Goal: Information Seeking & Learning: Learn about a topic

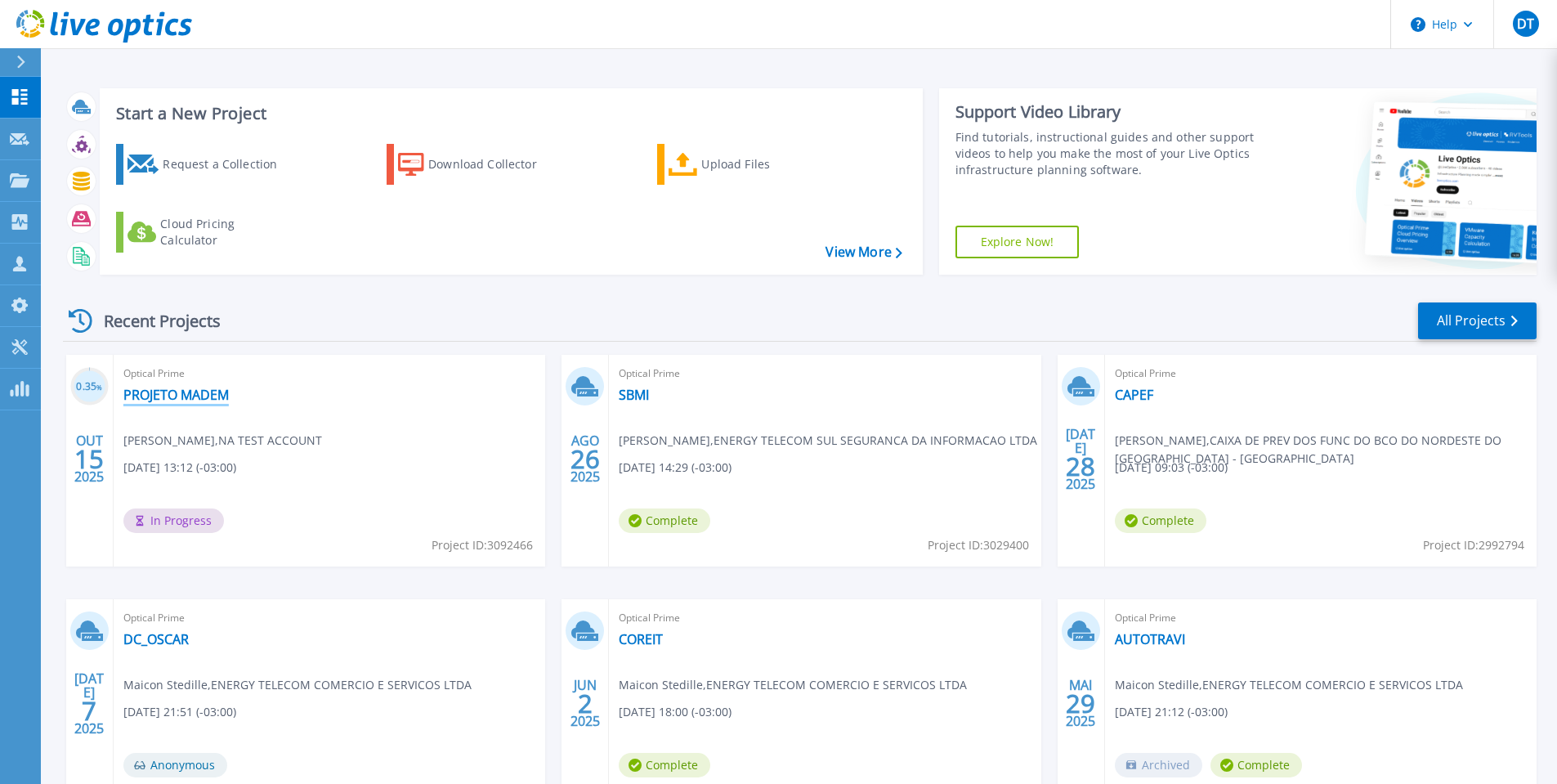
click at [215, 399] on link "PROJETO MADEM" at bounding box center [176, 394] width 106 height 17
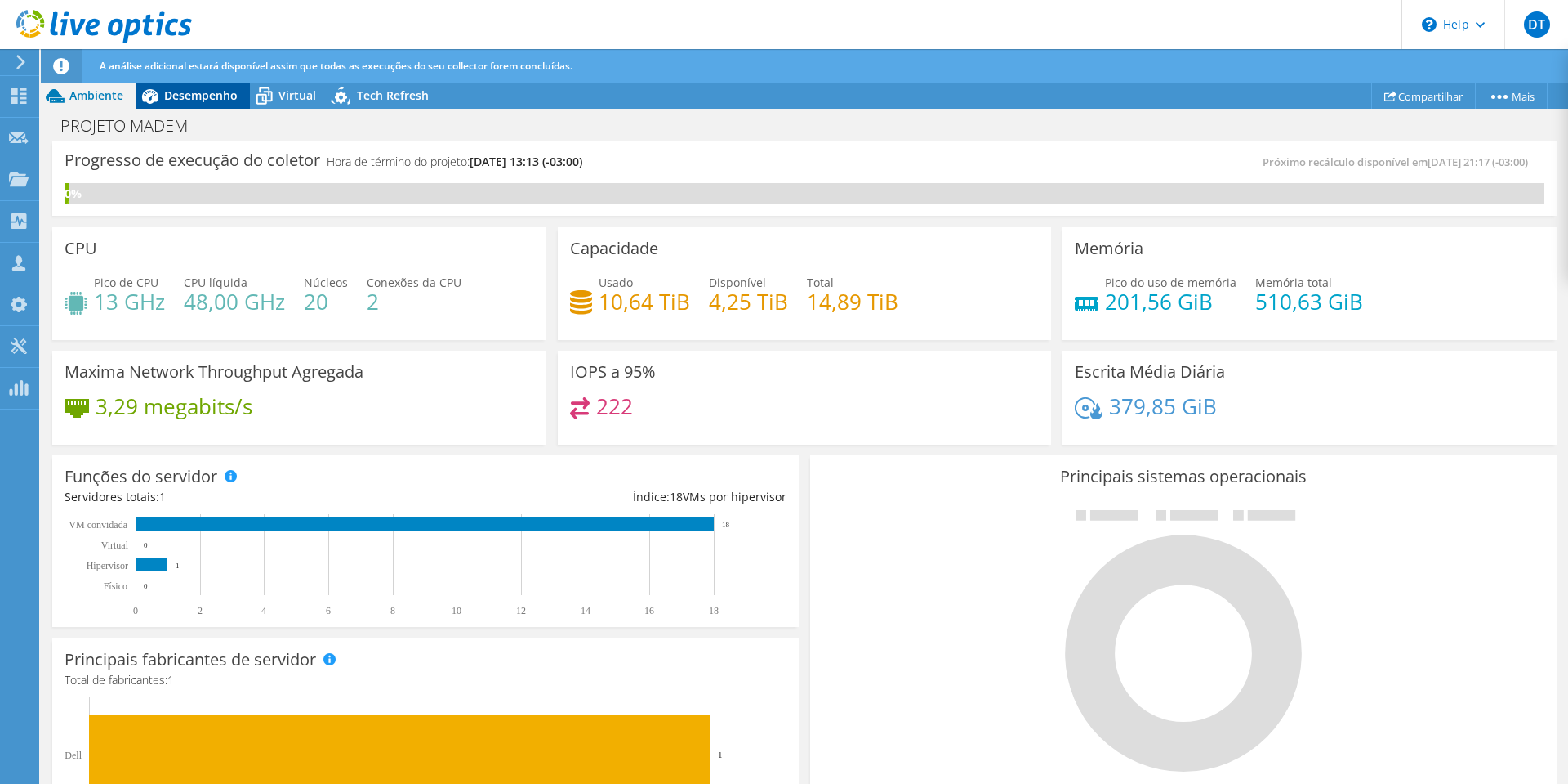
click at [213, 97] on span "Desempenho" at bounding box center [201, 95] width 73 height 16
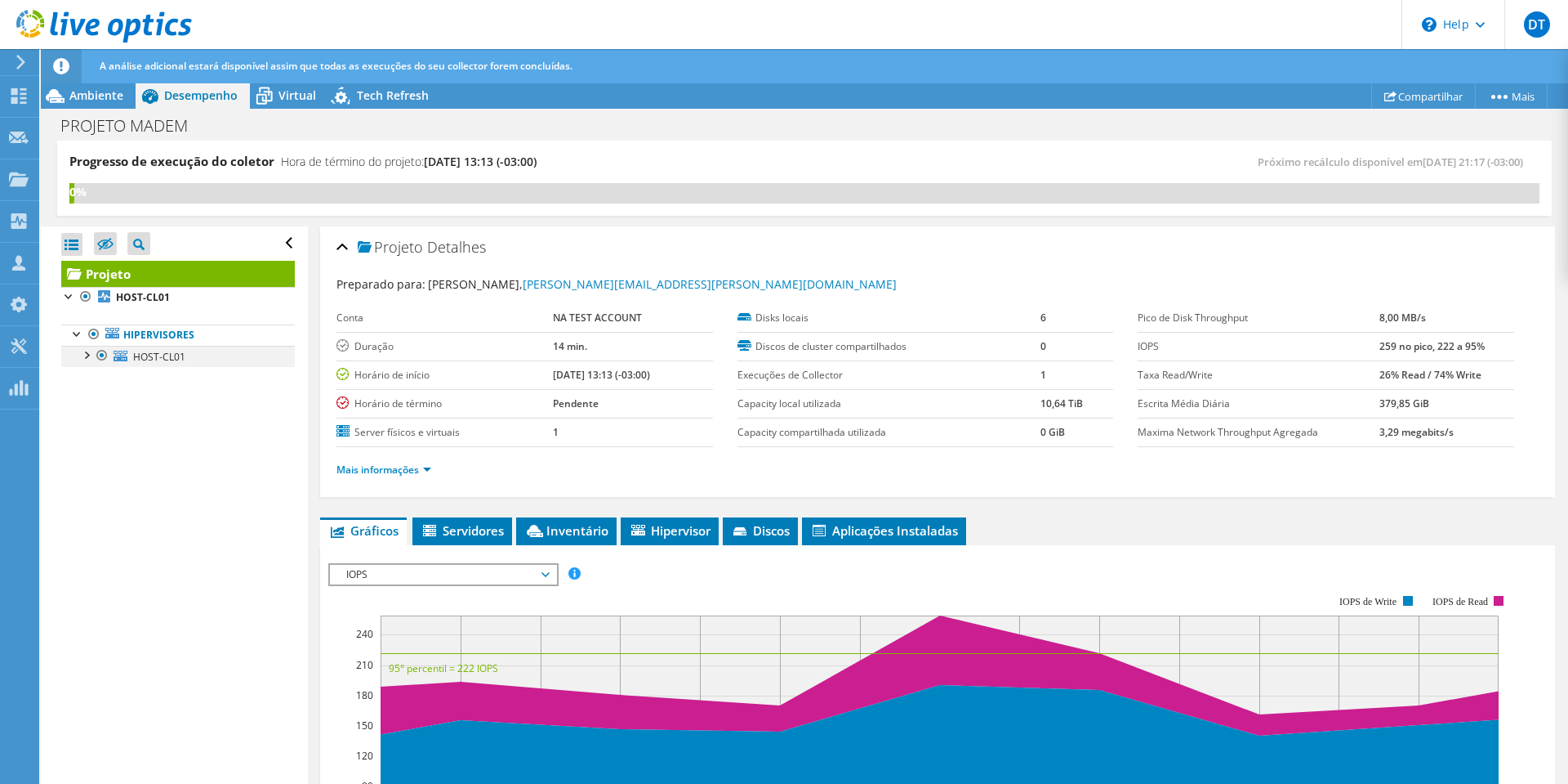
click at [87, 358] on div at bounding box center [86, 354] width 17 height 17
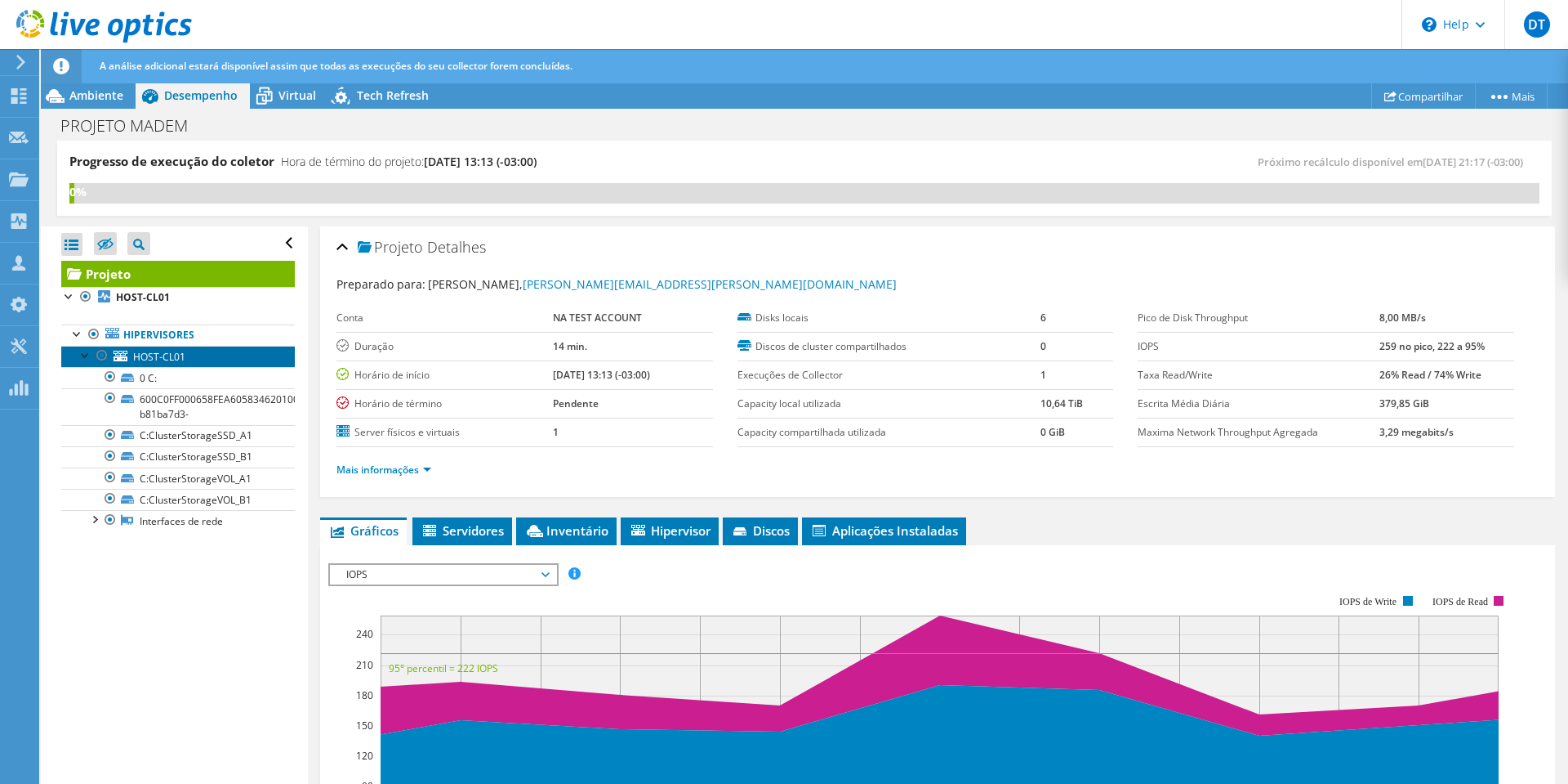
click at [167, 358] on span "HOST-CL01" at bounding box center [159, 357] width 52 height 14
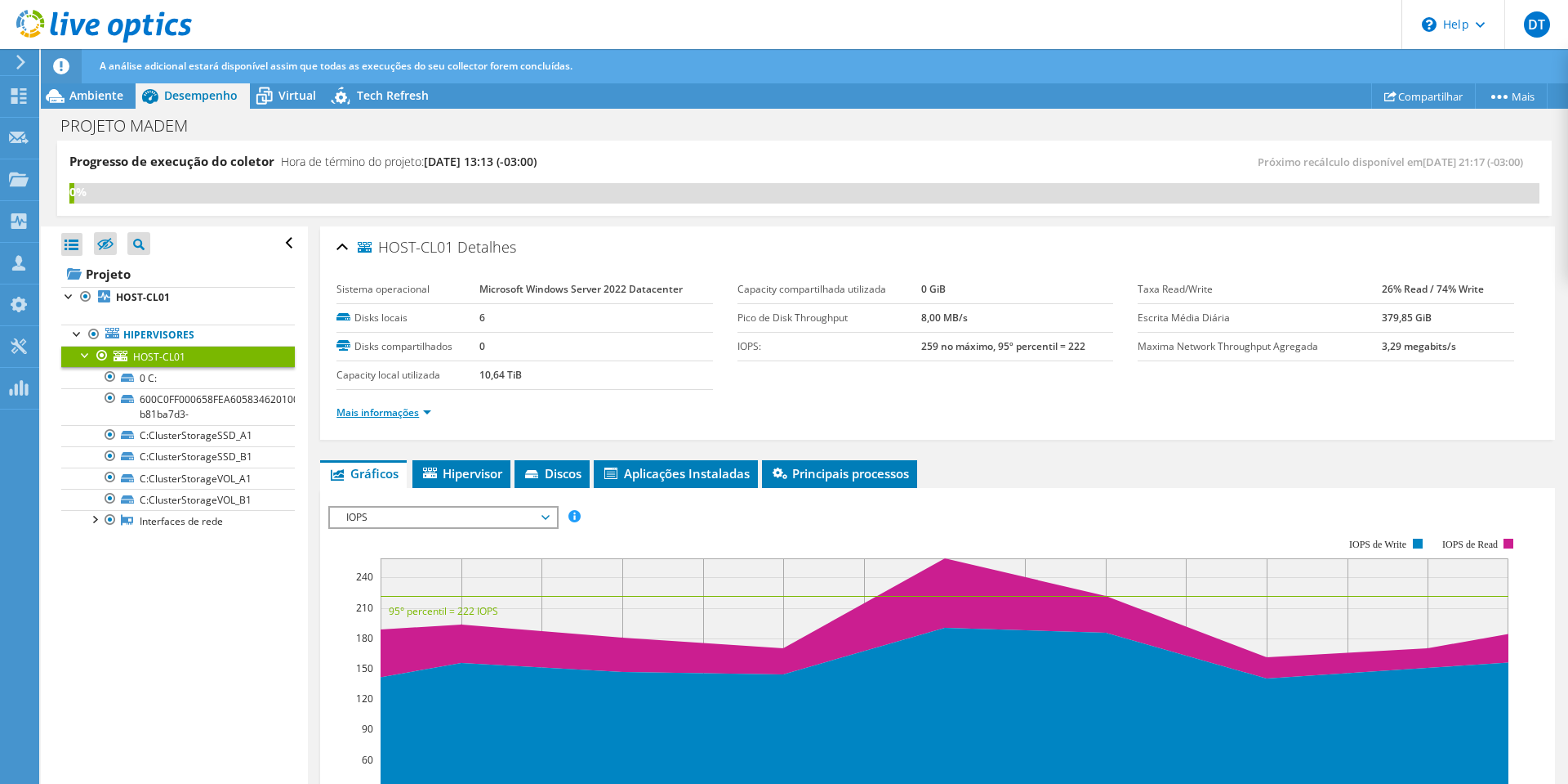
click at [423, 414] on link "Mais informações" at bounding box center [383, 412] width 95 height 14
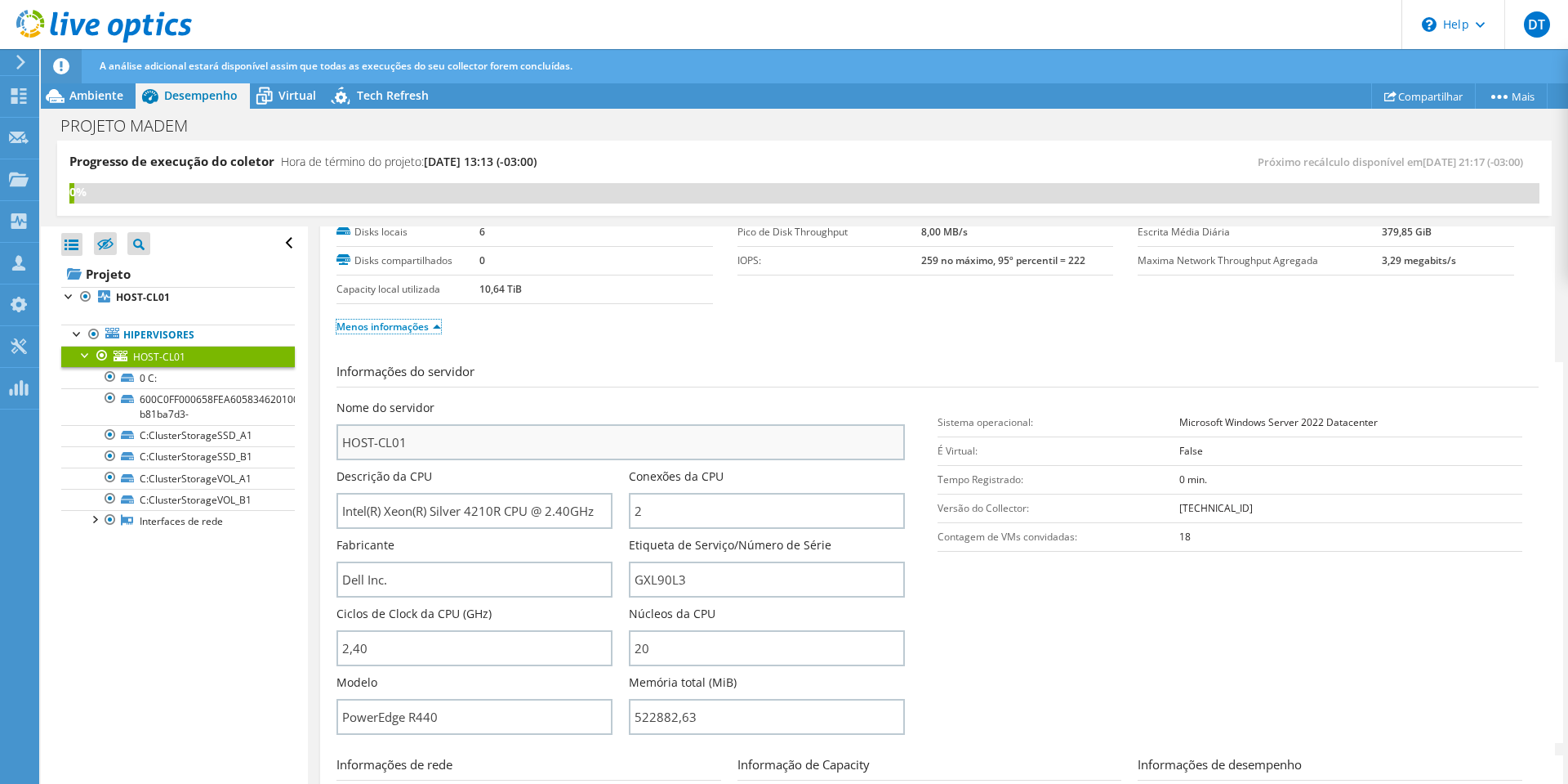
scroll to position [163, 0]
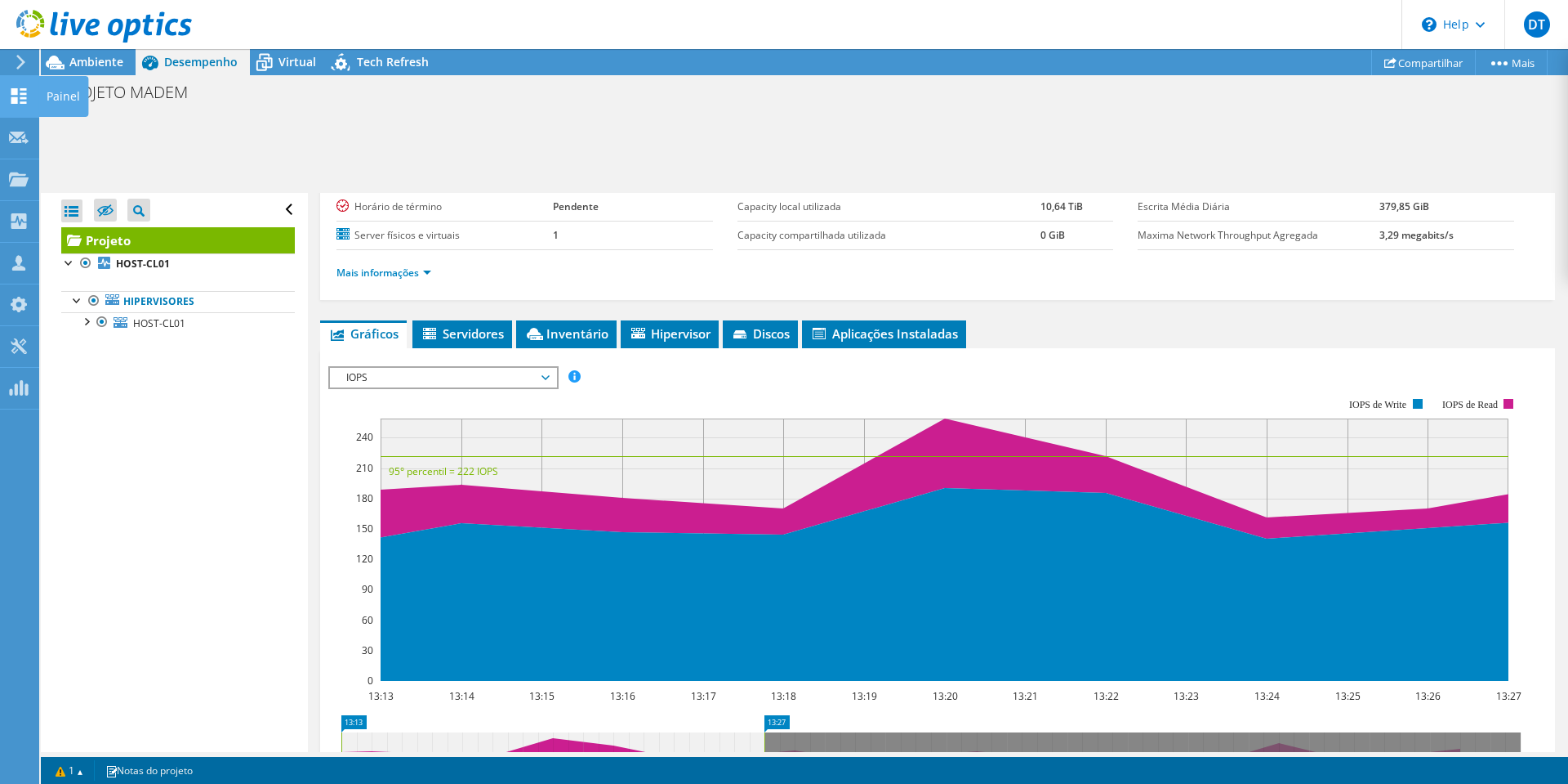
click at [21, 98] on use at bounding box center [20, 96] width 16 height 16
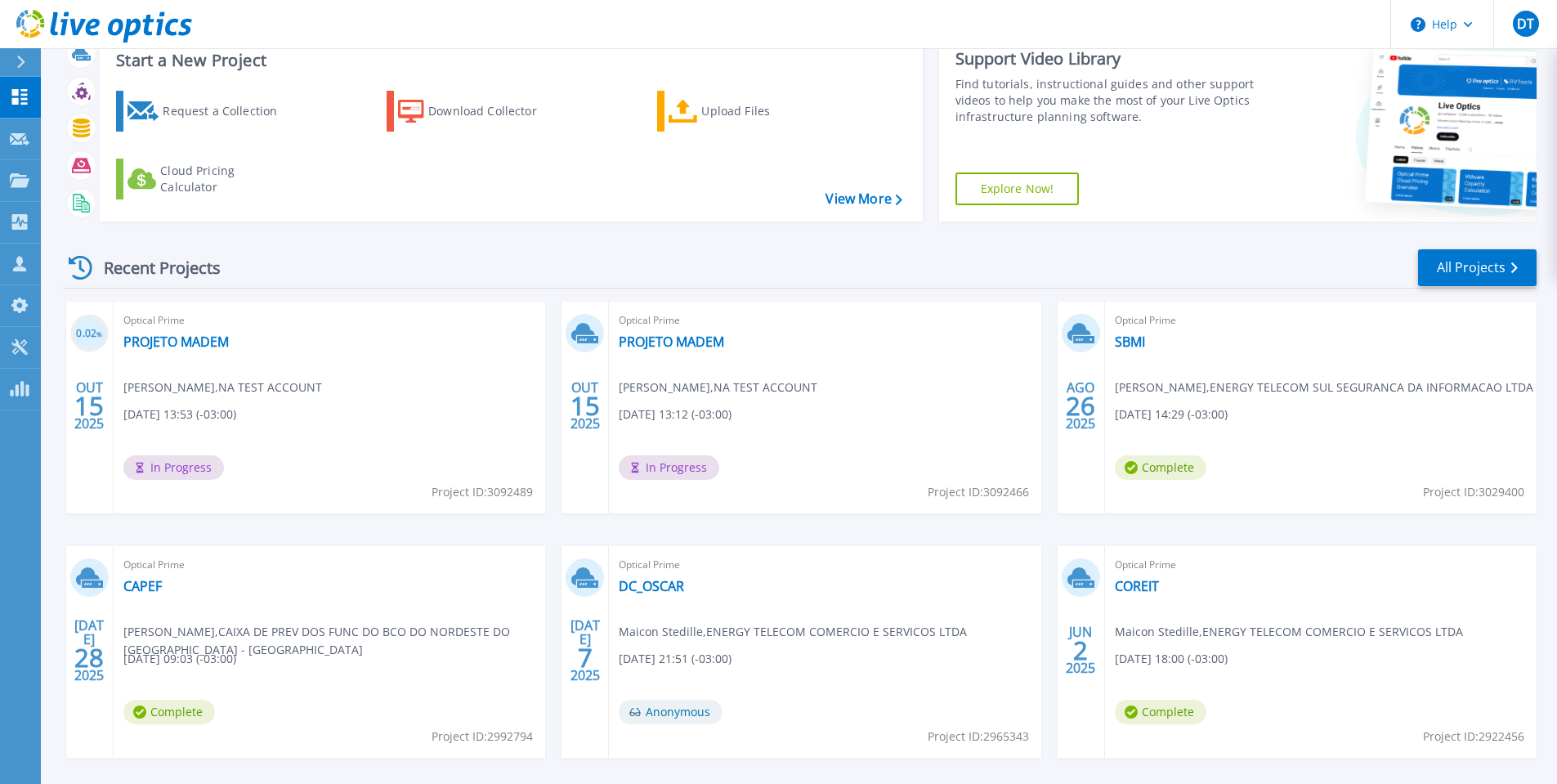
scroll to position [82, 0]
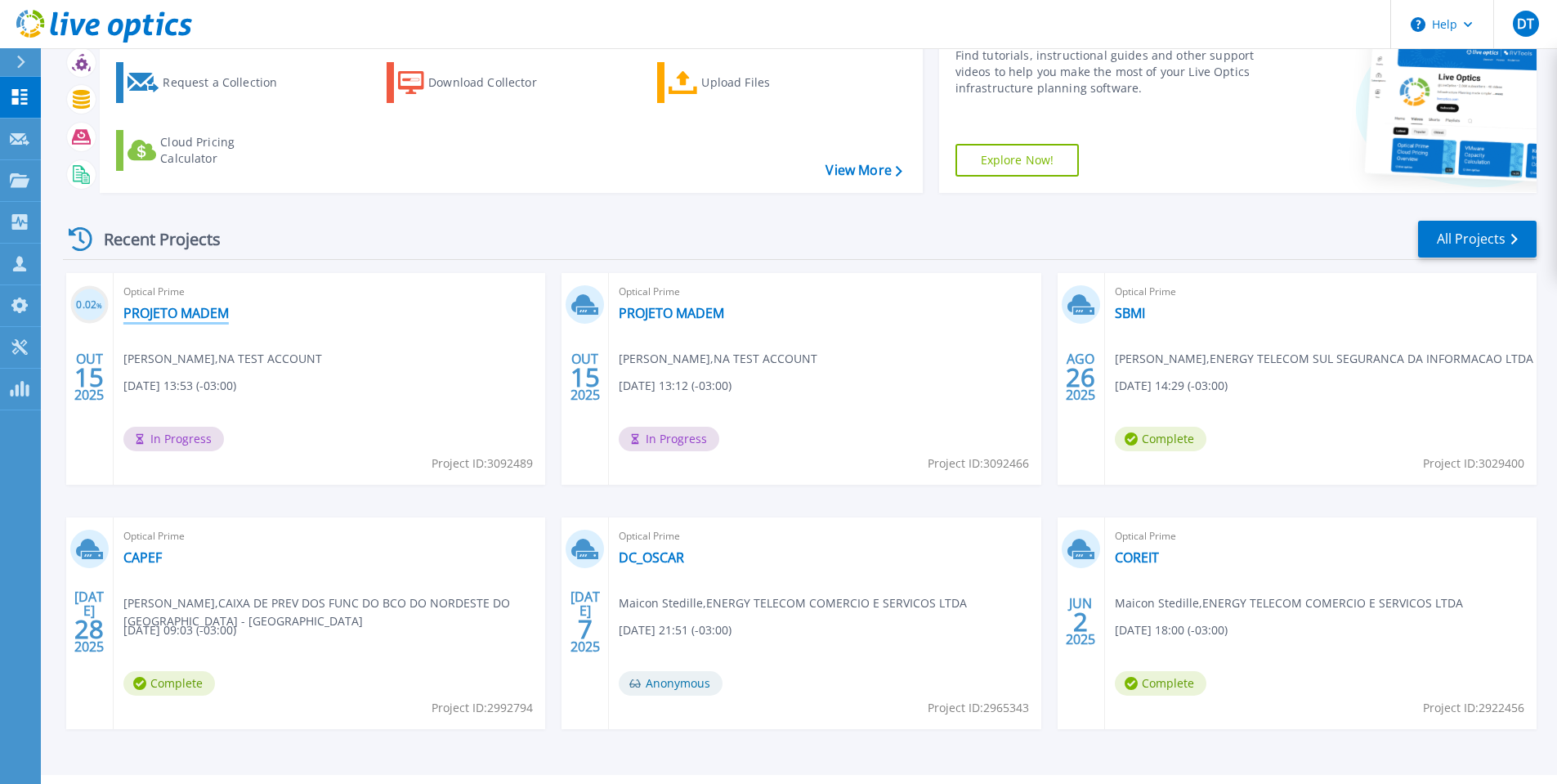
click at [200, 317] on link "PROJETO MADEM" at bounding box center [176, 312] width 106 height 17
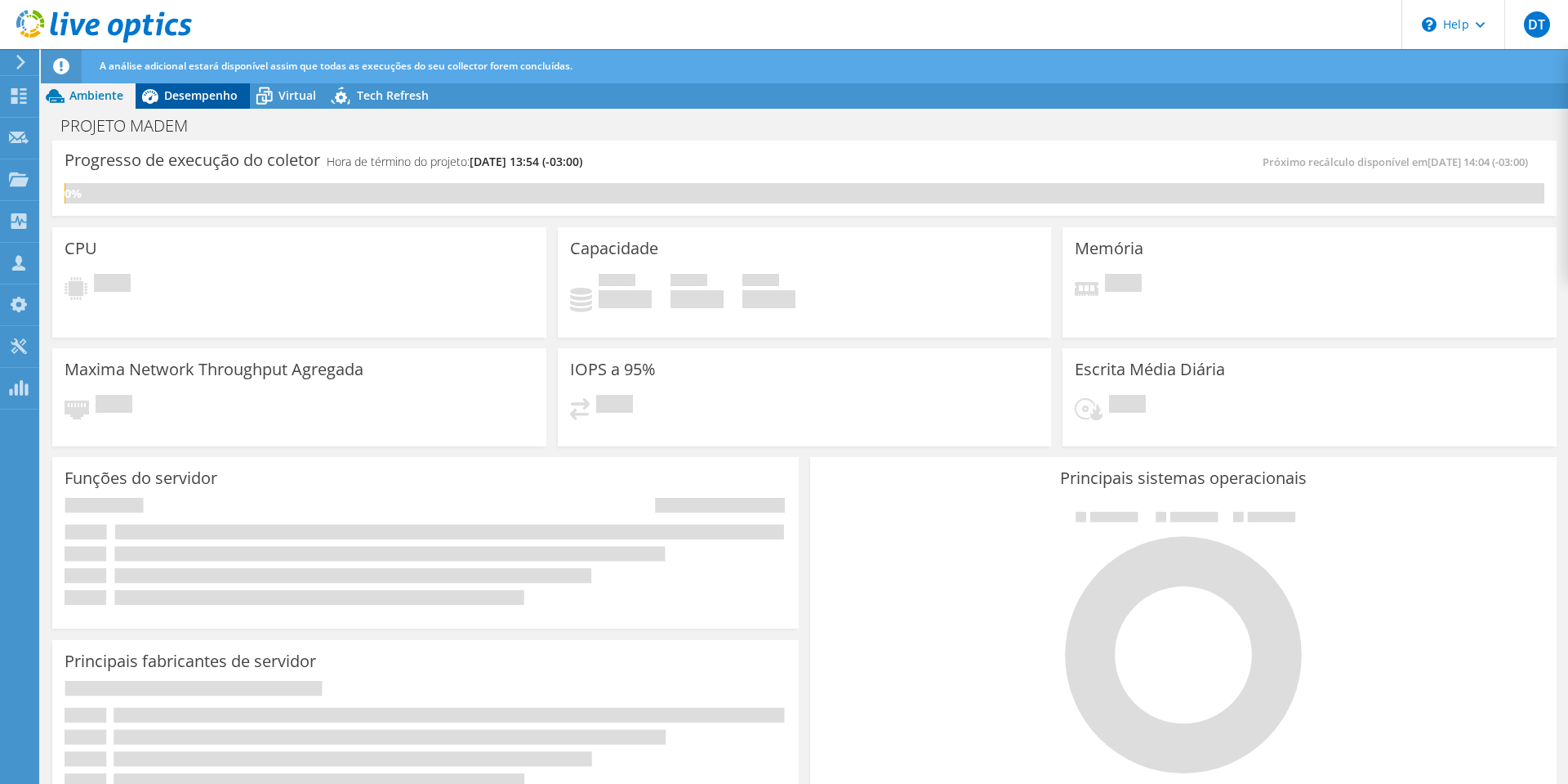
click at [201, 92] on span "Desempenho" at bounding box center [201, 95] width 73 height 16
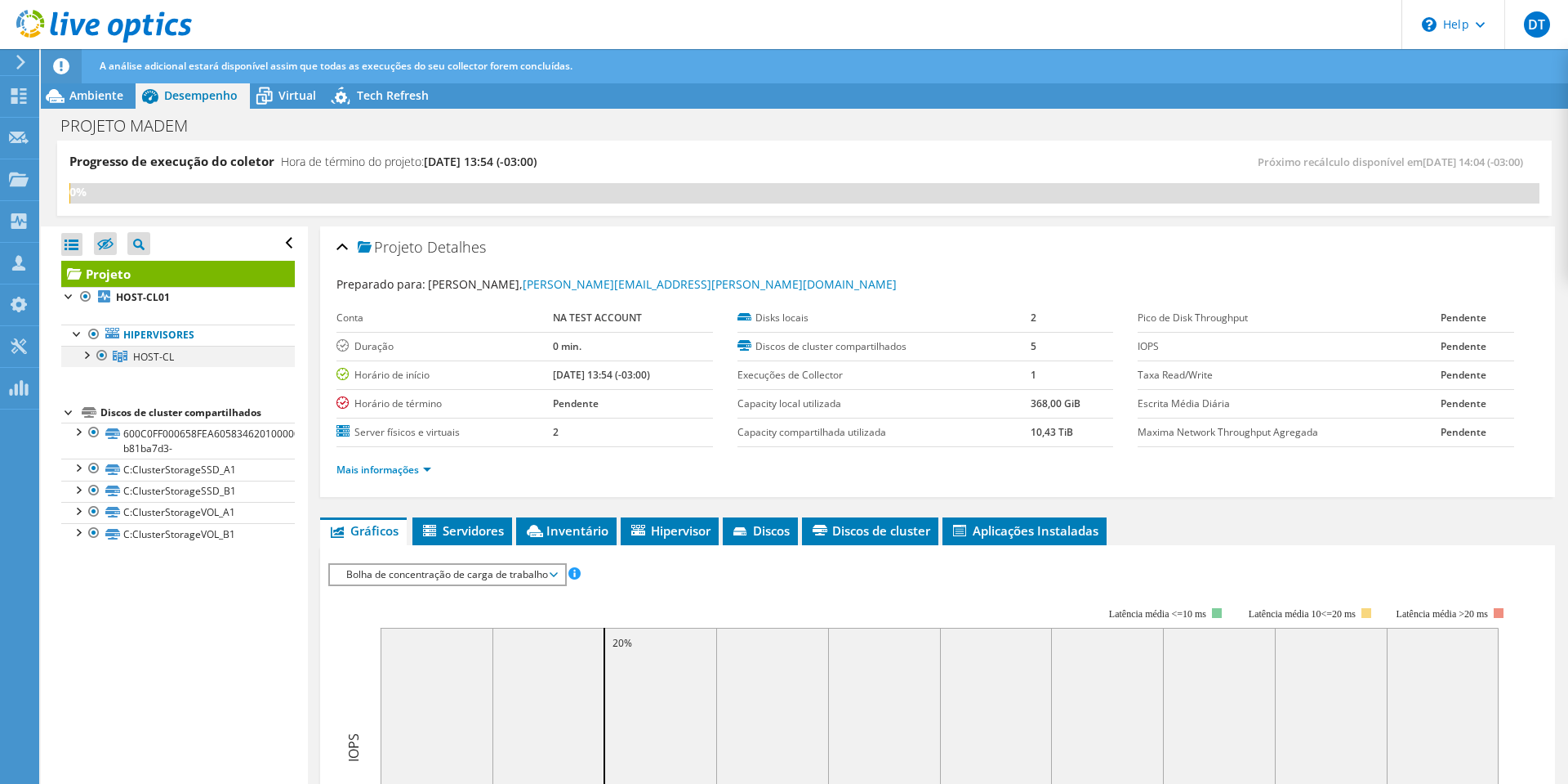
click at [87, 355] on div at bounding box center [86, 354] width 17 height 17
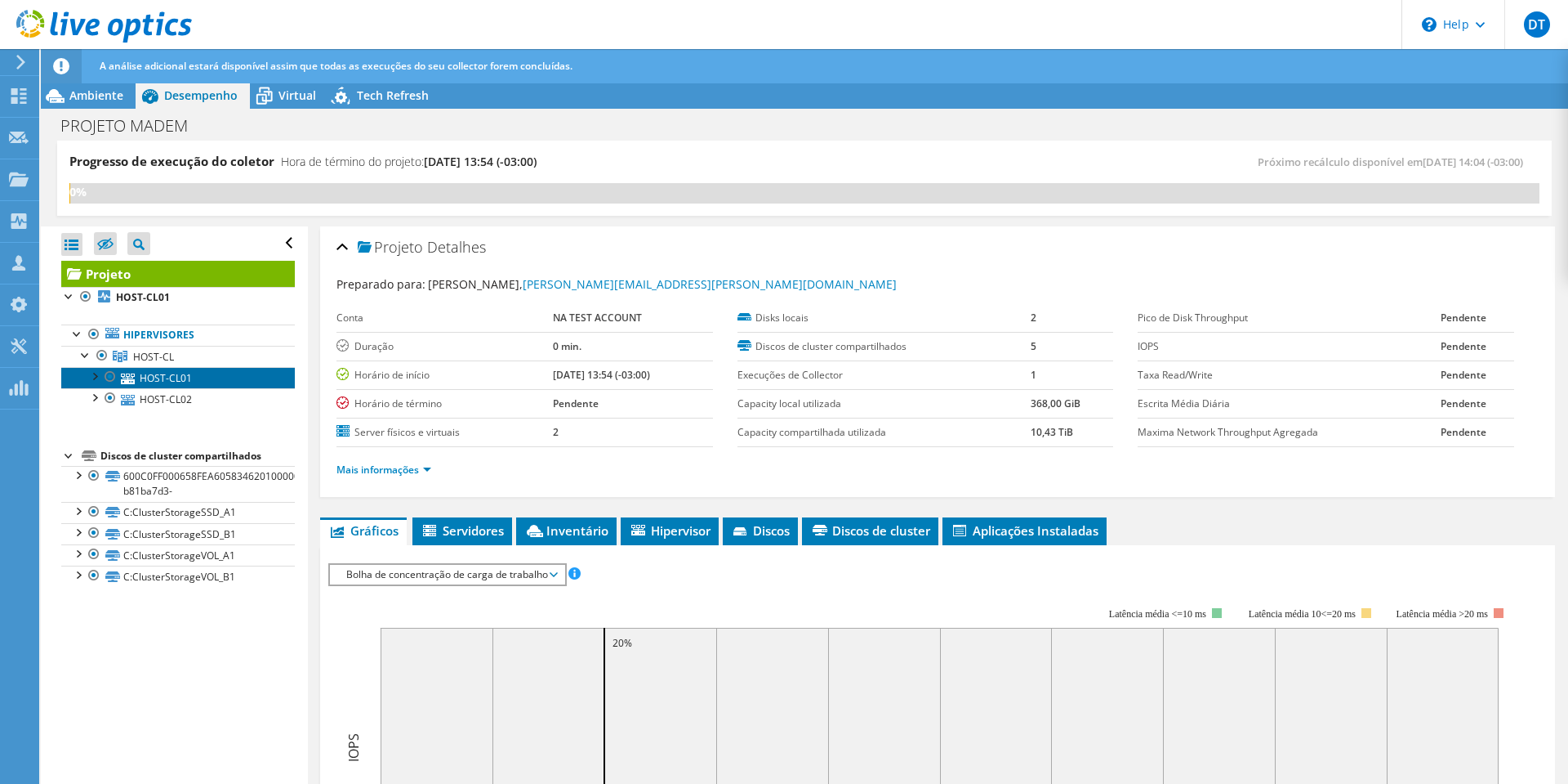
click at [171, 370] on link "HOST-CL01" at bounding box center [178, 377] width 233 height 21
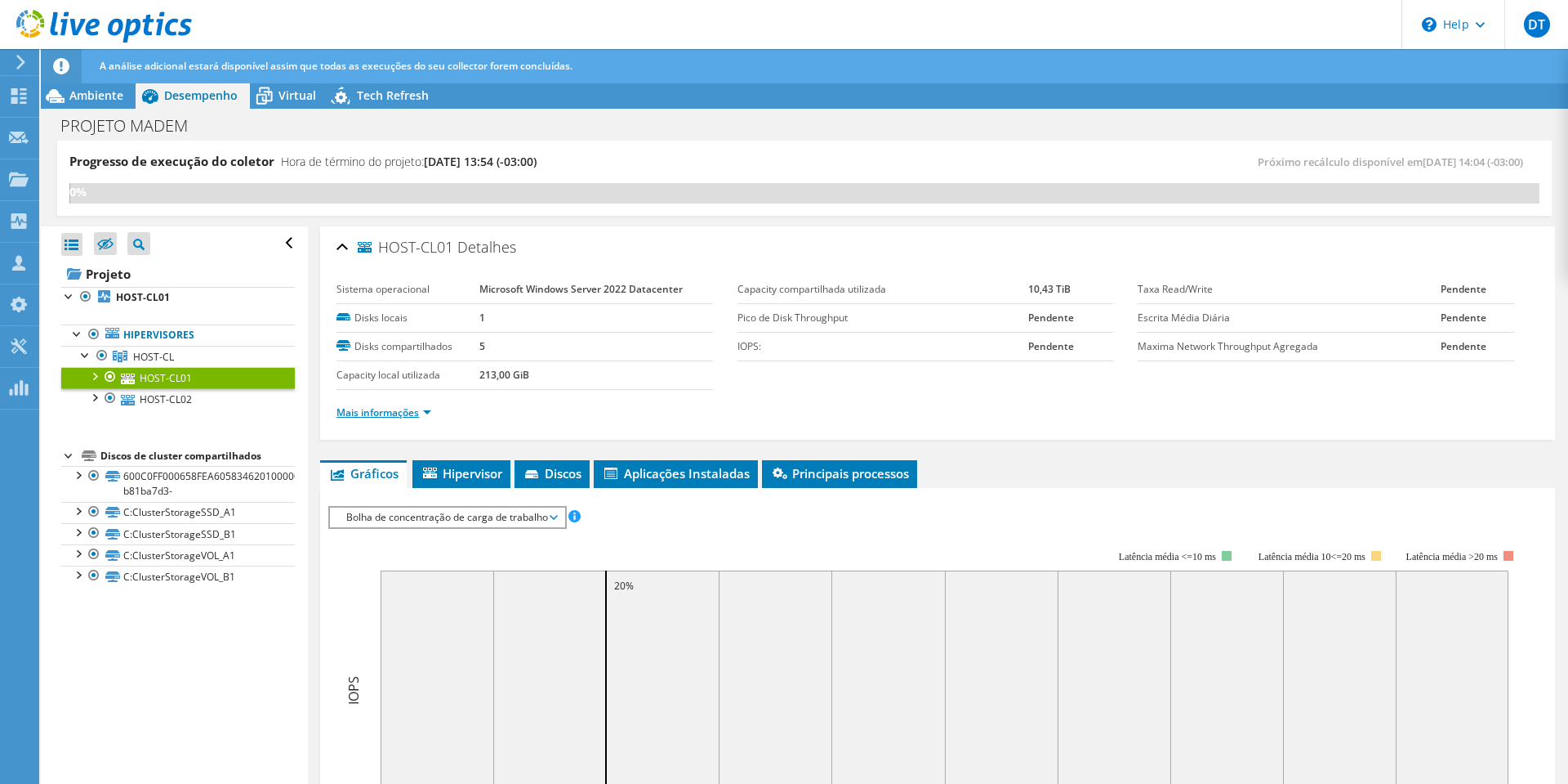
click at [426, 413] on link "Mais informações" at bounding box center [383, 412] width 95 height 14
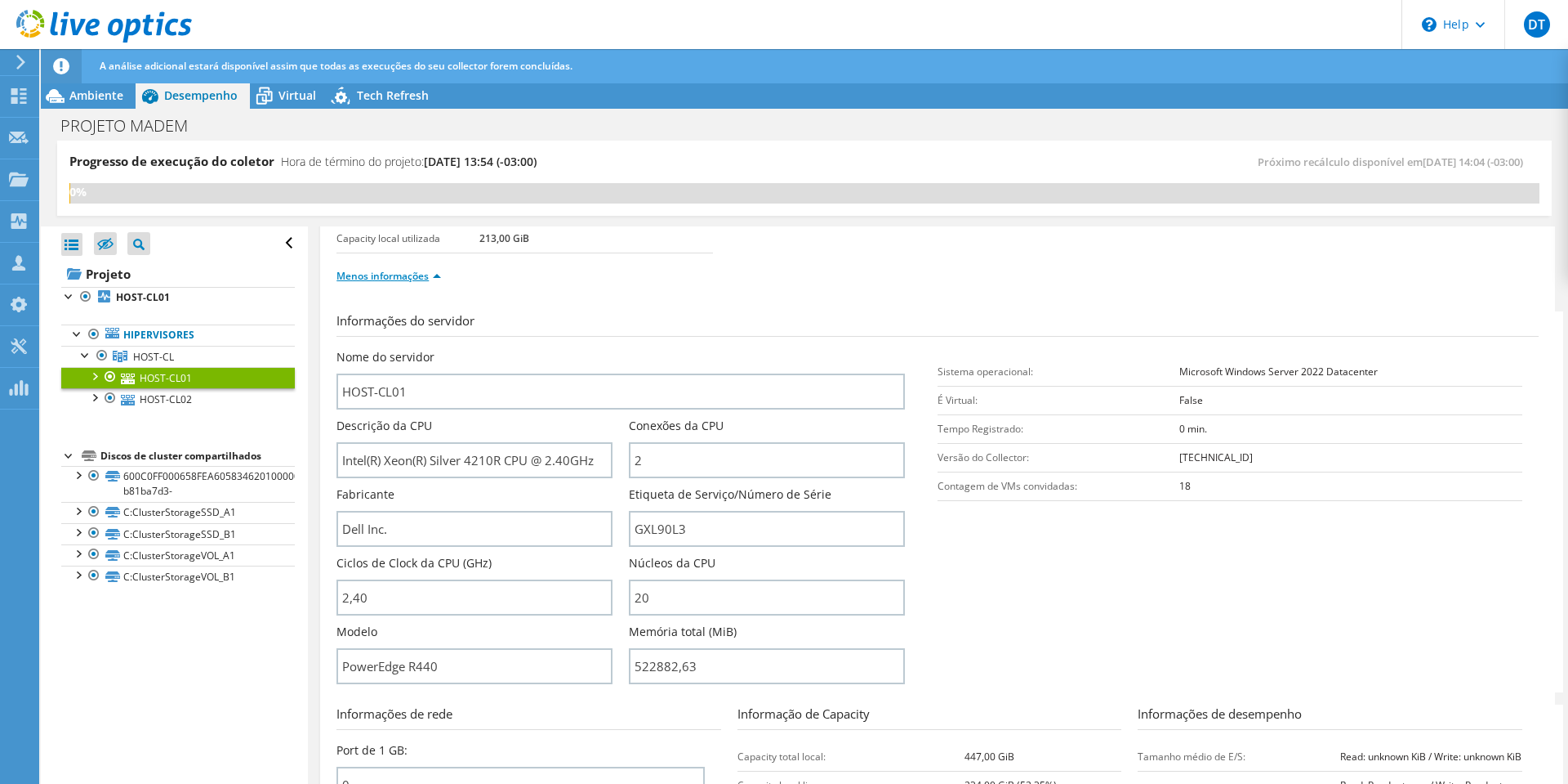
scroll to position [163, 0]
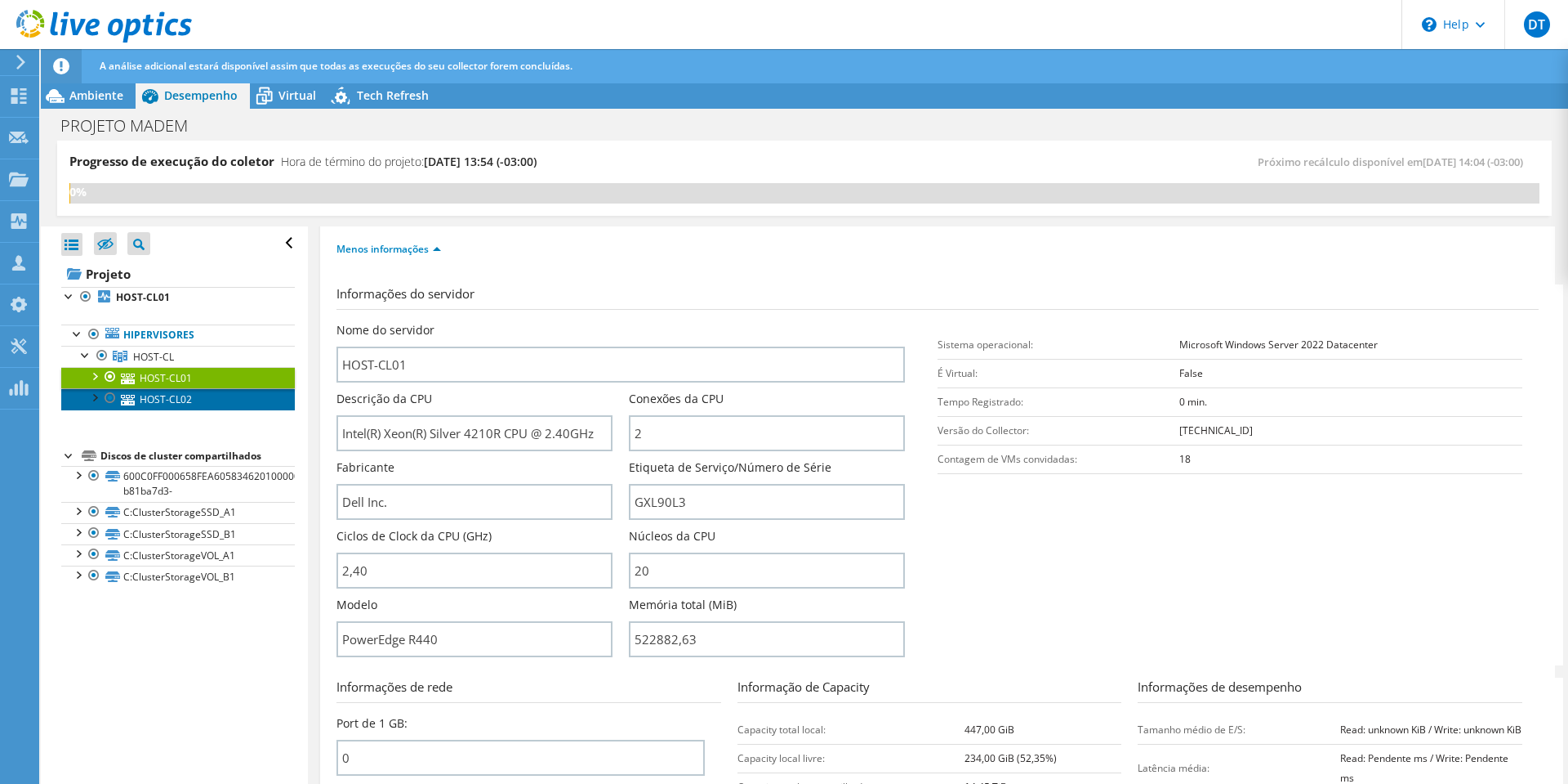
click at [182, 399] on link "HOST-CL02" at bounding box center [178, 398] width 233 height 21
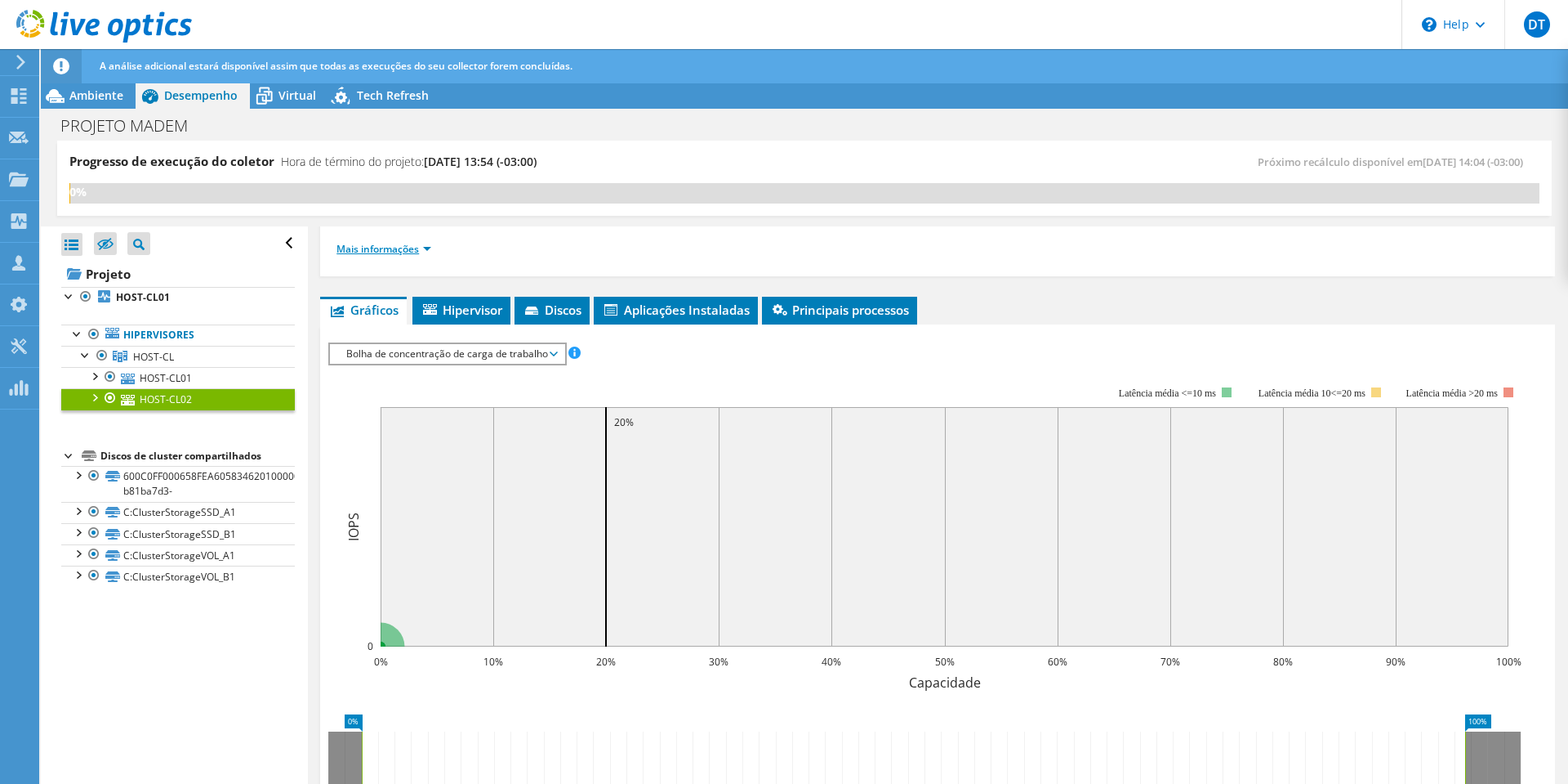
click at [425, 251] on link "Mais informações" at bounding box center [383, 249] width 95 height 14
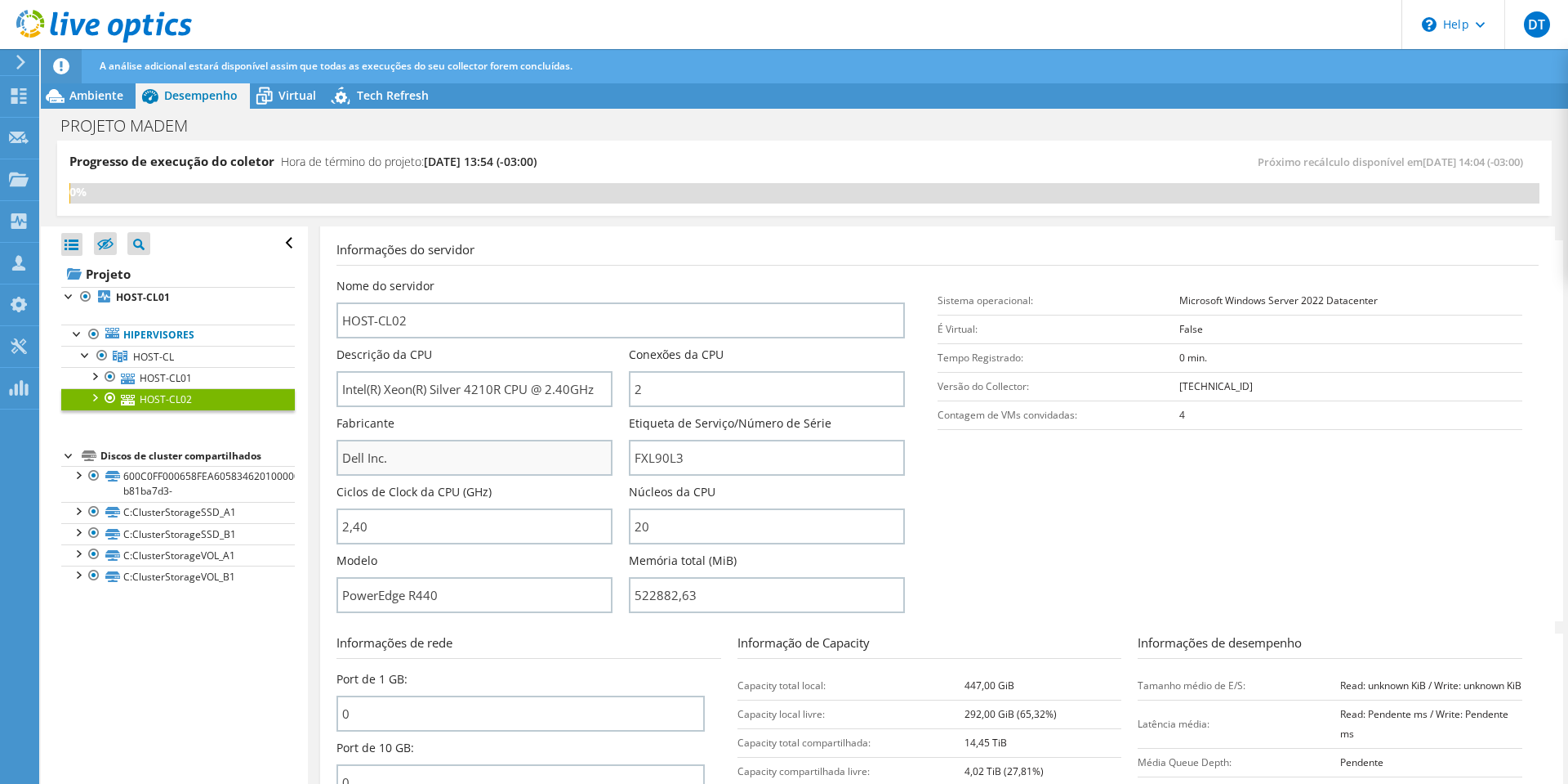
scroll to position [245, 0]
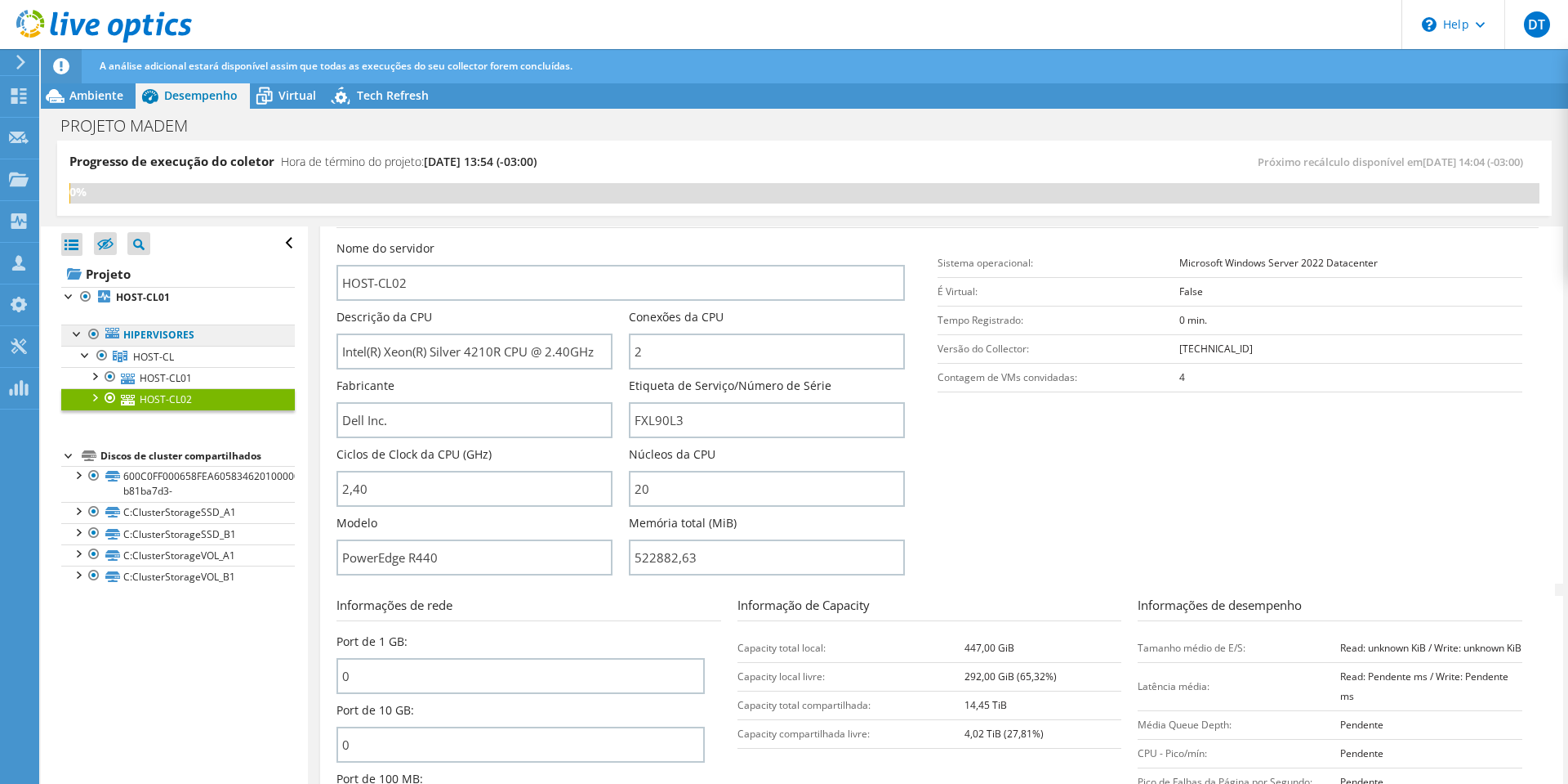
click at [147, 332] on link "Hipervisores" at bounding box center [178, 334] width 233 height 21
click at [132, 293] on b "HOST-CL01" at bounding box center [142, 297] width 54 height 14
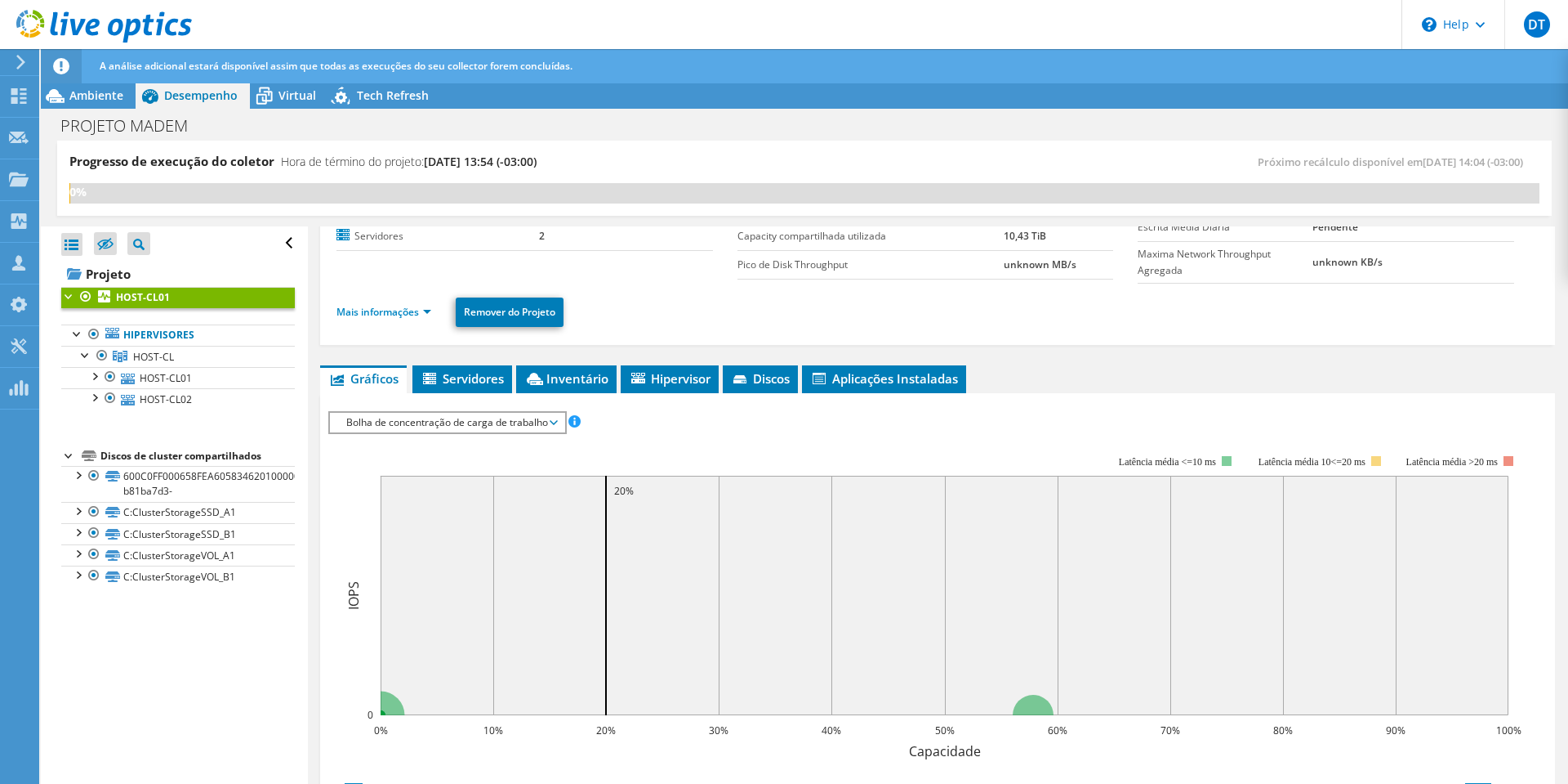
scroll to position [126, 0]
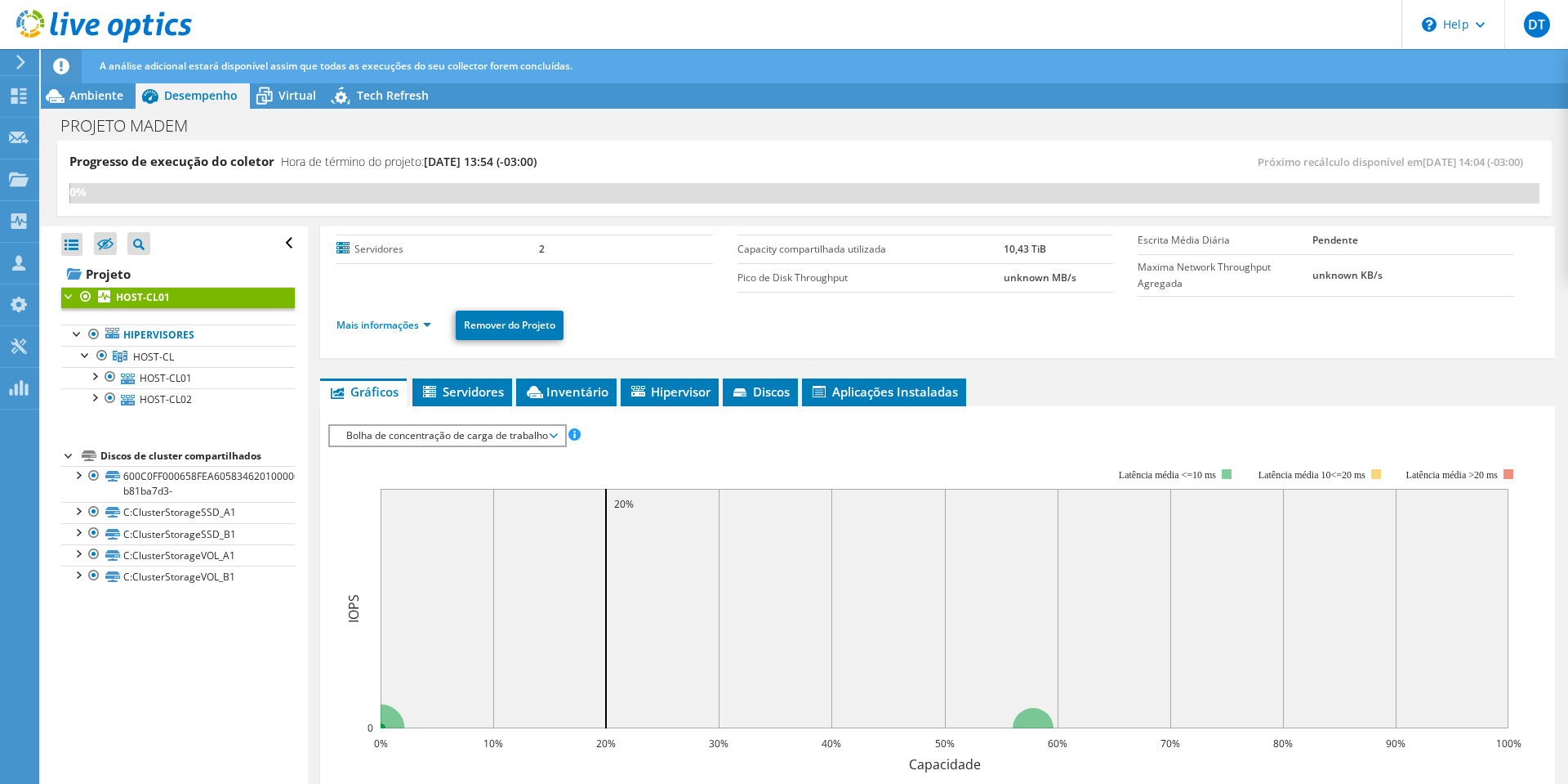
click at [525, 436] on span "Bolha de concentração de carga de trabalho" at bounding box center [447, 436] width 218 height 20
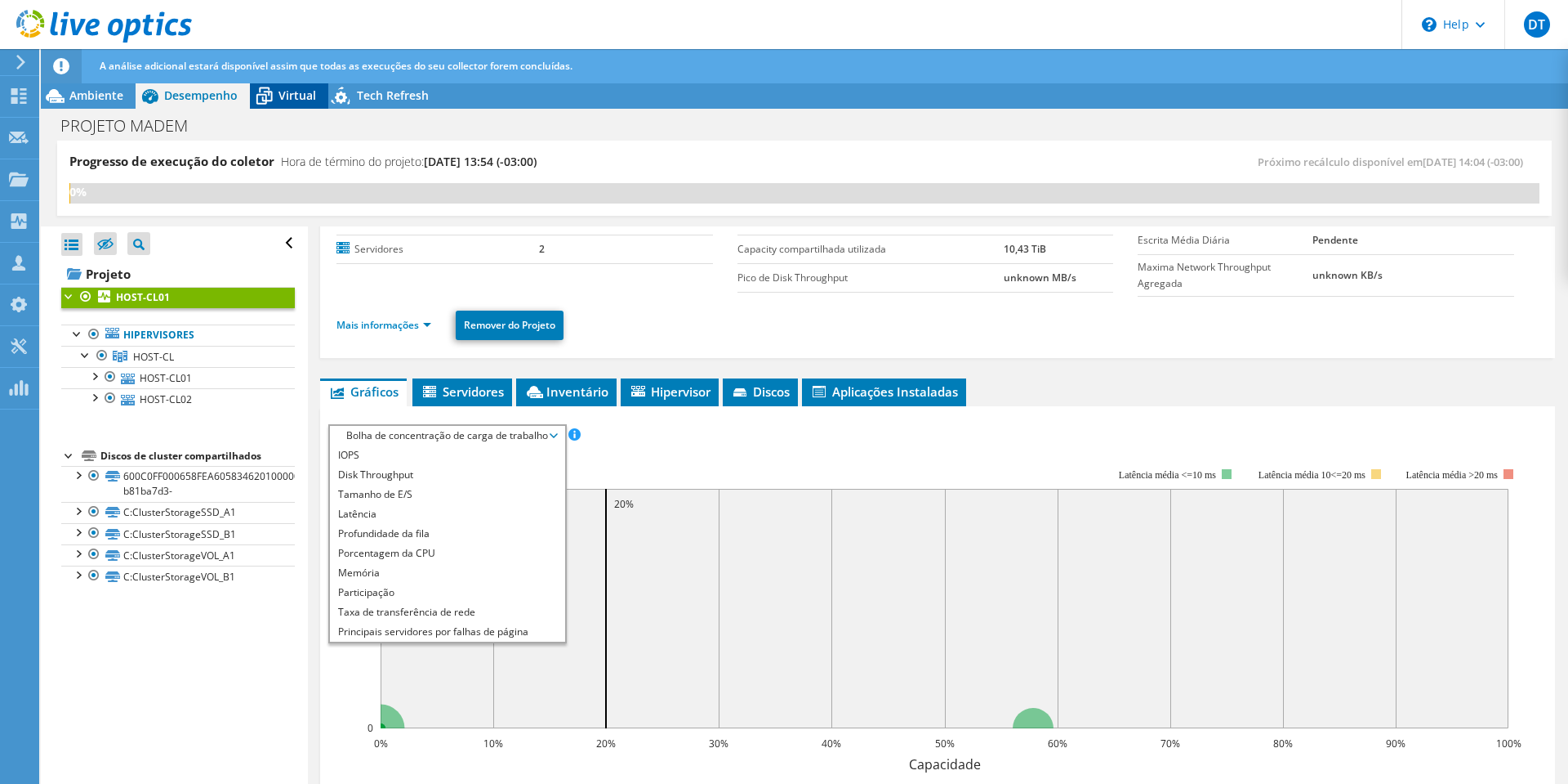
click at [290, 98] on span "Virtual" at bounding box center [297, 95] width 38 height 16
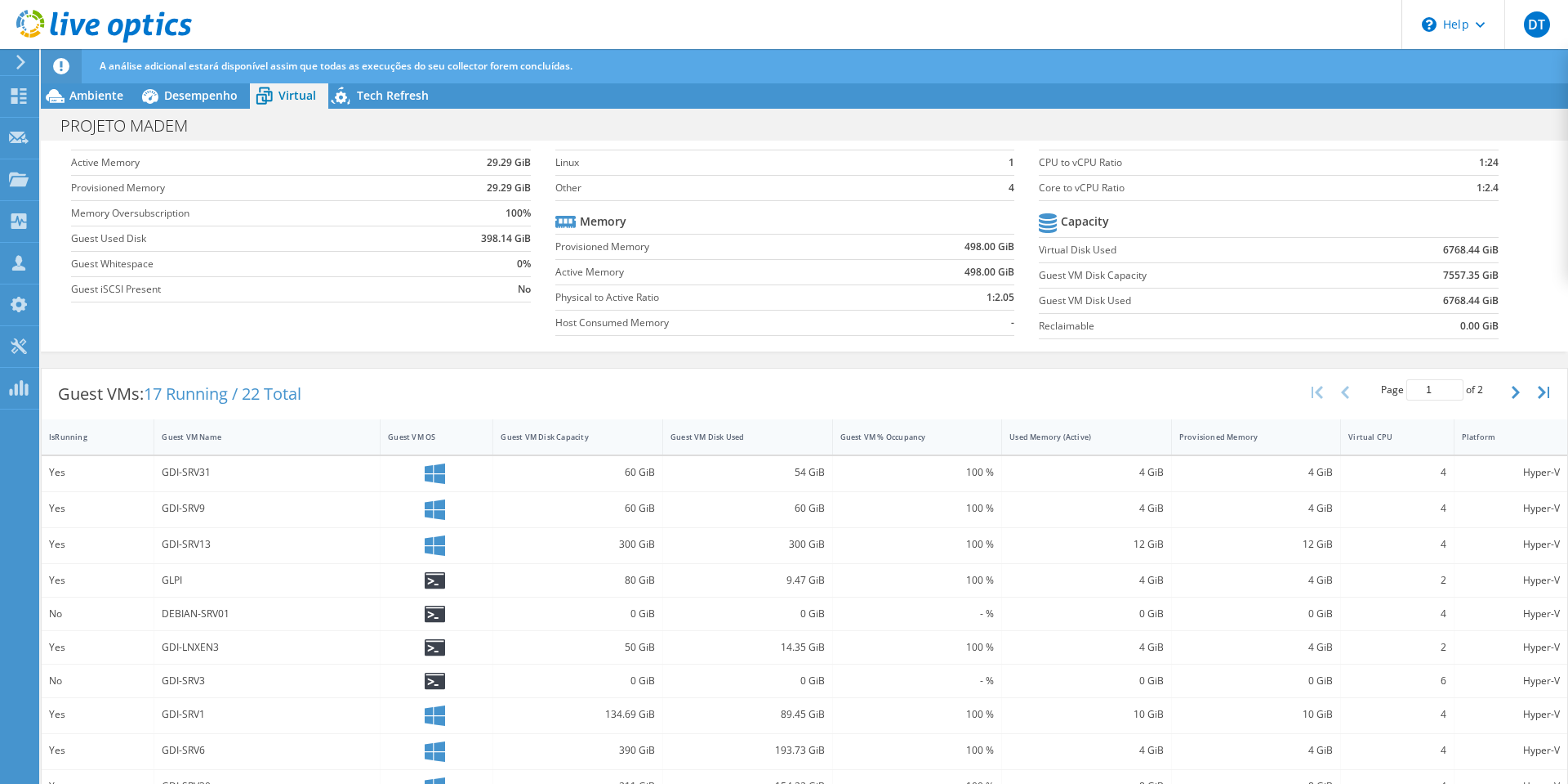
scroll to position [163, 0]
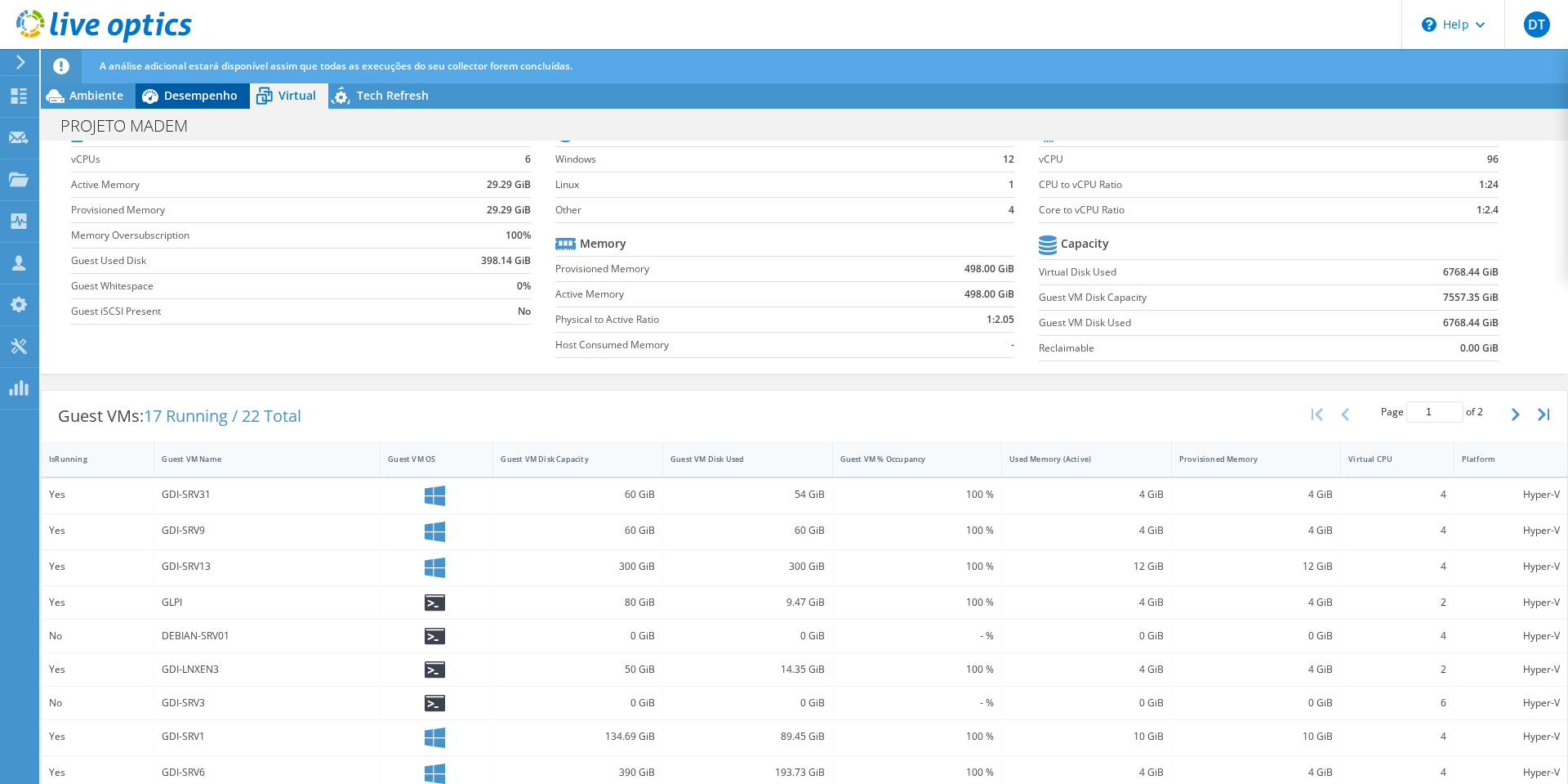
click at [214, 97] on span "Desempenho" at bounding box center [201, 95] width 73 height 16
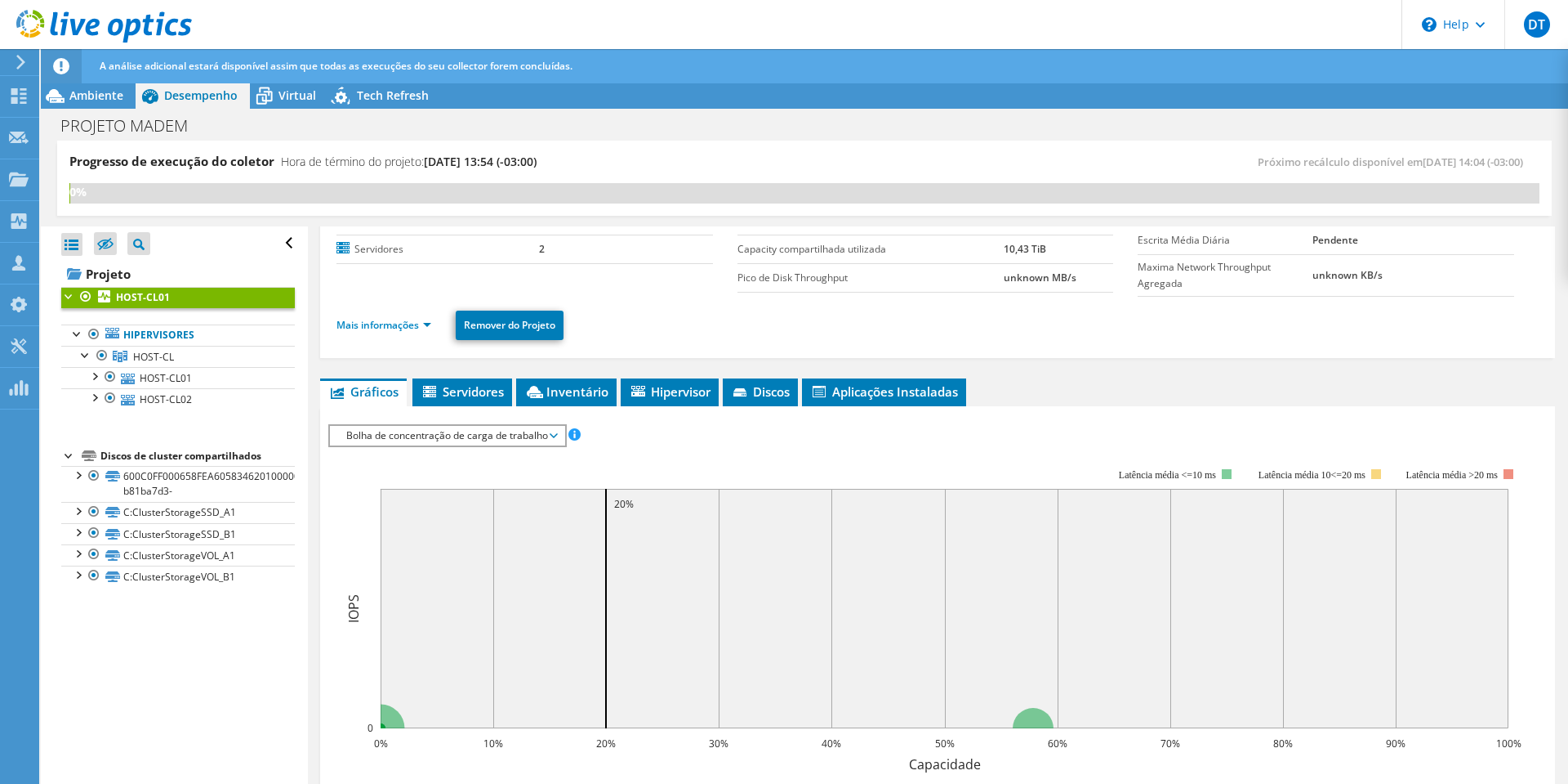
scroll to position [0, 0]
click at [455, 437] on span "Bolha de concentração de carga de trabalho" at bounding box center [447, 436] width 218 height 20
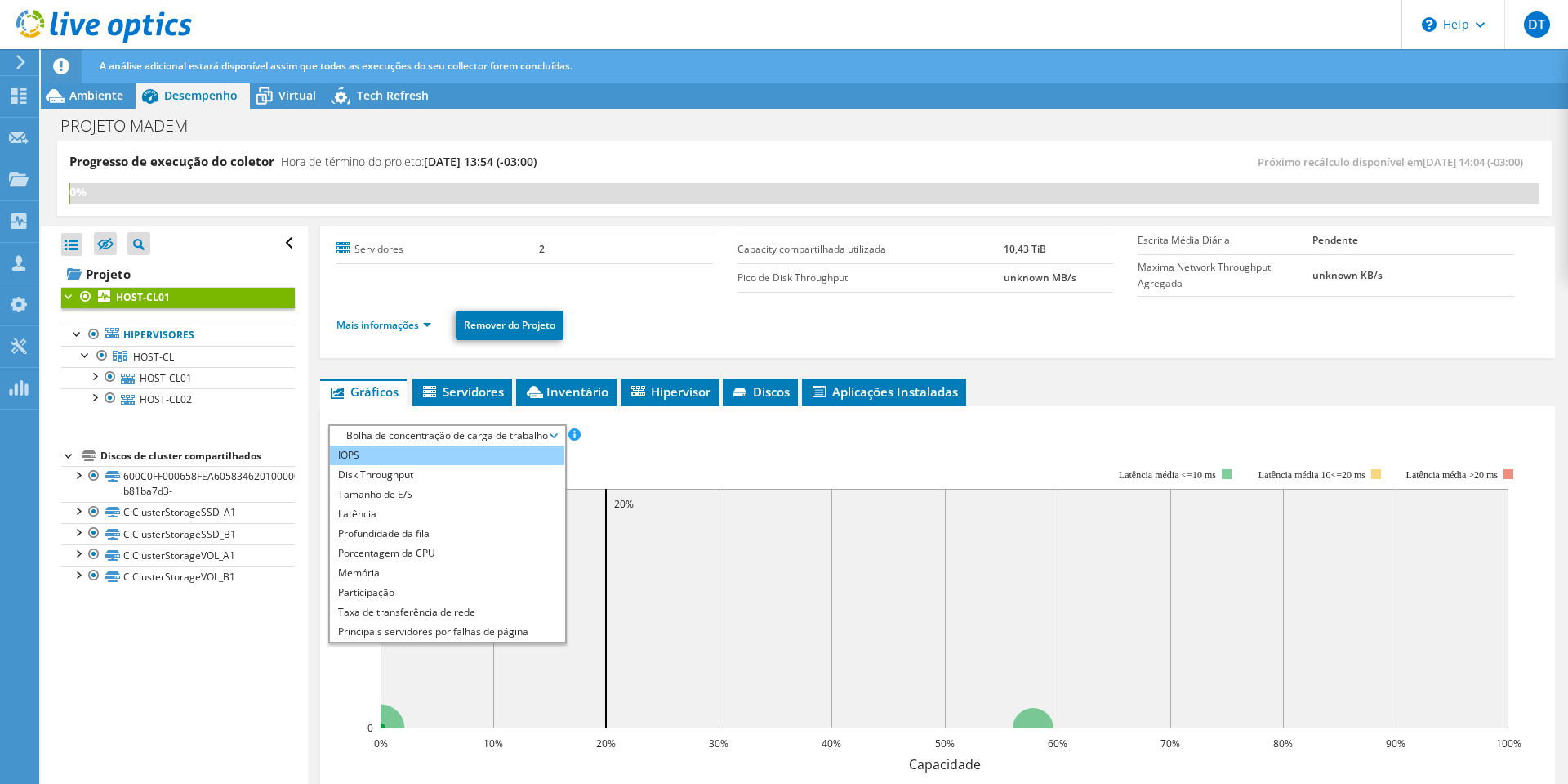
click at [441, 462] on li "IOPS" at bounding box center [447, 455] width 234 height 20
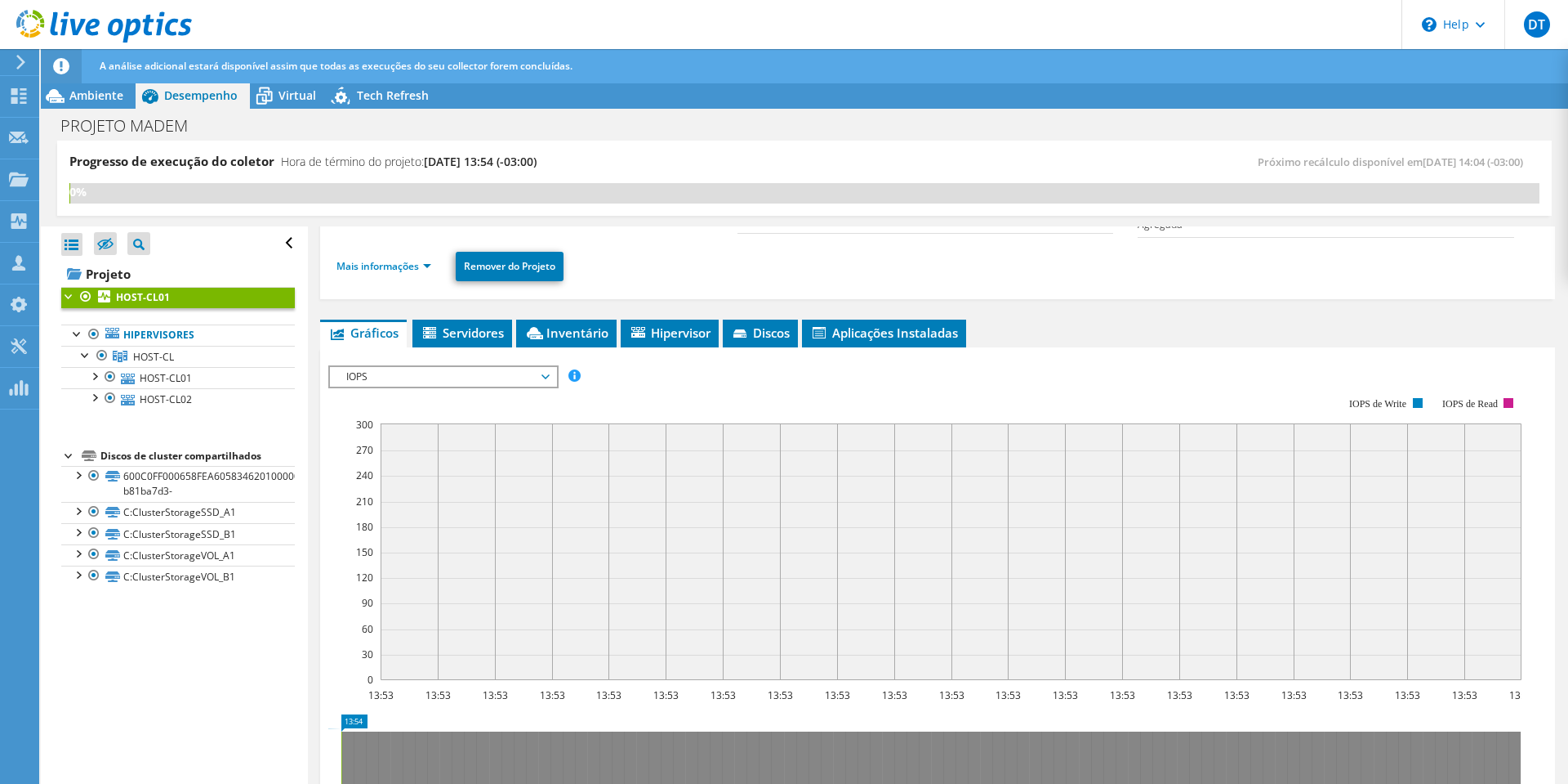
scroll to position [208, 0]
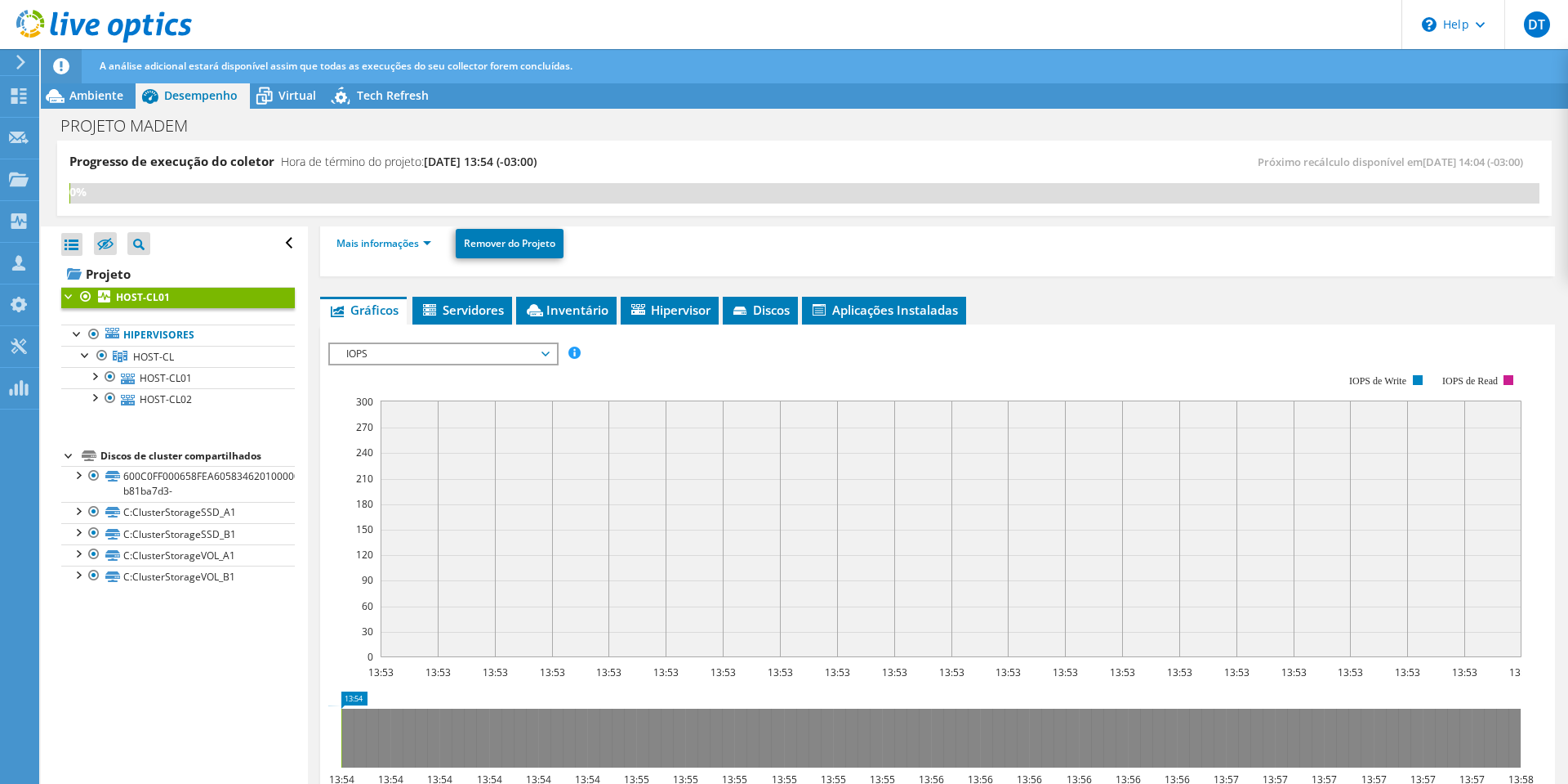
click at [480, 357] on span "IOPS" at bounding box center [443, 354] width 209 height 20
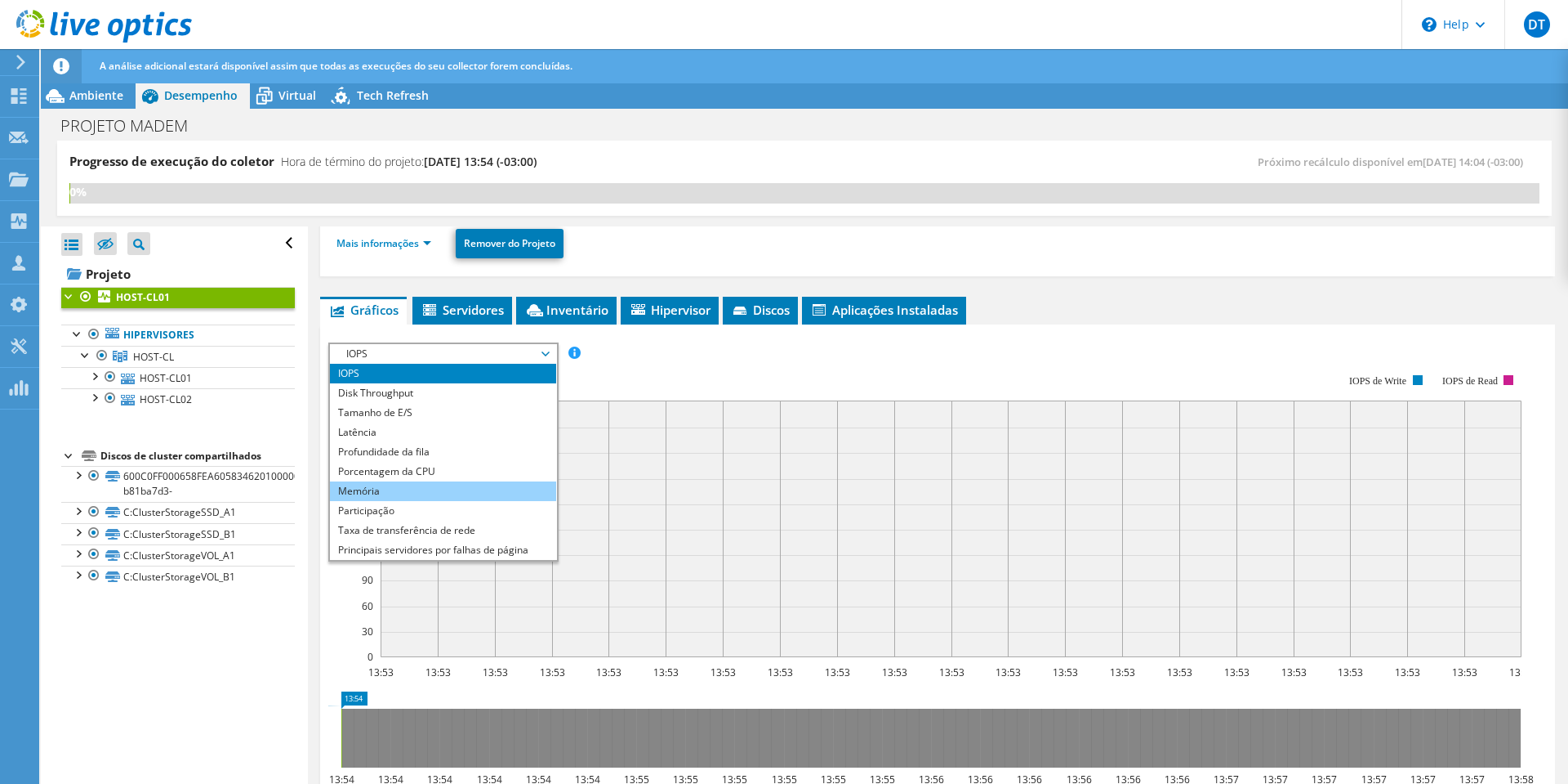
click at [435, 485] on li "Memória" at bounding box center [443, 491] width 226 height 20
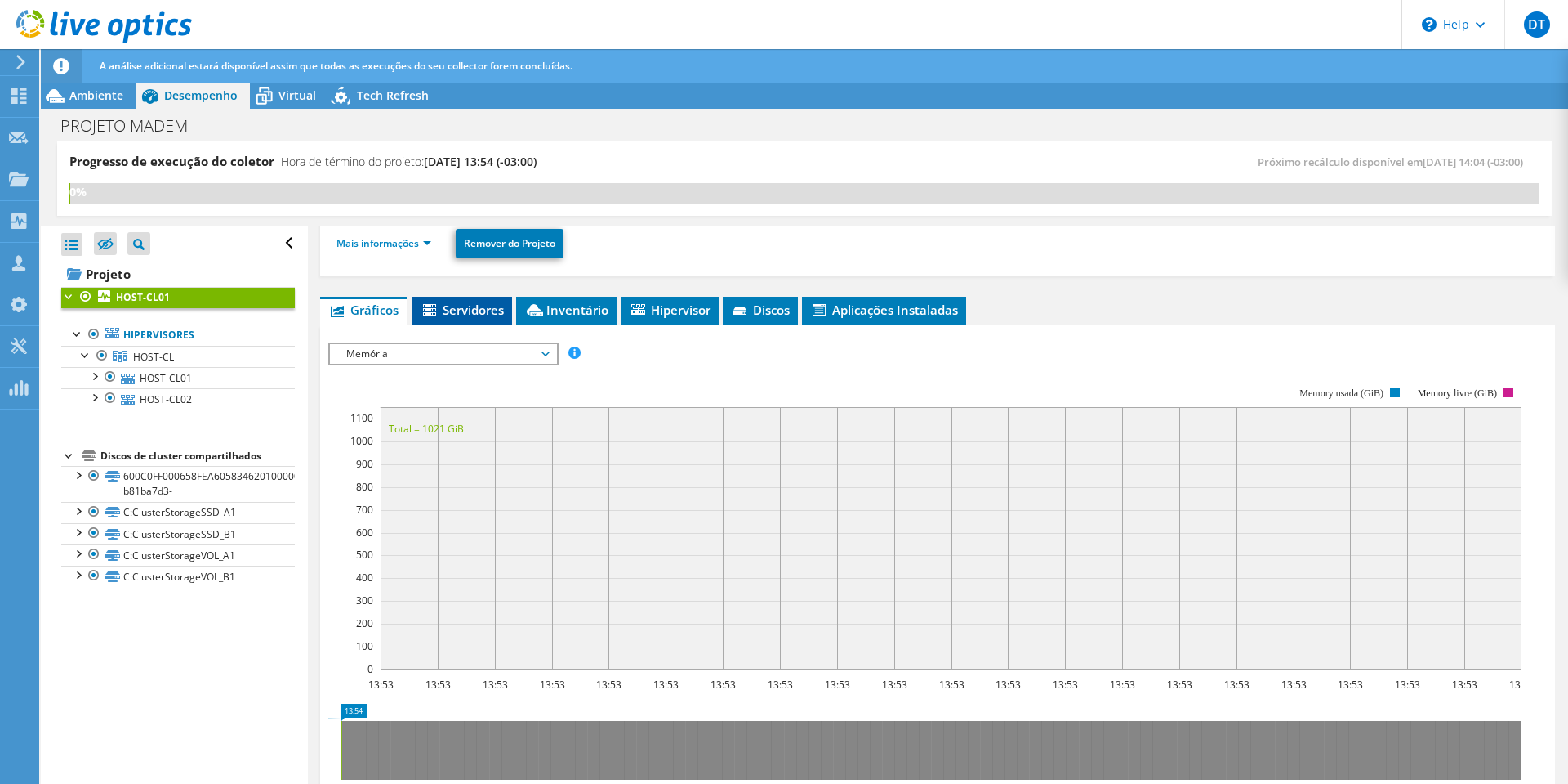
click at [482, 307] on span "Servidores" at bounding box center [462, 309] width 83 height 17
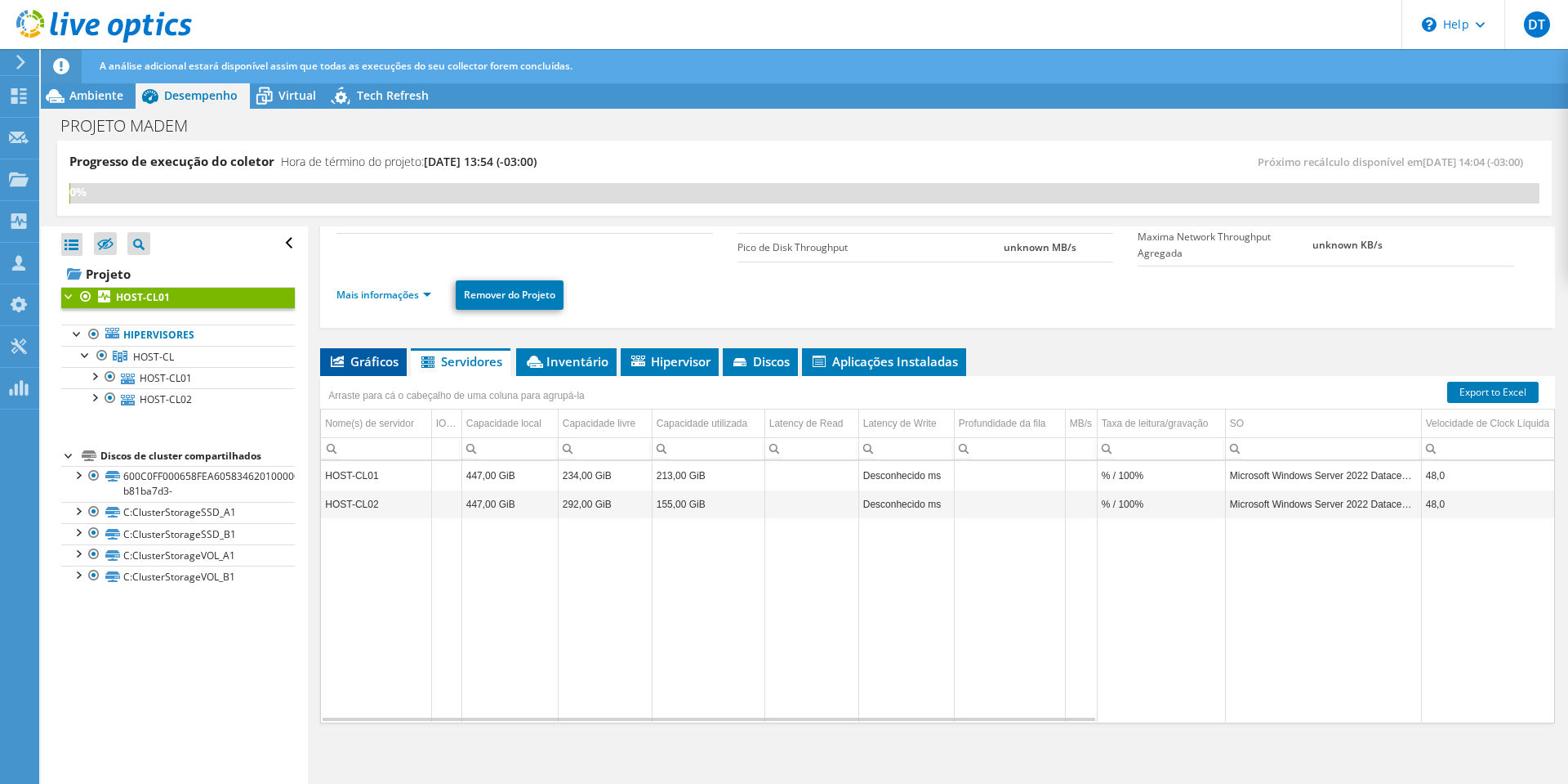
click at [368, 362] on span "Gráficos" at bounding box center [363, 361] width 70 height 17
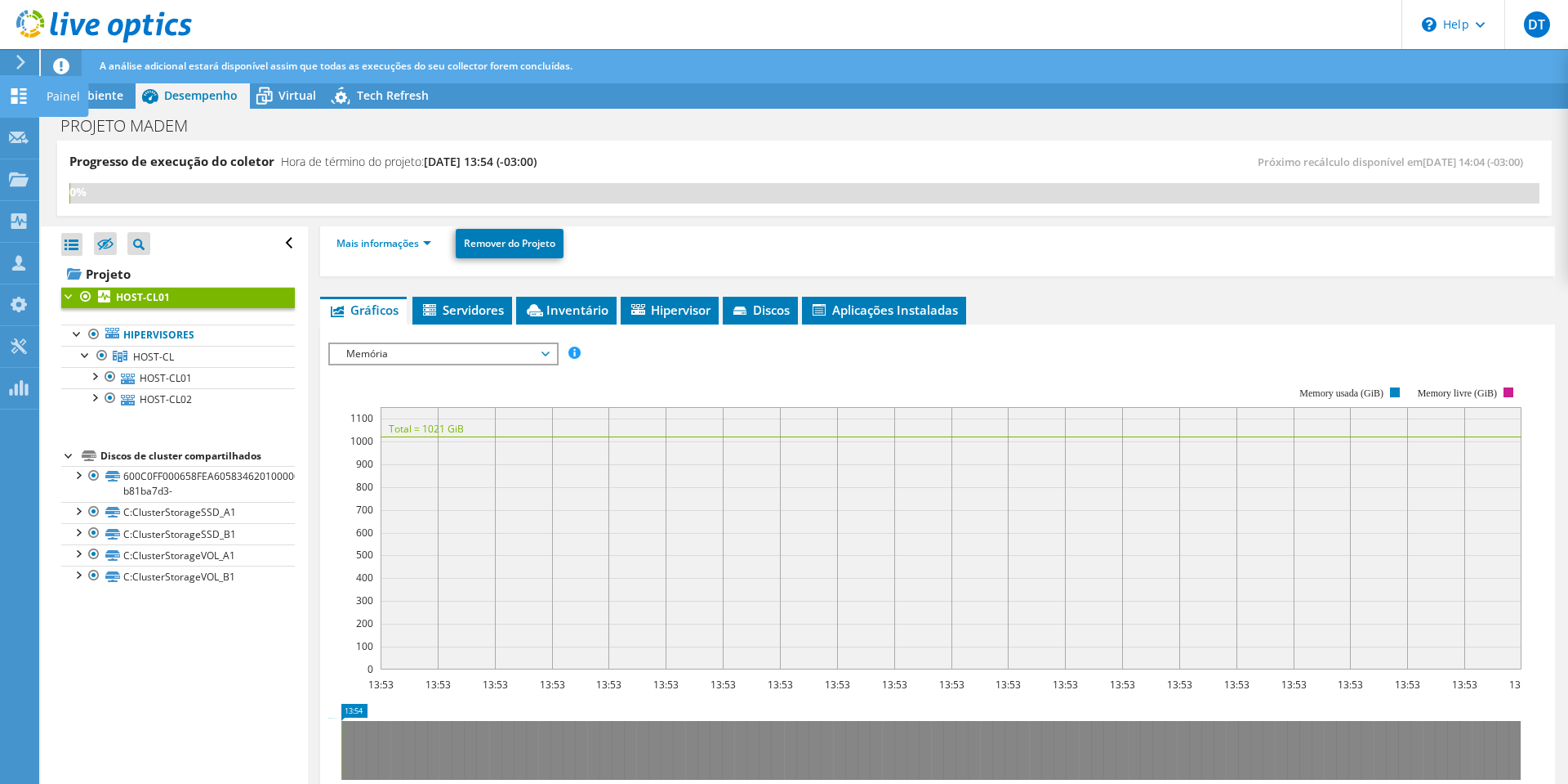
click at [23, 100] on icon at bounding box center [19, 96] width 20 height 16
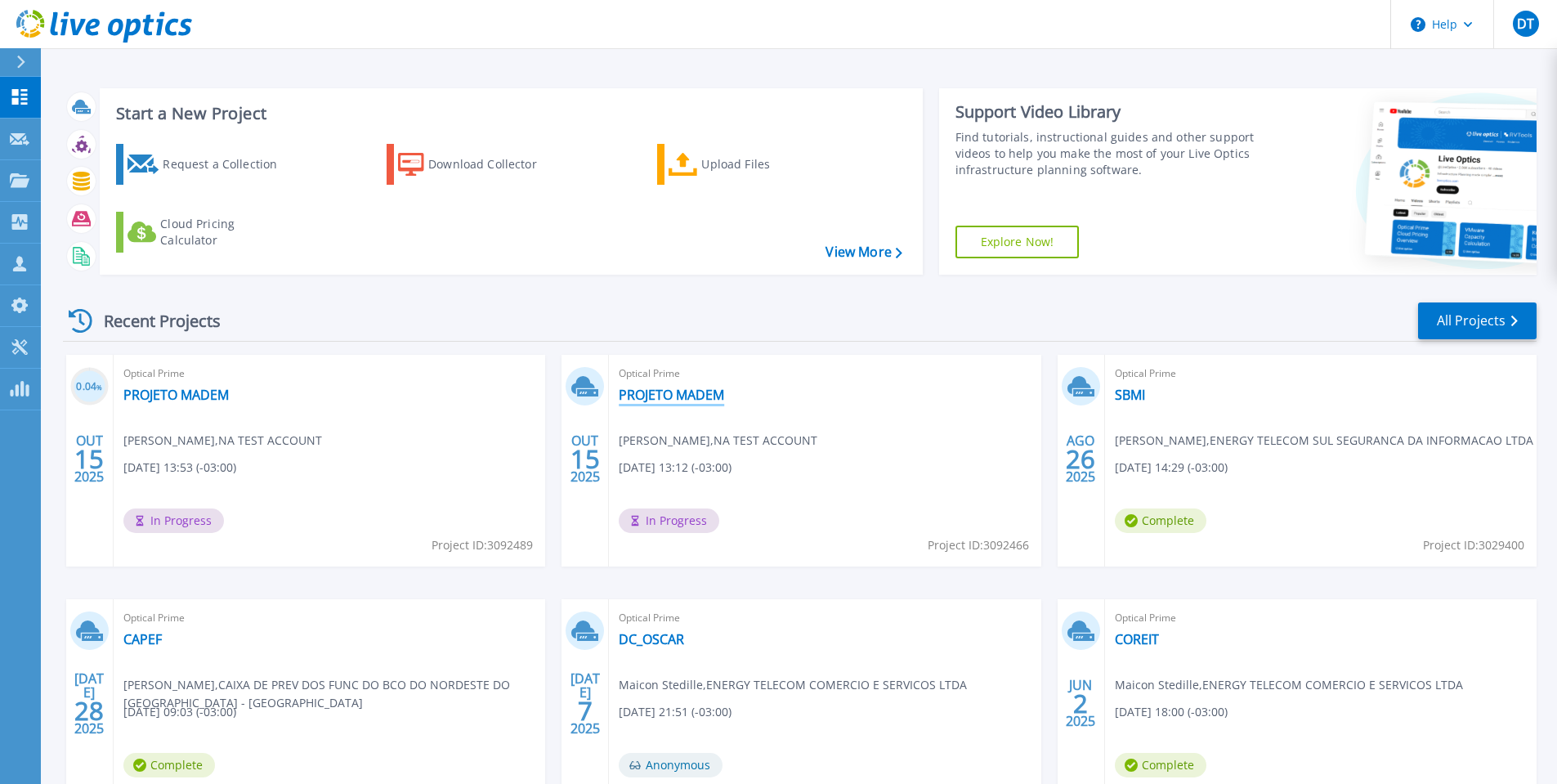
click at [684, 392] on link "PROJETO MADEM" at bounding box center [672, 394] width 106 height 17
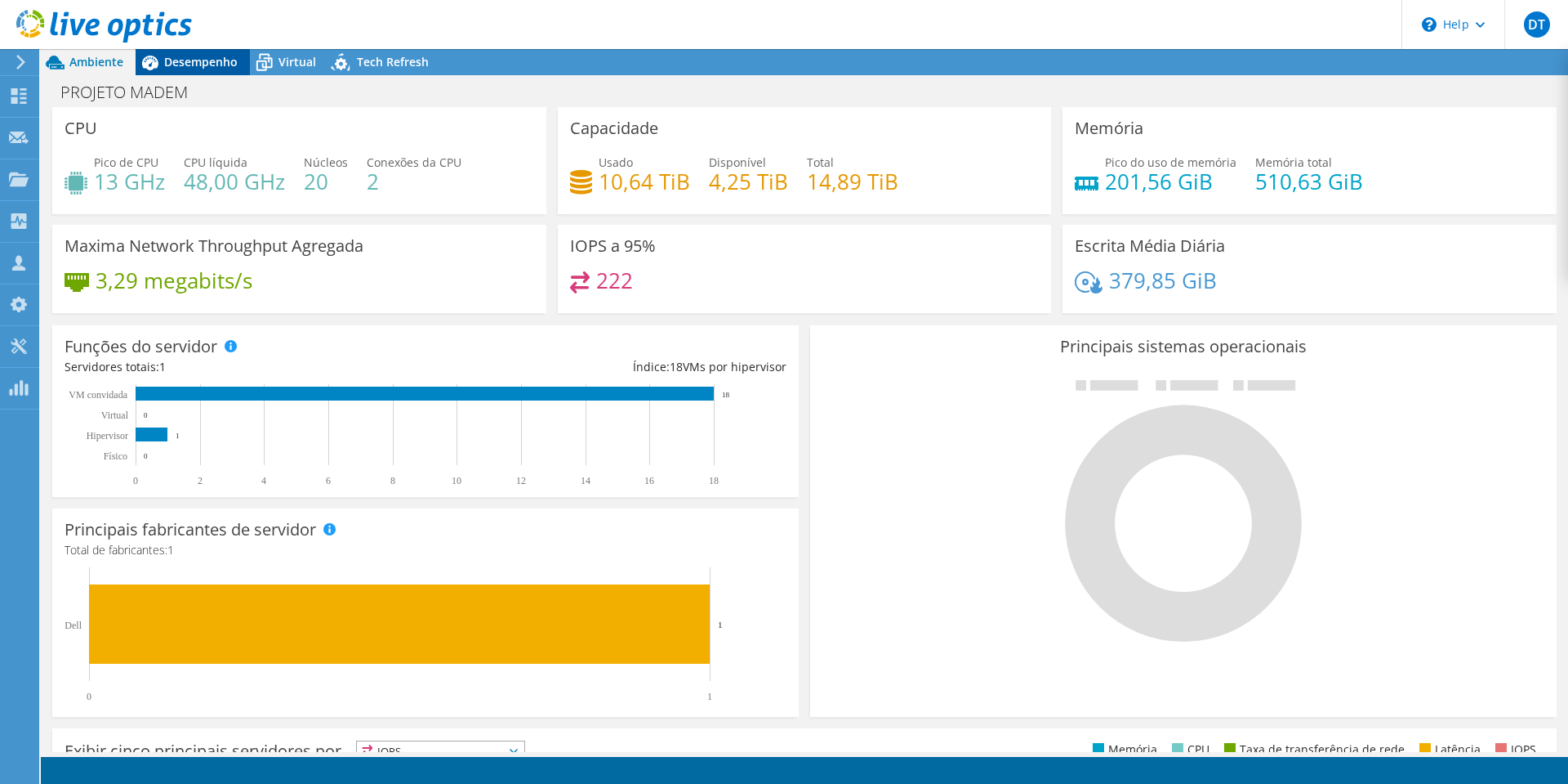
click at [209, 61] on span "Desempenho" at bounding box center [201, 62] width 73 height 16
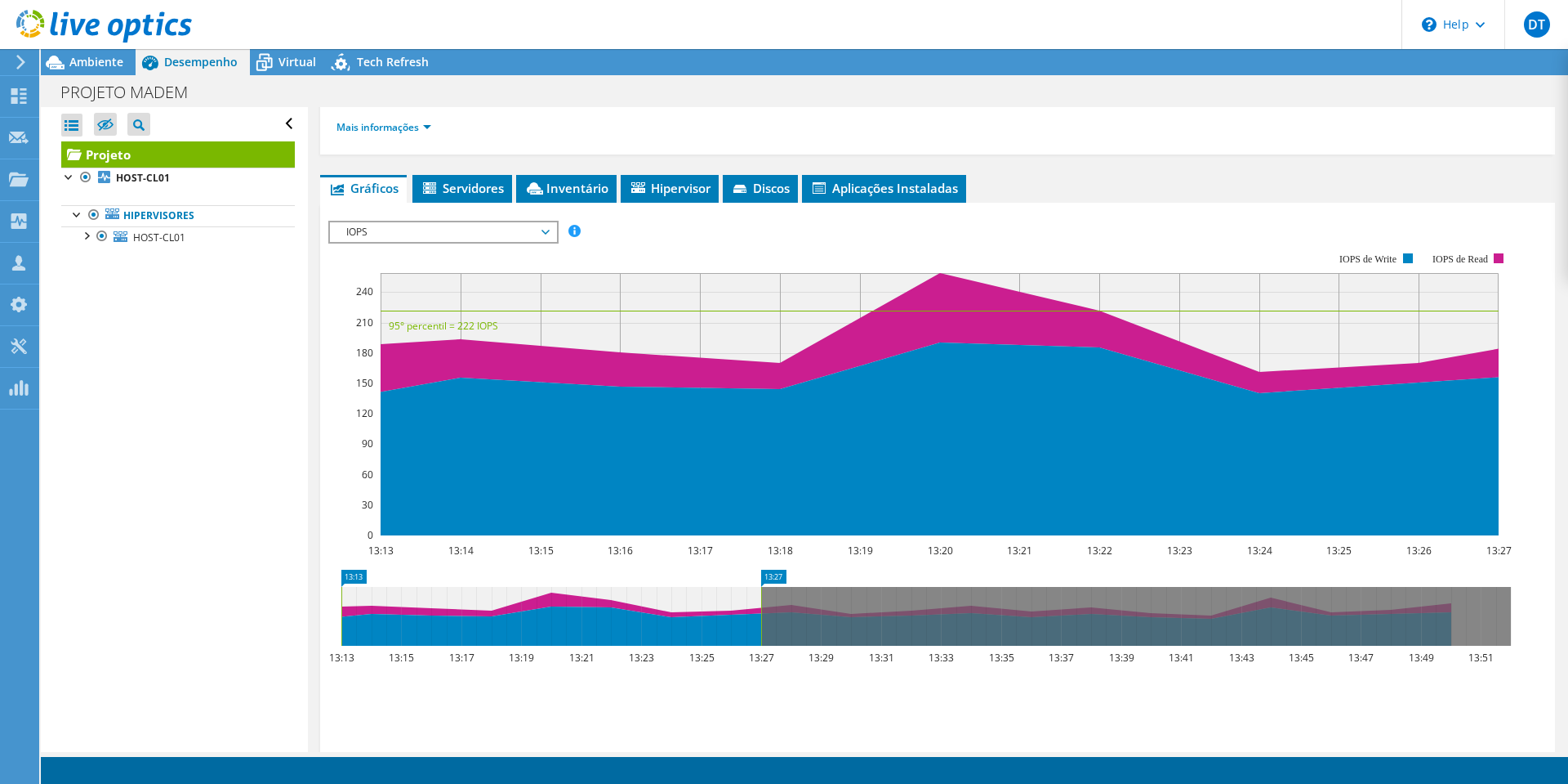
scroll to position [245, 0]
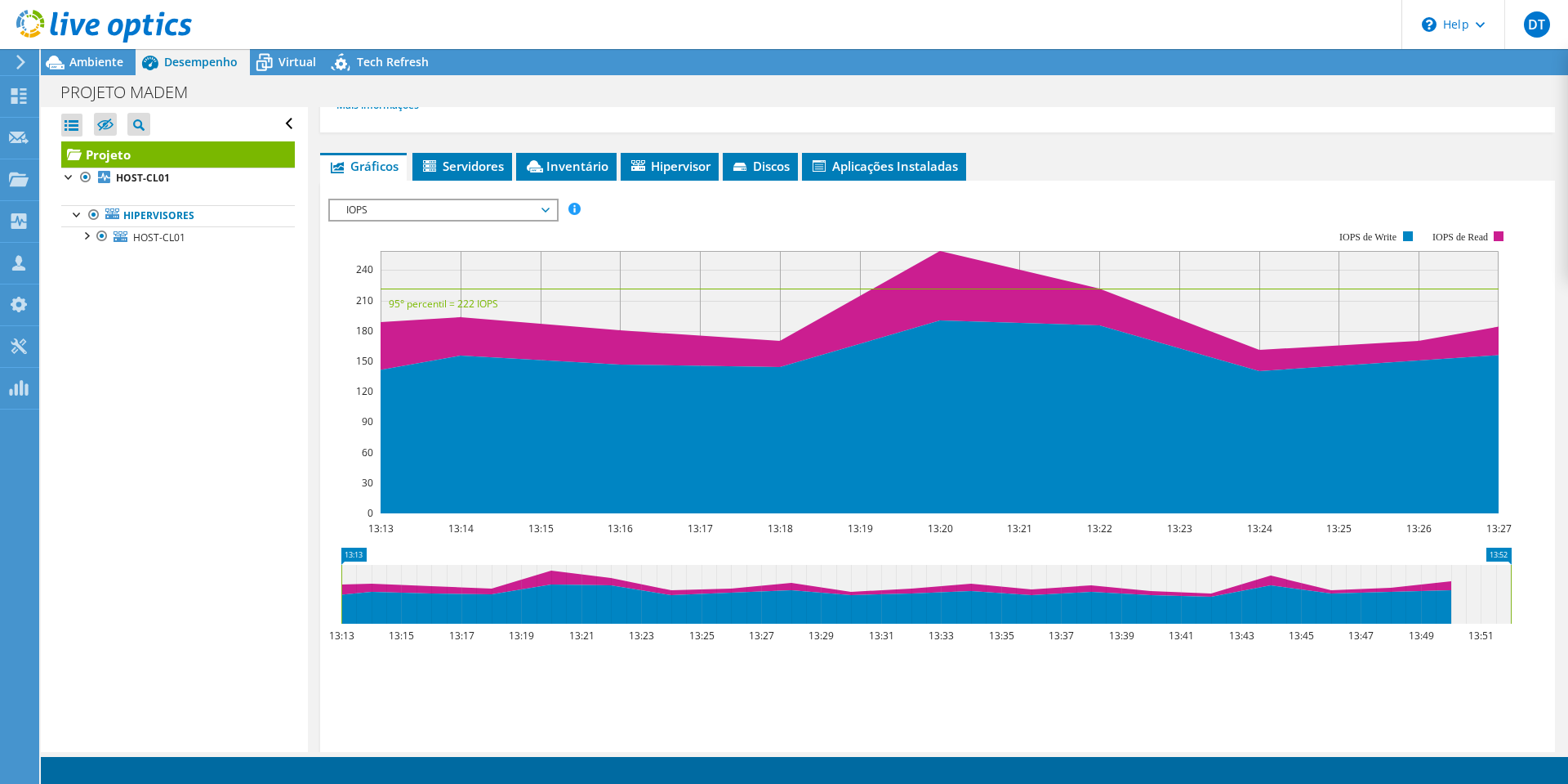
drag, startPoint x: 797, startPoint y: 576, endPoint x: 1567, endPoint y: 638, distance: 772.5
click at [1567, 638] on article "Projeto Detalhes Preparado para: Maurício Valenti, mauricio.valenti@madem.com.b…" at bounding box center [938, 429] width 1260 height 645
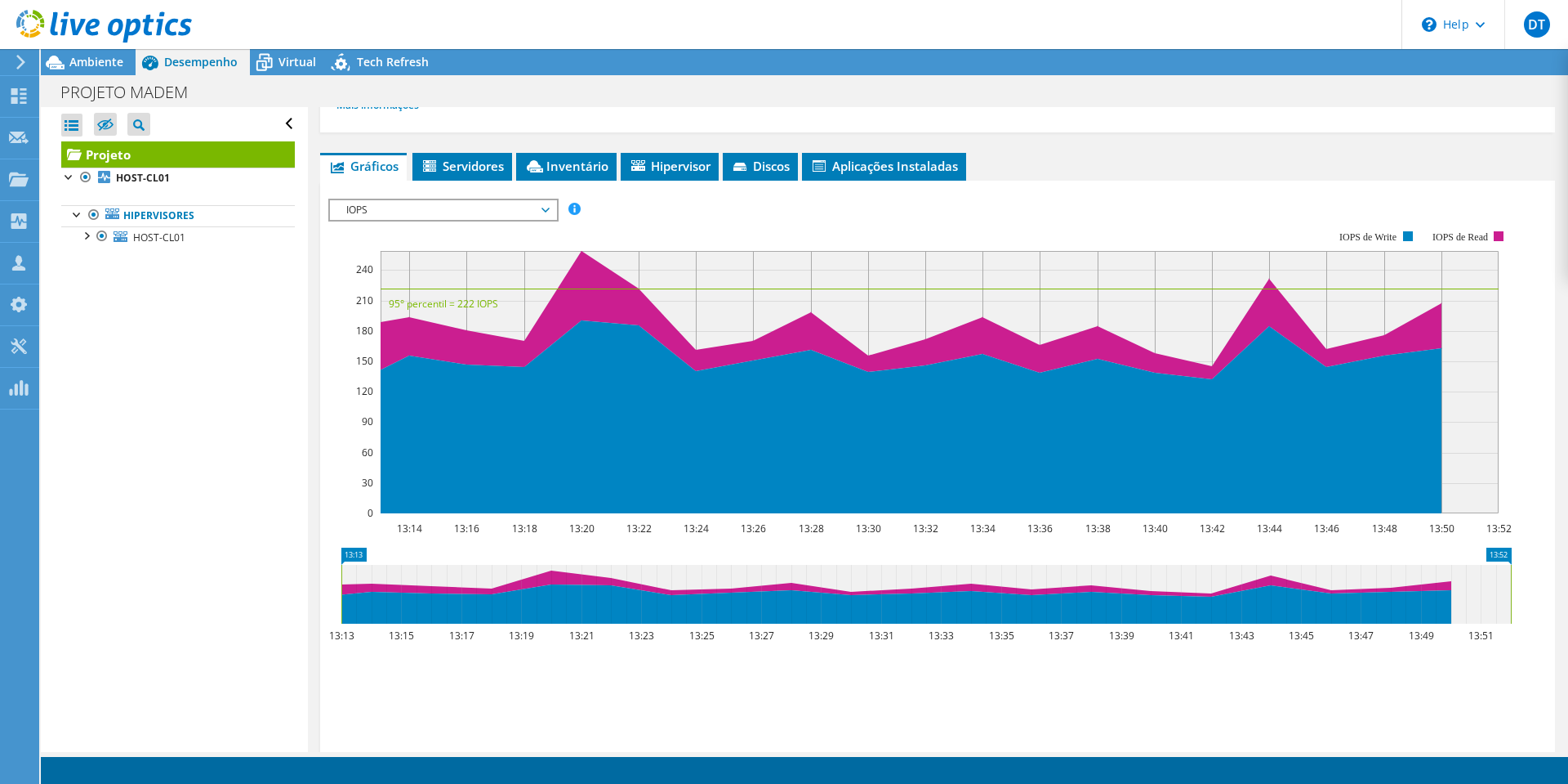
click at [544, 211] on span "IOPS" at bounding box center [443, 210] width 209 height 20
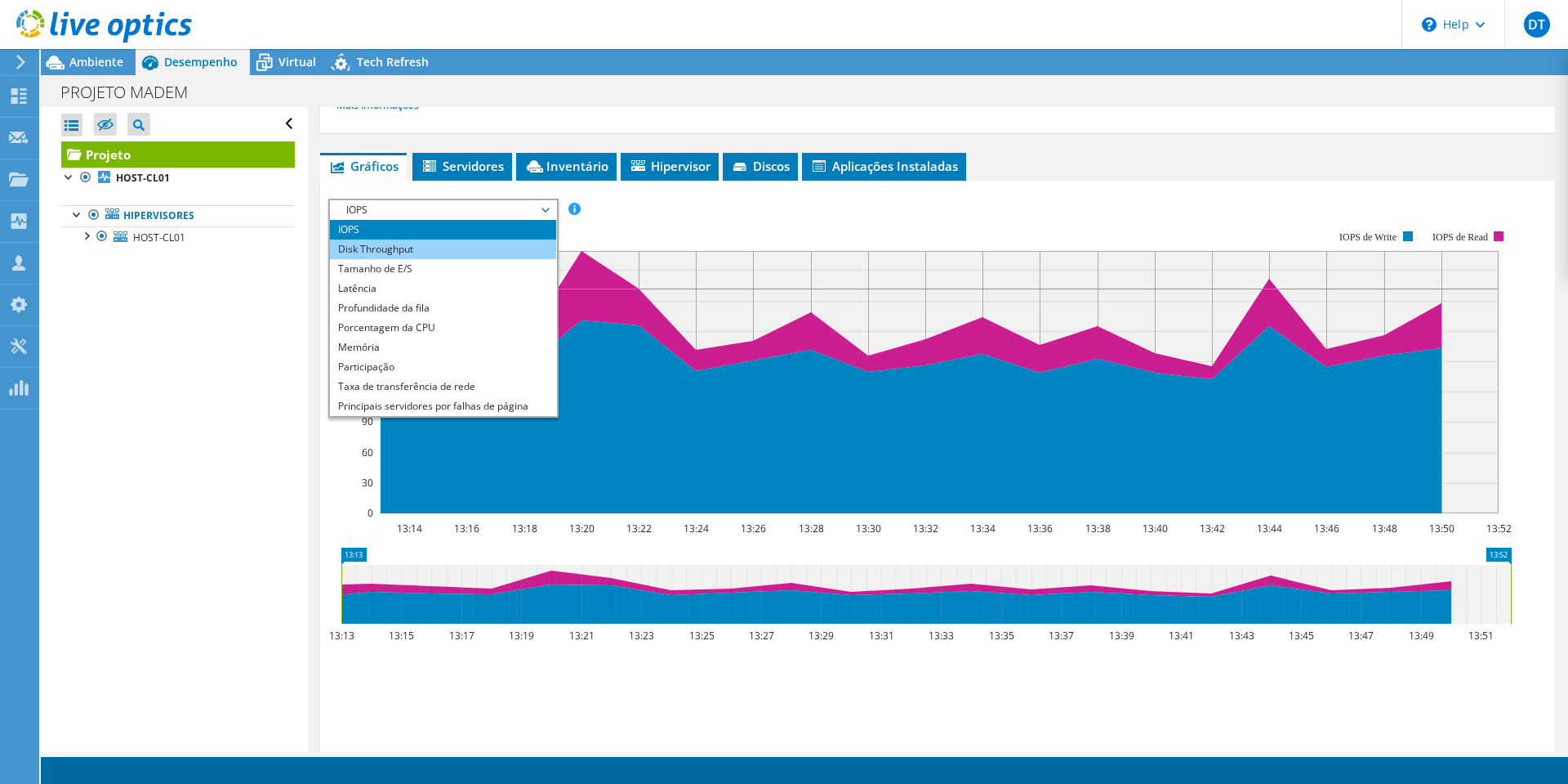
click at [401, 242] on li "Disk Throughput" at bounding box center [443, 249] width 226 height 20
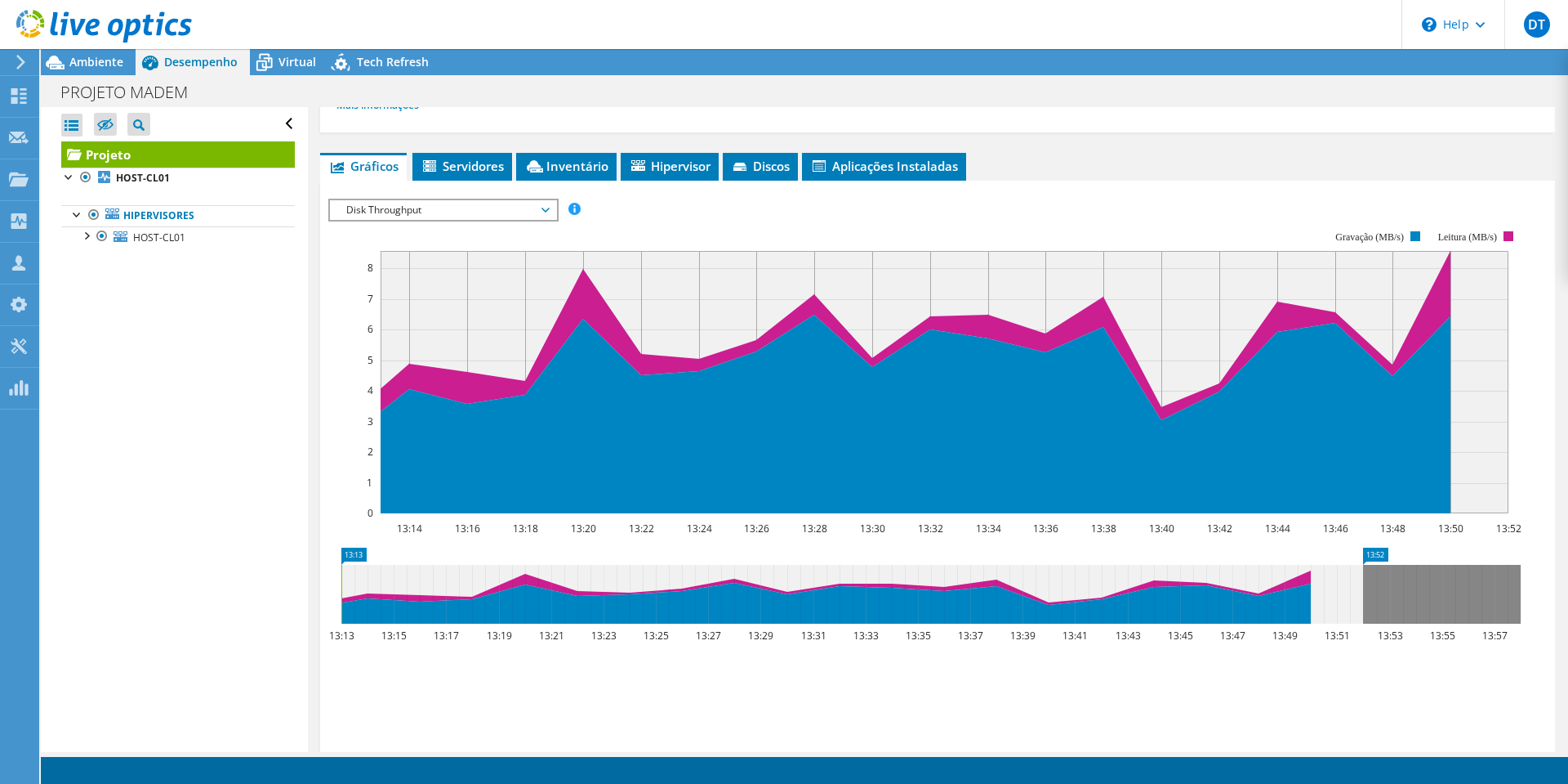
click at [548, 209] on span "Disk Throughput" at bounding box center [443, 210] width 209 height 20
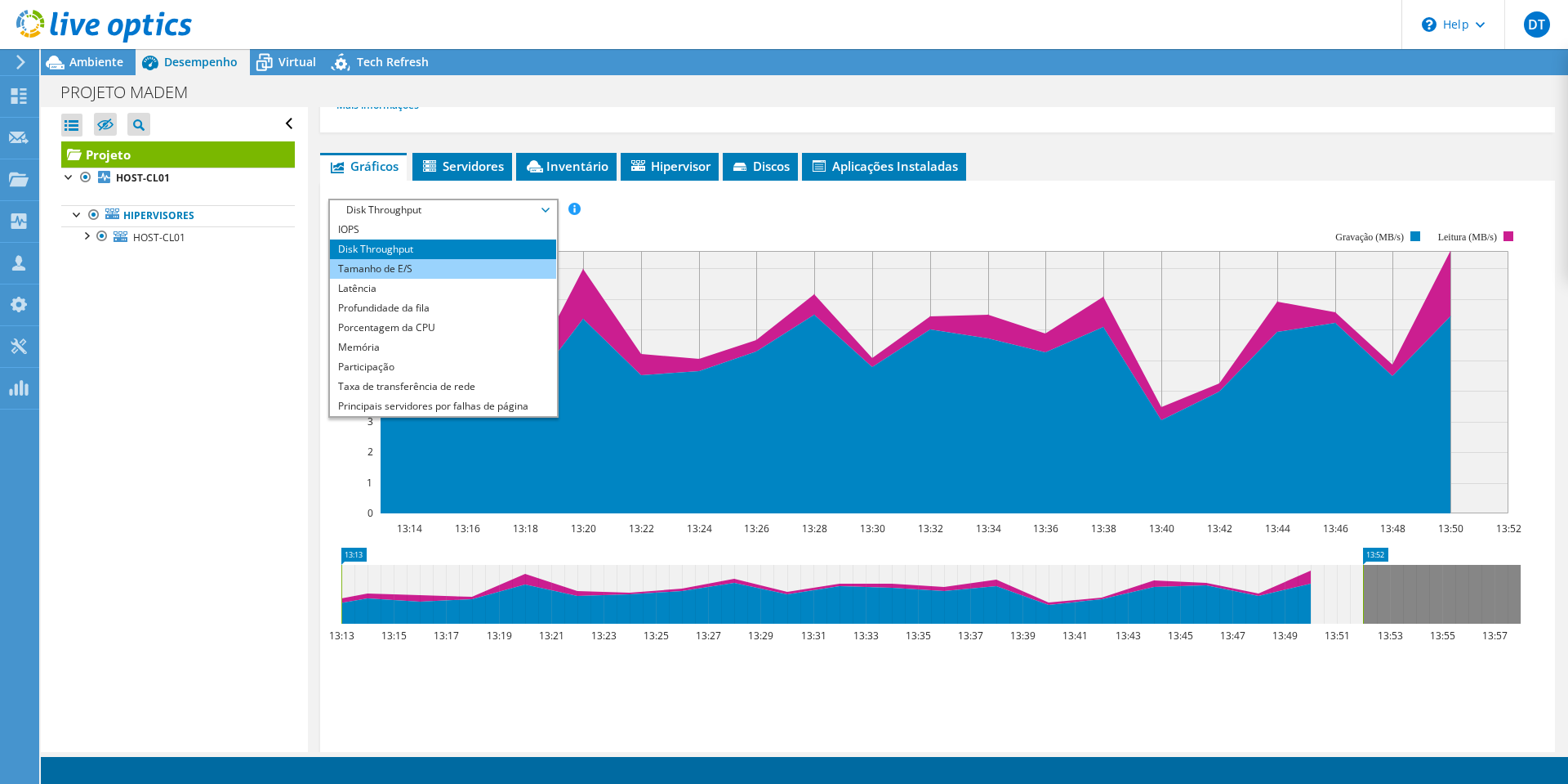
click at [431, 270] on li "Tamanho de E/S" at bounding box center [443, 269] width 226 height 20
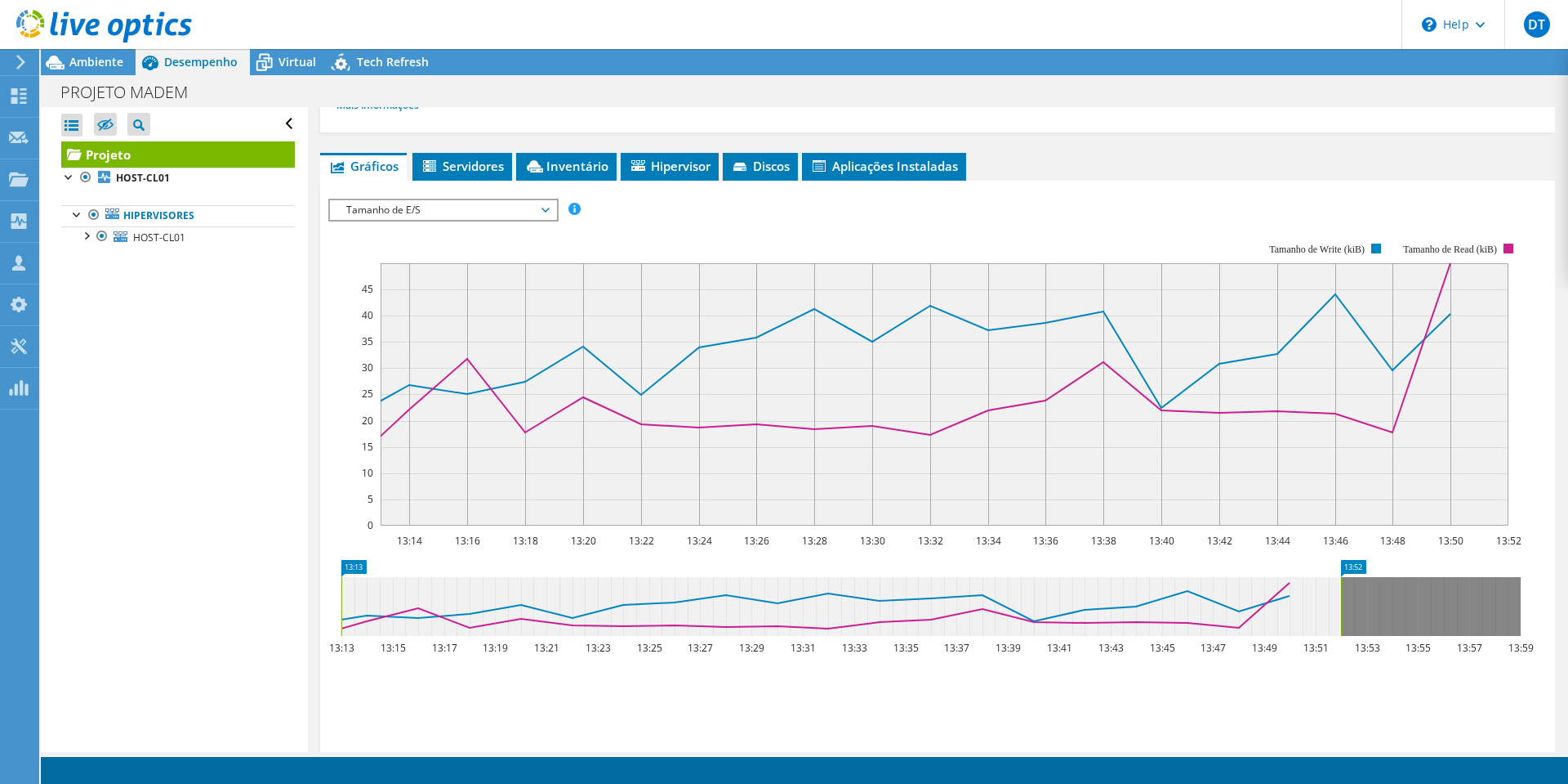
click at [549, 211] on icon at bounding box center [545, 210] width 8 height 5
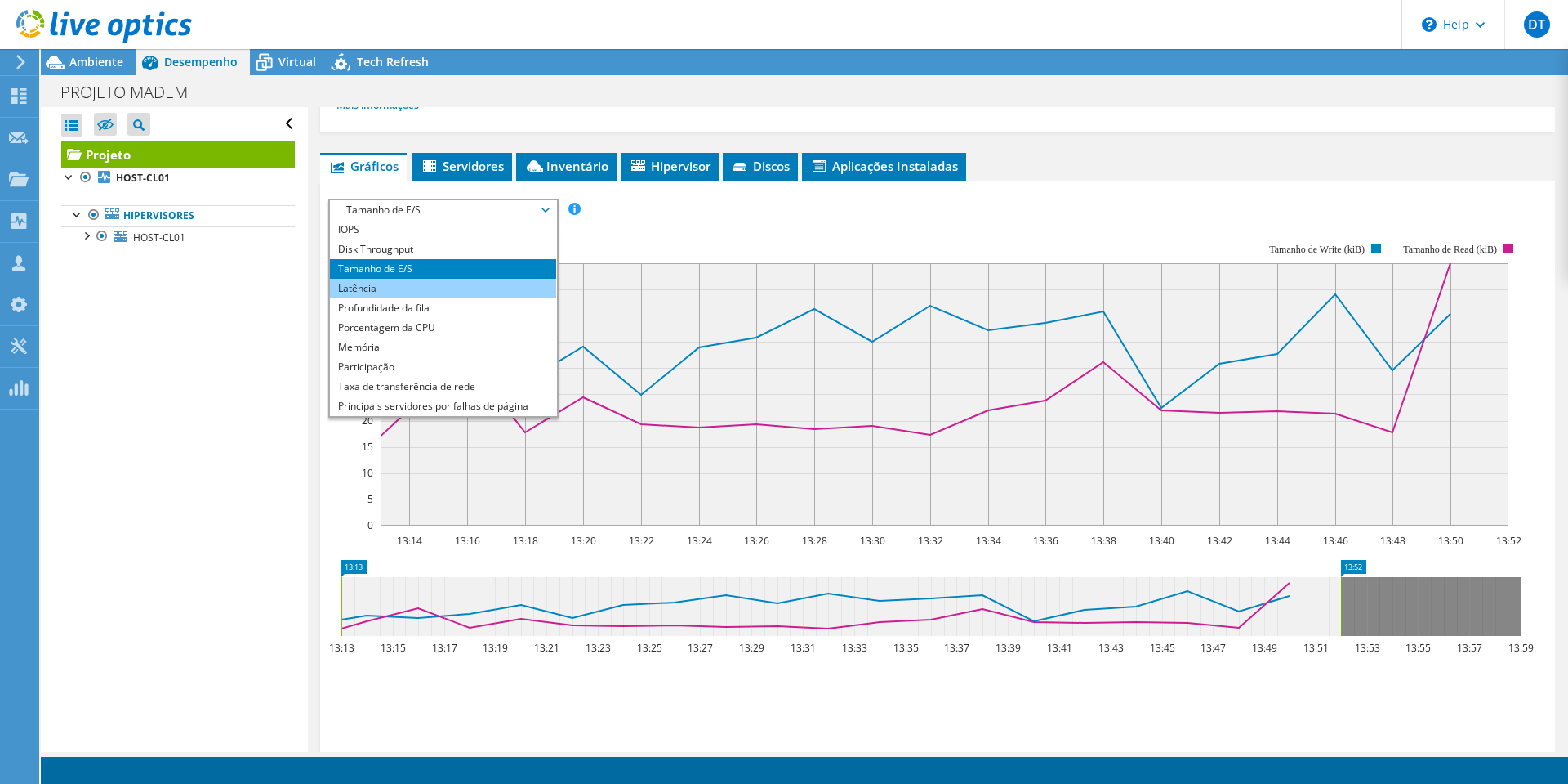
click at [445, 292] on li "Latência" at bounding box center [443, 289] width 226 height 20
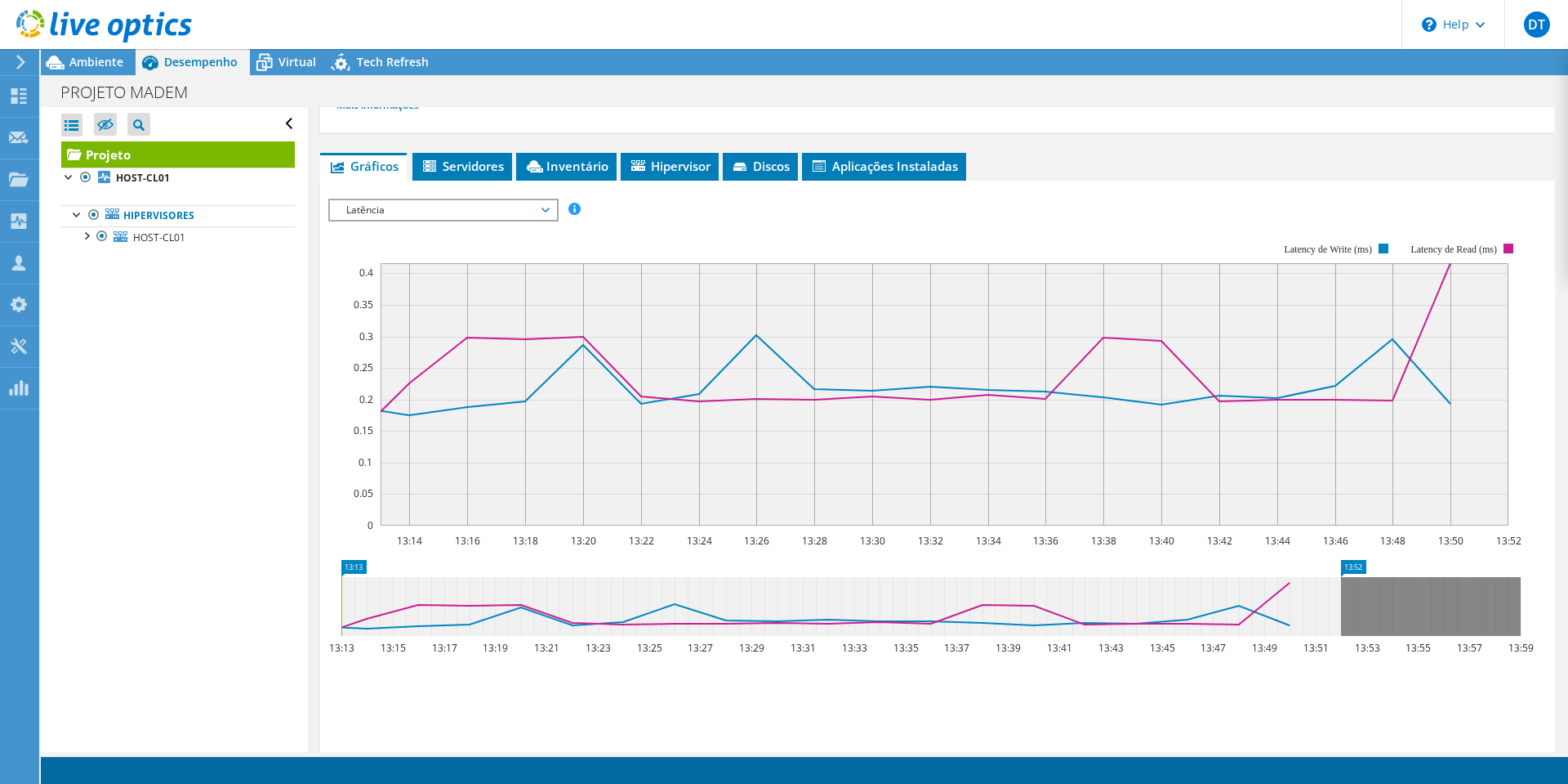
click at [548, 210] on span "Latência" at bounding box center [443, 210] width 209 height 20
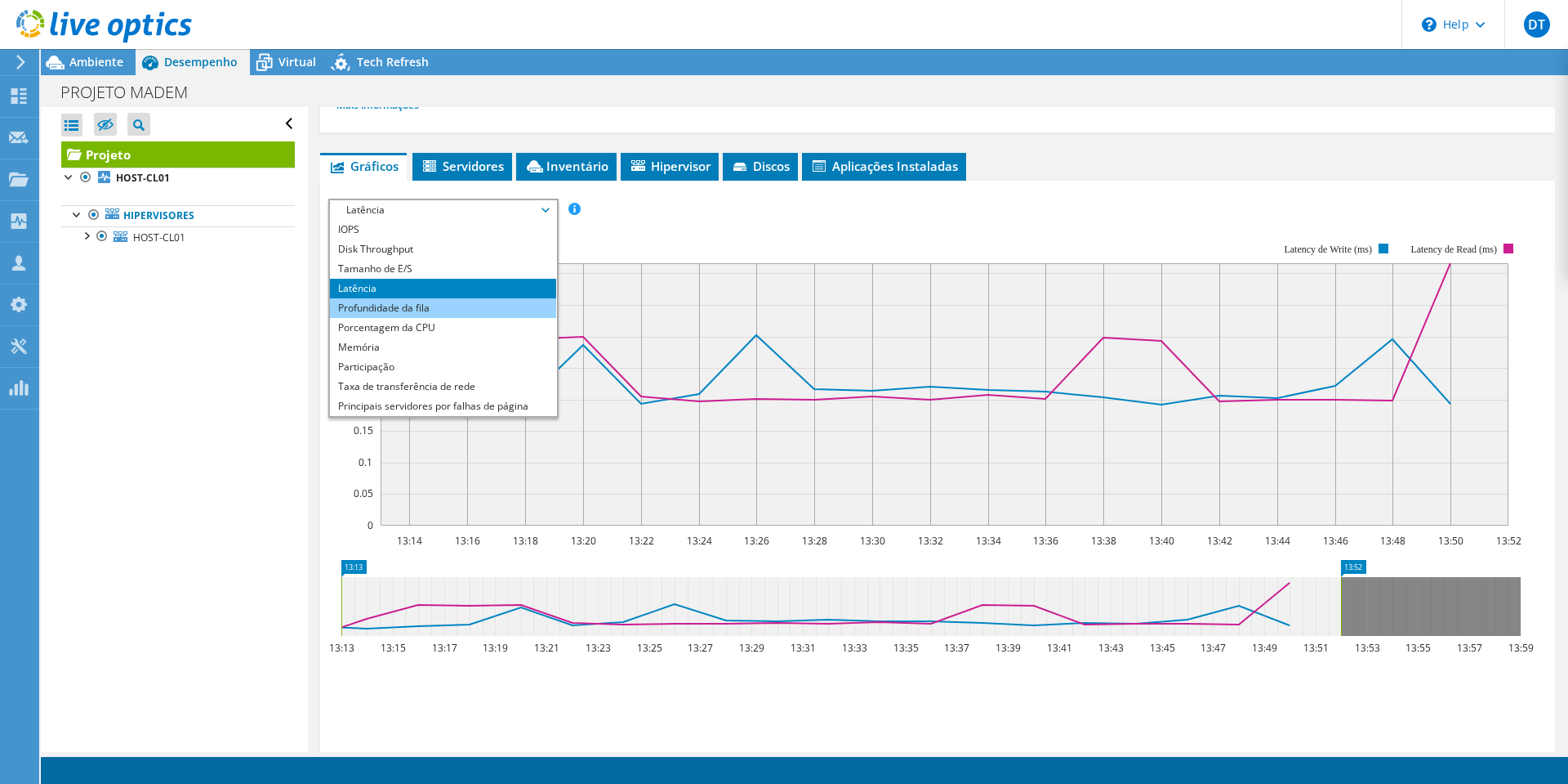
click at [414, 308] on li "Profundidade da fila" at bounding box center [443, 308] width 226 height 20
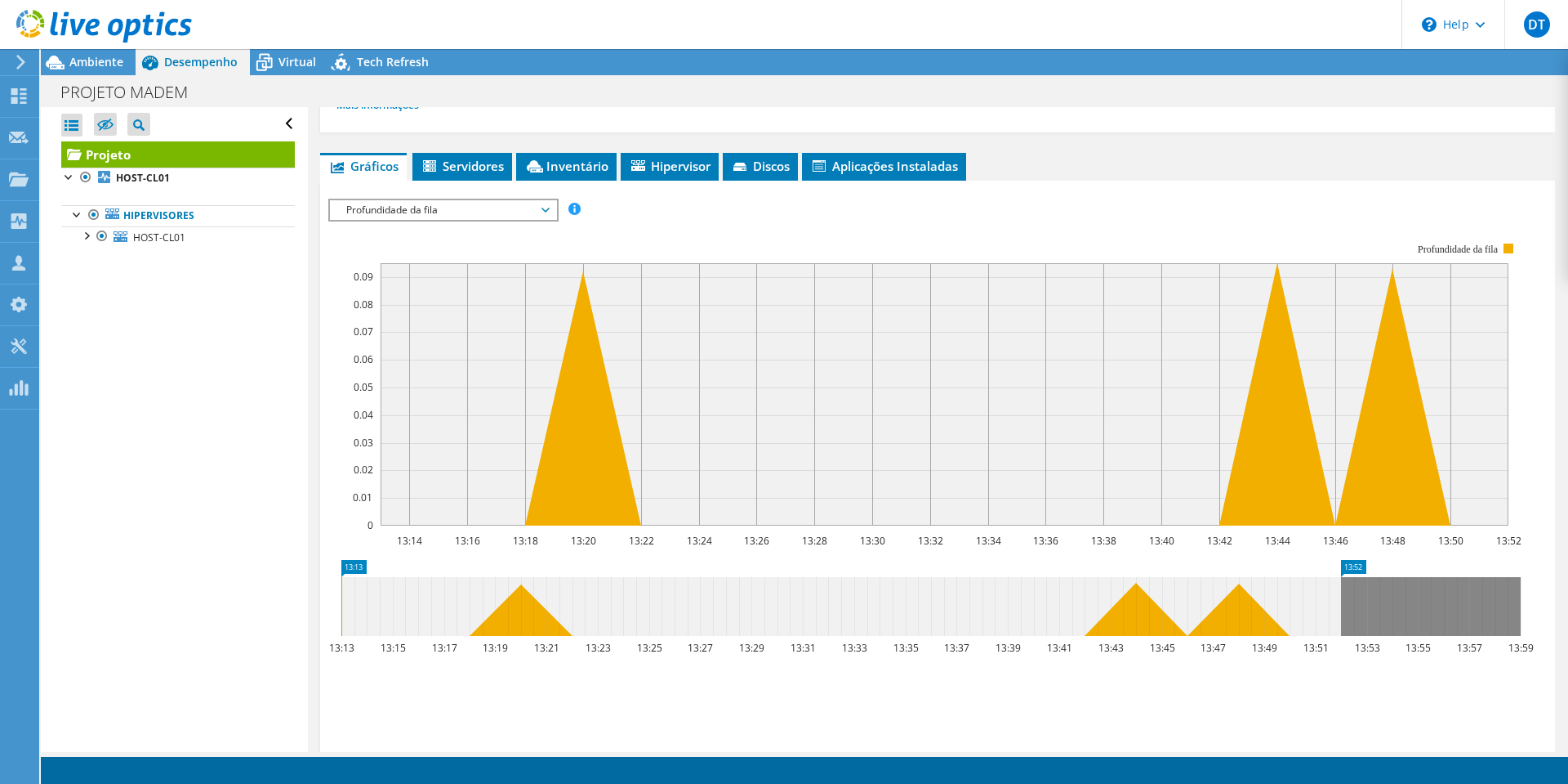
click at [548, 214] on span "Profundidade da fila" at bounding box center [443, 210] width 209 height 20
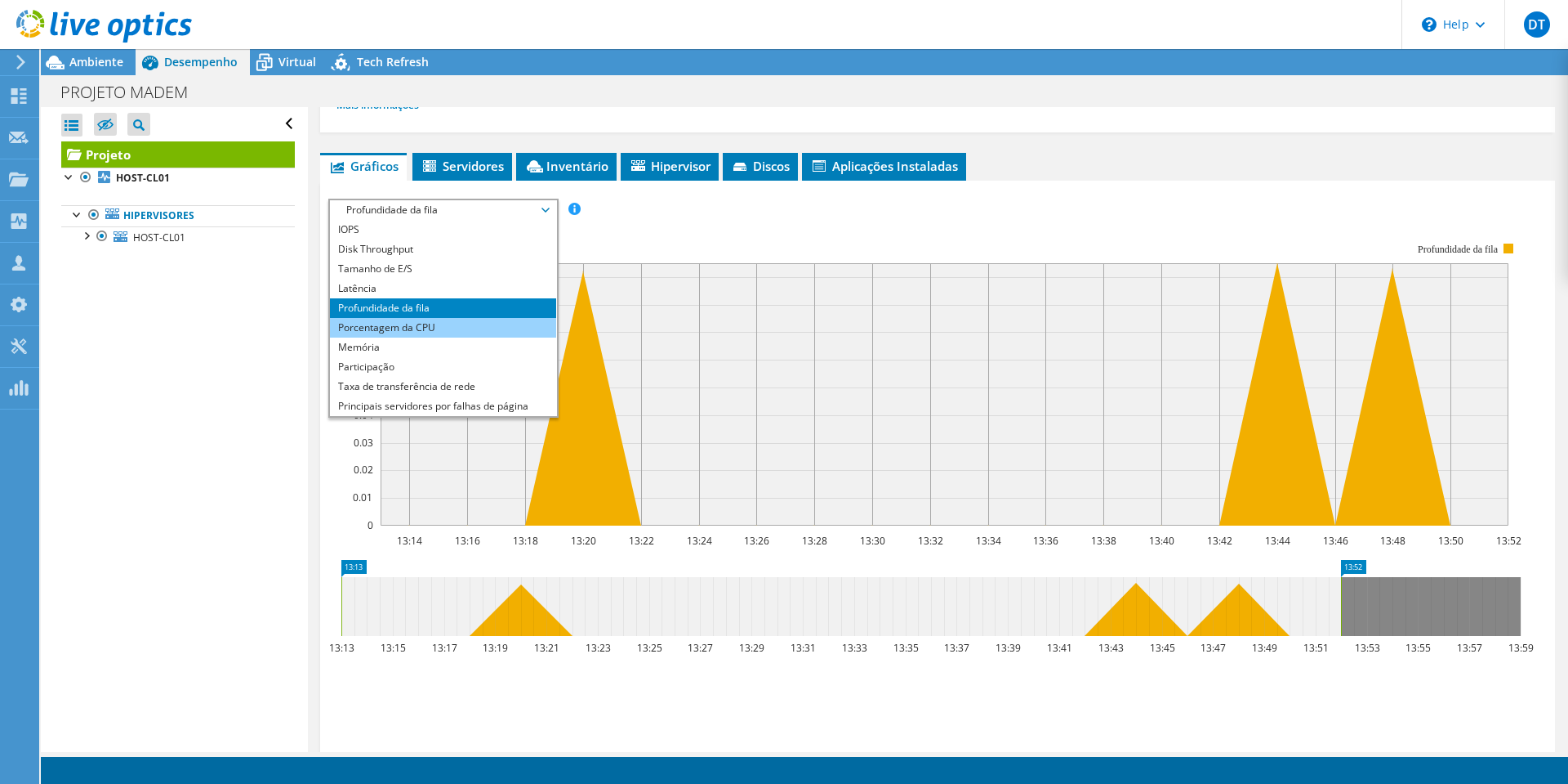
click at [434, 323] on li "Porcentagem da CPU" at bounding box center [443, 327] width 226 height 20
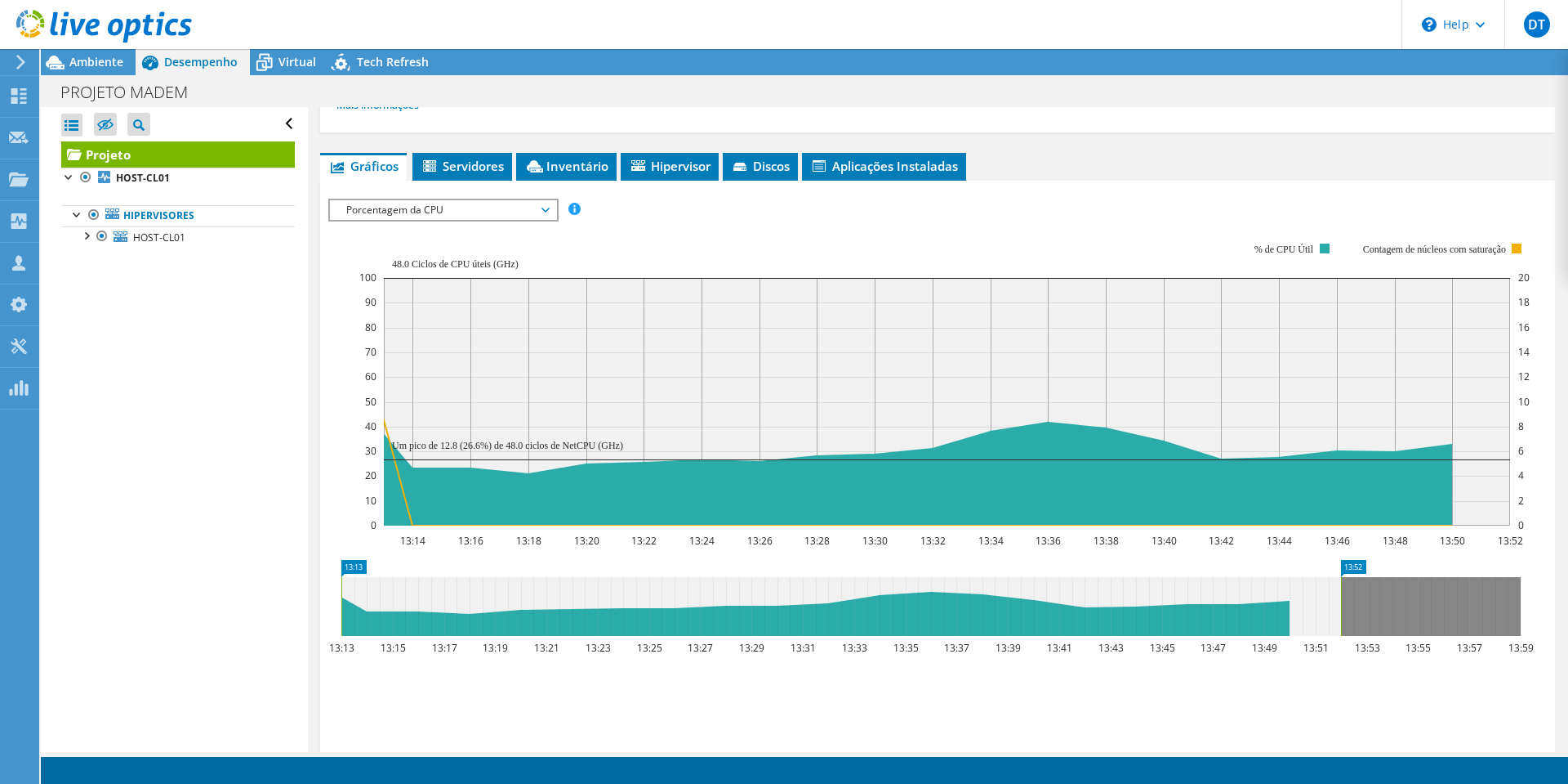
click at [548, 209] on span "Porcentagem da CPU" at bounding box center [443, 210] width 209 height 20
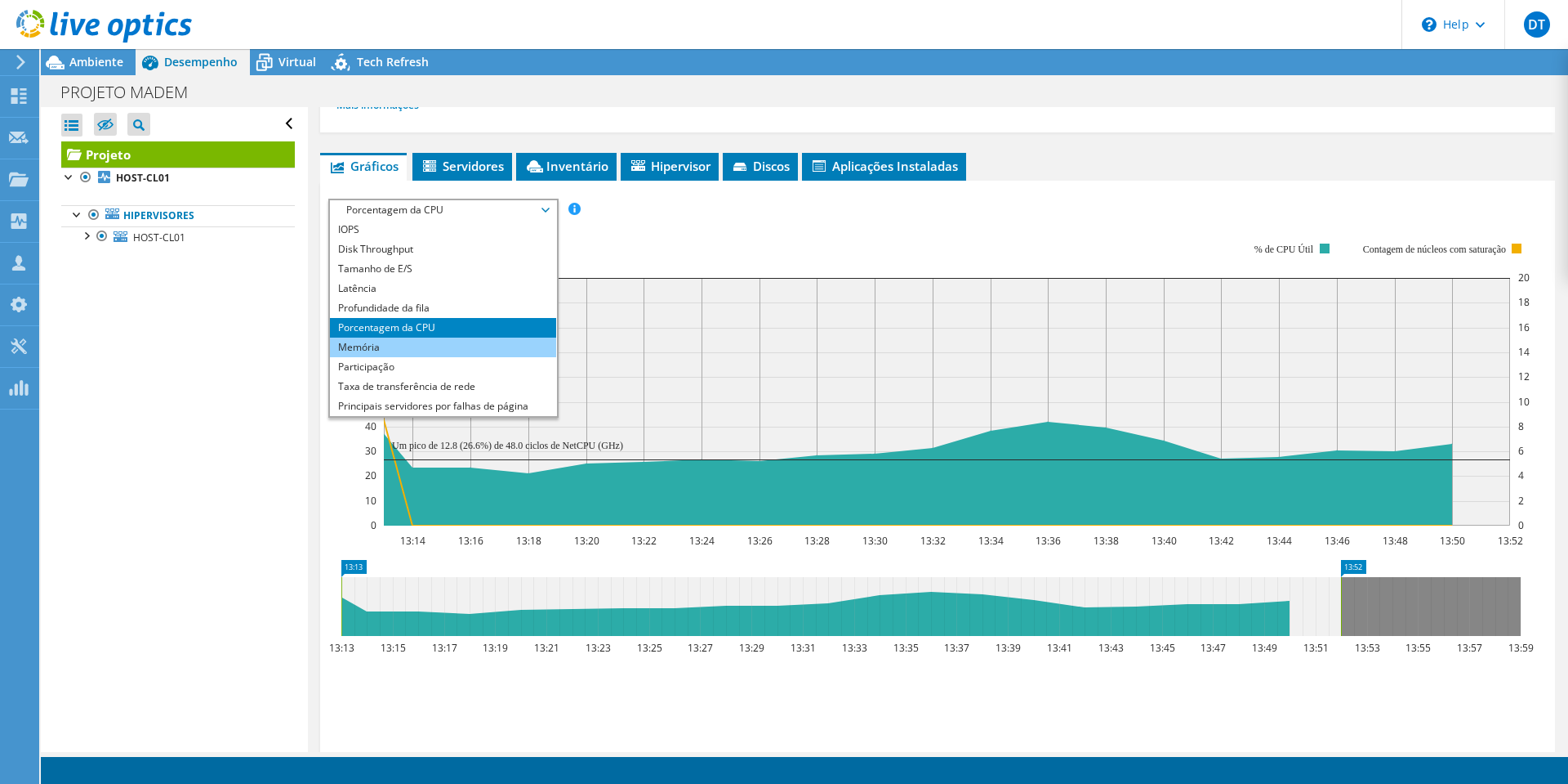
click at [388, 349] on li "Memória" at bounding box center [443, 347] width 226 height 20
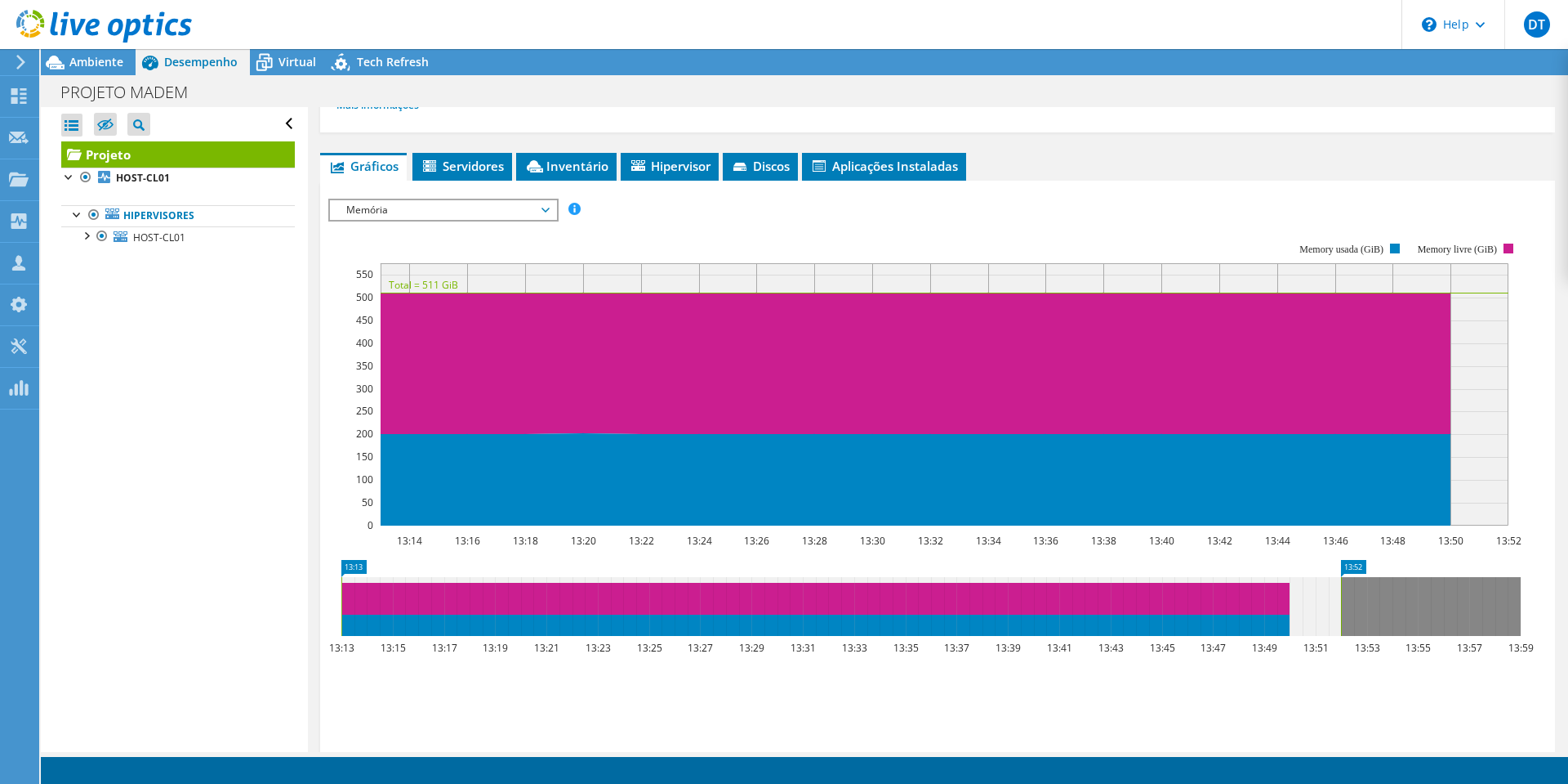
click at [547, 208] on span "Memória" at bounding box center [443, 210] width 209 height 20
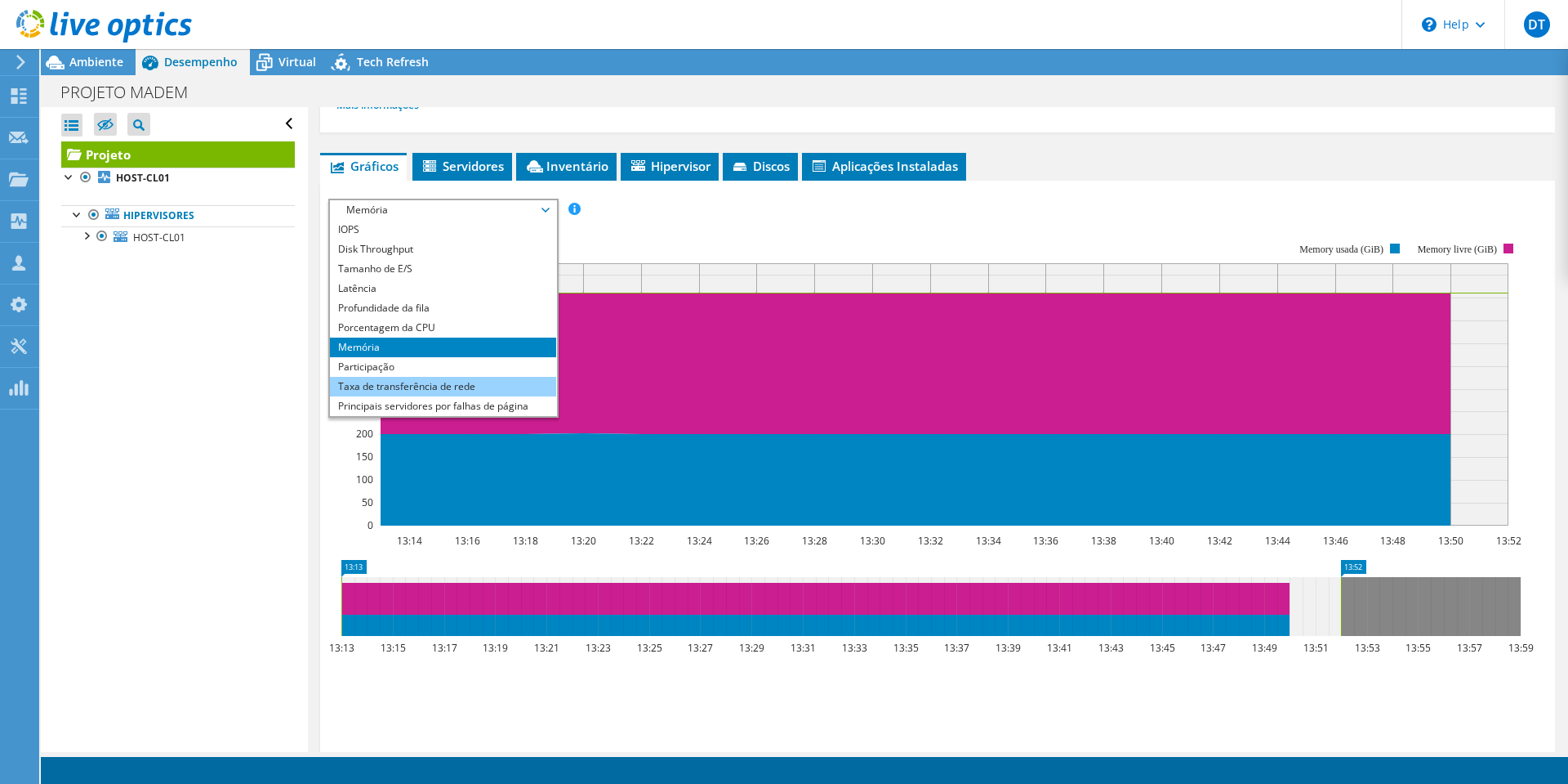
click at [440, 384] on li "Taxa de transferência de rede" at bounding box center [443, 387] width 226 height 20
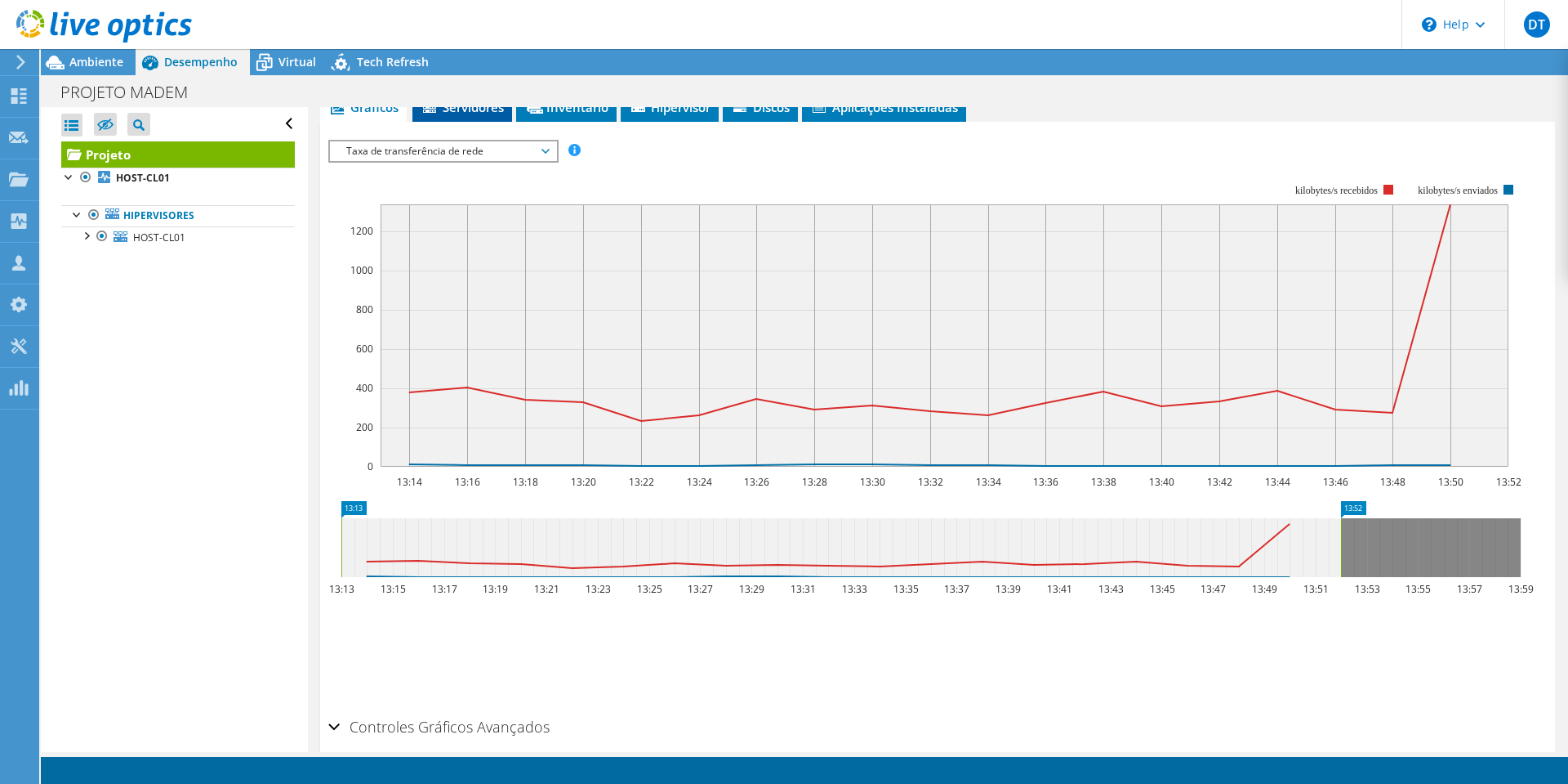
scroll to position [327, 0]
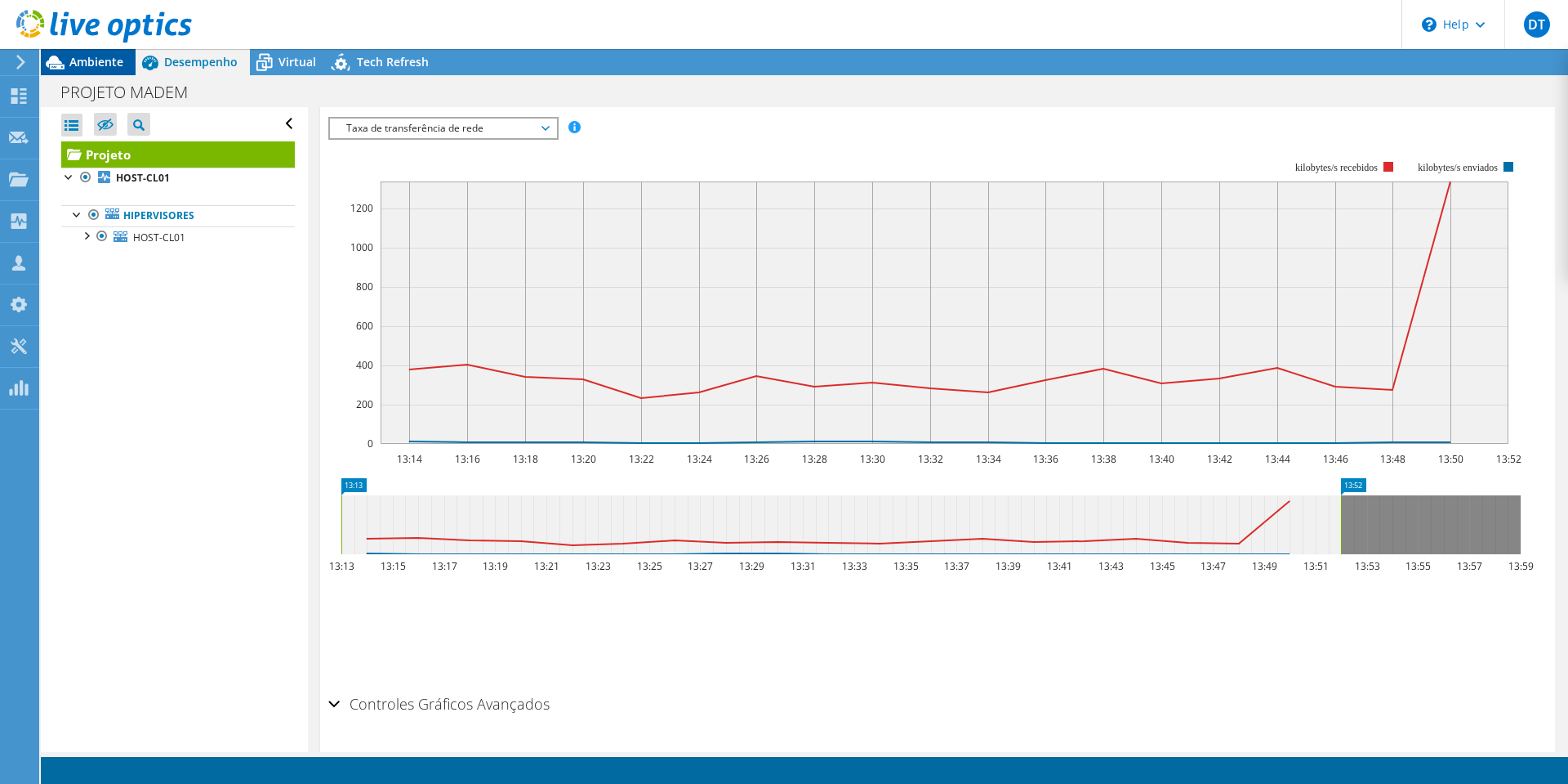
click at [95, 61] on span "Ambiente" at bounding box center [96, 62] width 54 height 16
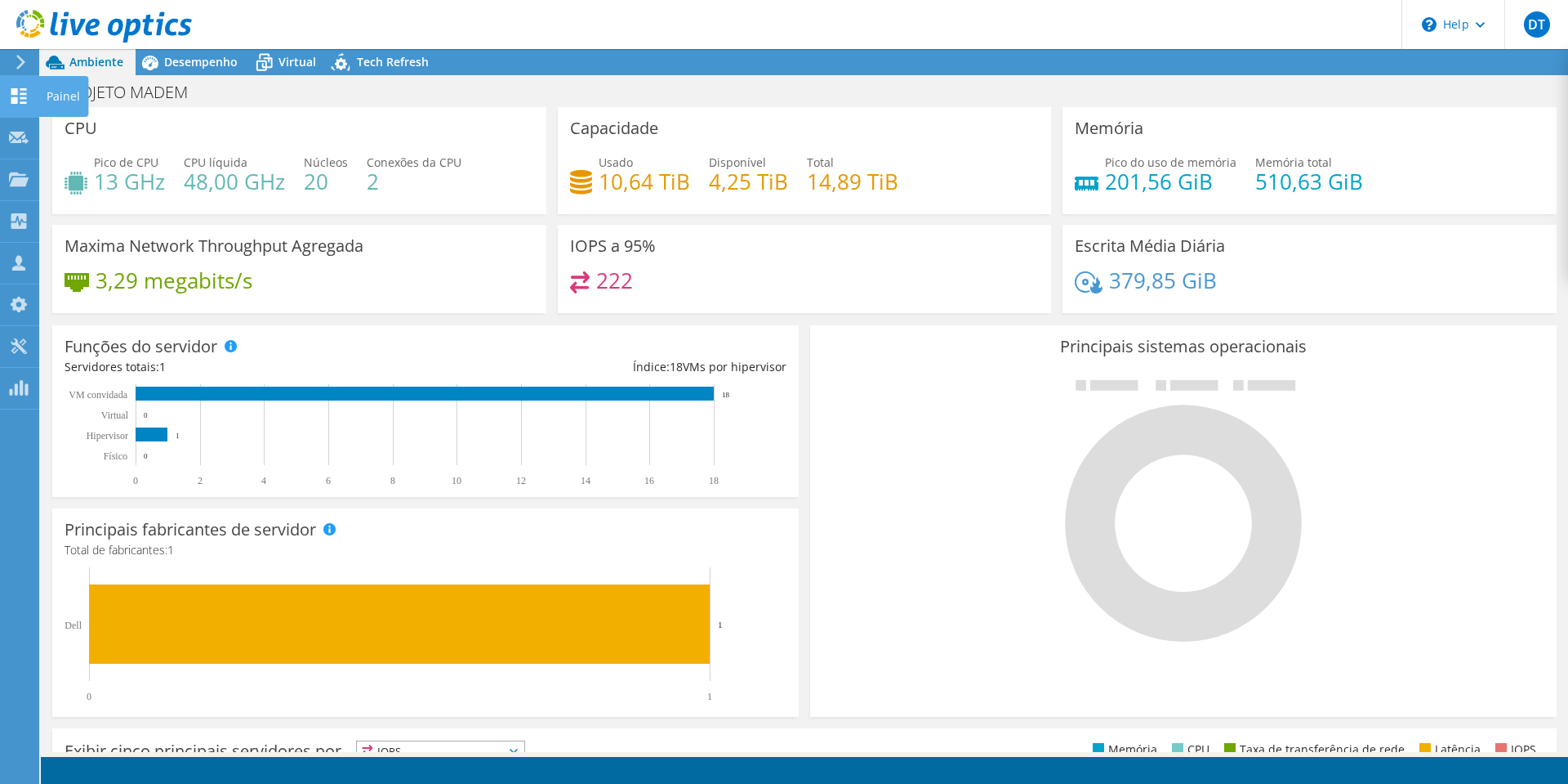
click at [24, 96] on icon at bounding box center [19, 96] width 20 height 16
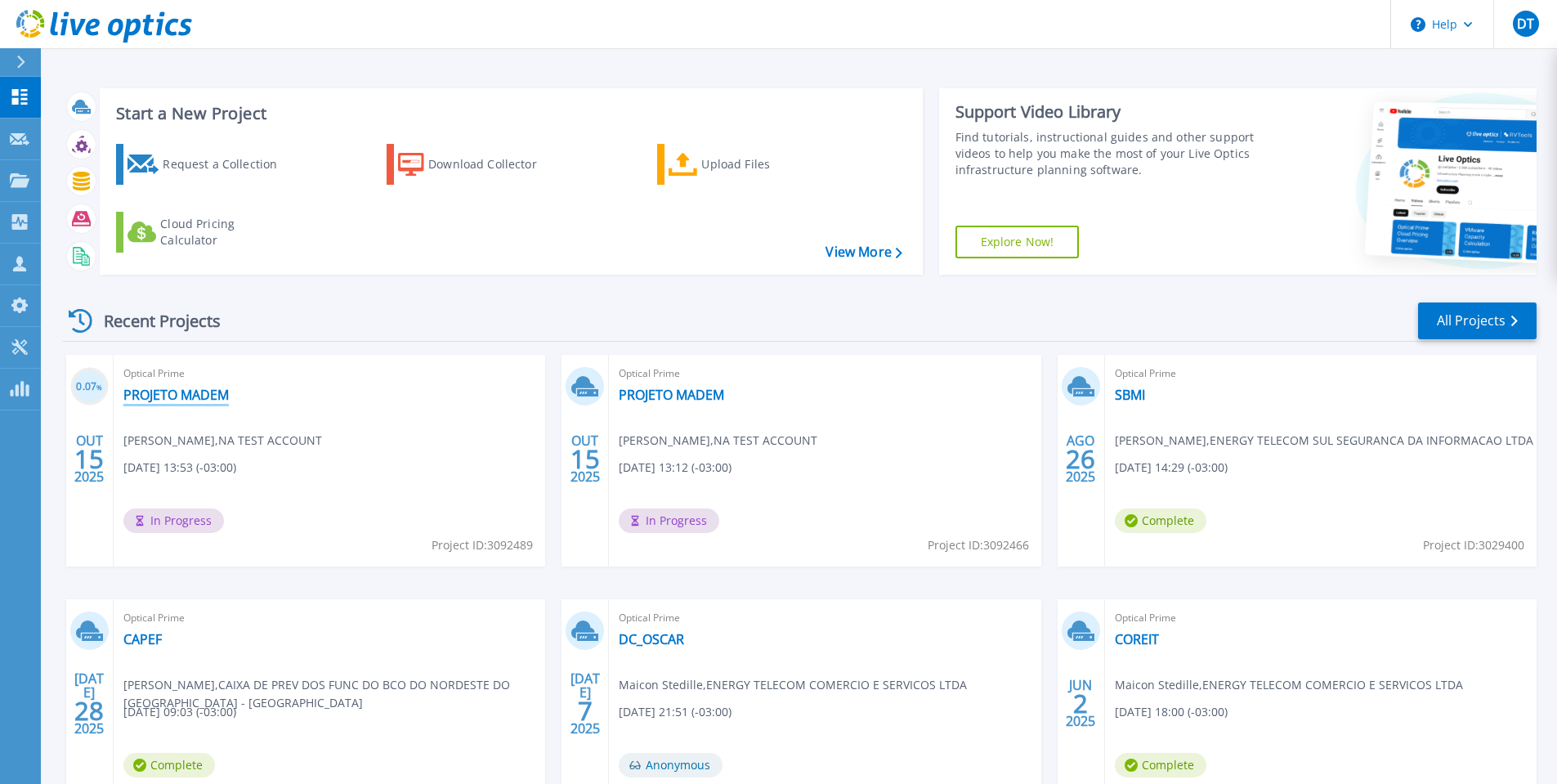
click at [216, 397] on link "PROJETO MADEM" at bounding box center [176, 394] width 106 height 17
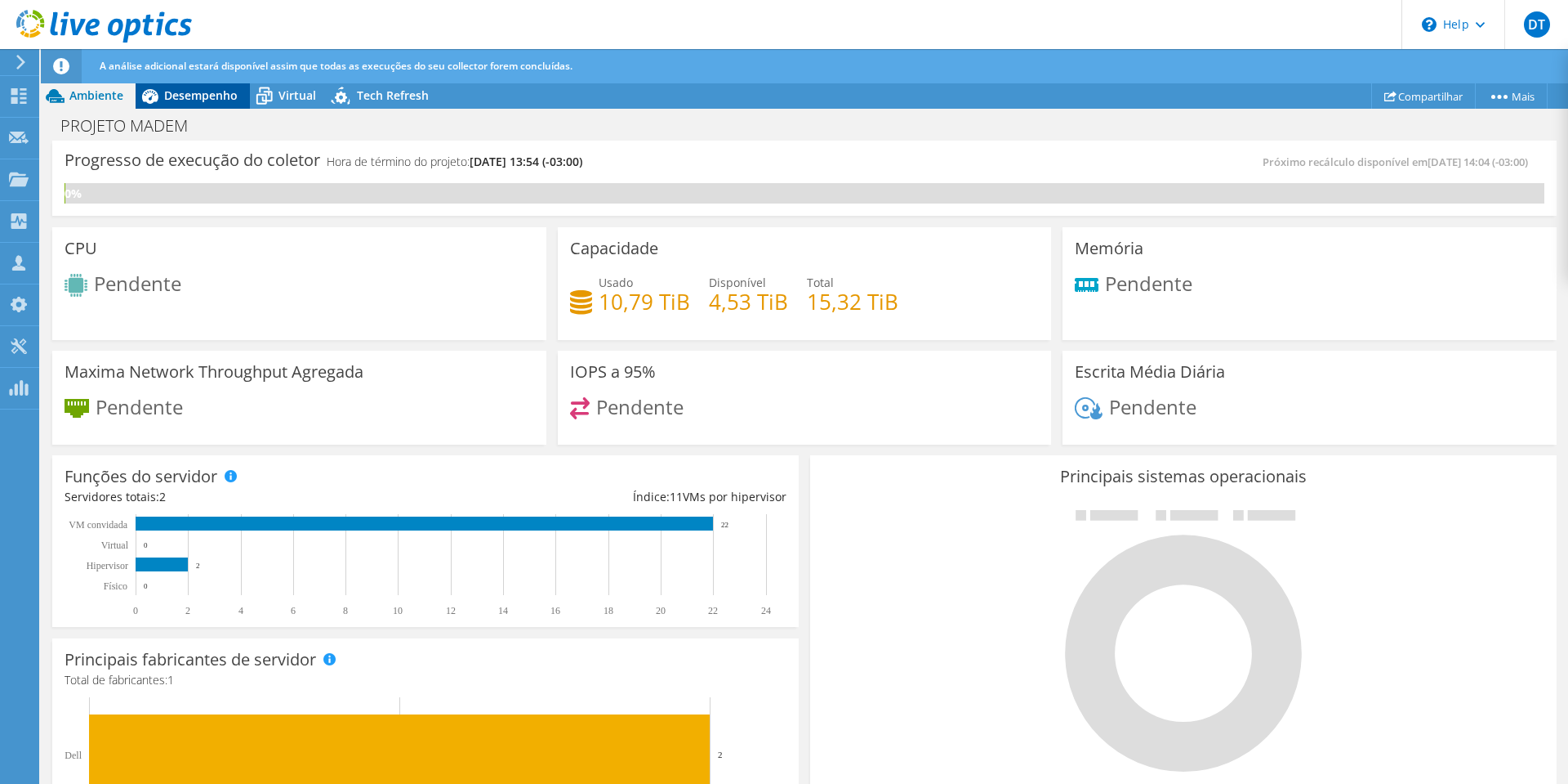
click at [193, 97] on span "Desempenho" at bounding box center [201, 95] width 73 height 16
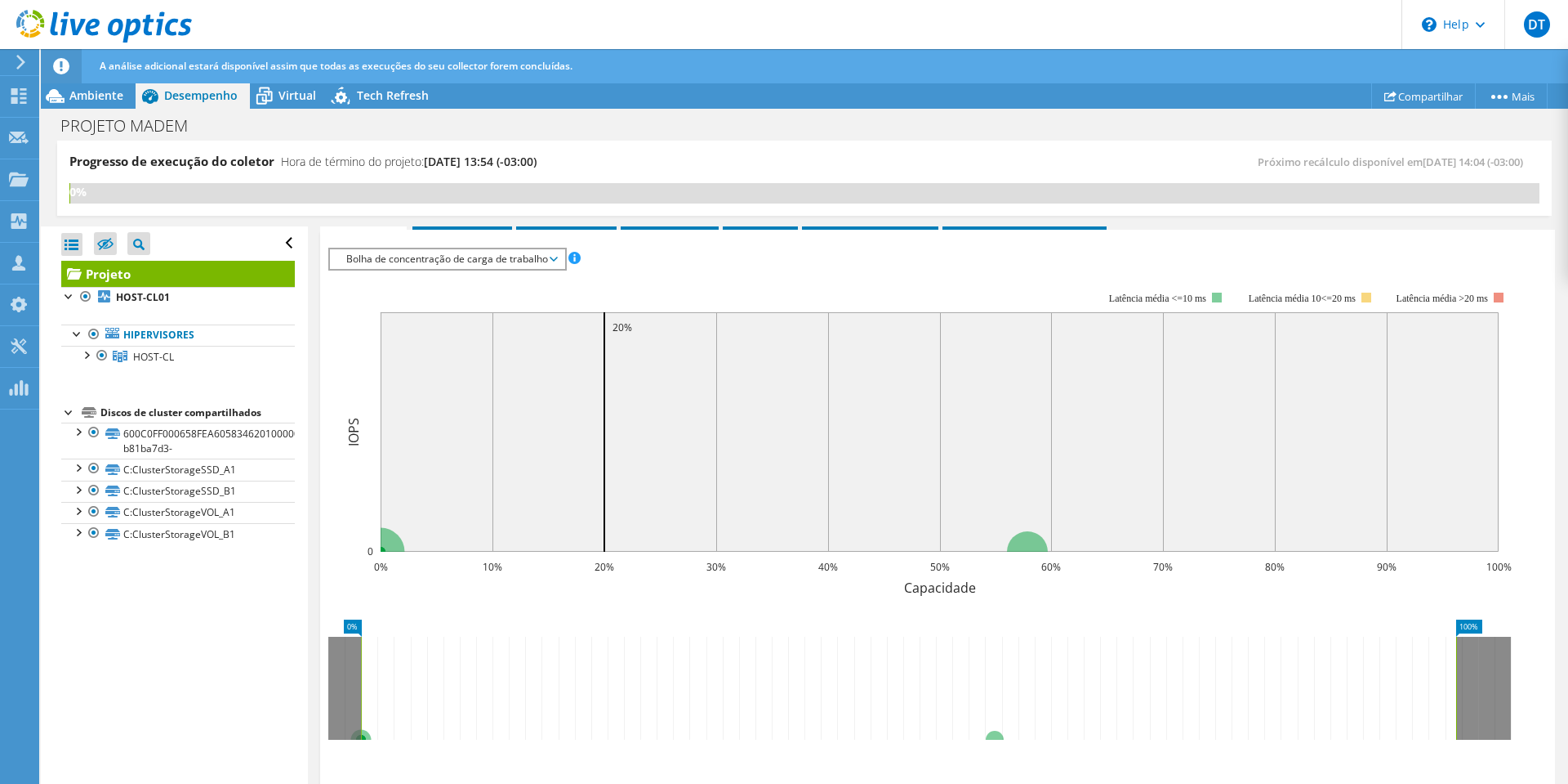
scroll to position [327, 0]
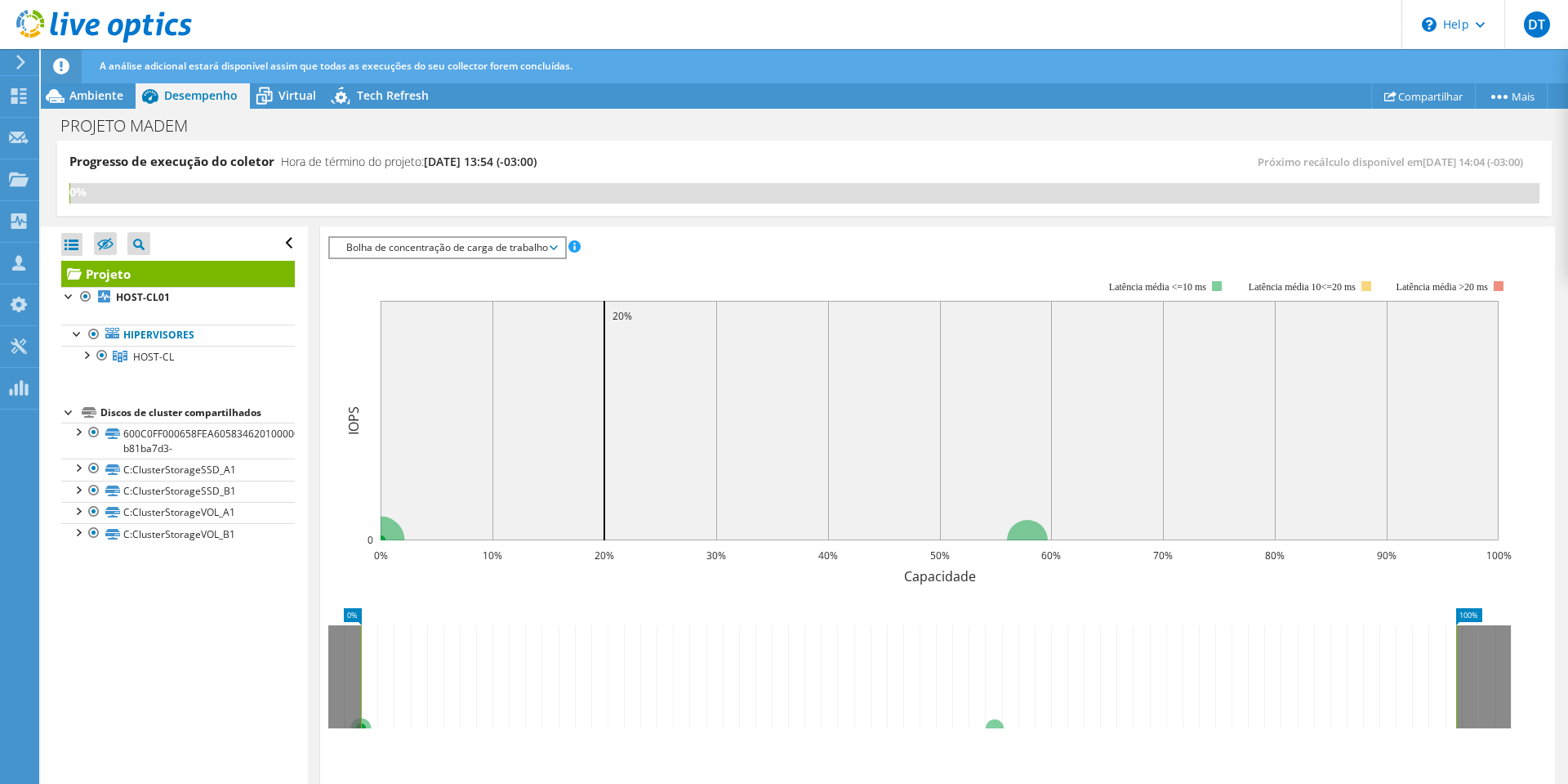
click at [469, 252] on span "Bolha de concentração de carga de trabalho" at bounding box center [447, 247] width 218 height 20
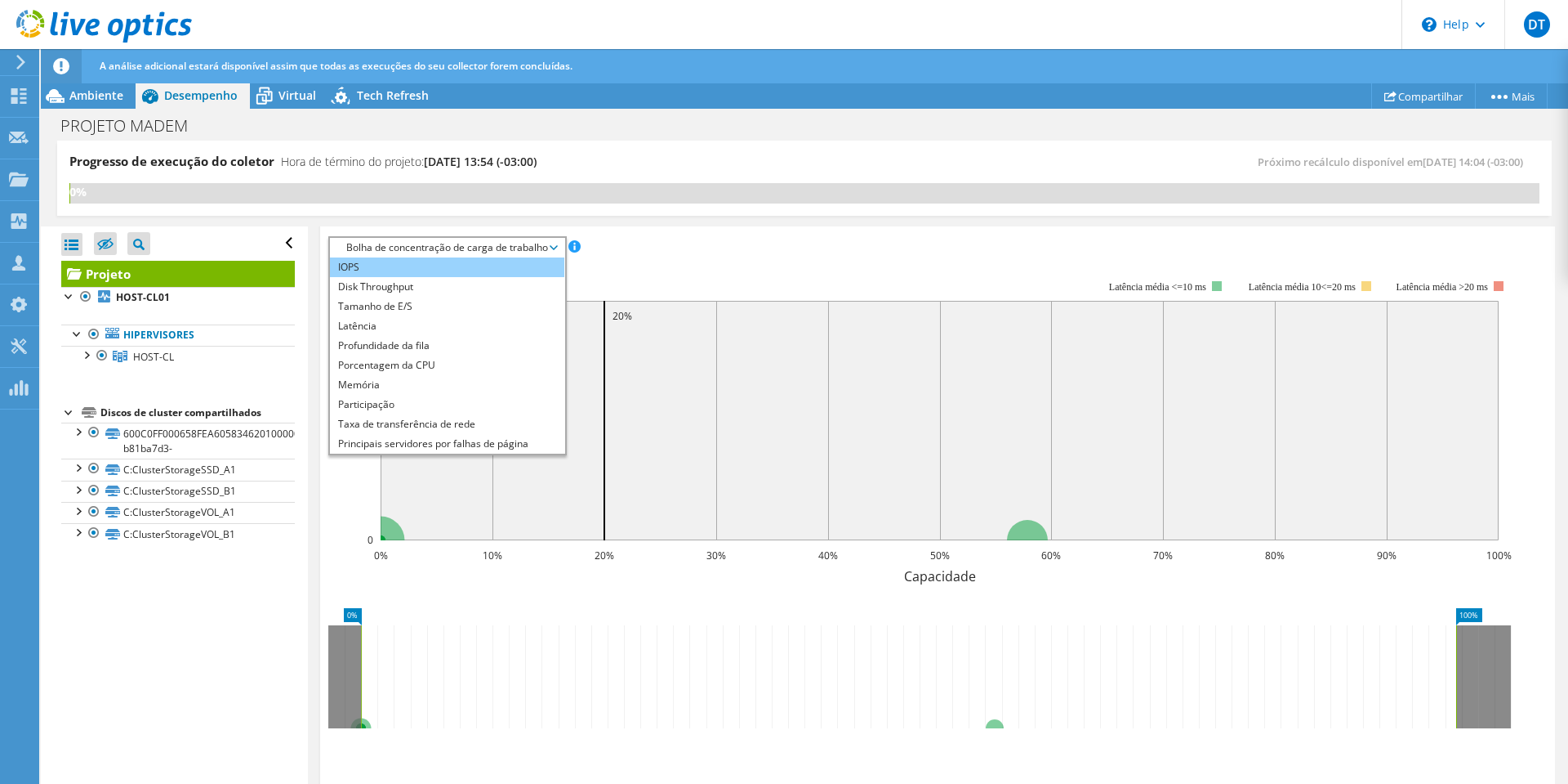
click at [424, 268] on li "IOPS" at bounding box center [447, 267] width 234 height 20
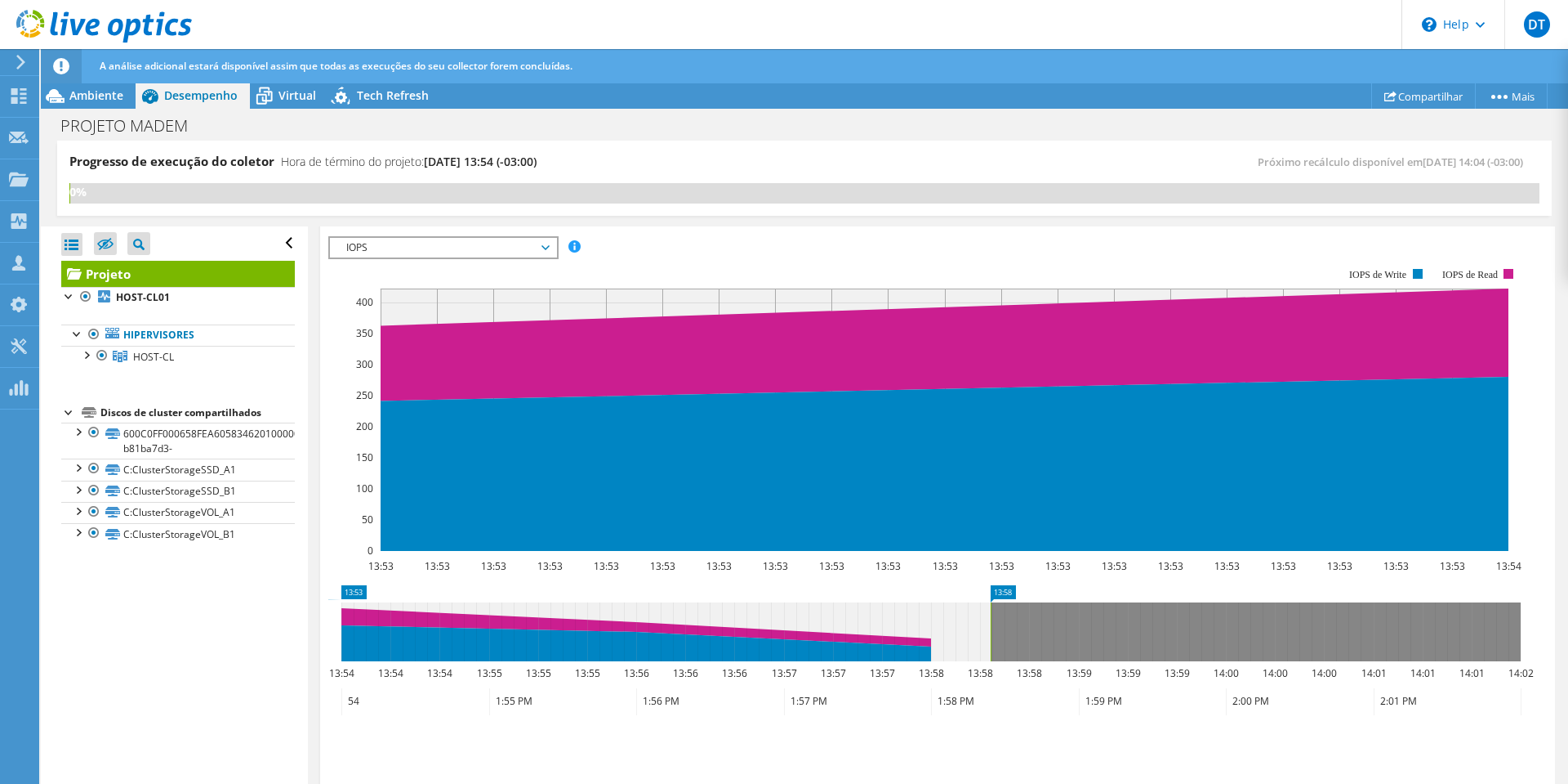
drag, startPoint x: 343, startPoint y: 627, endPoint x: 992, endPoint y: 640, distance: 649.1
click at [992, 640] on rect at bounding box center [990, 632] width 7 height 59
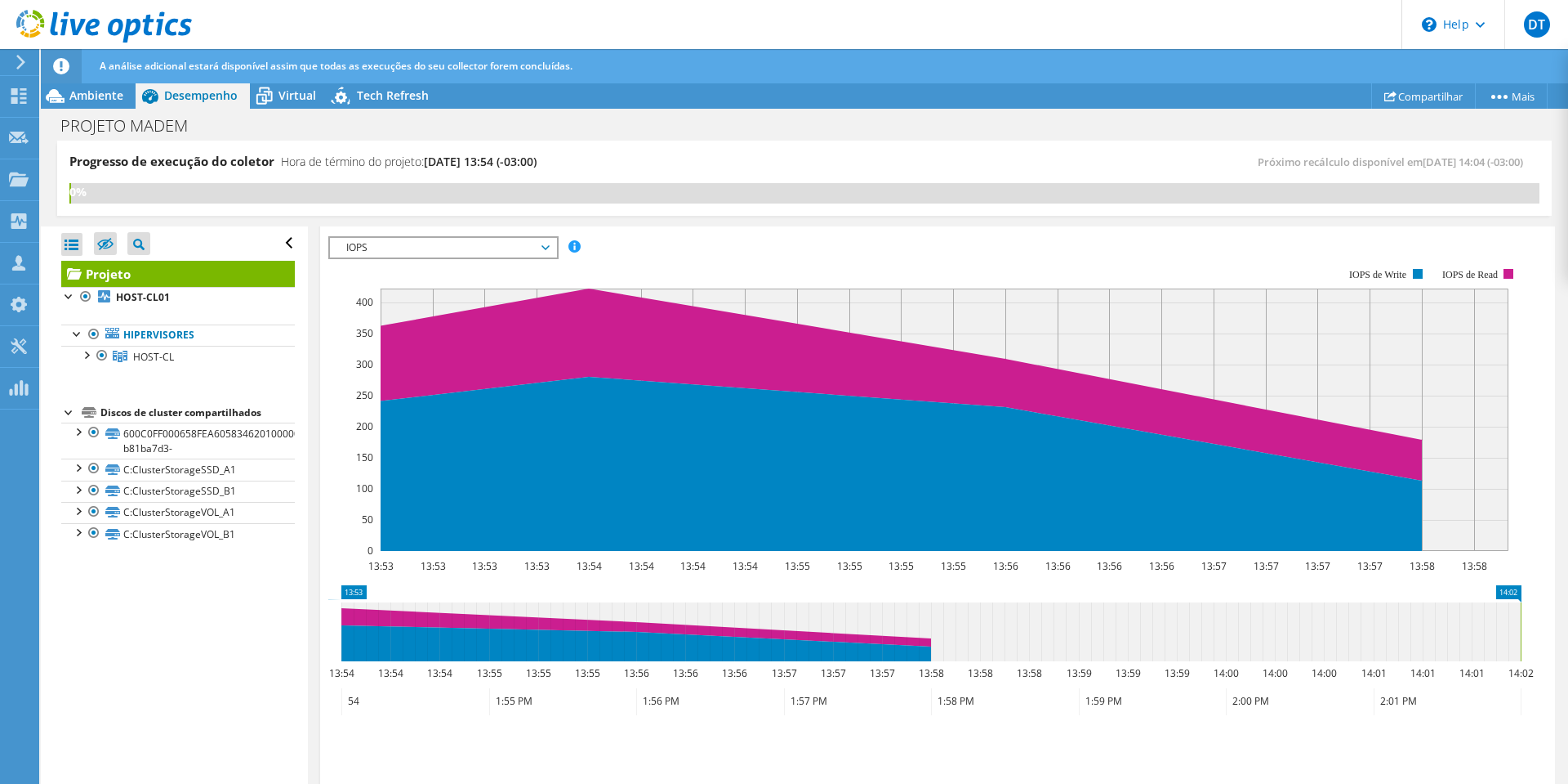
drag, startPoint x: 994, startPoint y: 632, endPoint x: 1540, endPoint y: 650, distance: 546.3
click at [1540, 650] on section "IOPS Disk Throughput Tamanho de E/S Latência Profundidade da fila Porcentagem d…" at bounding box center [938, 549] width 1235 height 660
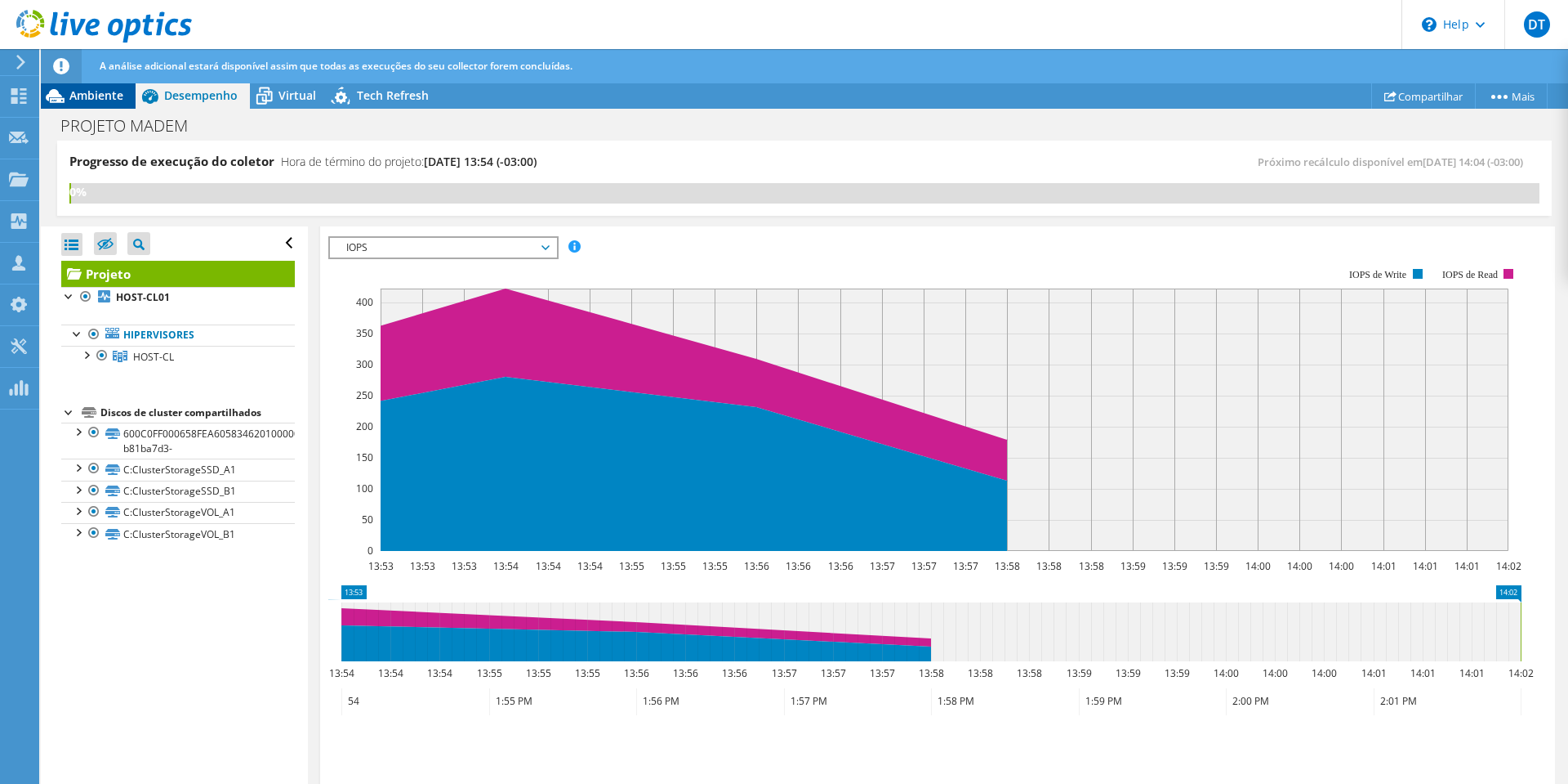
click at [97, 96] on span "Ambiente" at bounding box center [96, 95] width 54 height 16
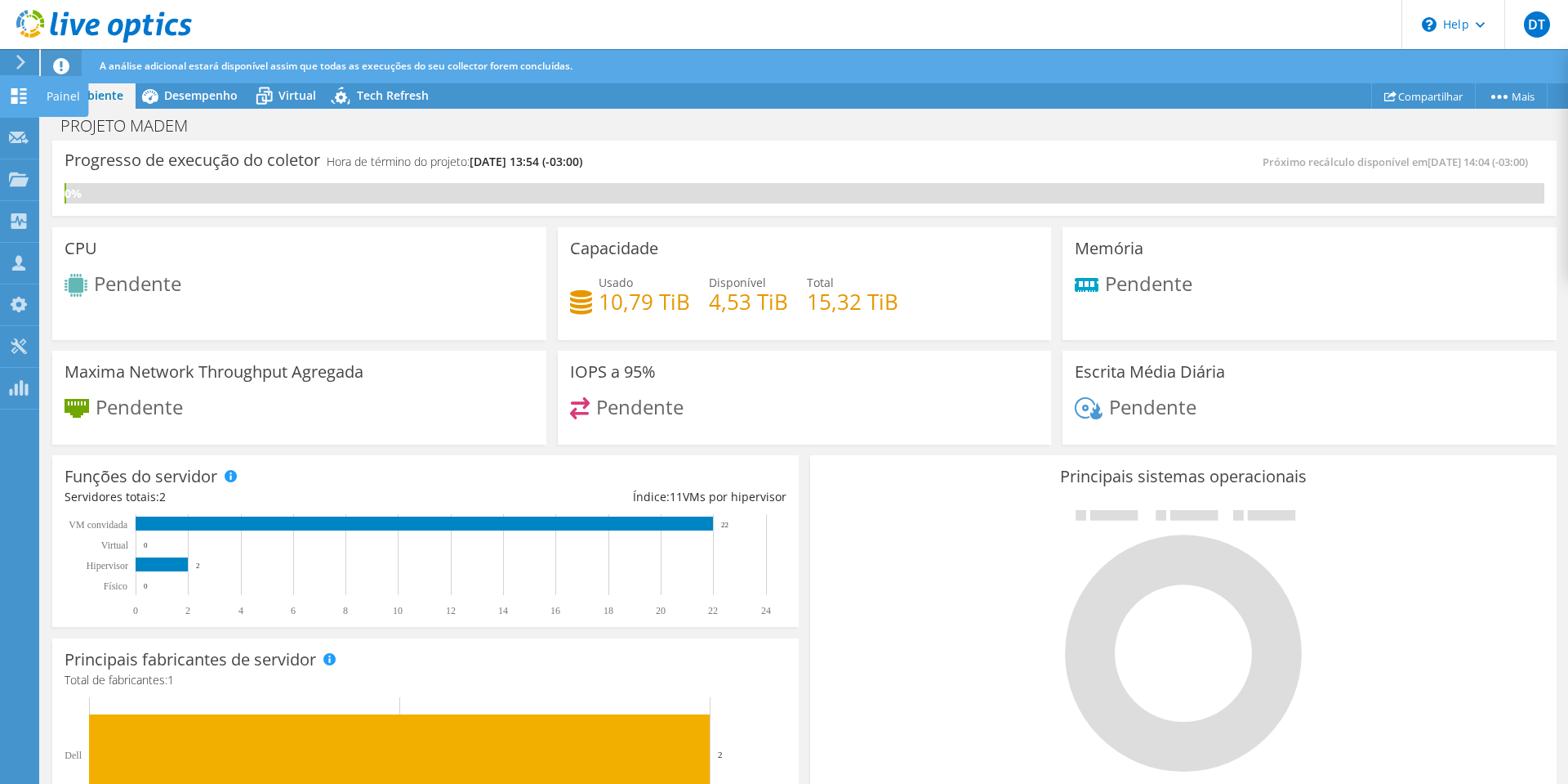
click at [22, 101] on use at bounding box center [20, 96] width 16 height 16
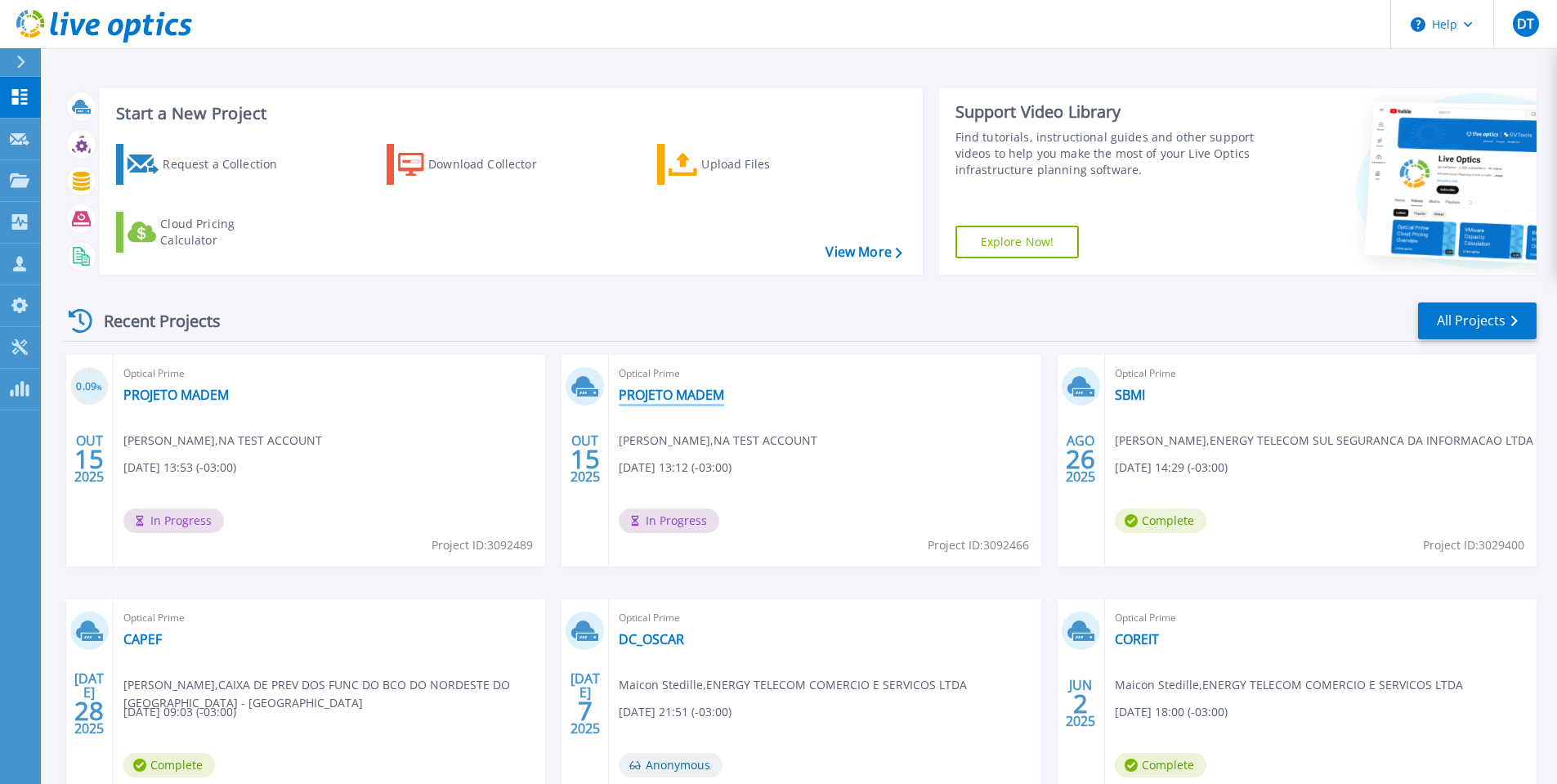
click at [667, 396] on link "PROJETO MADEM" at bounding box center [672, 394] width 106 height 17
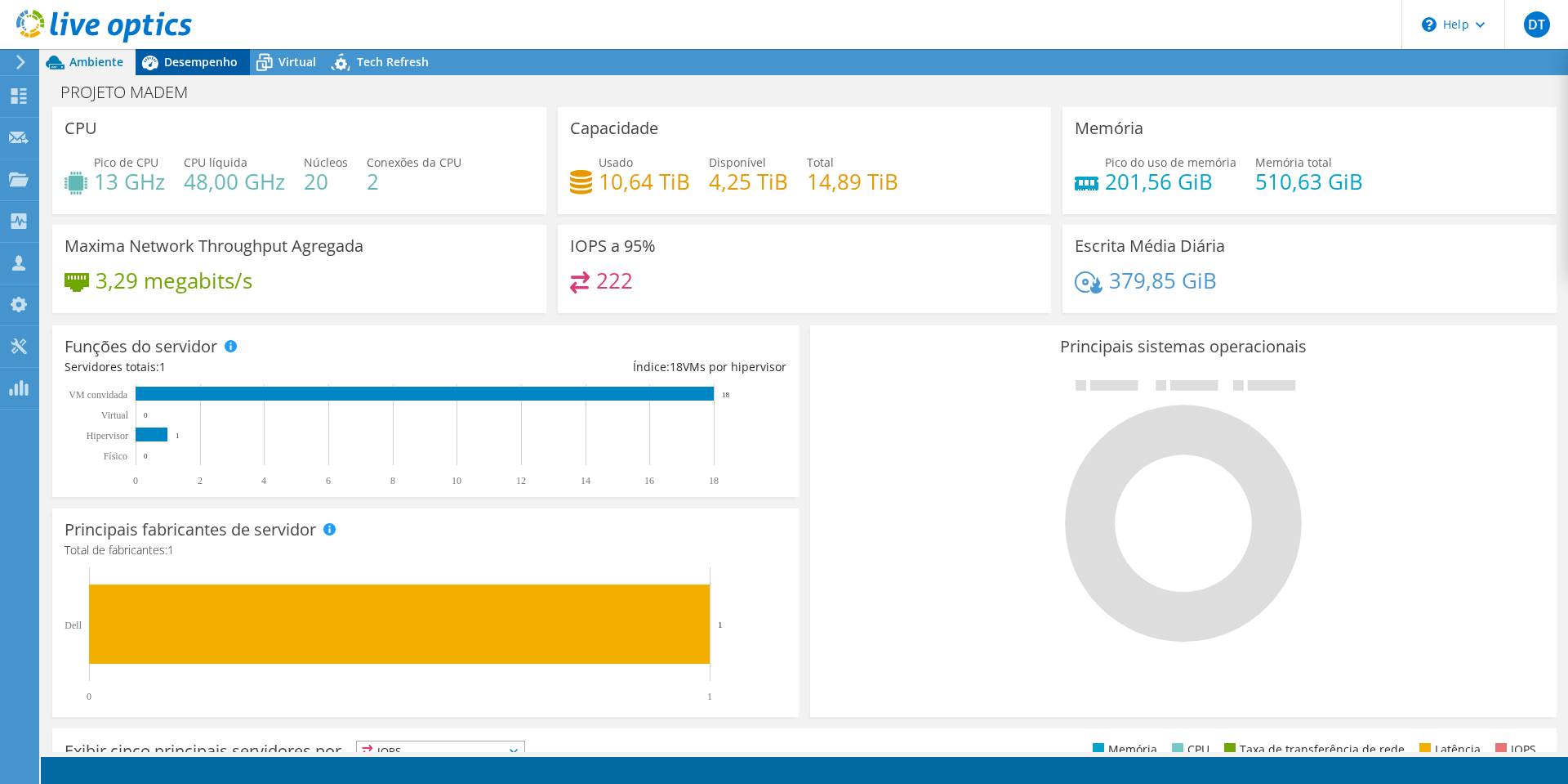
click at [206, 66] on span "Desempenho" at bounding box center [201, 62] width 73 height 16
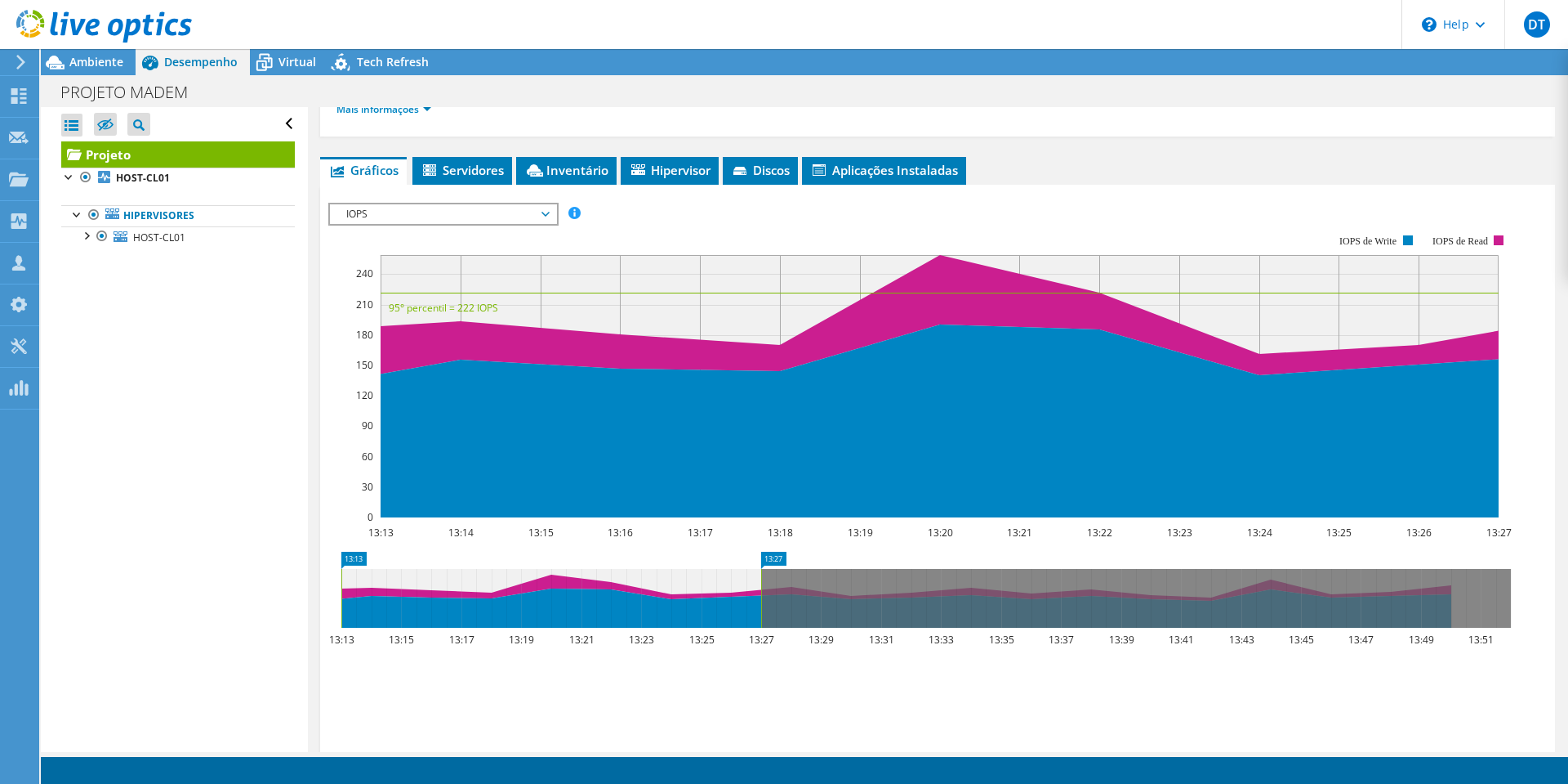
scroll to position [245, 0]
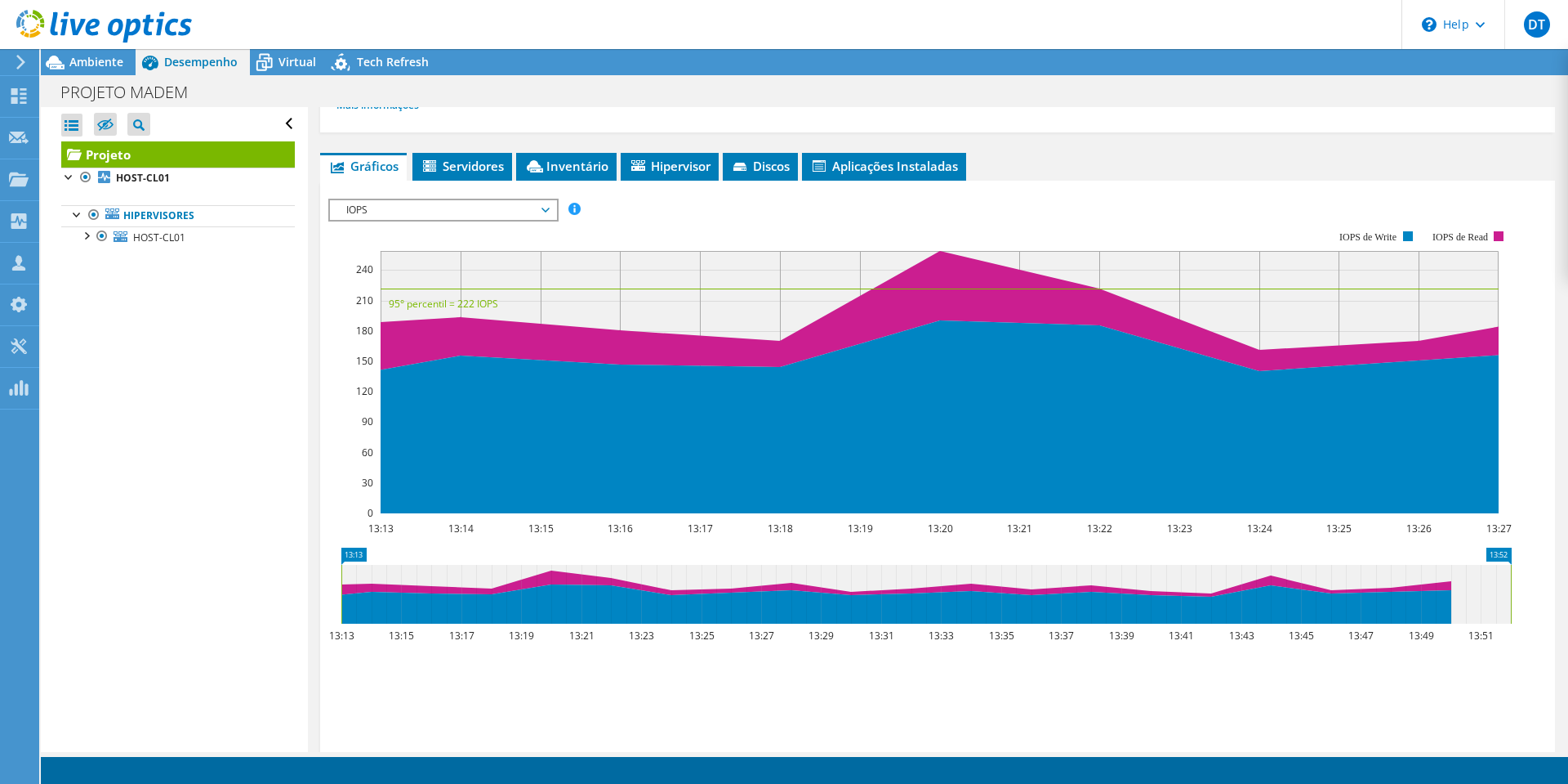
drag, startPoint x: 762, startPoint y: 599, endPoint x: 1524, endPoint y: 611, distance: 762.1
click at [1524, 611] on icon "13:13 13:52 13:13 13:15 13:17 13:19 13:21 13:23 13:25 13:27 13:29 13:31 13:33 1…" at bounding box center [926, 613] width 1196 height 131
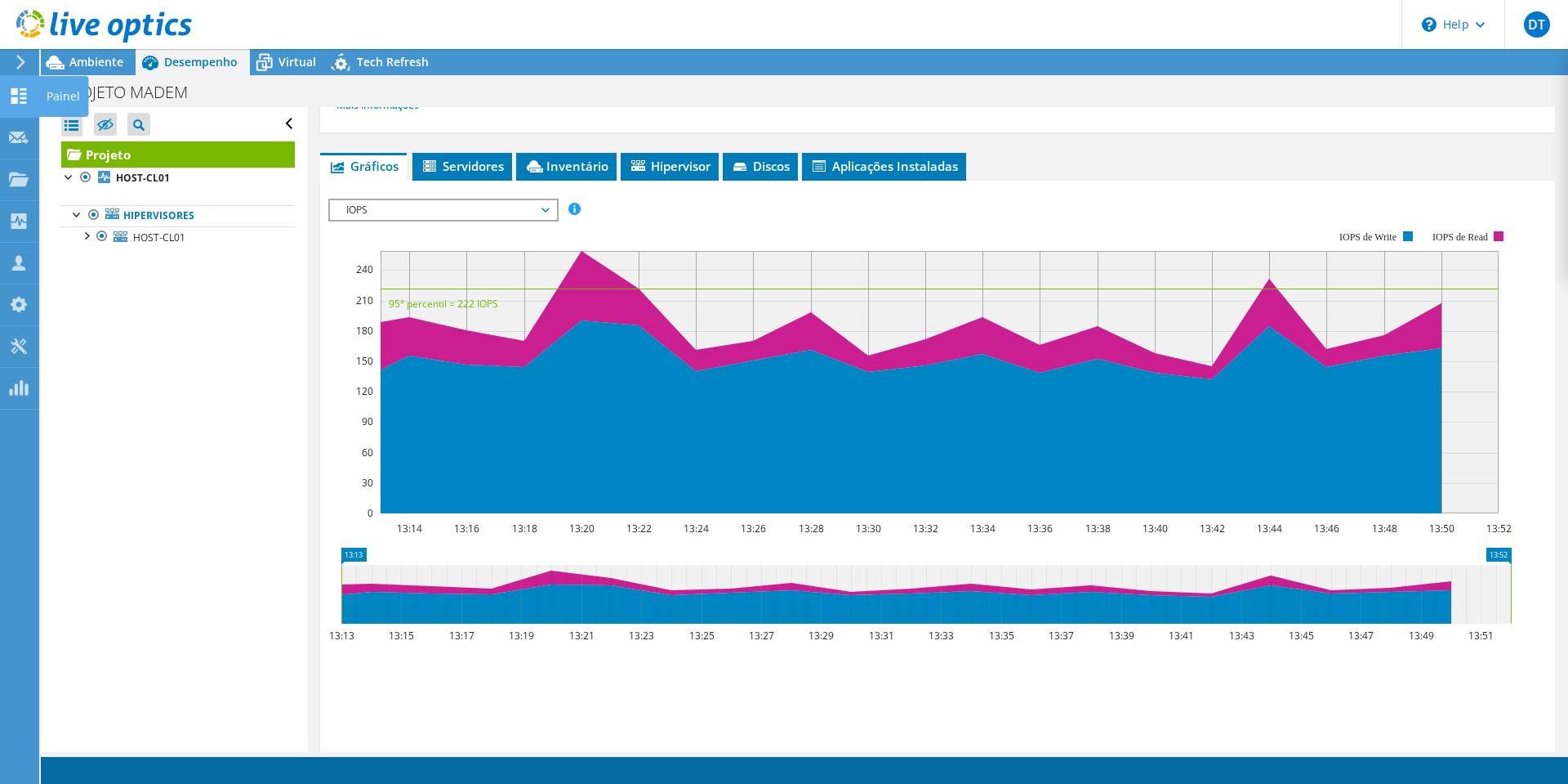
click at [18, 97] on icon at bounding box center [19, 96] width 20 height 16
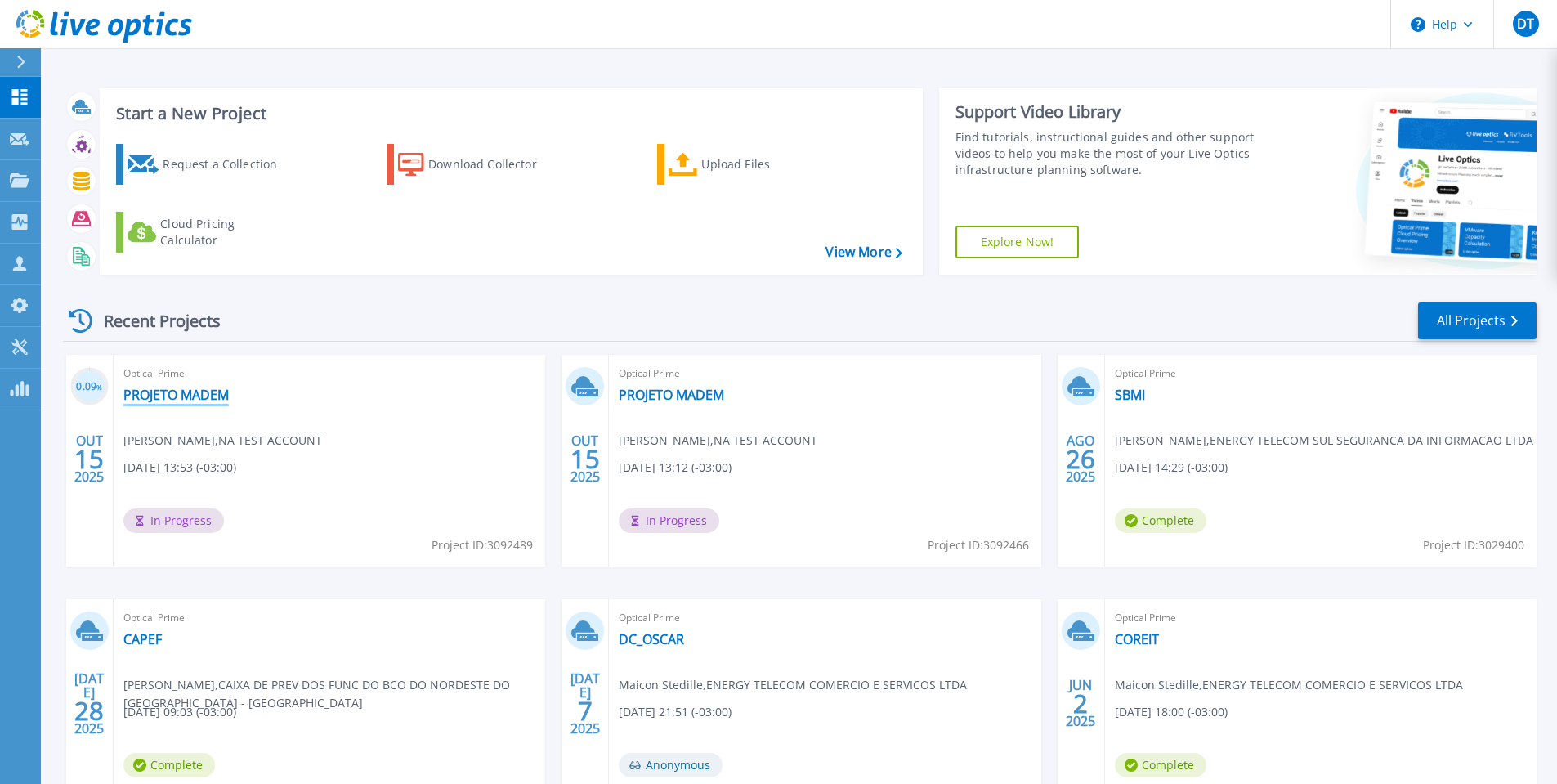
click at [180, 393] on link "PROJETO MADEM" at bounding box center [176, 394] width 106 height 17
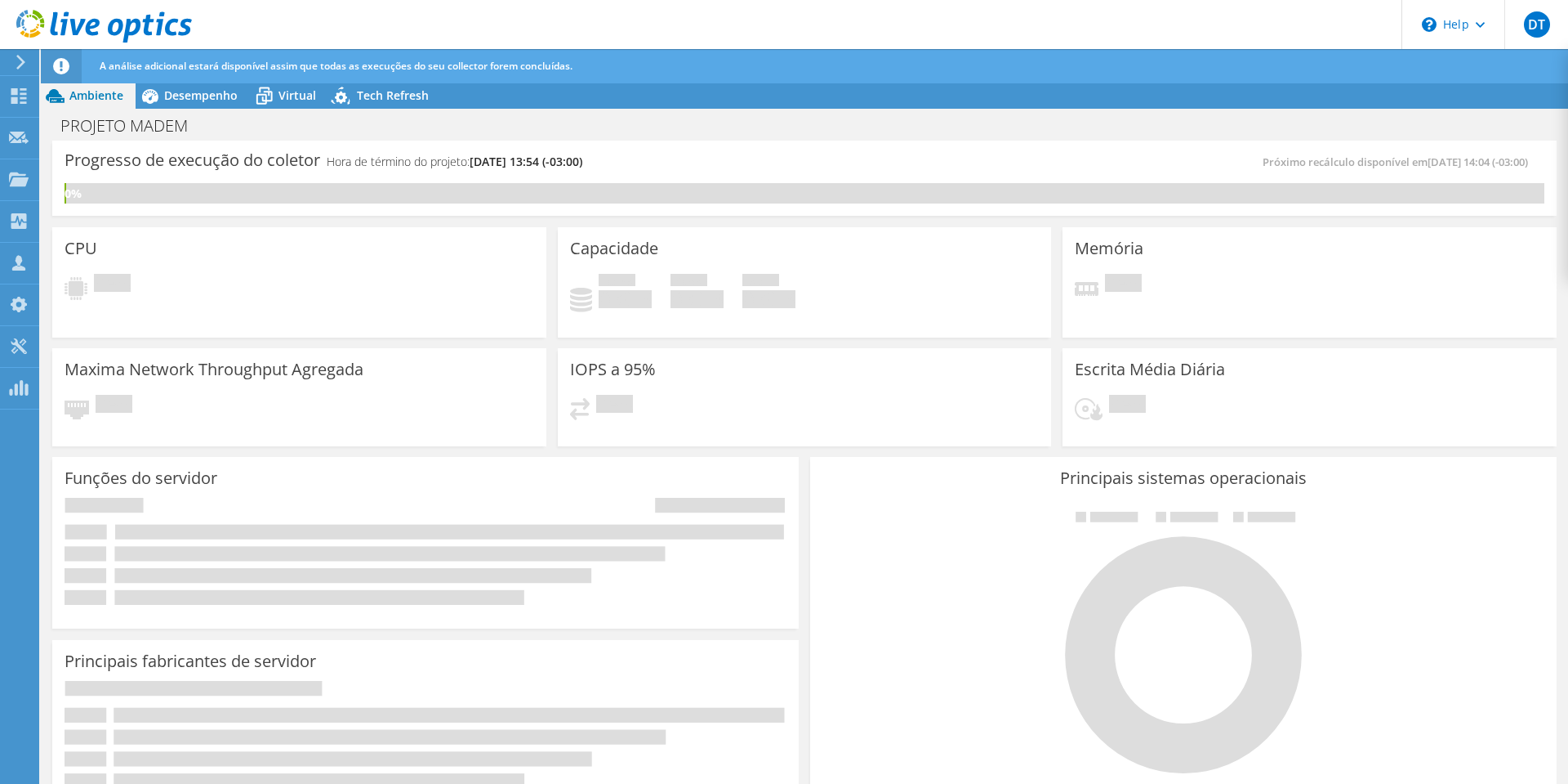
click at [194, 63] on span "A análise adicional estará disponível assim que todas as execuções do seu colle…" at bounding box center [336, 66] width 472 height 14
click at [193, 92] on span "Desempenho" at bounding box center [201, 95] width 73 height 16
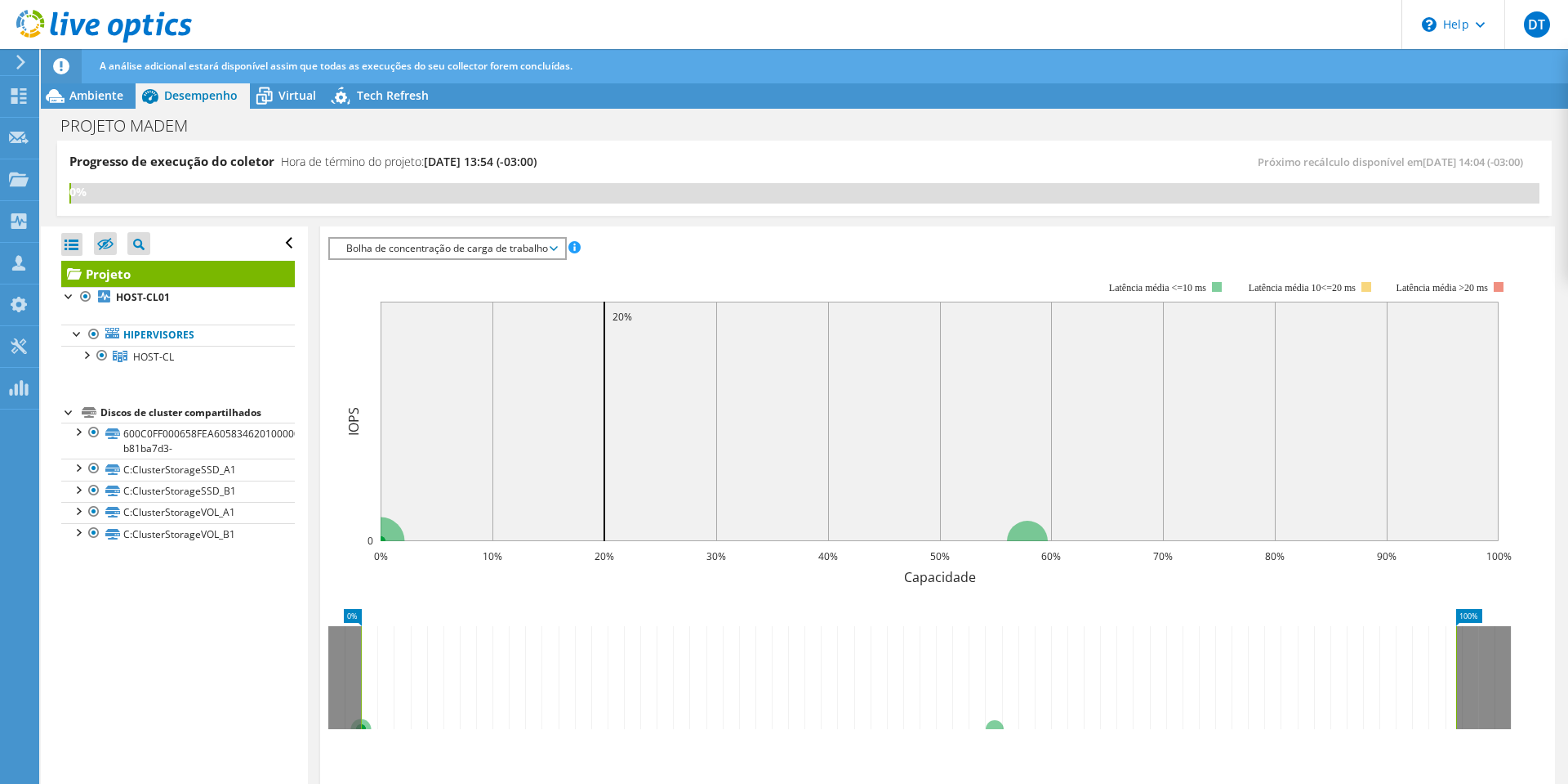
scroll to position [327, 0]
click at [409, 254] on span "Bolha de concentração de carga de trabalho" at bounding box center [447, 247] width 218 height 20
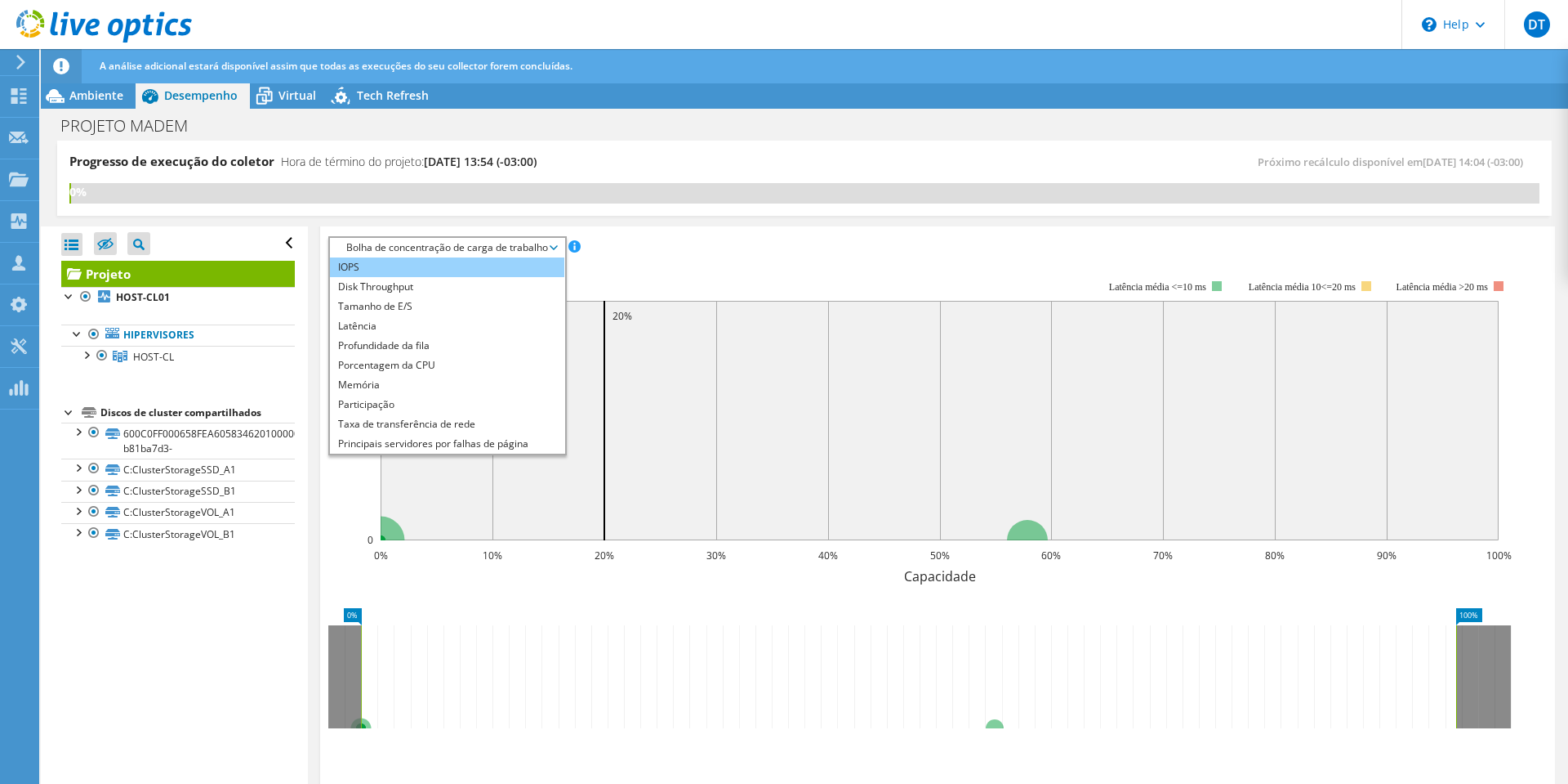
click at [406, 268] on li "IOPS" at bounding box center [447, 267] width 234 height 20
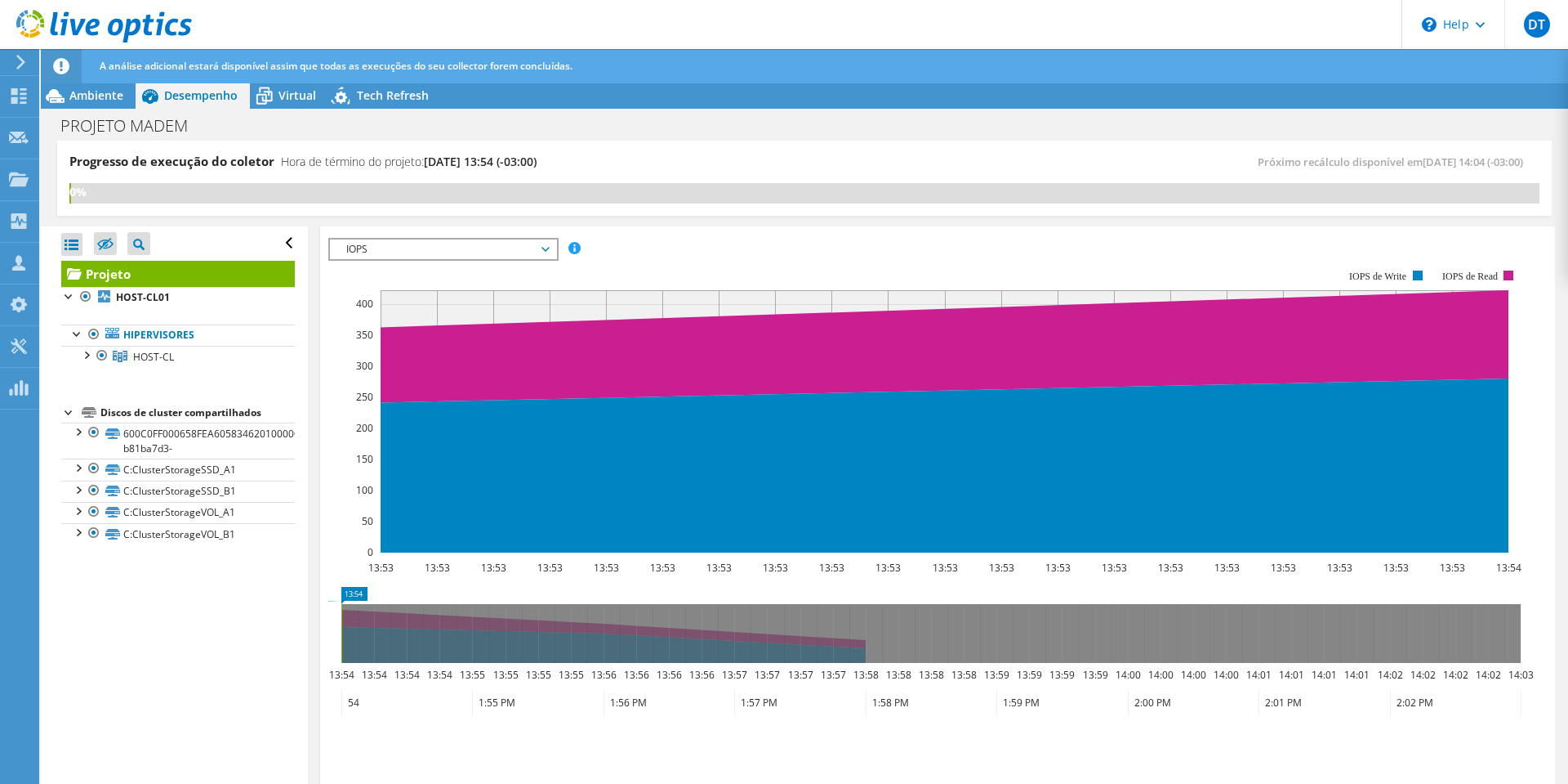
scroll to position [285, 0]
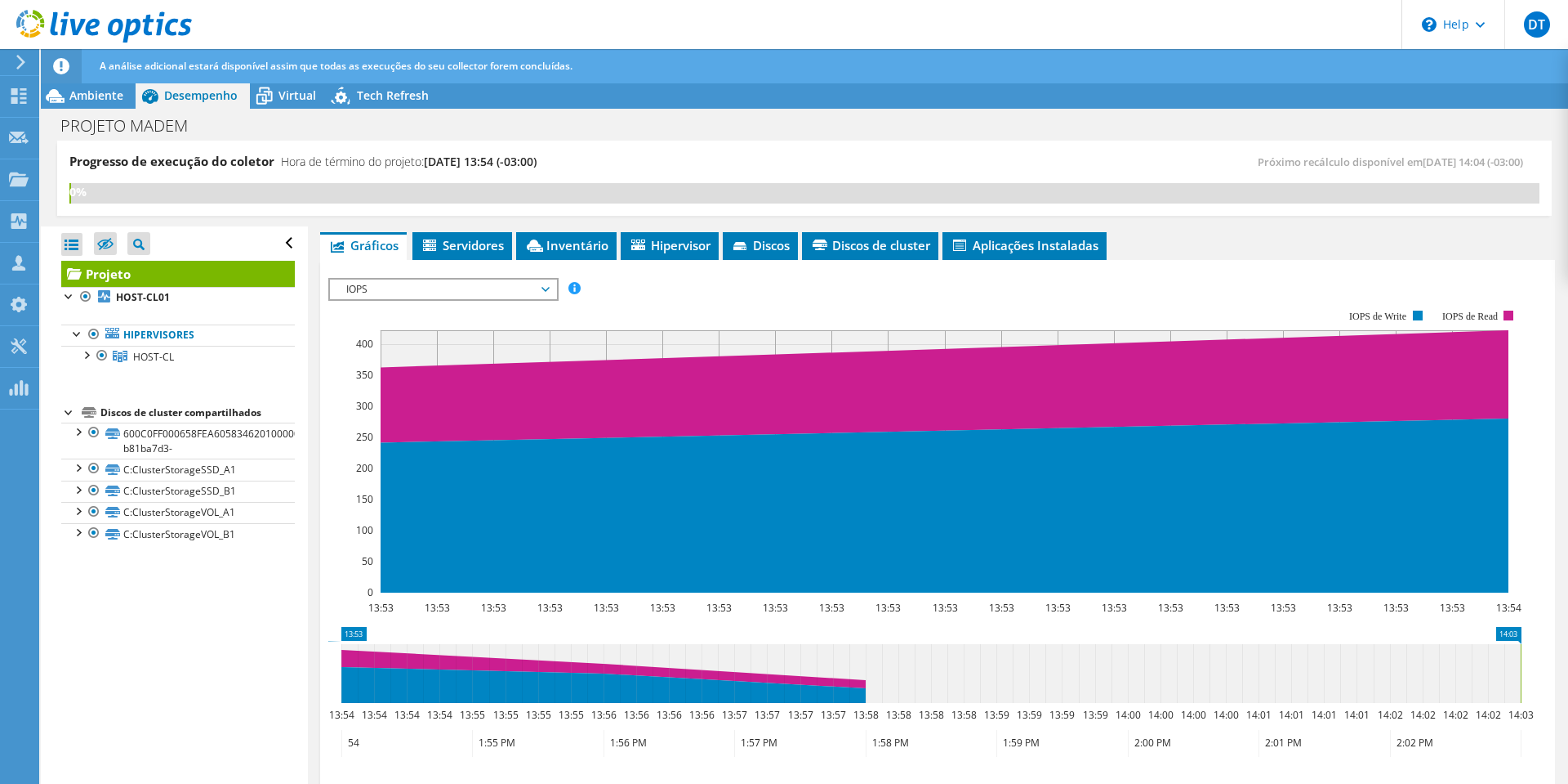
drag, startPoint x: 344, startPoint y: 674, endPoint x: 1567, endPoint y: 666, distance: 1223.0
click at [1567, 666] on article "Projeto Detalhes Preparado para: Maurício Valenti, mauricio.valenti@madem.com.b…" at bounding box center [938, 505] width 1260 height 559
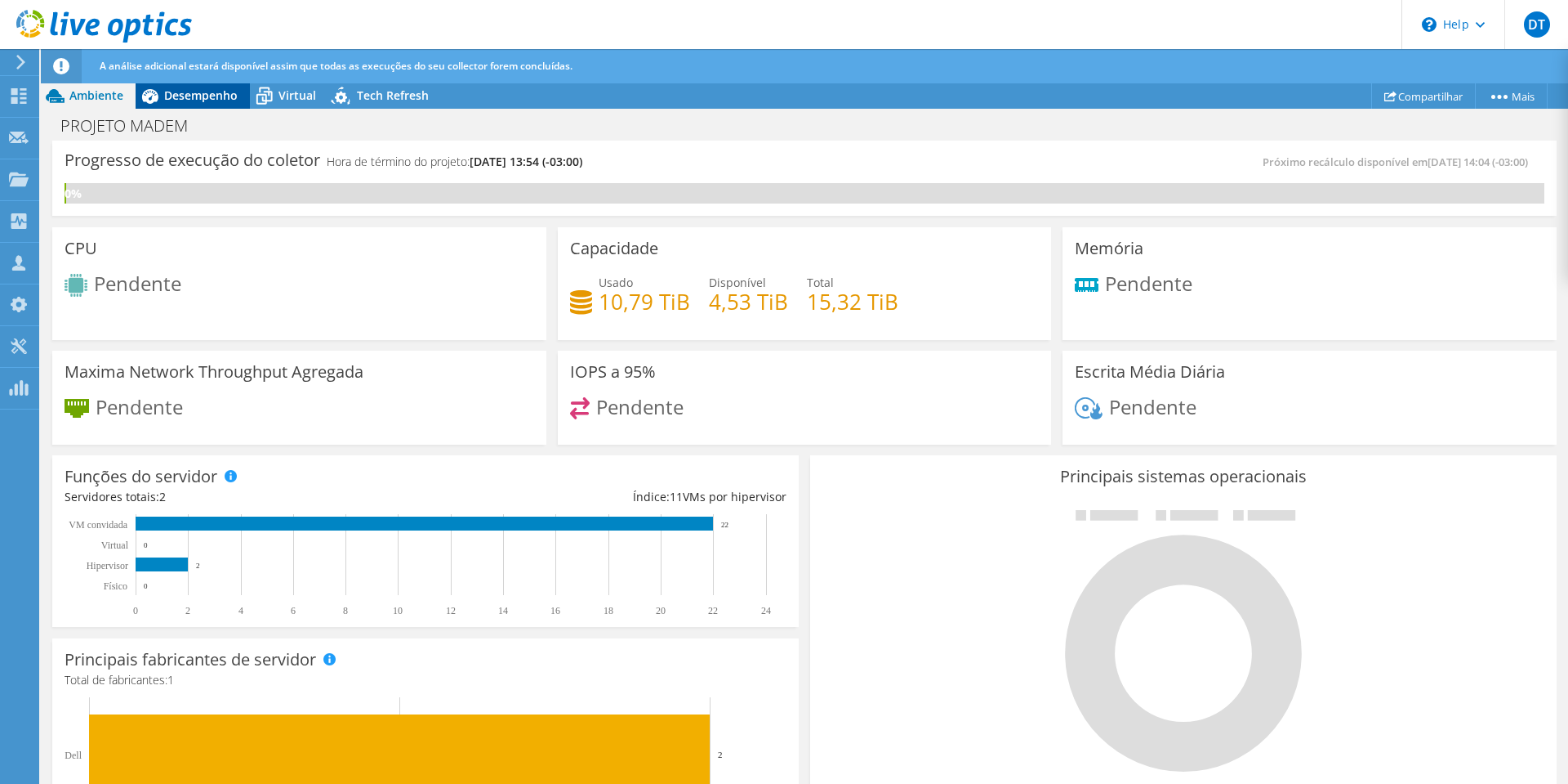
click at [209, 92] on span "Desempenho" at bounding box center [201, 95] width 73 height 16
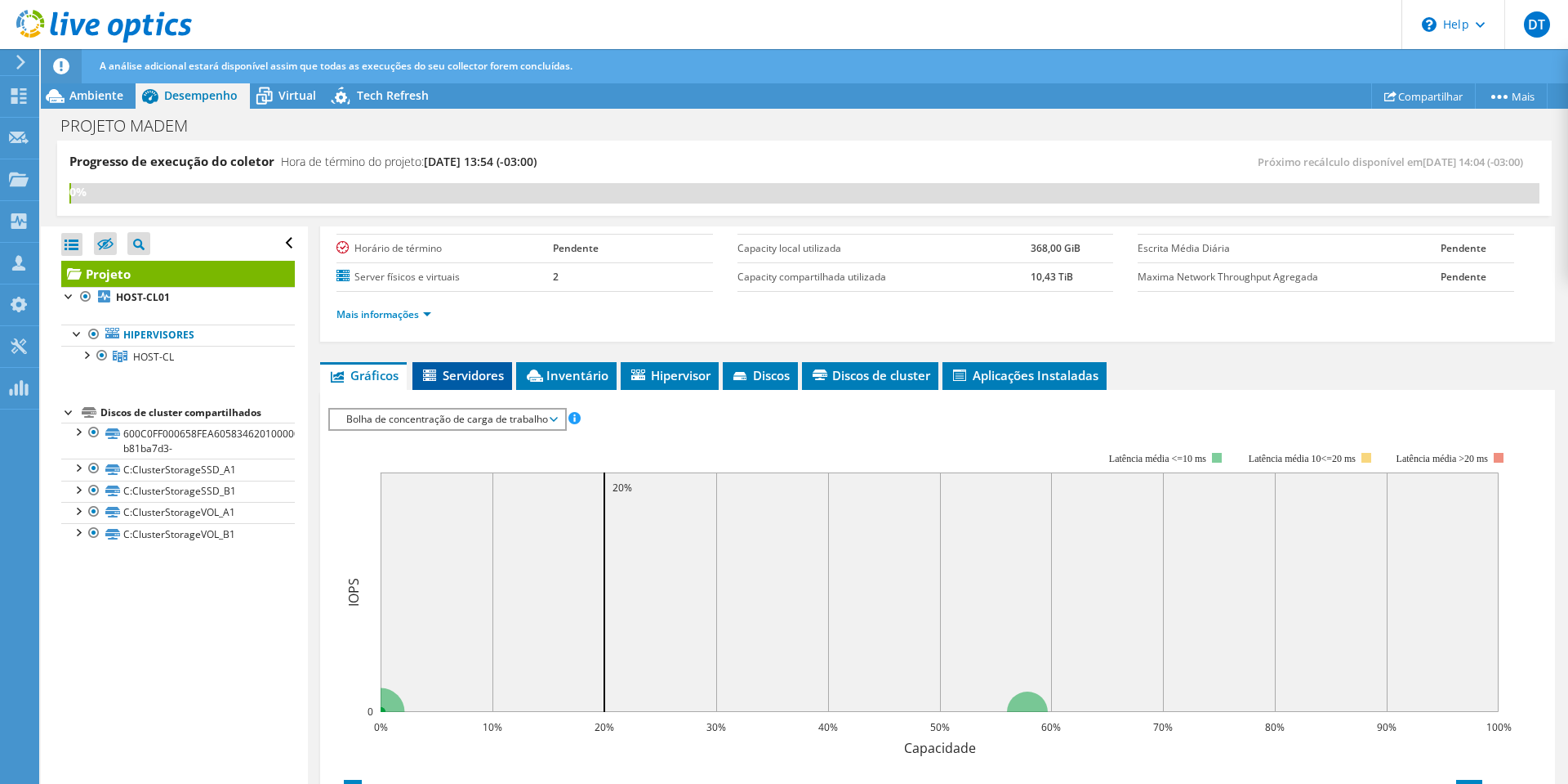
scroll to position [134, 0]
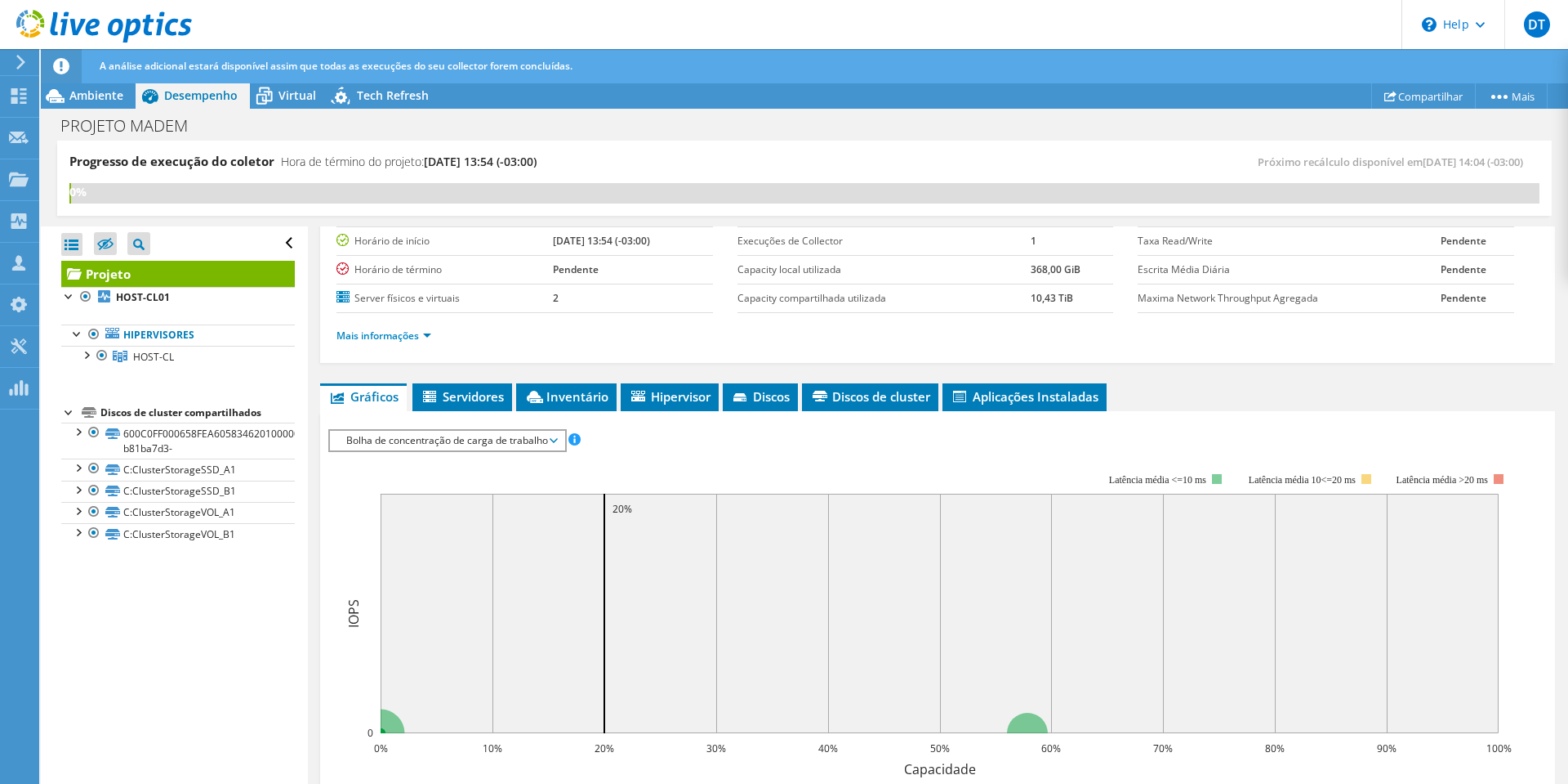
click at [446, 443] on span "Bolha de concentração de carga de trabalho" at bounding box center [447, 441] width 218 height 20
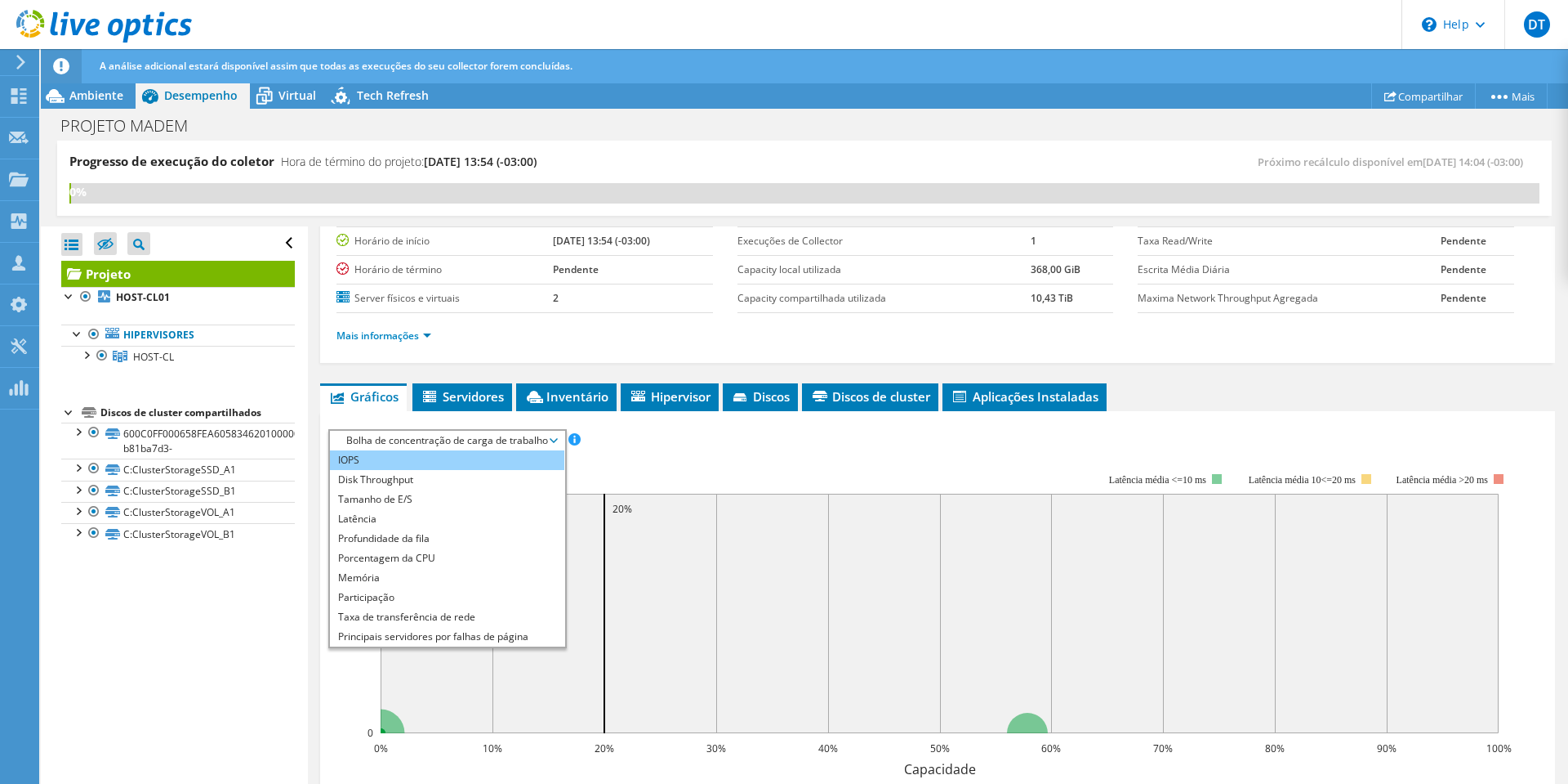
click at [429, 459] on li "IOPS" at bounding box center [447, 460] width 234 height 20
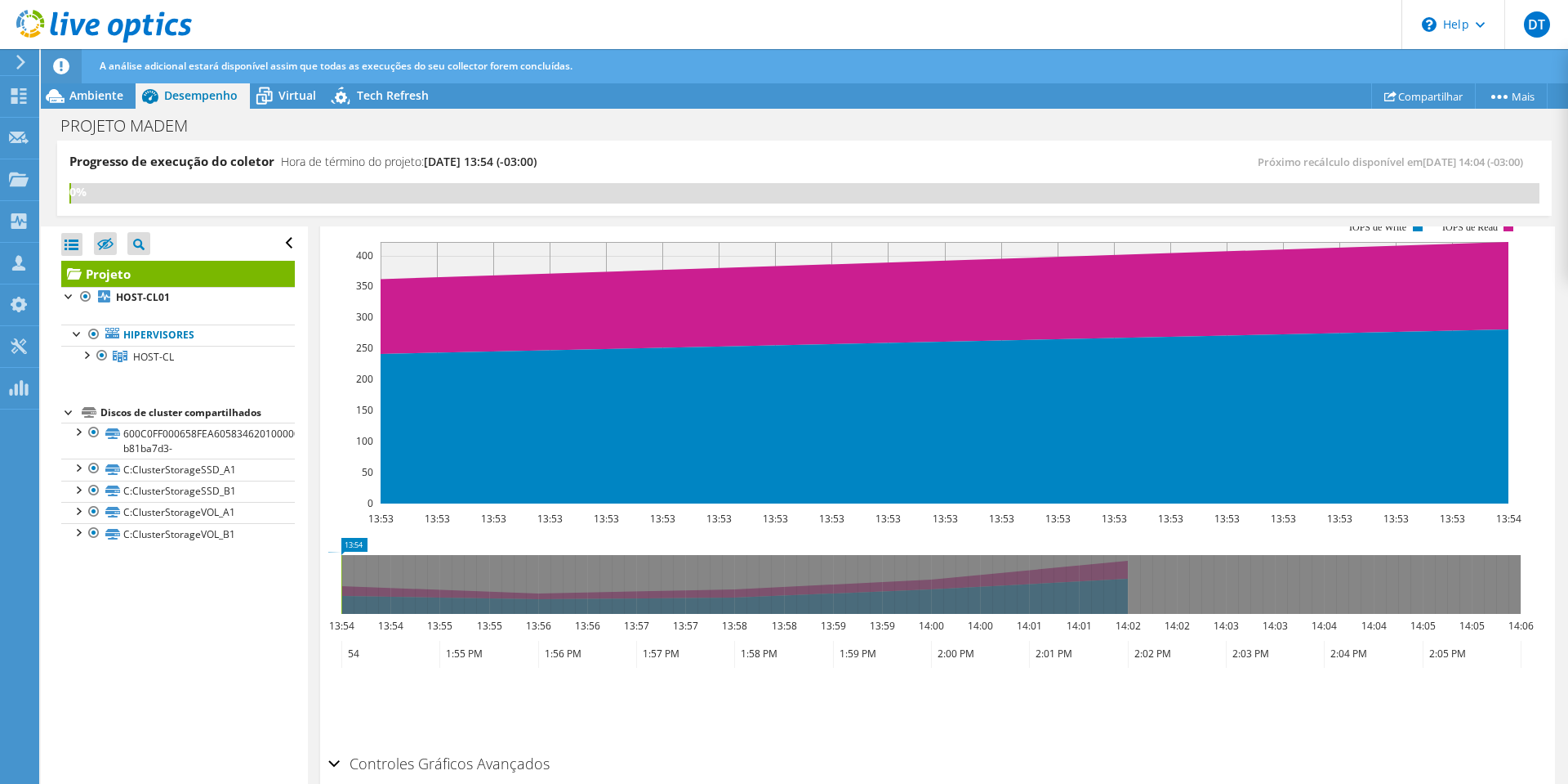
scroll to position [379, 0]
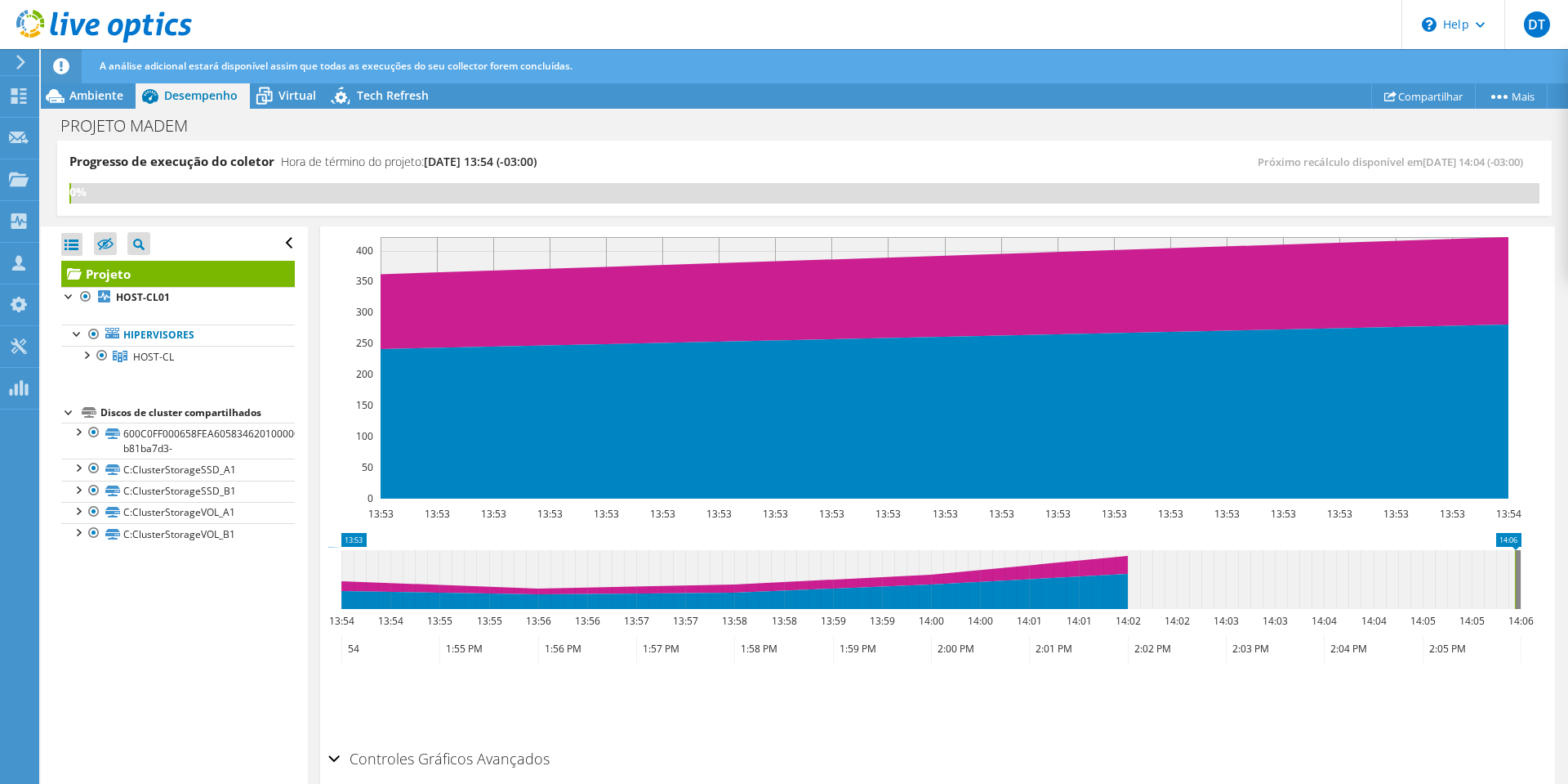
drag, startPoint x: 341, startPoint y: 579, endPoint x: 1515, endPoint y: 608, distance: 1174.4
click at [1515, 608] on rect at bounding box center [1515, 579] width 7 height 59
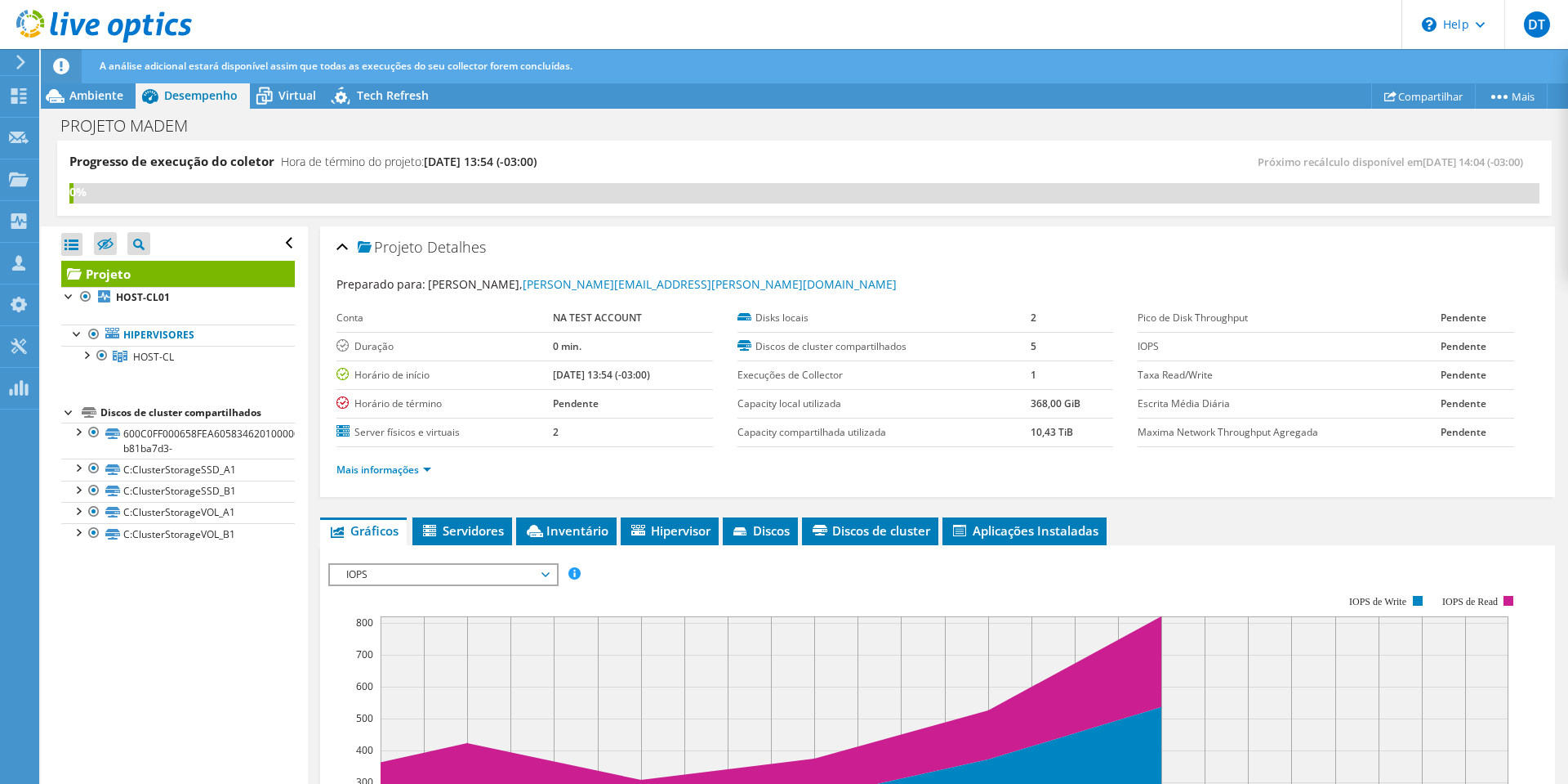
scroll to position [82, 0]
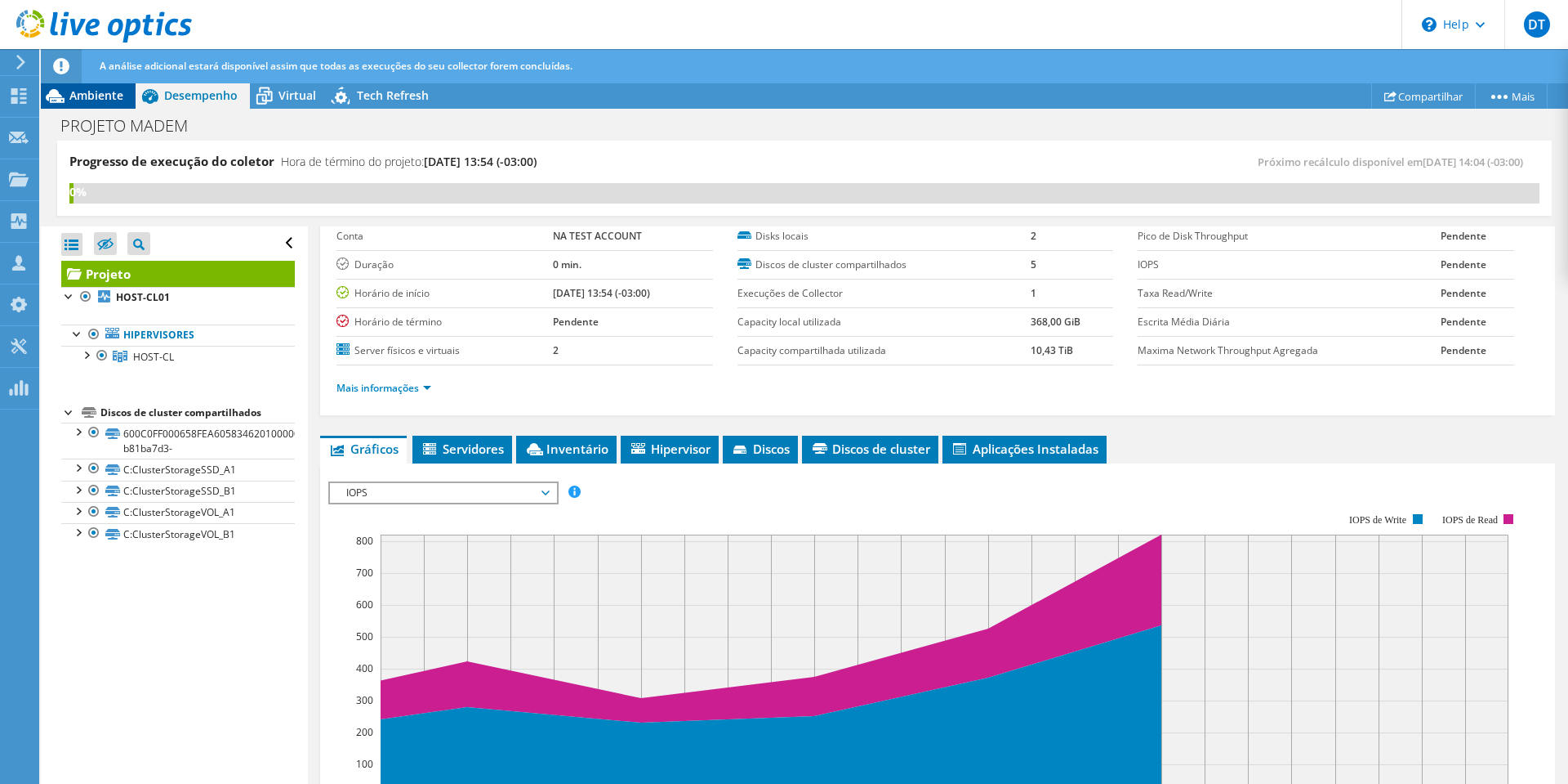
click at [101, 95] on span "Ambiente" at bounding box center [96, 95] width 54 height 16
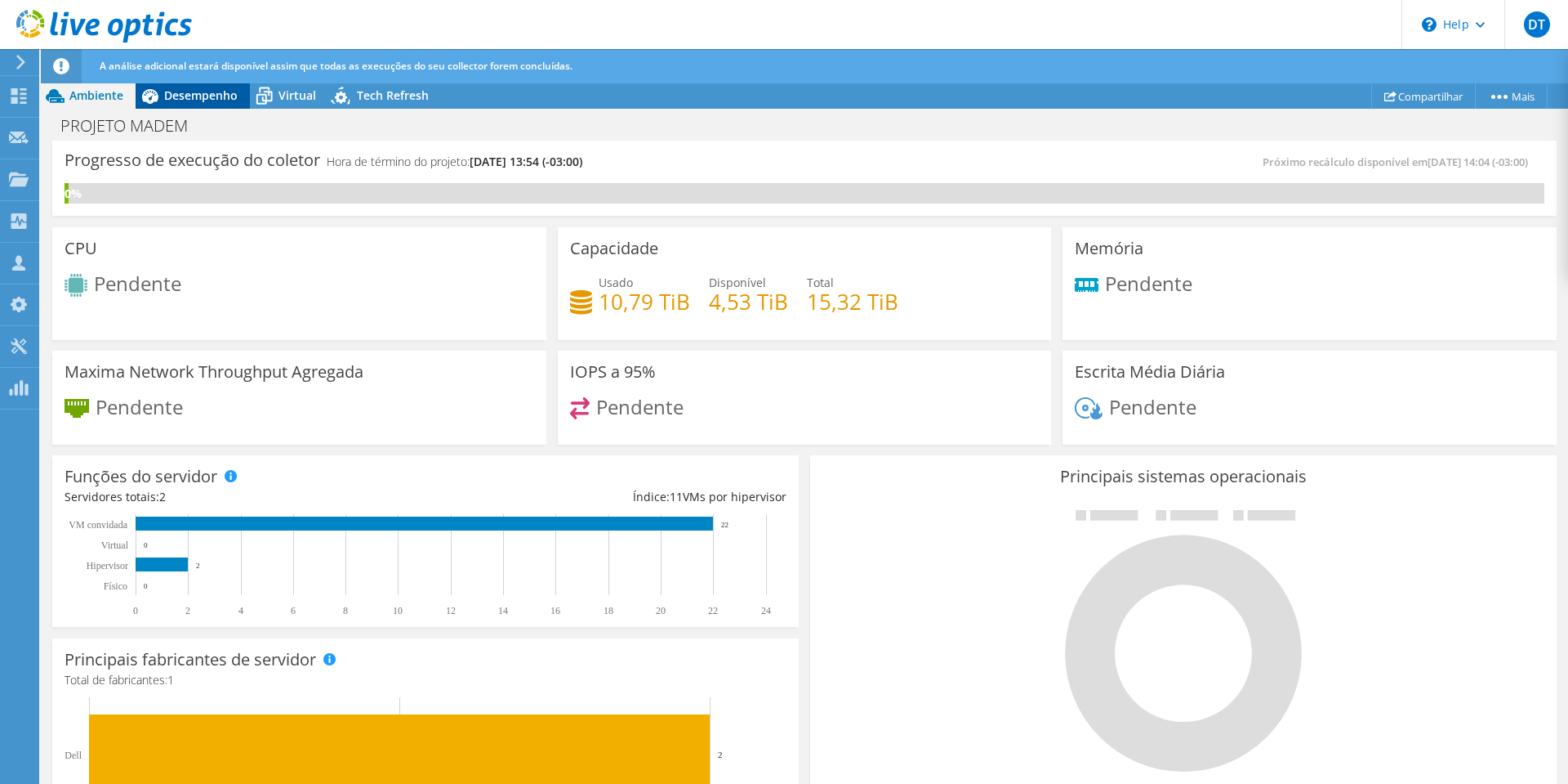
click at [200, 91] on span "Desempenho" at bounding box center [201, 95] width 73 height 16
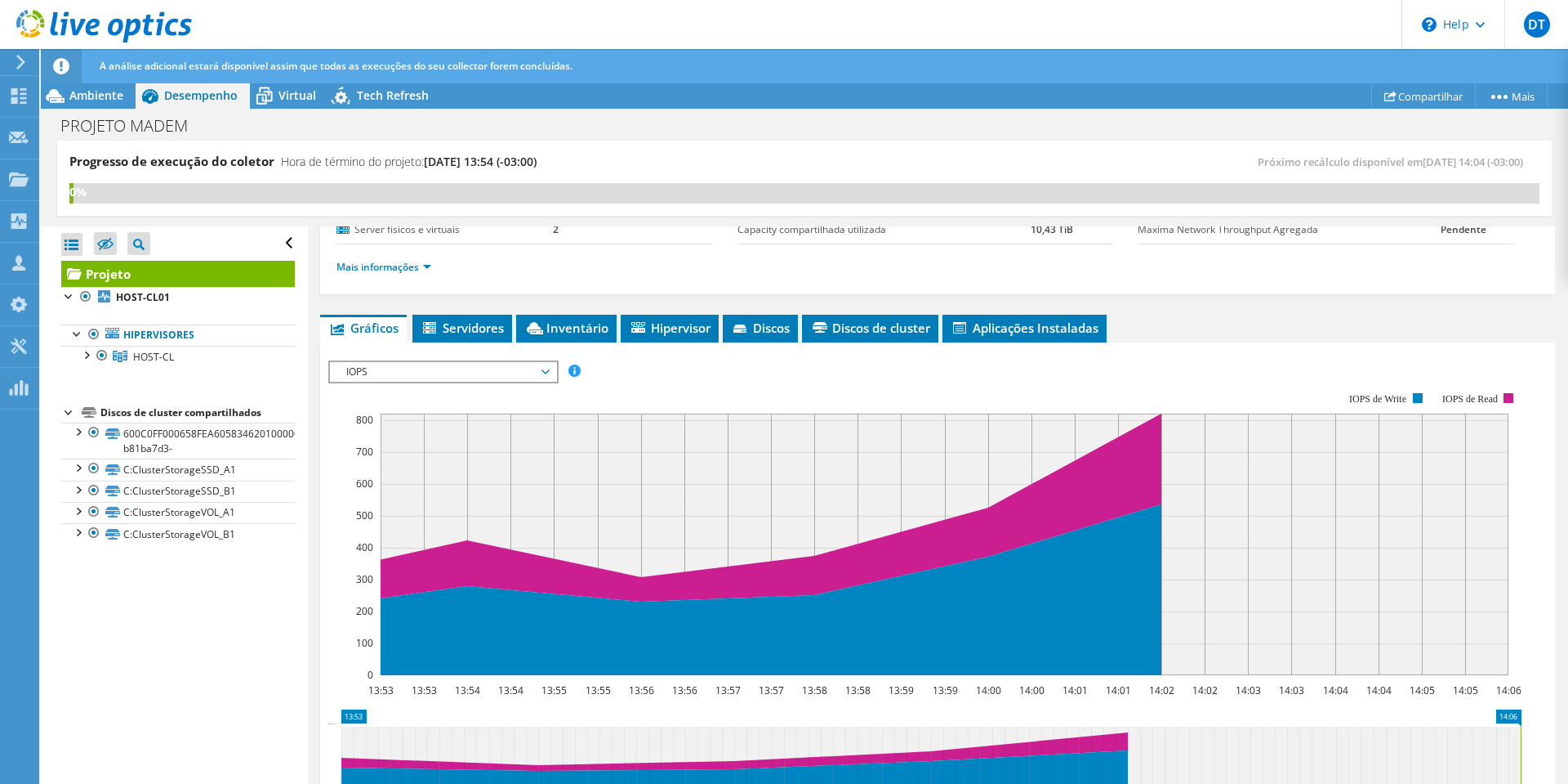
scroll to position [245, 0]
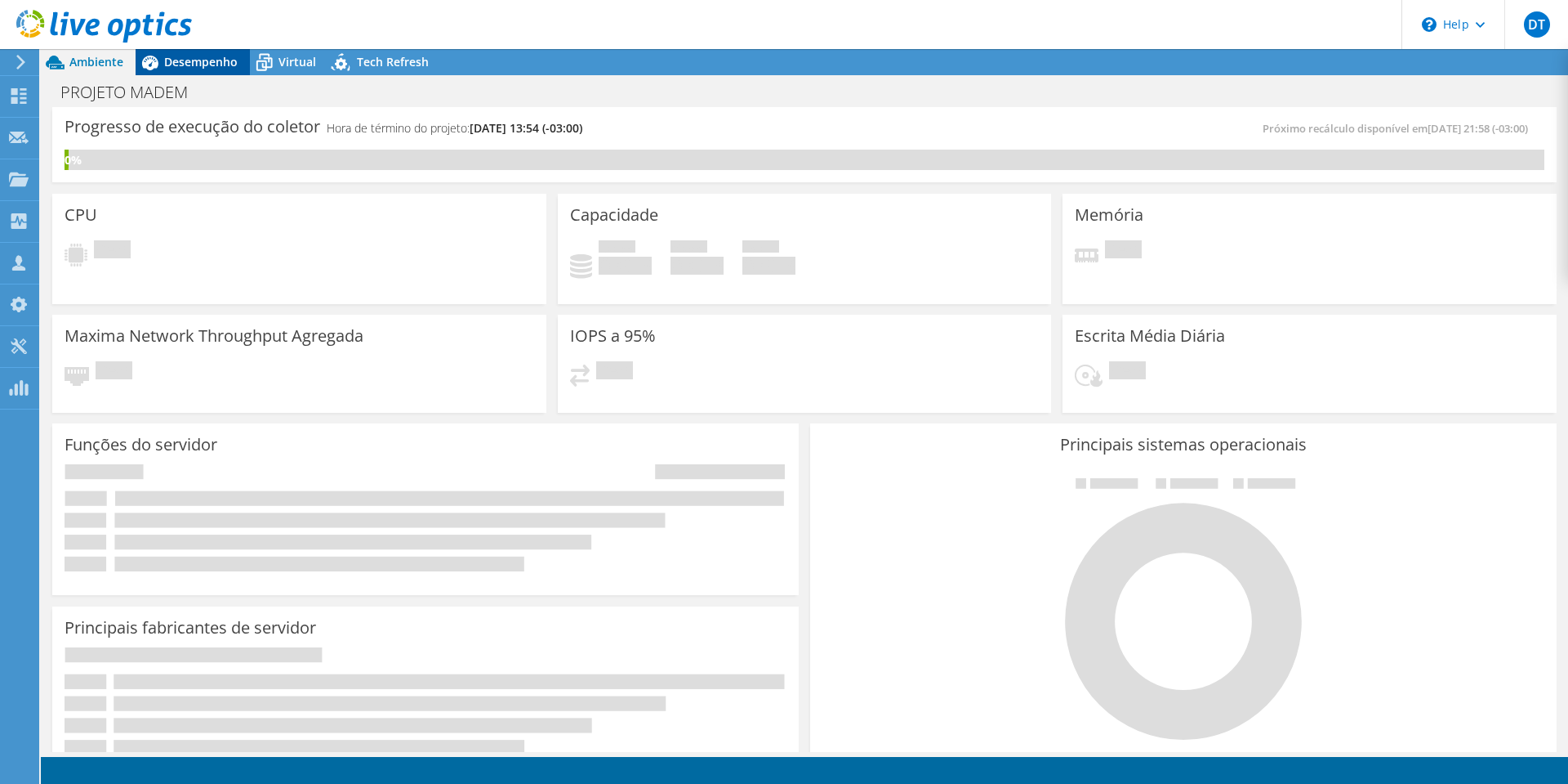
click at [205, 56] on span "Desempenho" at bounding box center [201, 62] width 73 height 16
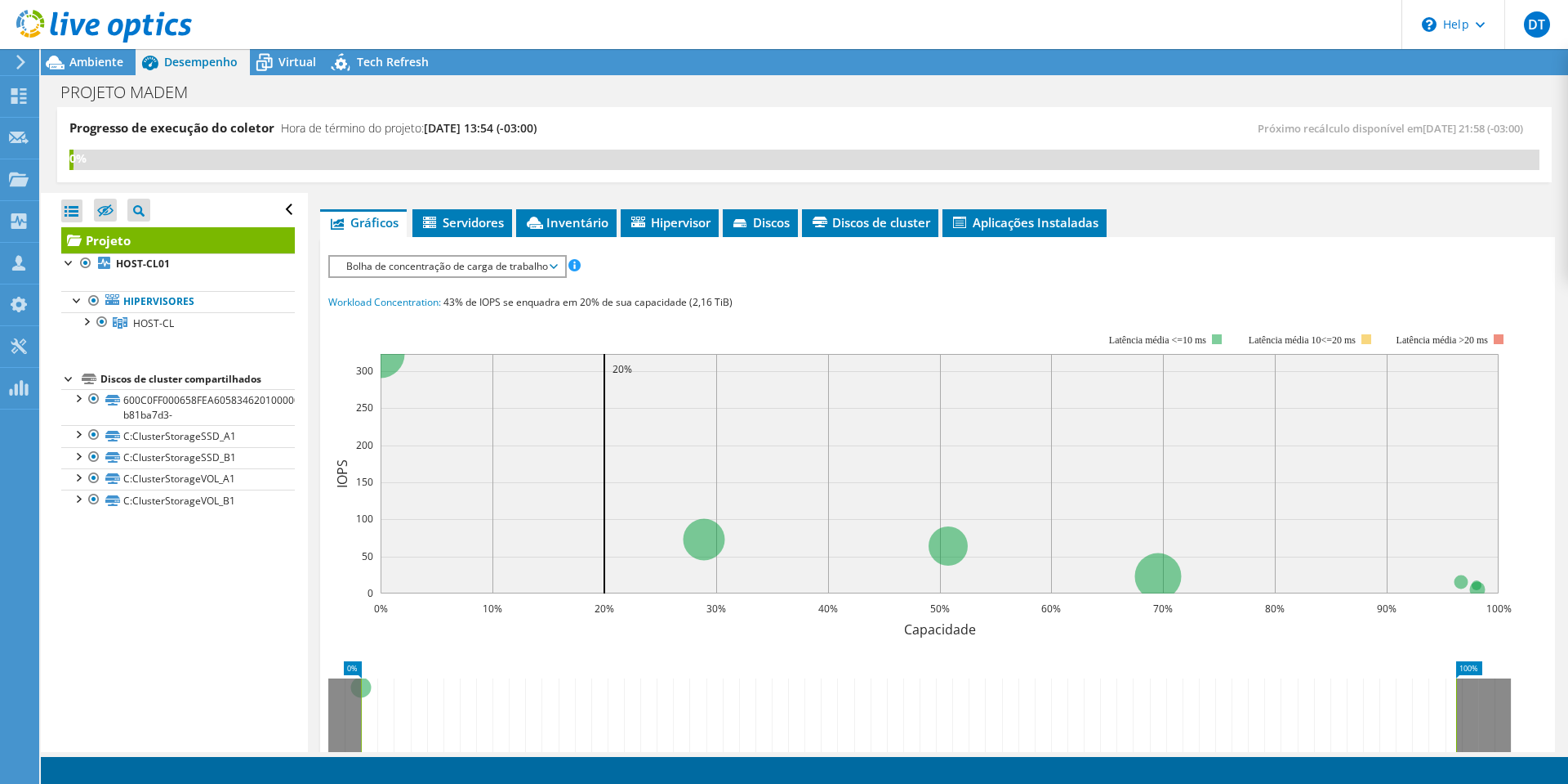
scroll to position [245, 0]
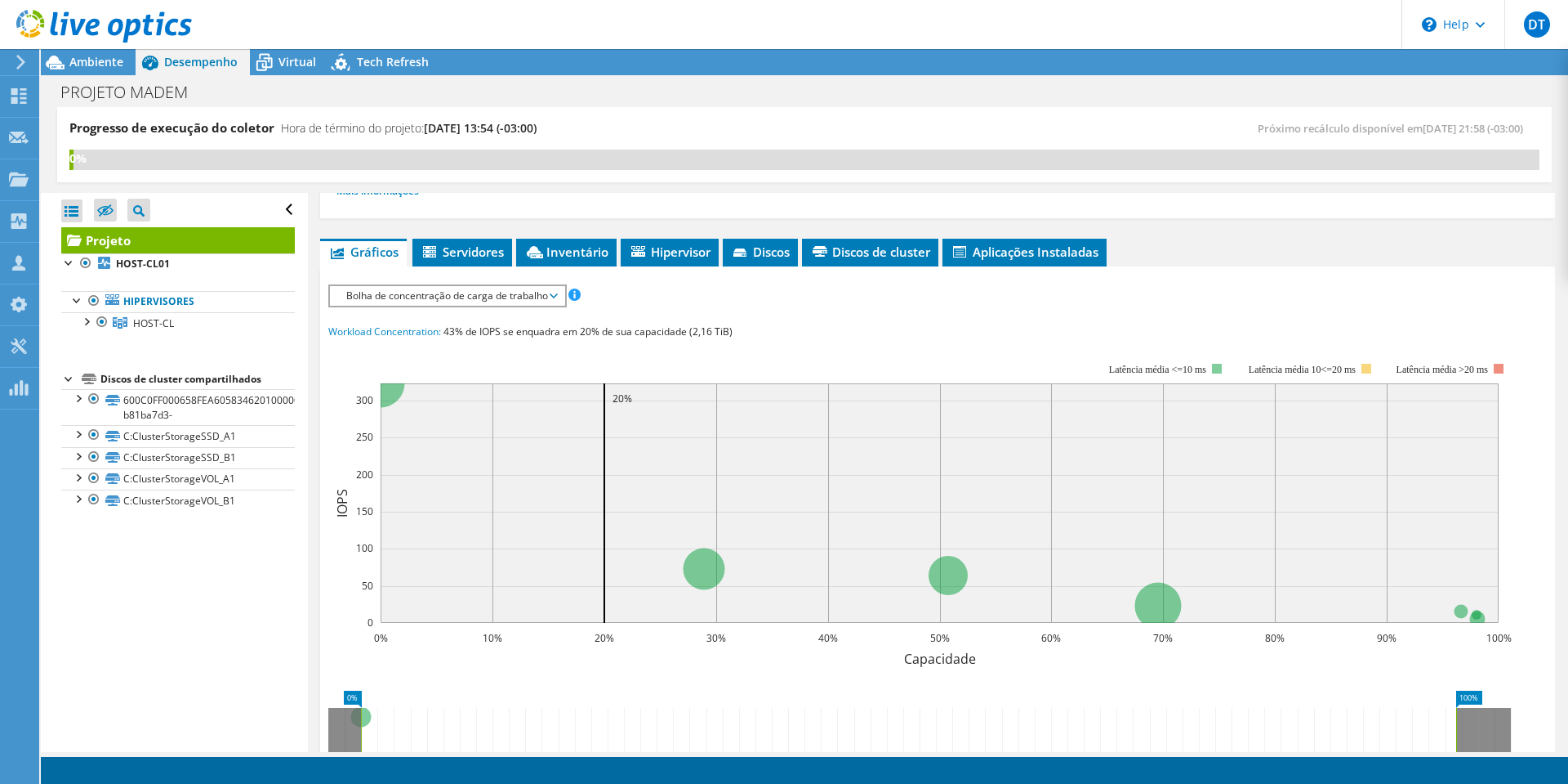
click at [458, 301] on span "Bolha de concentração de carga de trabalho" at bounding box center [447, 296] width 218 height 20
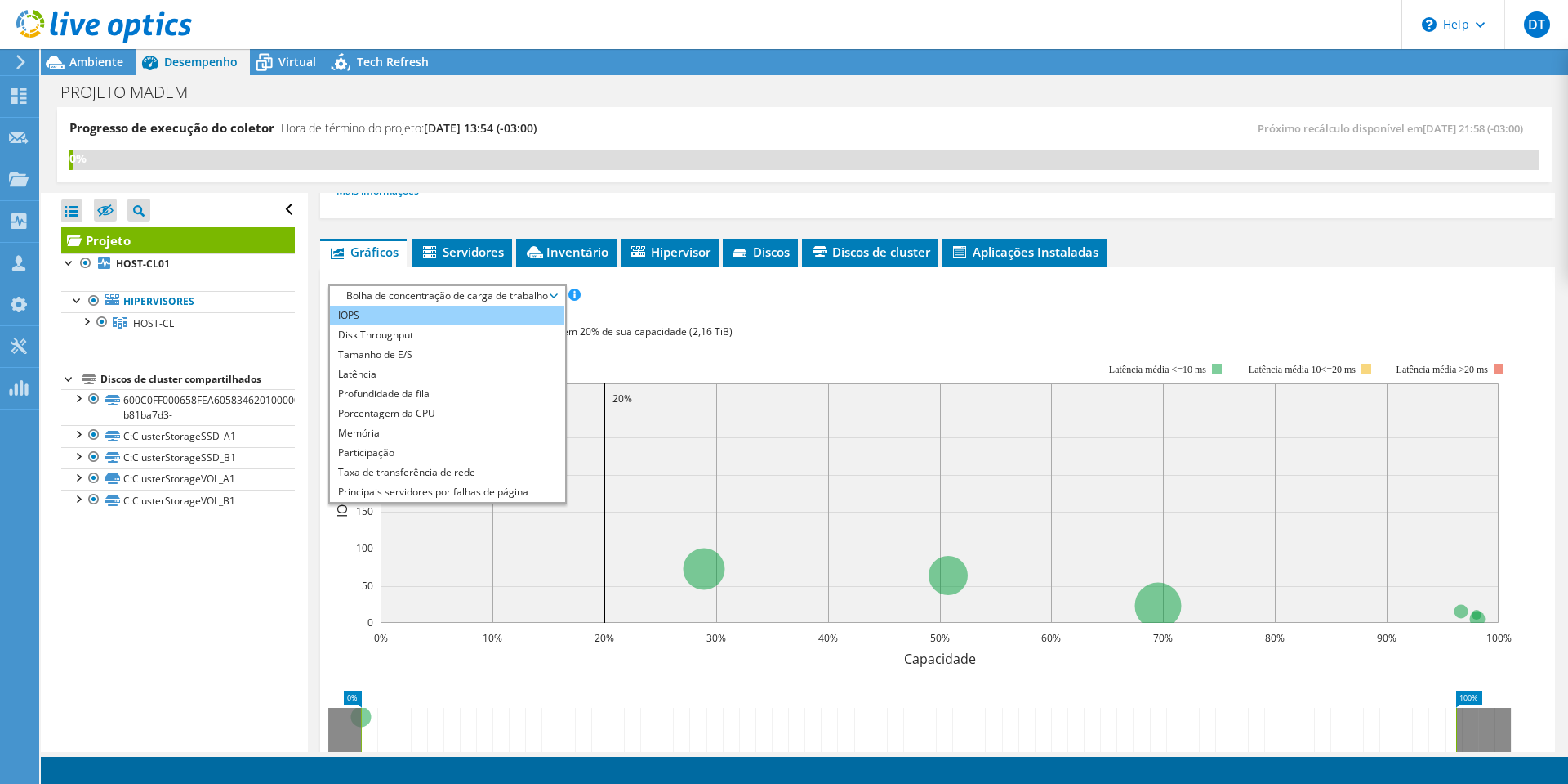
click at [412, 322] on li "IOPS" at bounding box center [447, 315] width 234 height 20
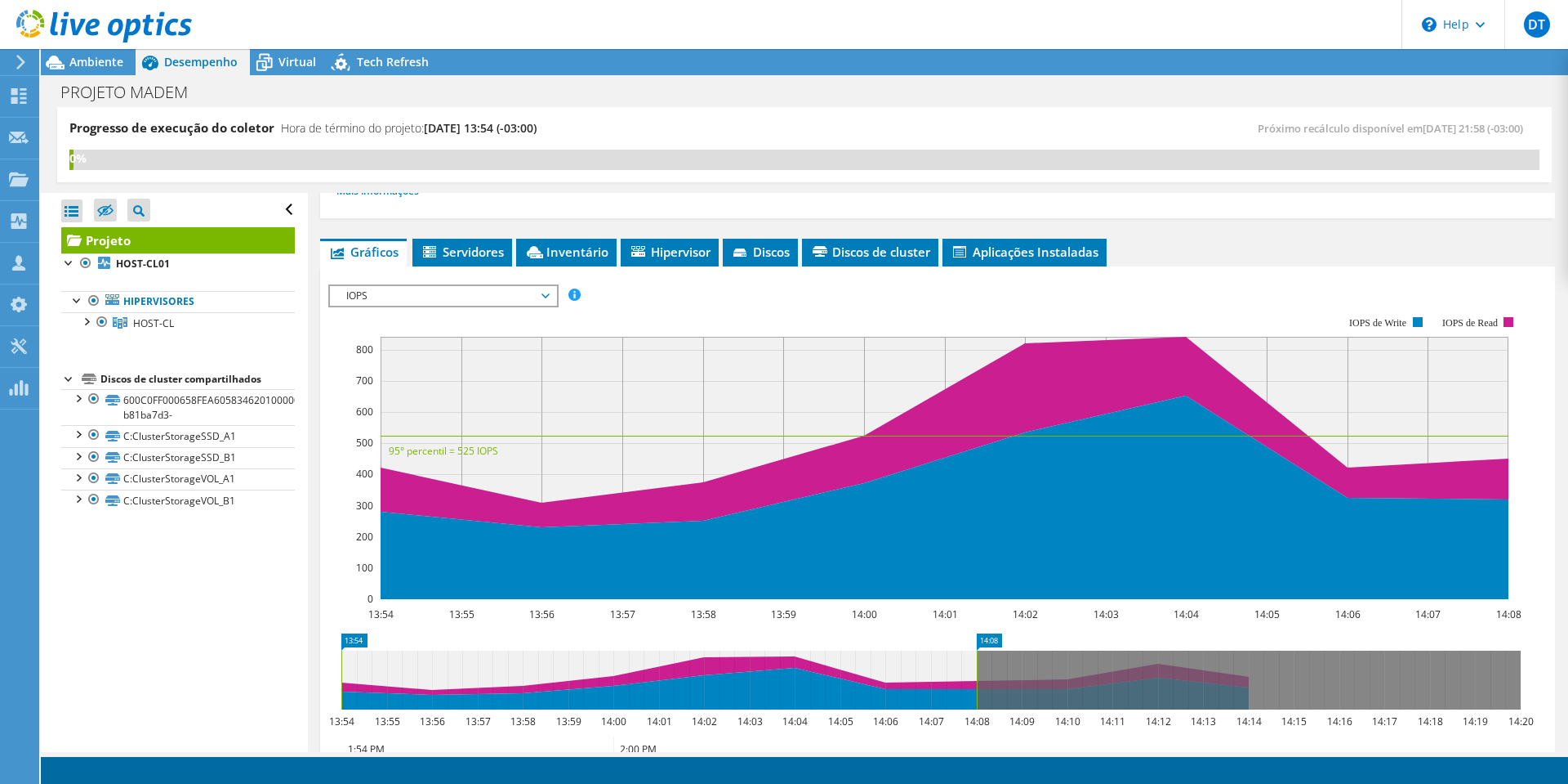
scroll to position [327, 0]
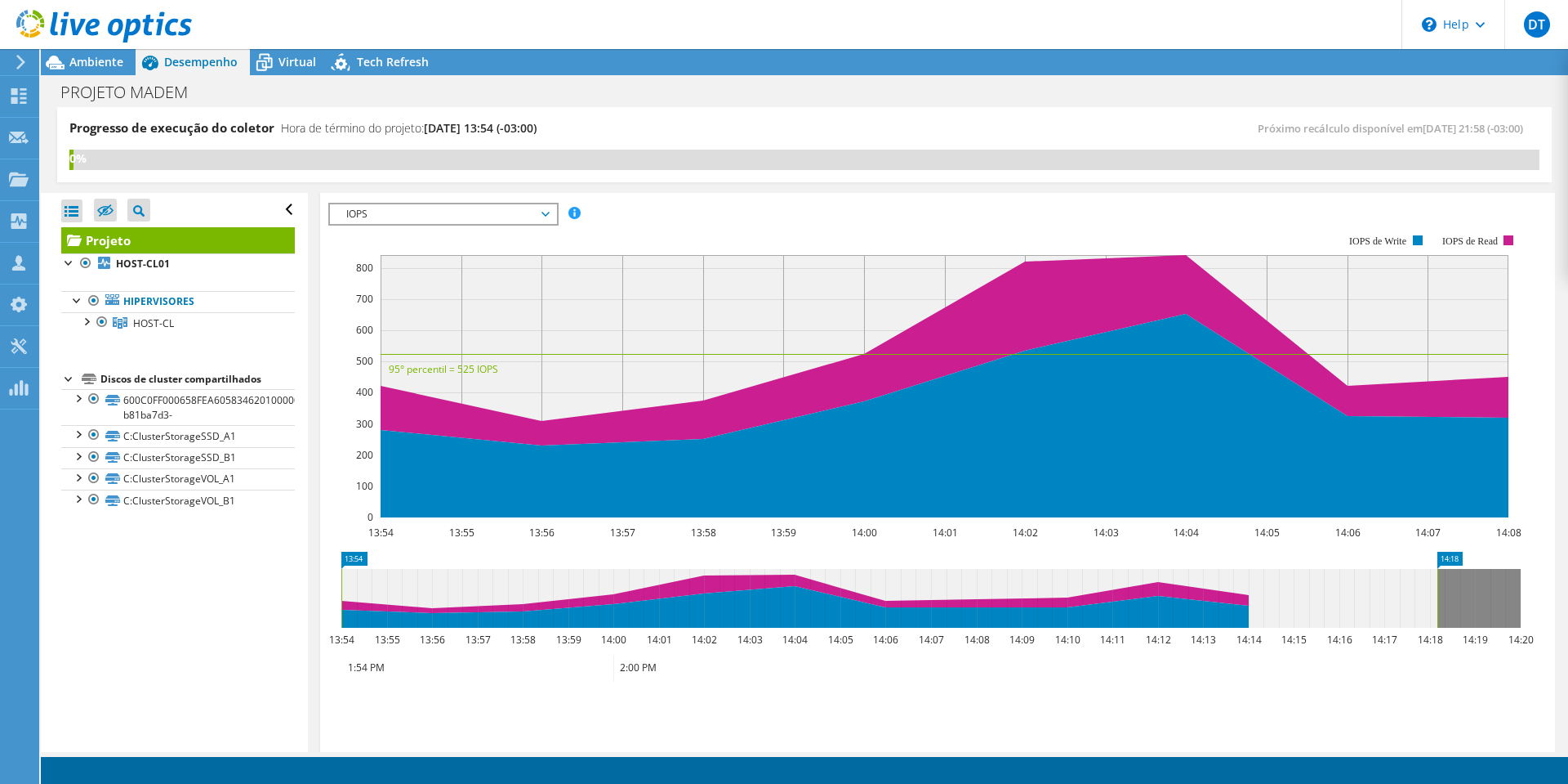
drag, startPoint x: 974, startPoint y: 590, endPoint x: 1435, endPoint y: 597, distance: 461.1
click at [1435, 597] on rect at bounding box center [1437, 598] width 7 height 59
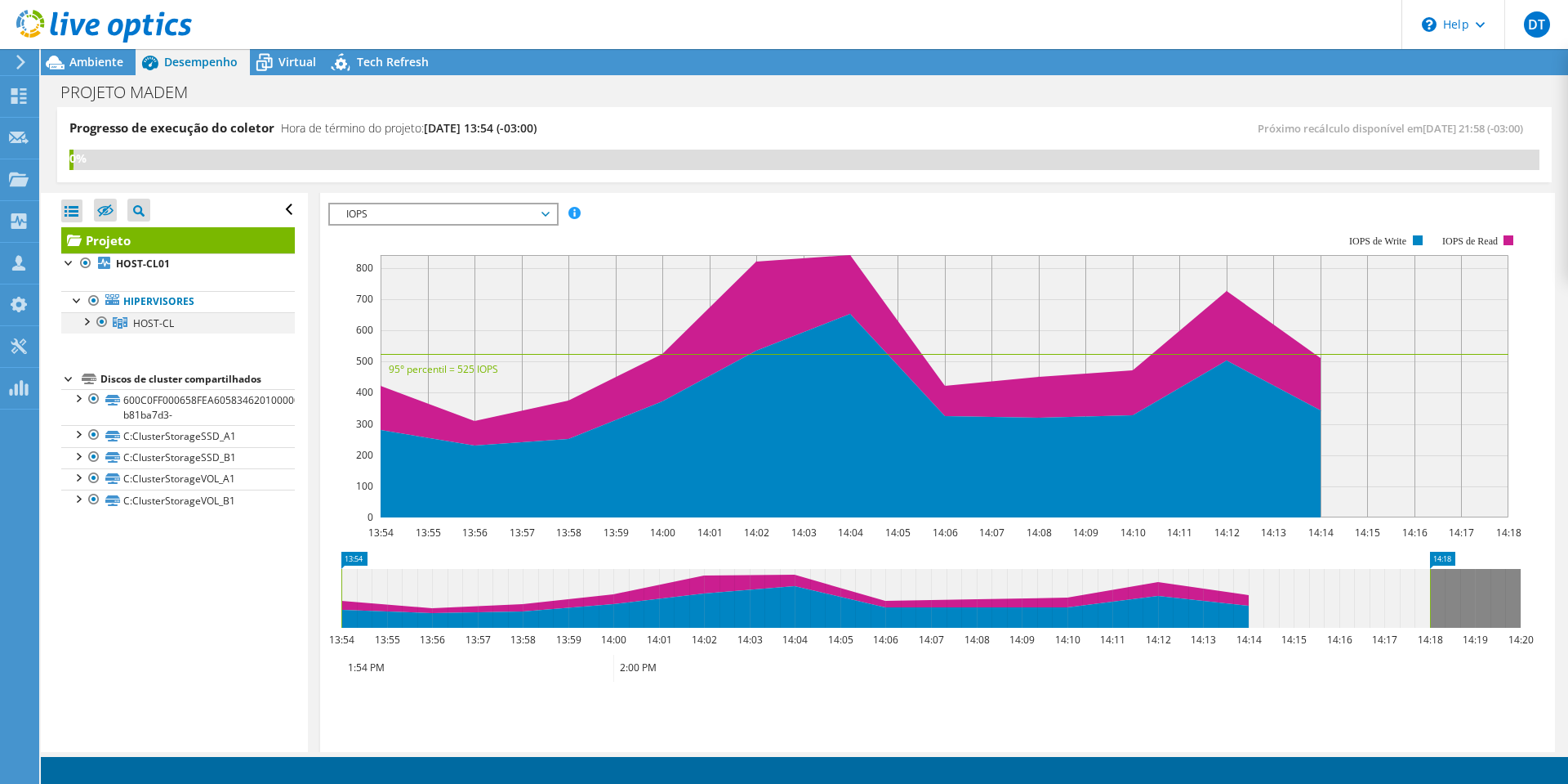
click at [86, 321] on div at bounding box center [86, 320] width 17 height 17
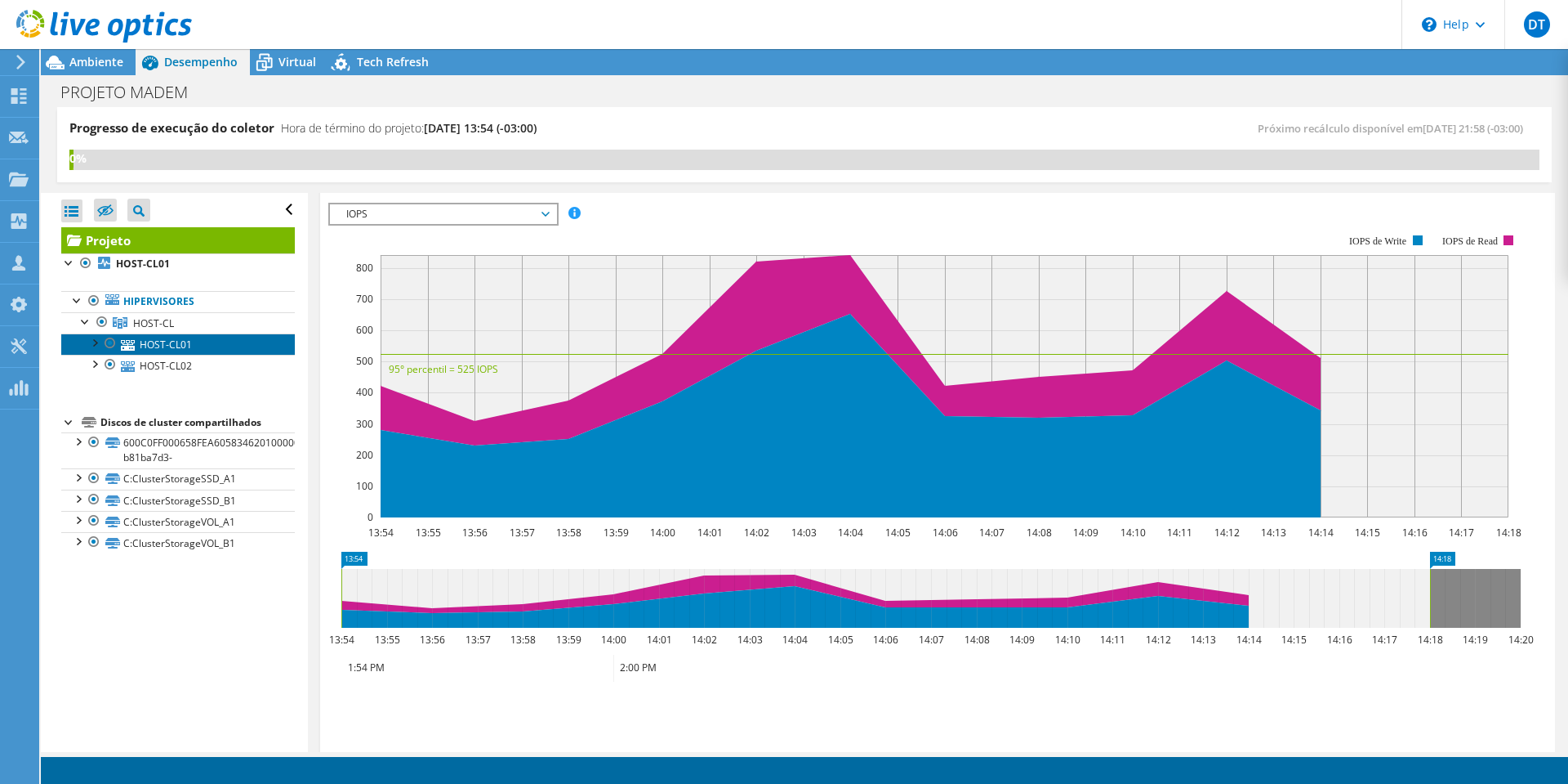
click at [168, 344] on link "HOST-CL01" at bounding box center [178, 343] width 233 height 21
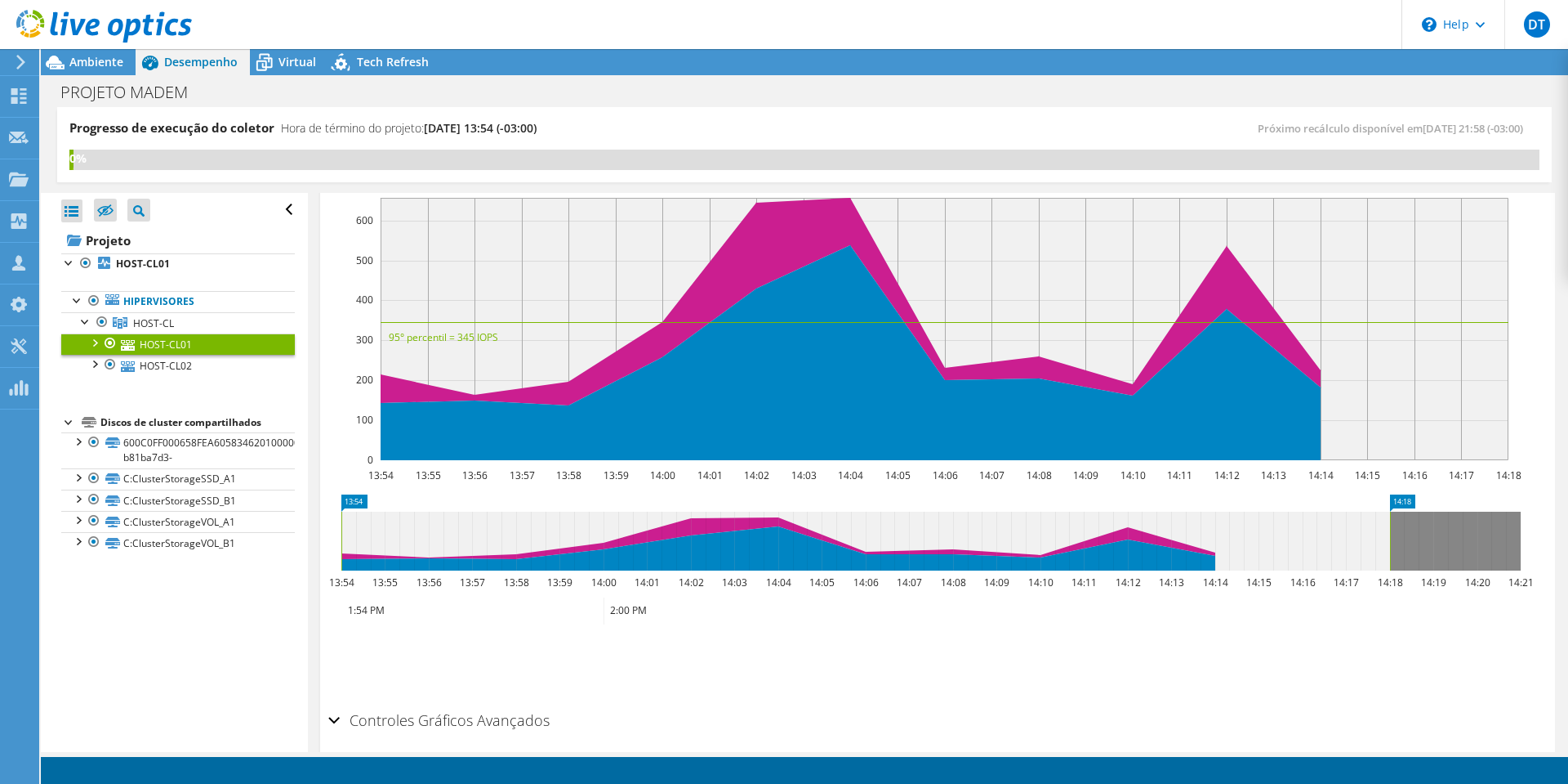
scroll to position [270, 0]
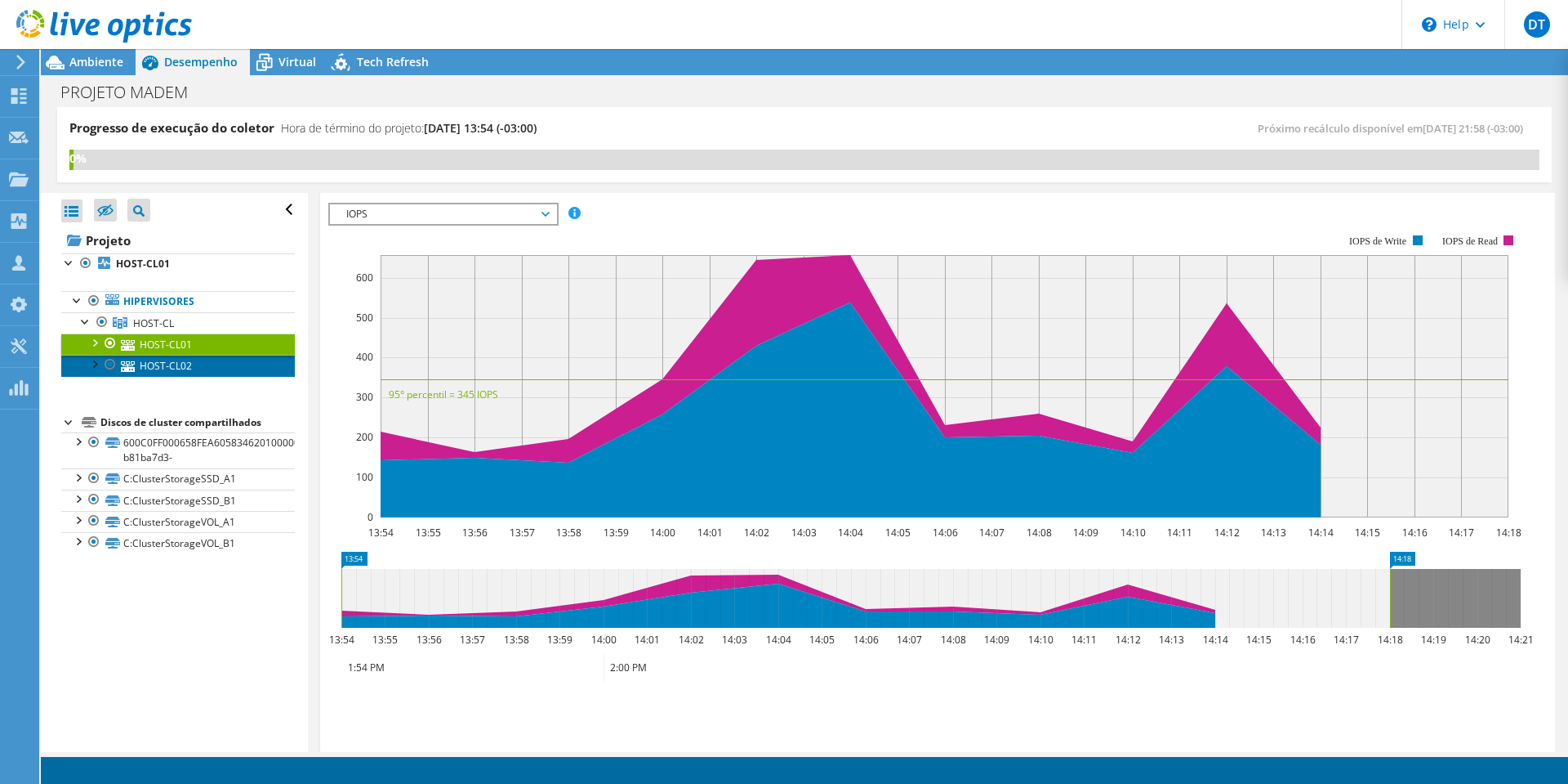
click at [182, 366] on link "HOST-CL02" at bounding box center [178, 365] width 233 height 21
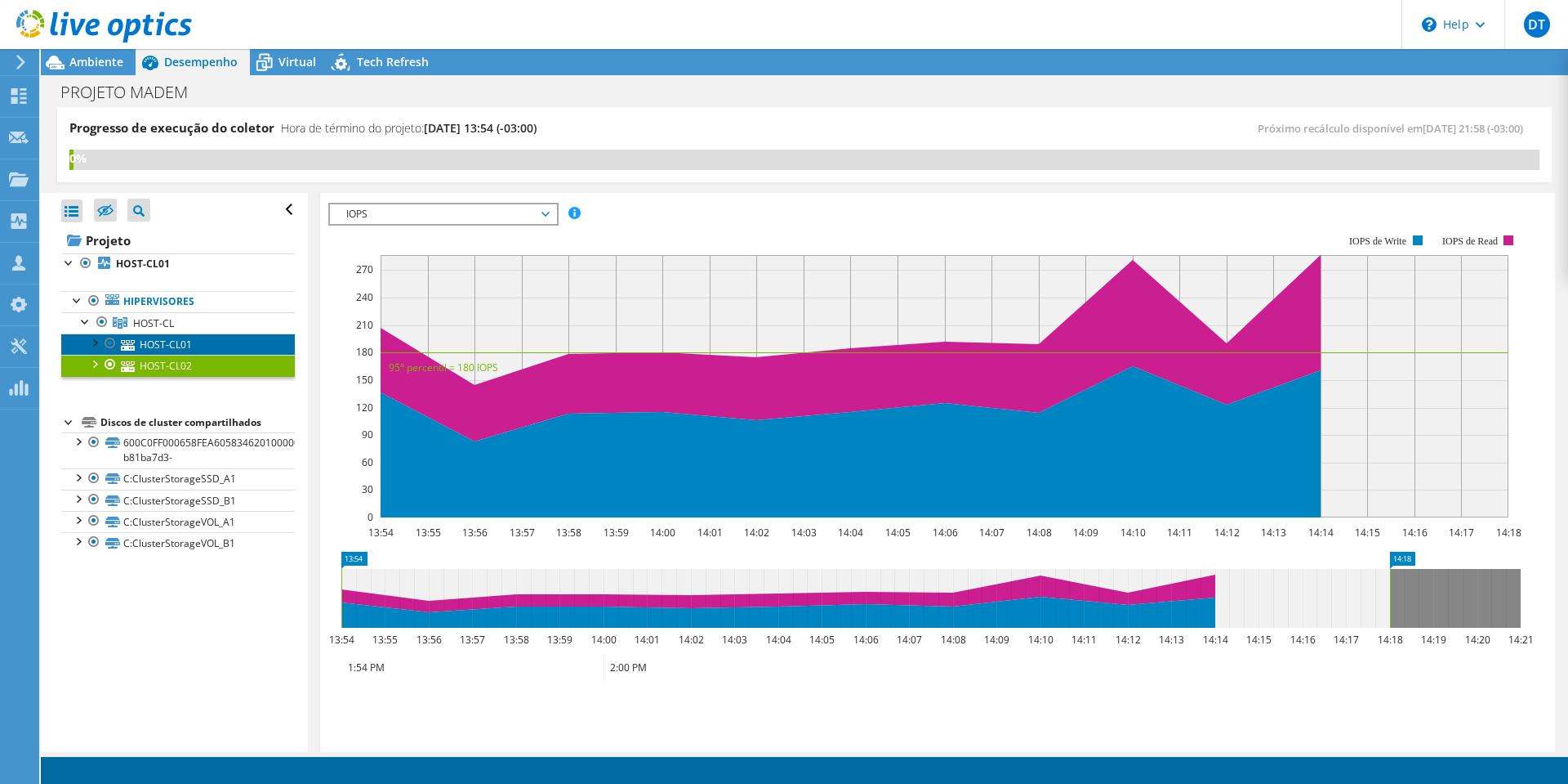
click at [183, 346] on link "HOST-CL01" at bounding box center [178, 343] width 233 height 21
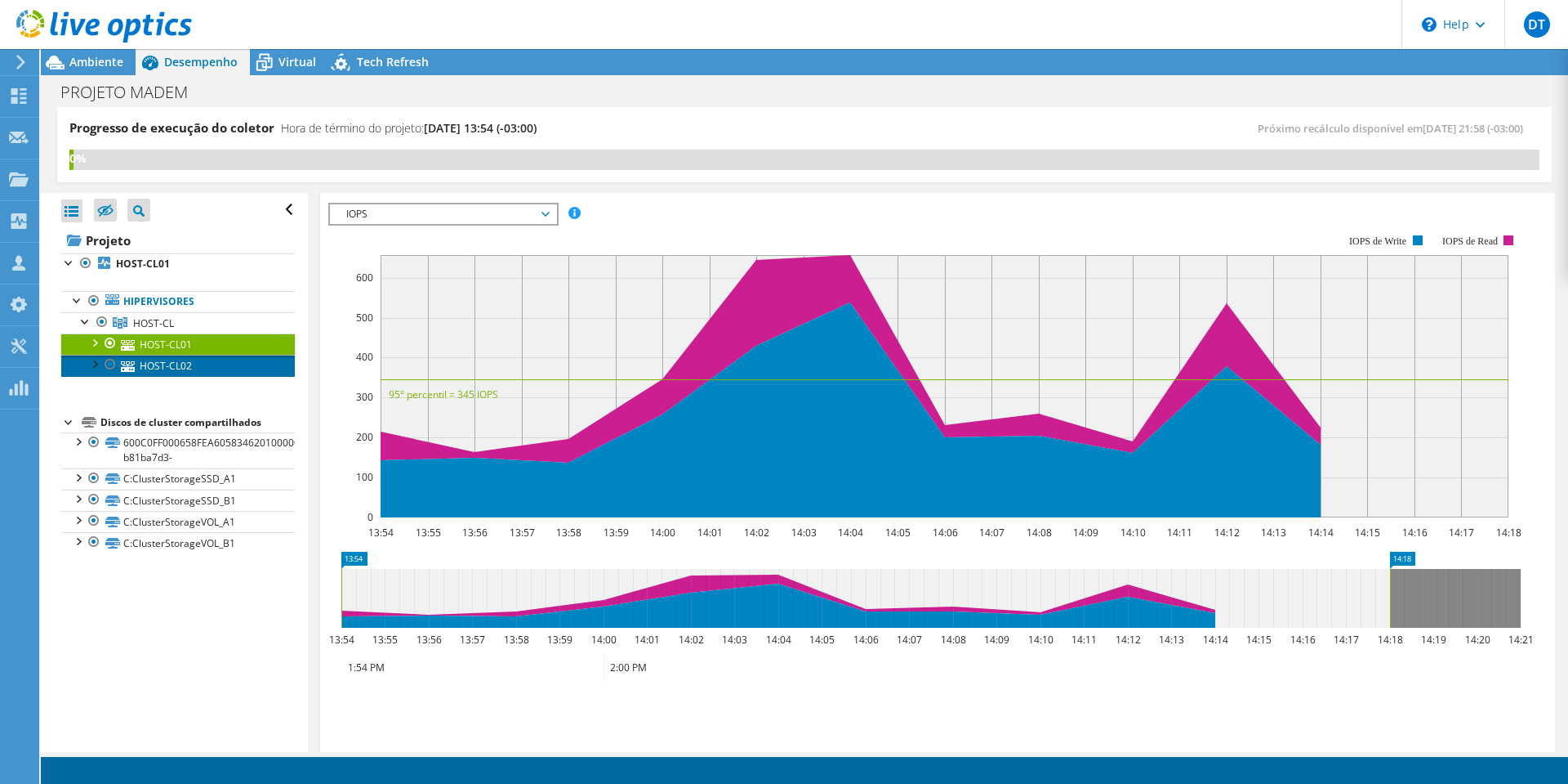
click at [162, 368] on link "HOST-CL02" at bounding box center [178, 365] width 233 height 21
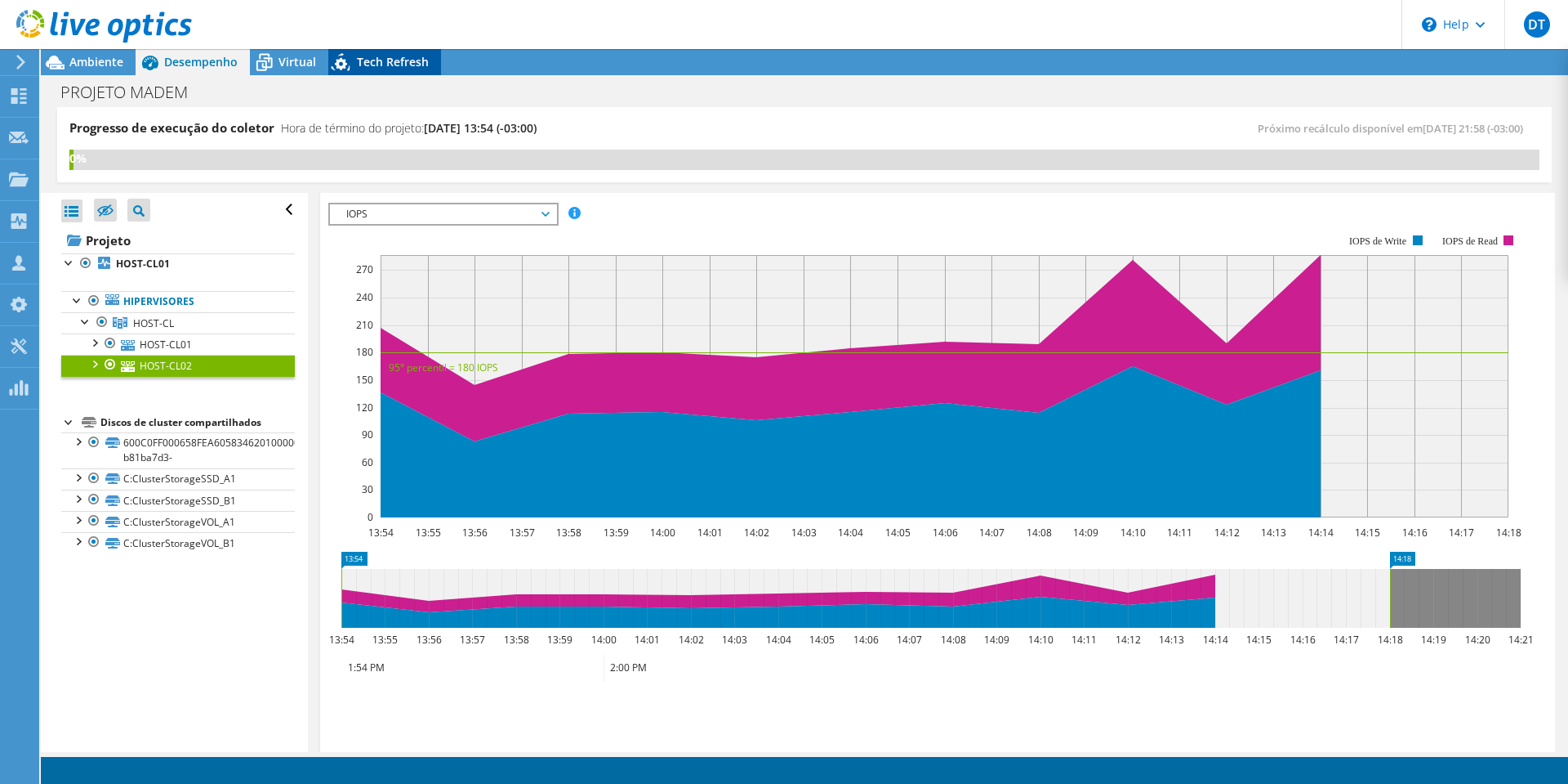
click at [375, 62] on span "Tech Refresh" at bounding box center [392, 62] width 72 height 16
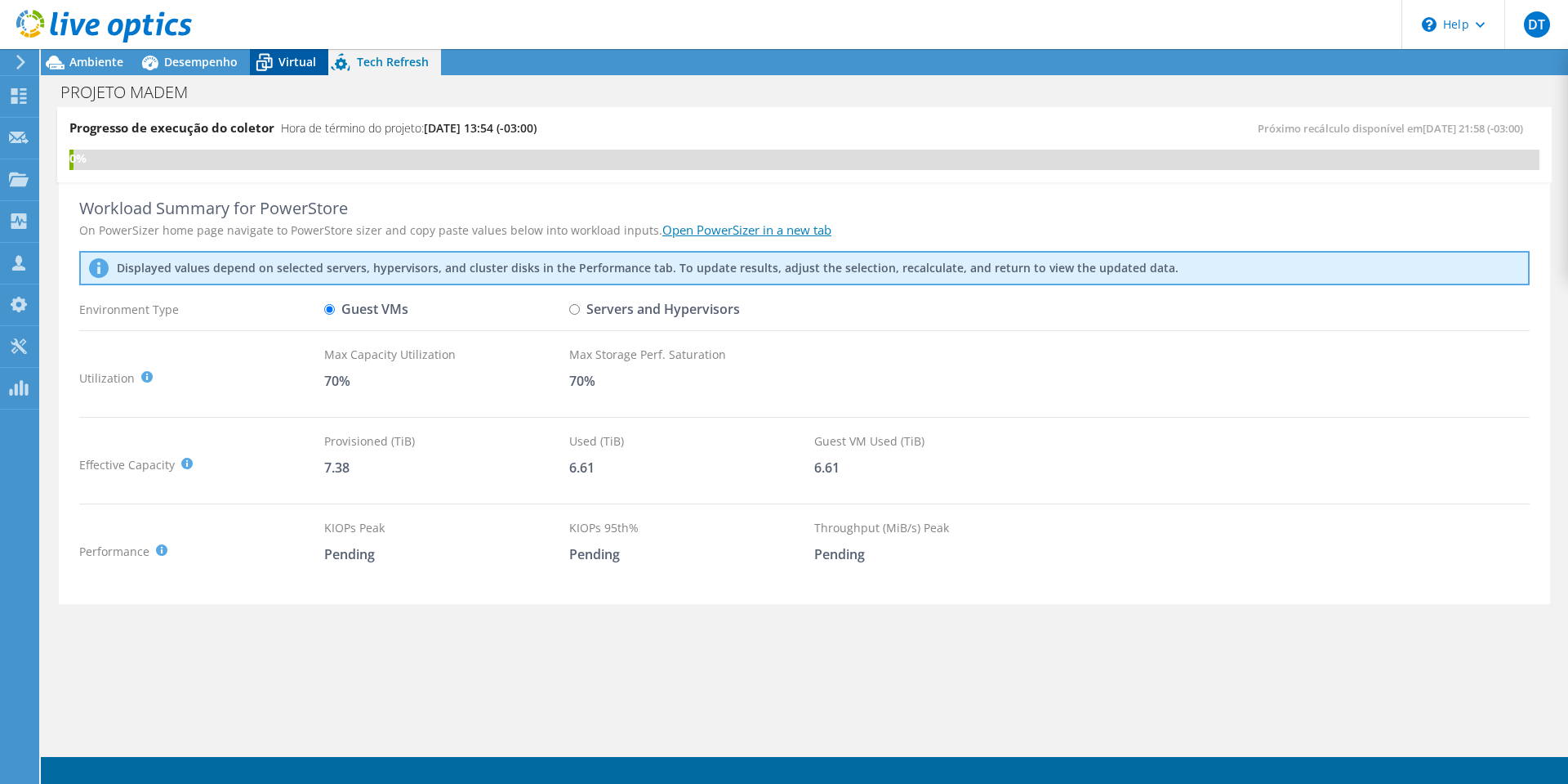
click at [285, 62] on span "Virtual" at bounding box center [297, 62] width 38 height 16
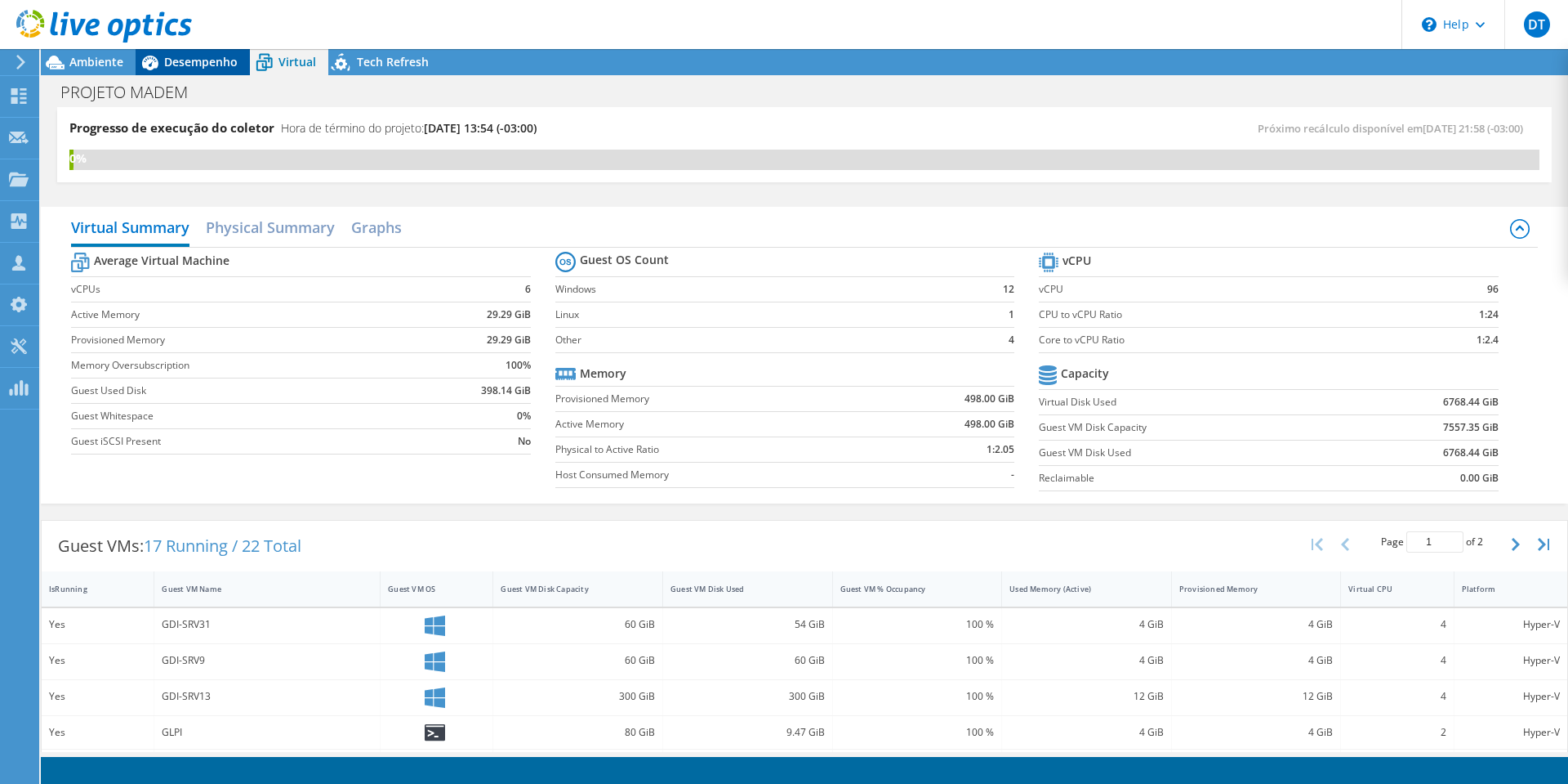
click at [206, 64] on span "Desempenho" at bounding box center [201, 62] width 73 height 16
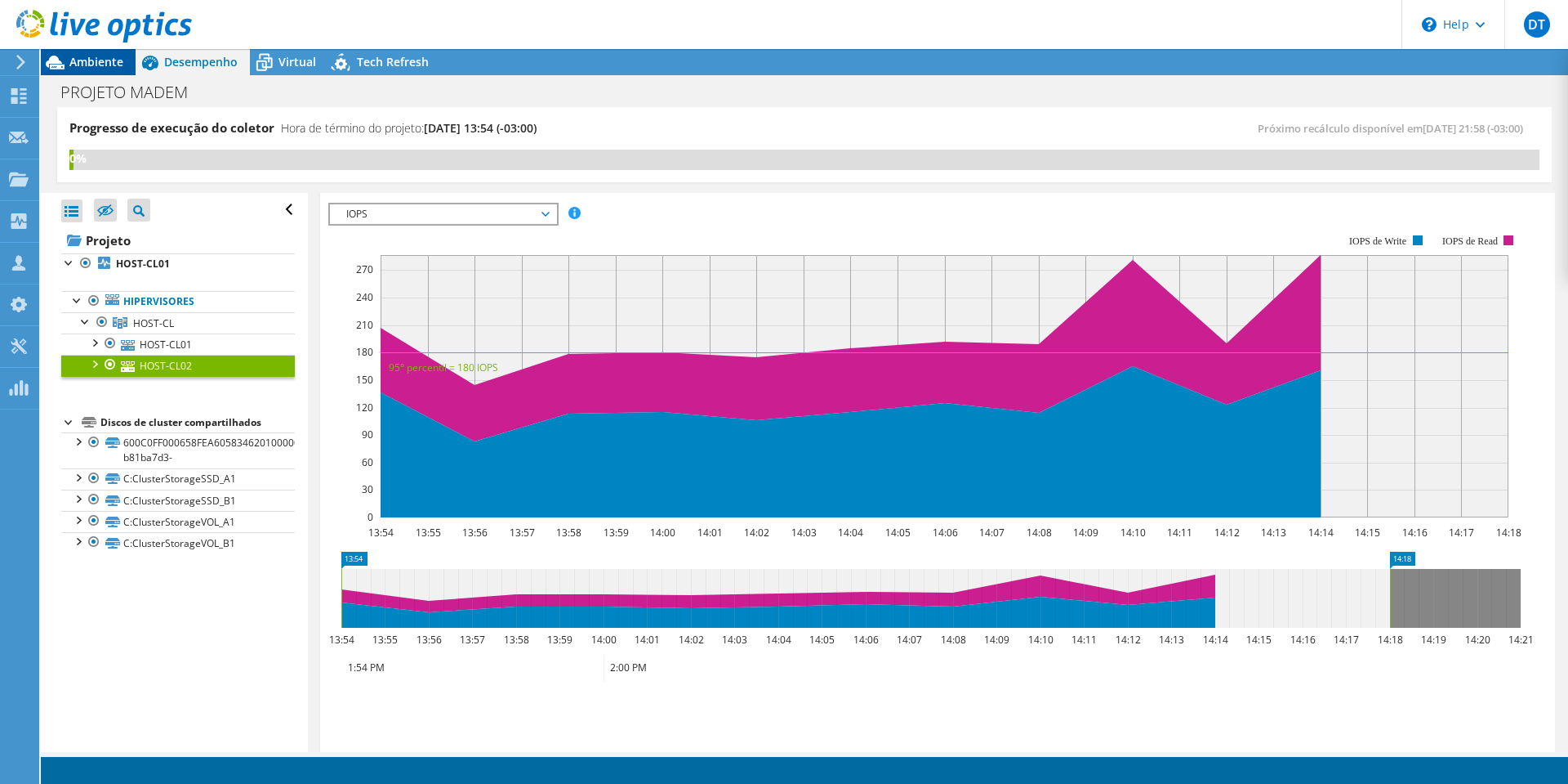
click at [99, 60] on span "Ambiente" at bounding box center [96, 62] width 54 height 16
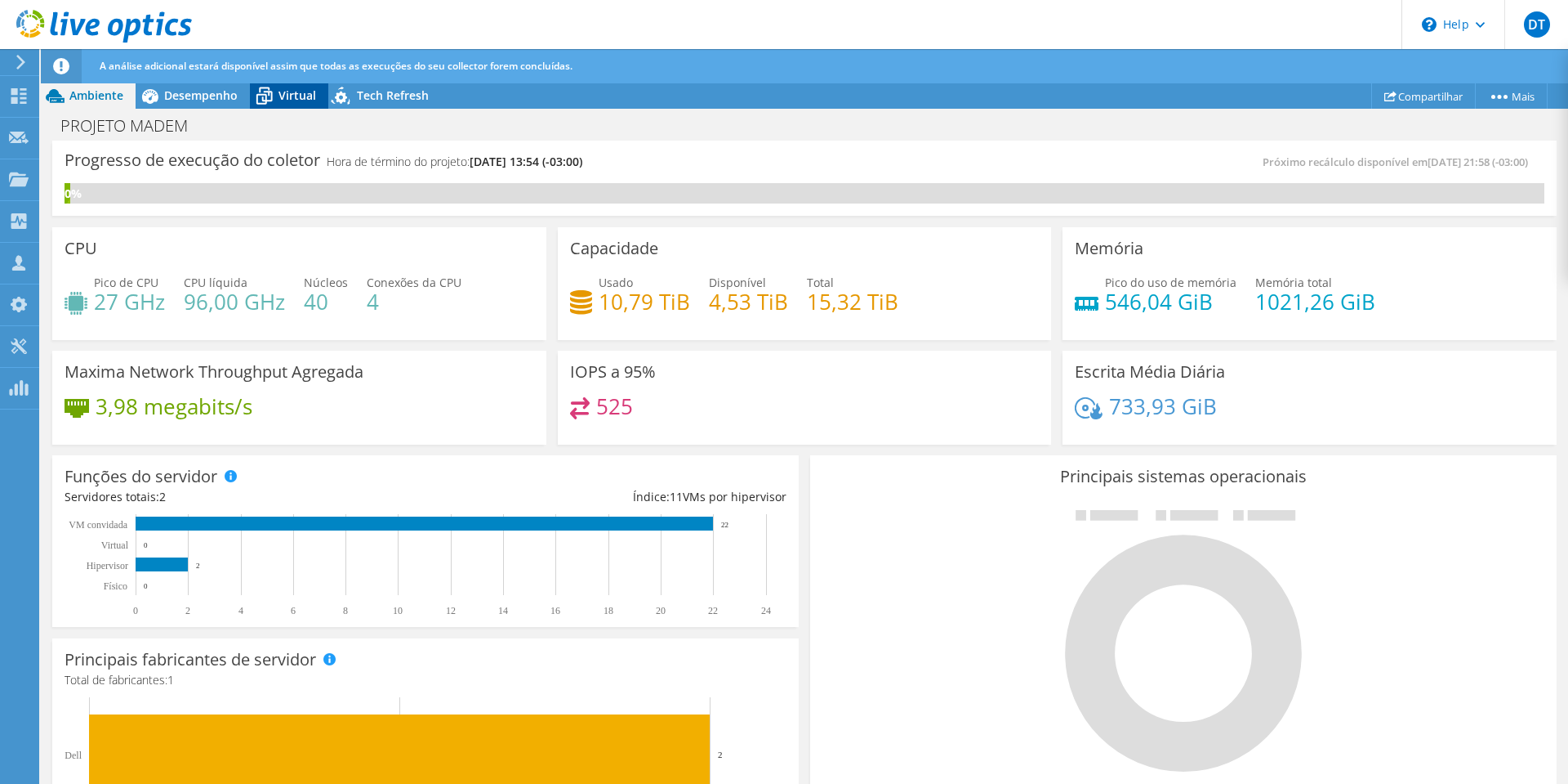
click at [307, 92] on span "Virtual" at bounding box center [297, 95] width 38 height 16
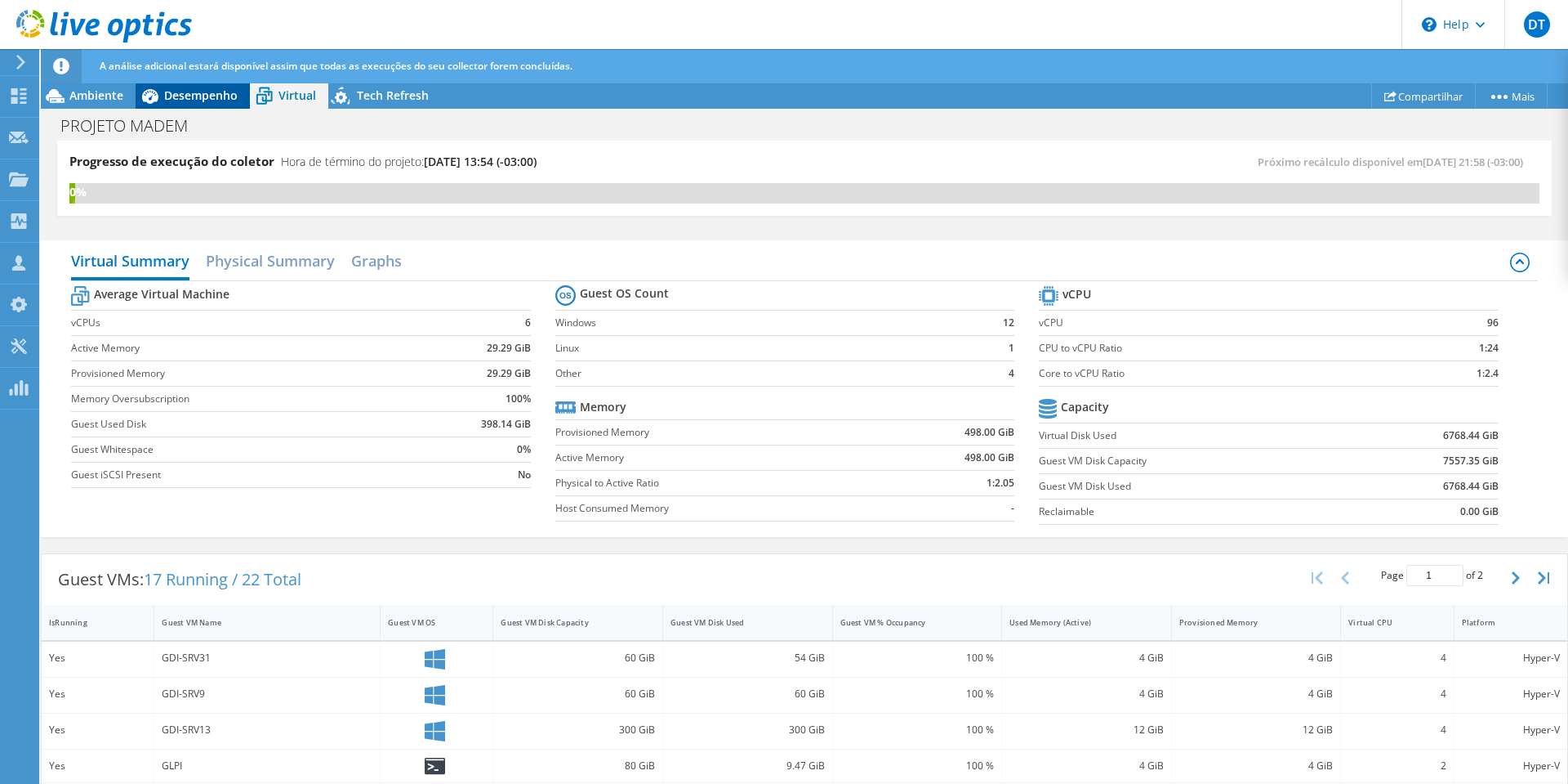
click at [196, 93] on span "Desempenho" at bounding box center [201, 95] width 73 height 16
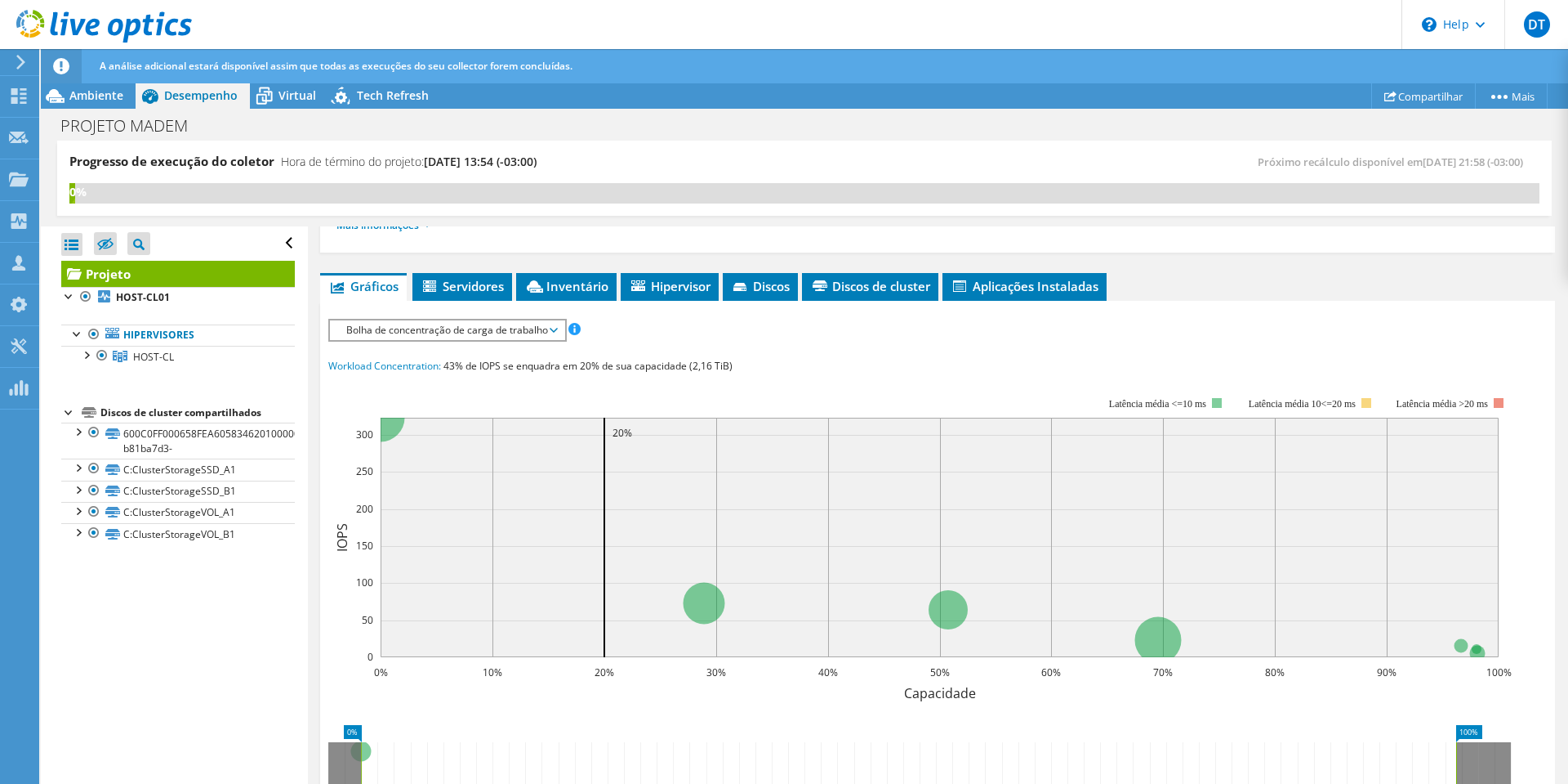
scroll to position [245, 0]
click at [472, 322] on span "Bolha de concentração de carga de trabalho" at bounding box center [447, 329] width 218 height 20
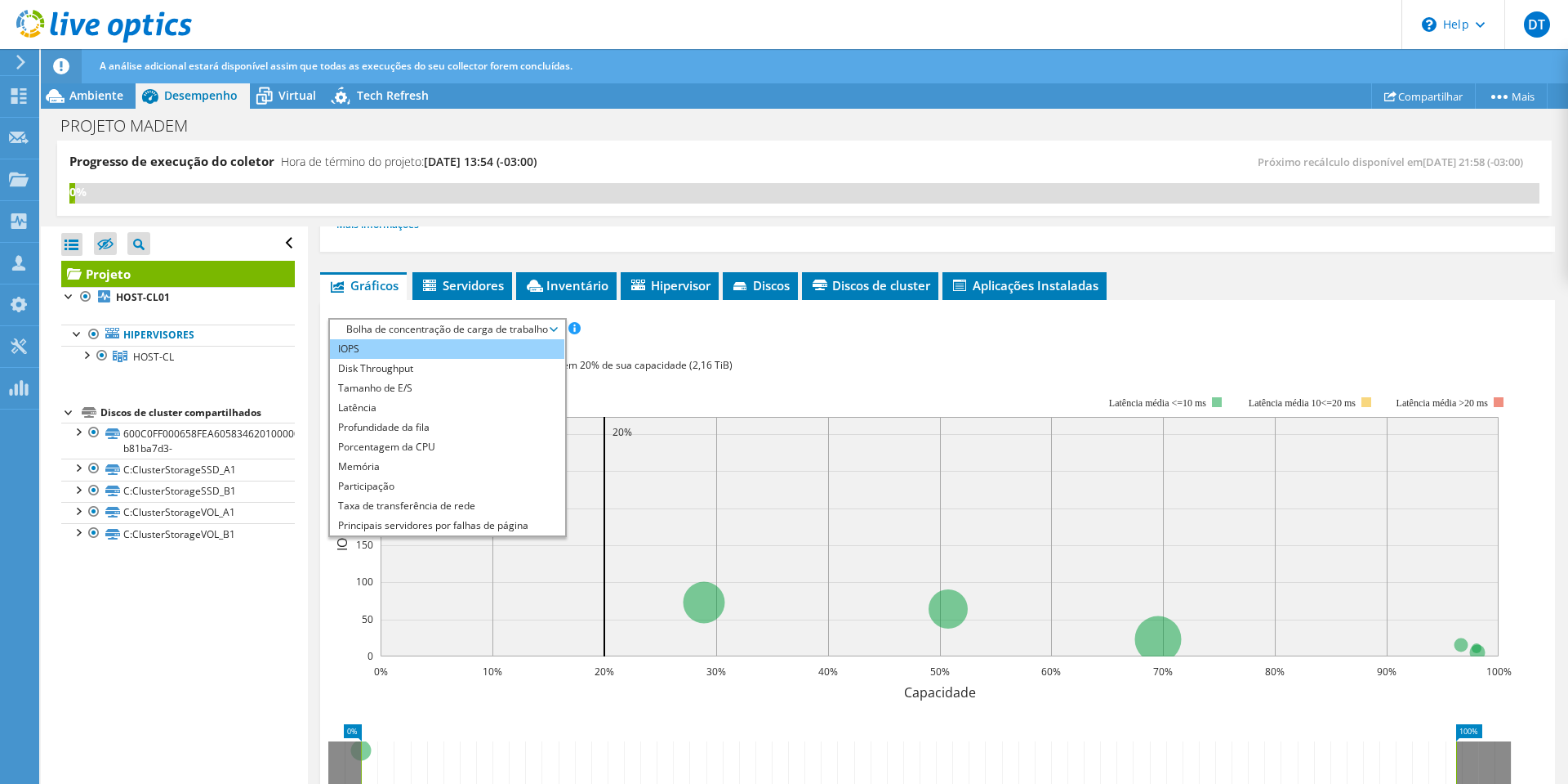
click at [445, 347] on li "IOPS" at bounding box center [447, 349] width 234 height 20
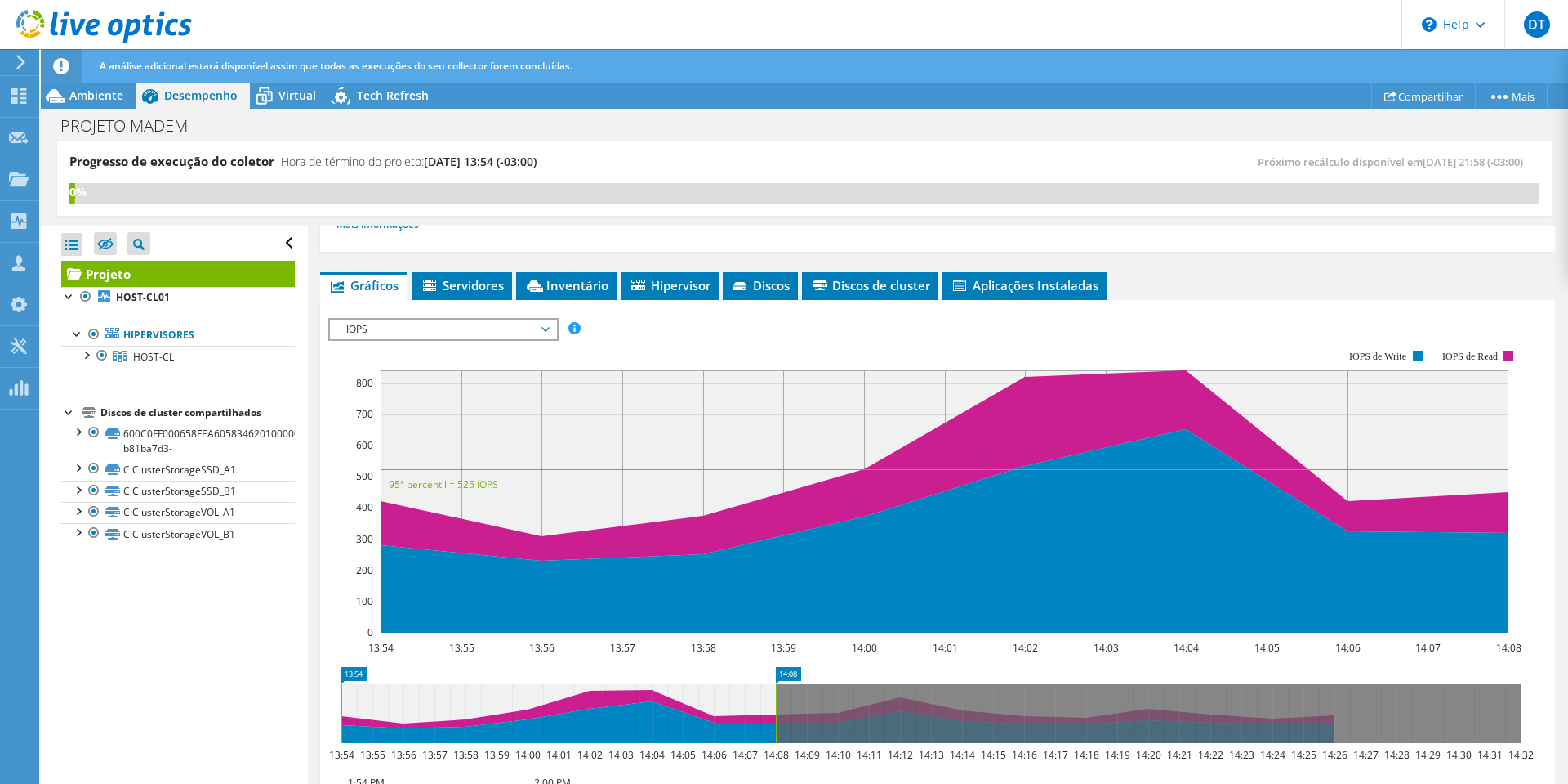
click at [449, 332] on span "IOPS" at bounding box center [443, 329] width 209 height 20
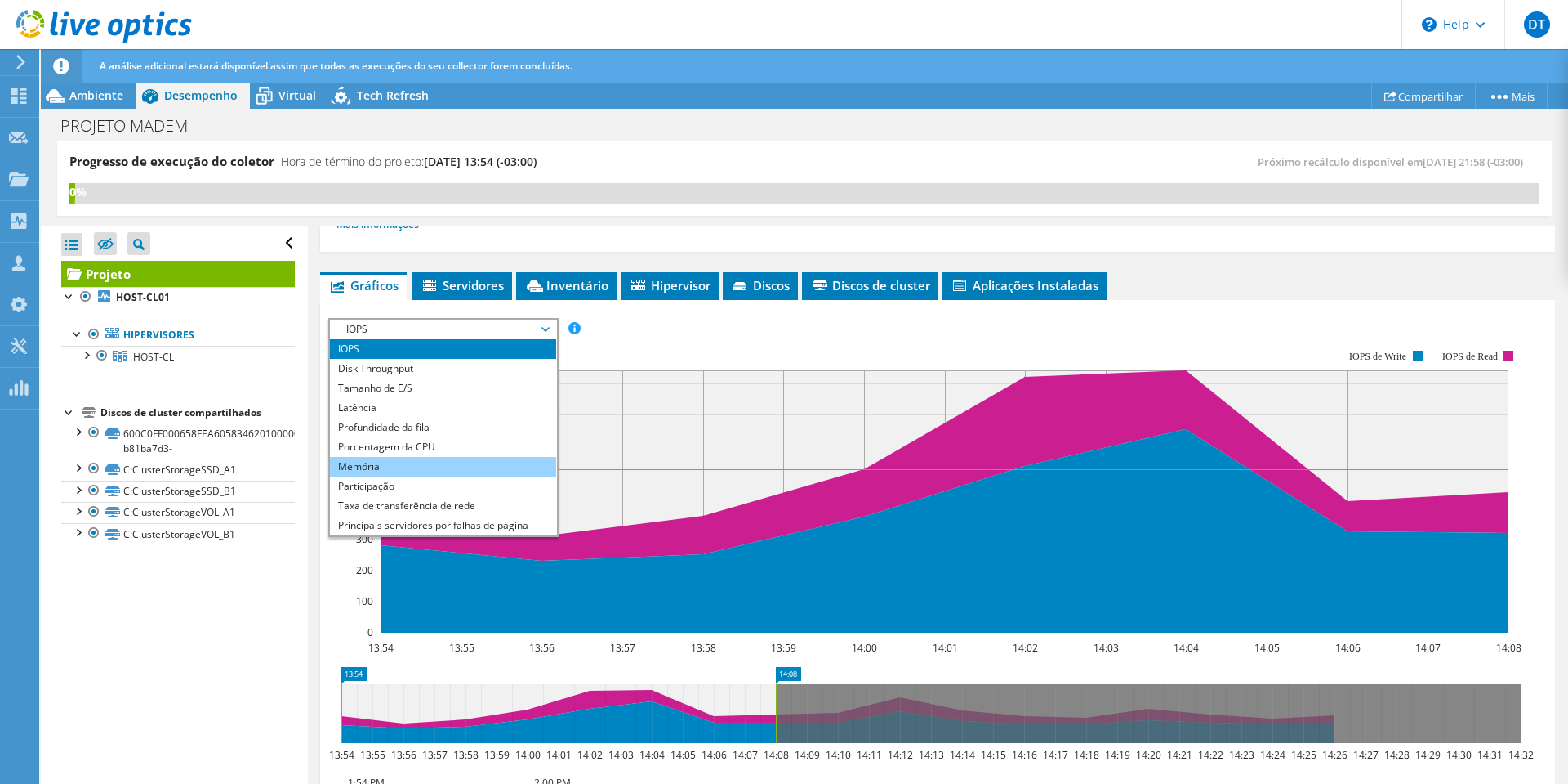
click at [421, 473] on li "Memória" at bounding box center [443, 467] width 226 height 20
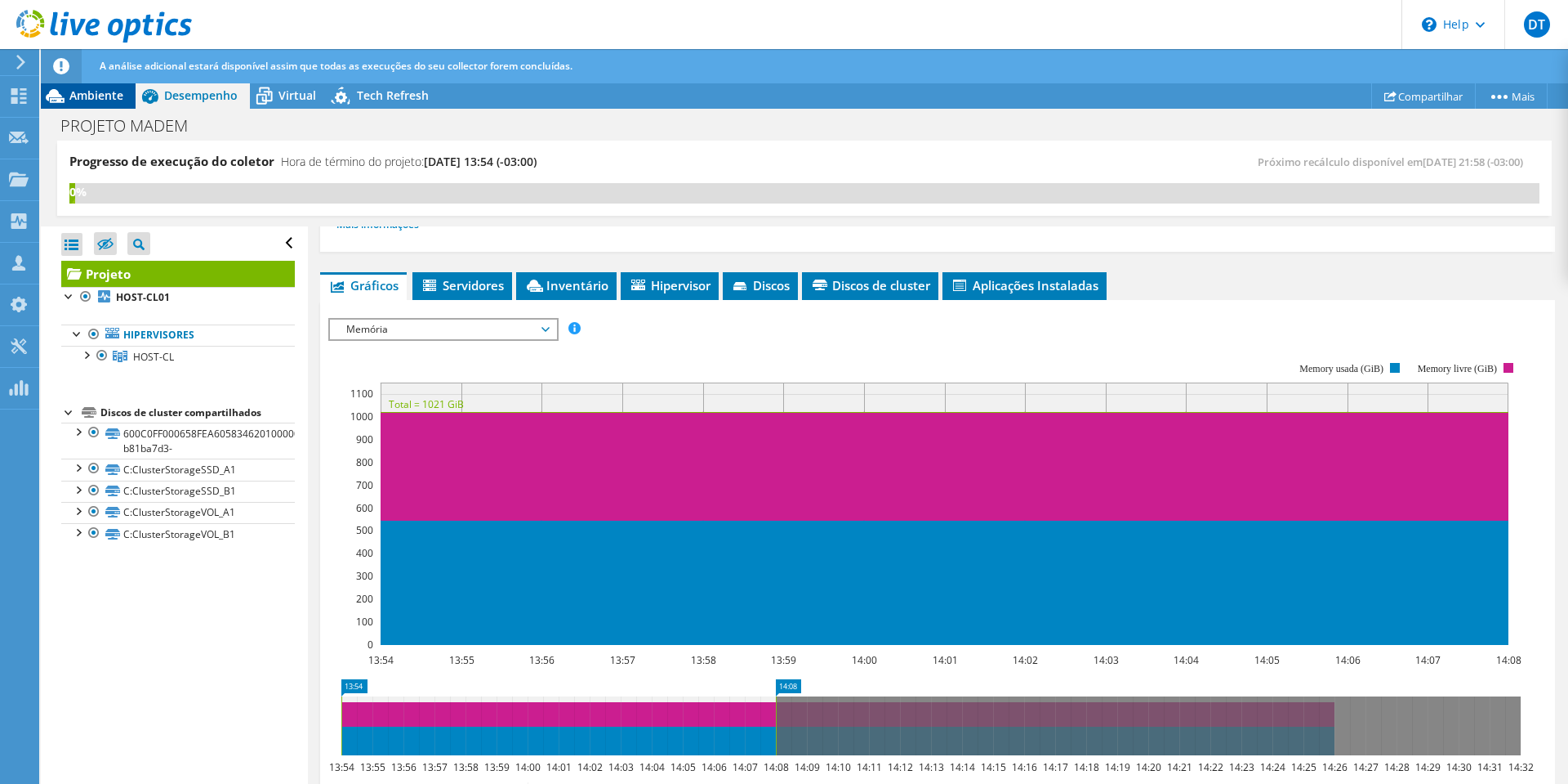
click at [101, 97] on span "Ambiente" at bounding box center [96, 95] width 54 height 16
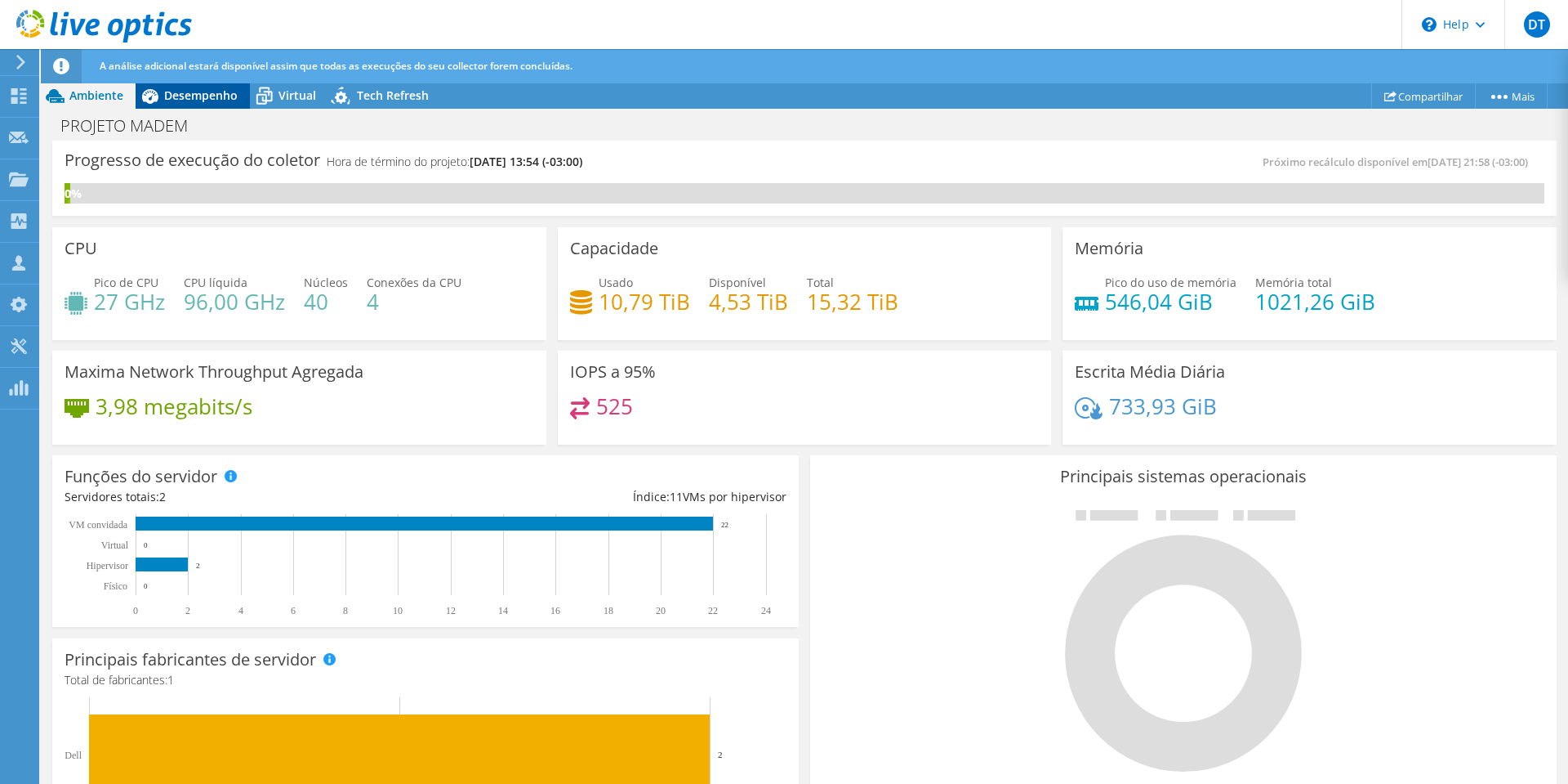
click at [187, 97] on span "Desempenho" at bounding box center [201, 95] width 73 height 16
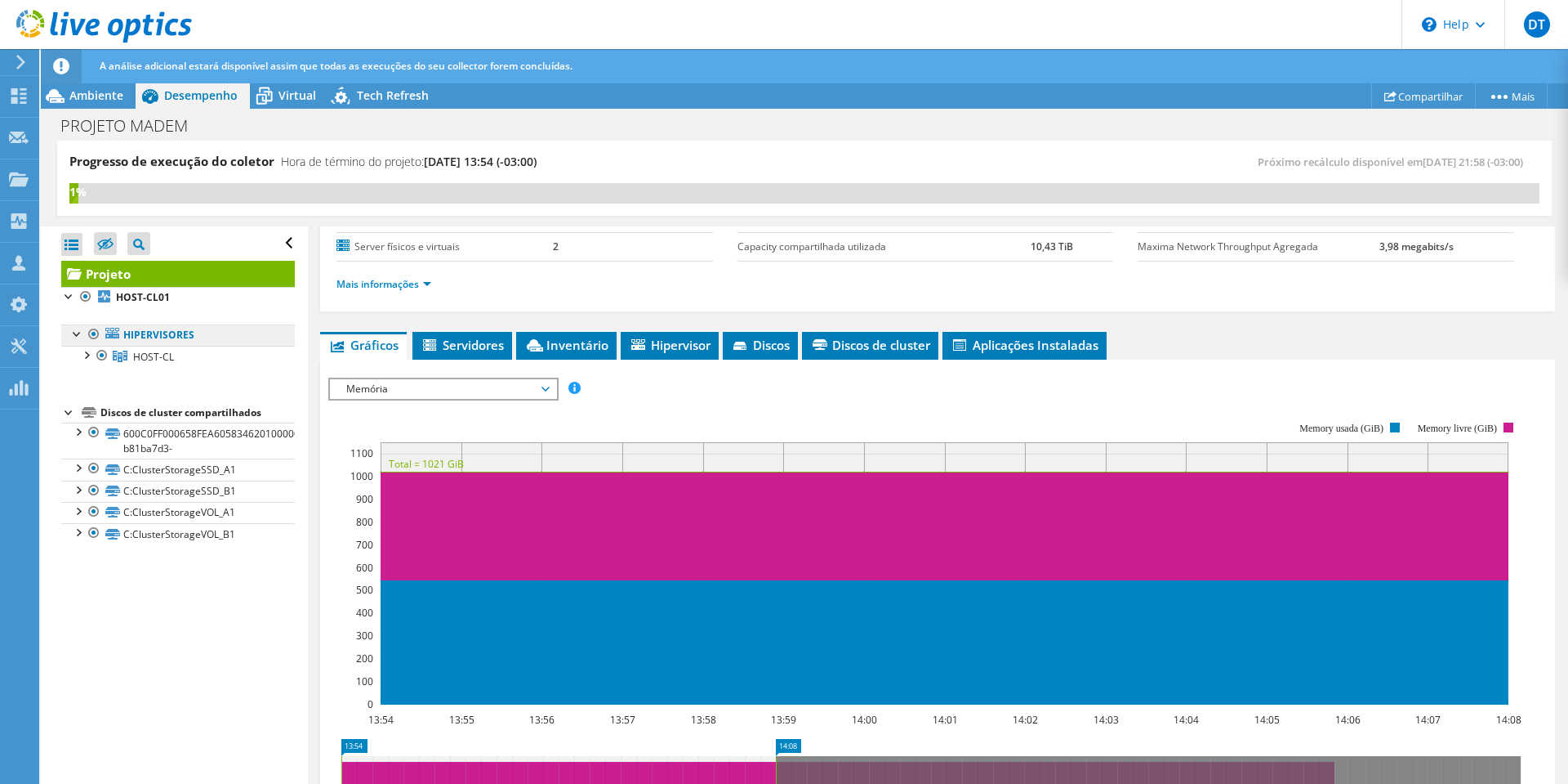
scroll to position [163, 0]
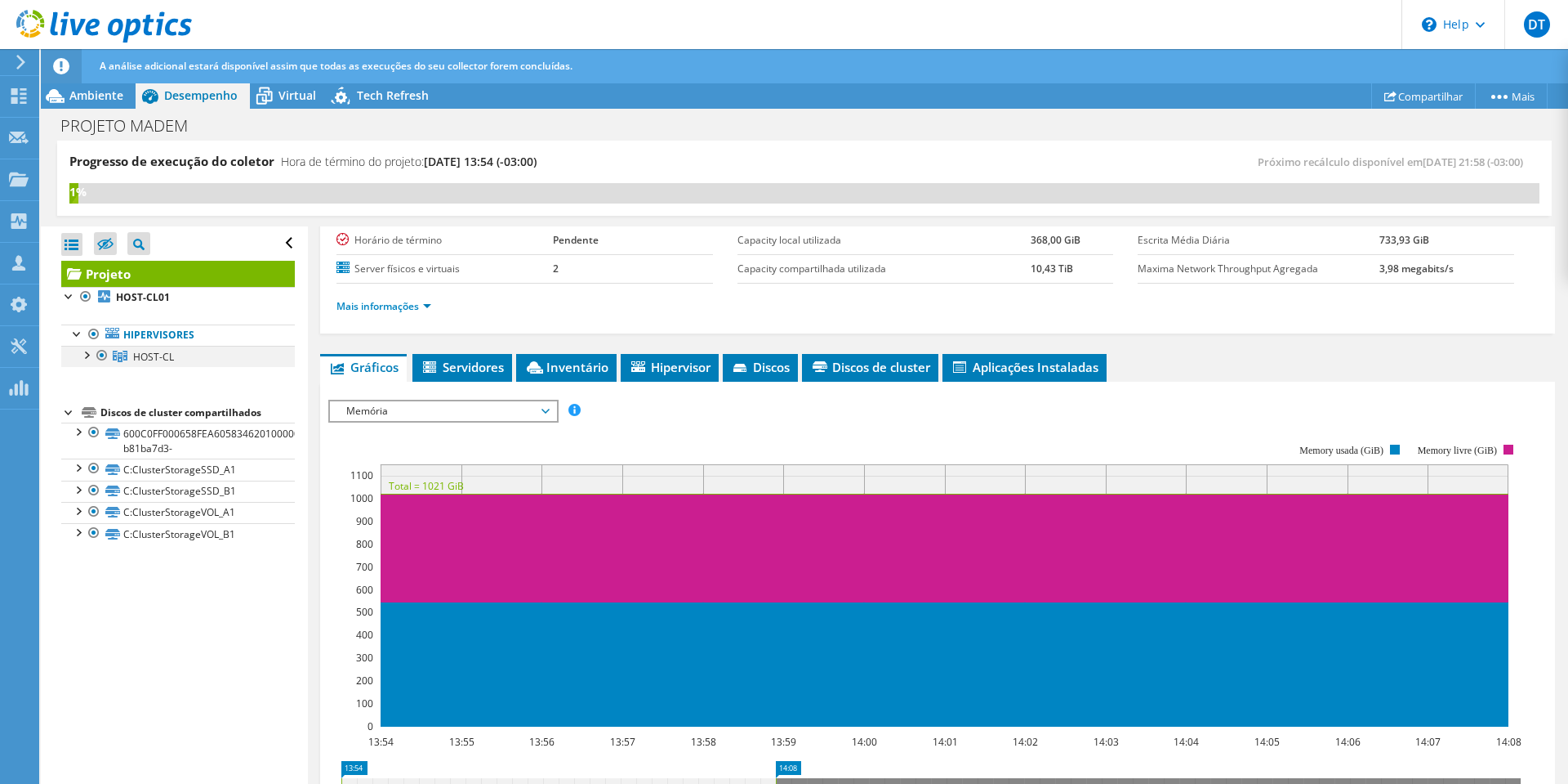
click at [88, 355] on div at bounding box center [86, 354] width 17 height 17
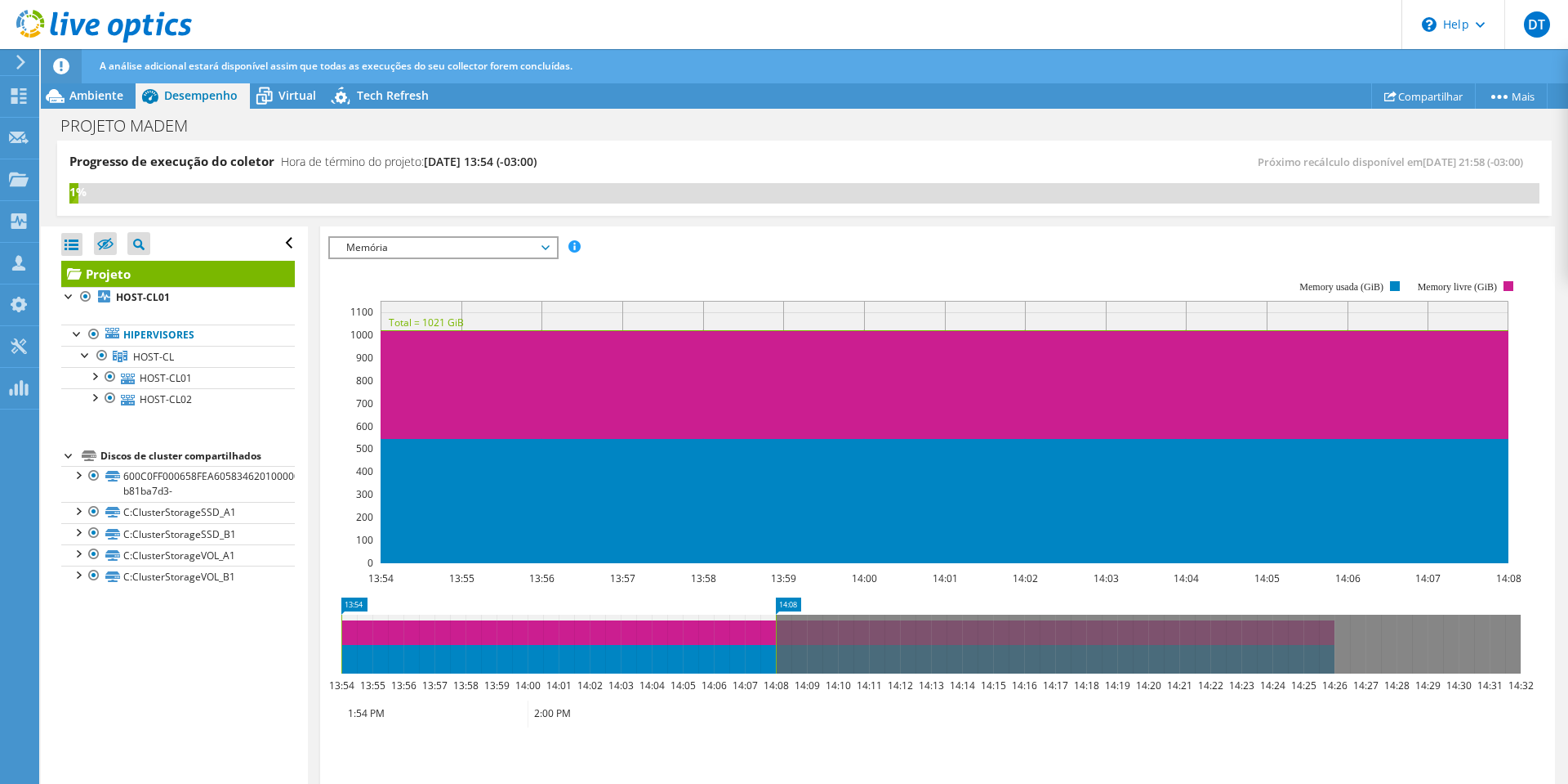
scroll to position [0, 0]
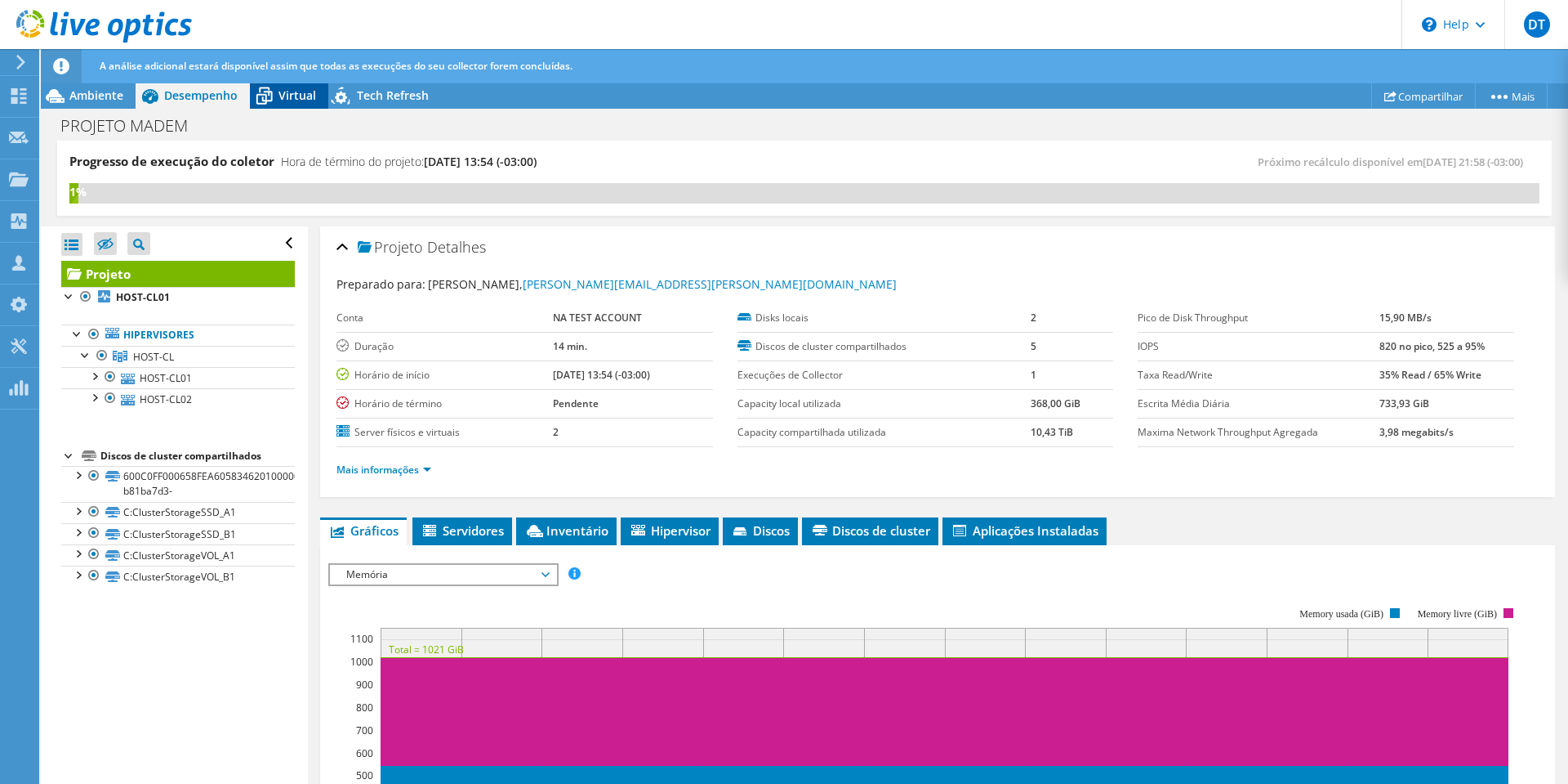
click at [285, 96] on span "Virtual" at bounding box center [297, 95] width 38 height 16
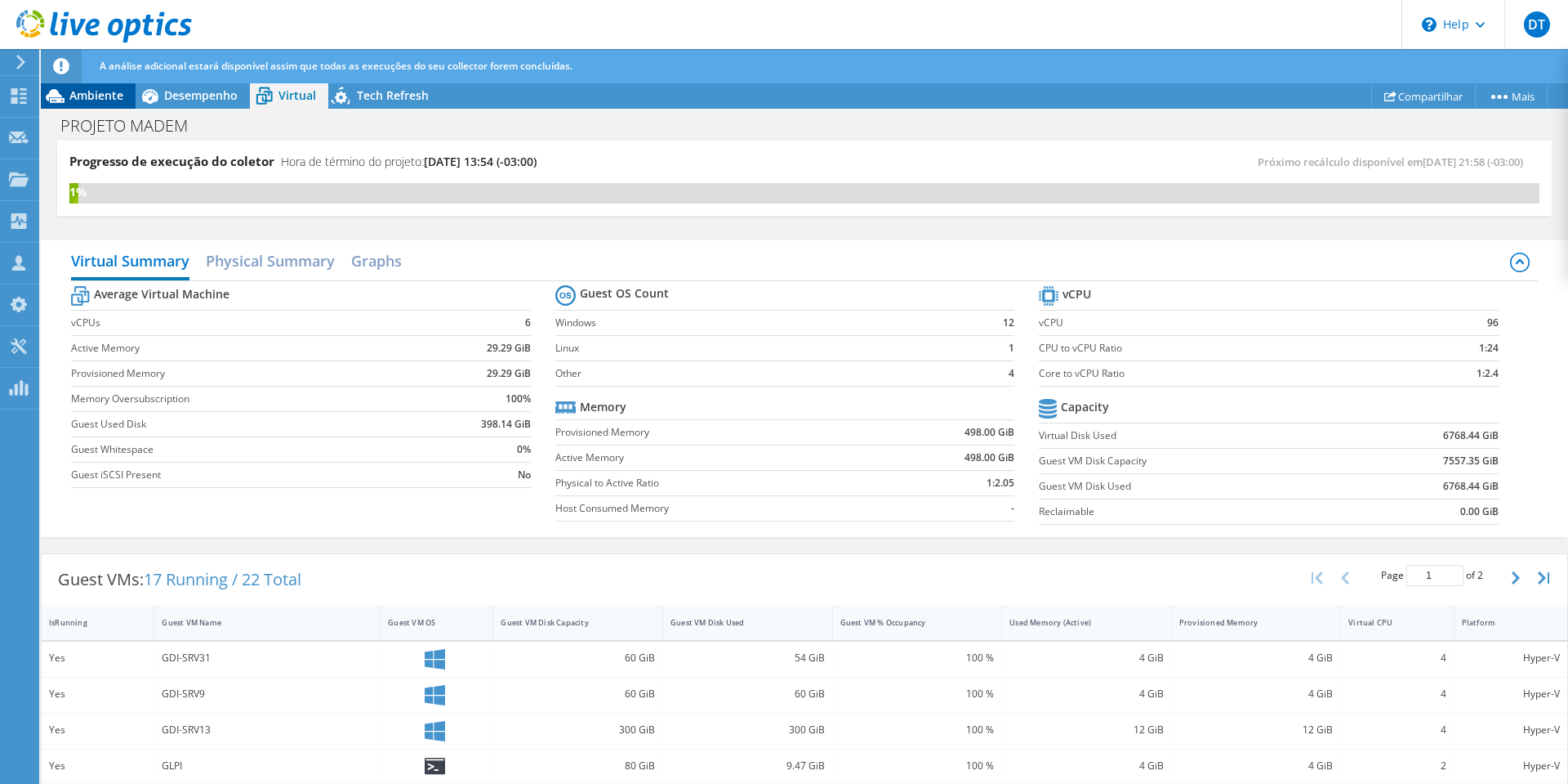
click at [99, 99] on span "Ambiente" at bounding box center [96, 95] width 54 height 16
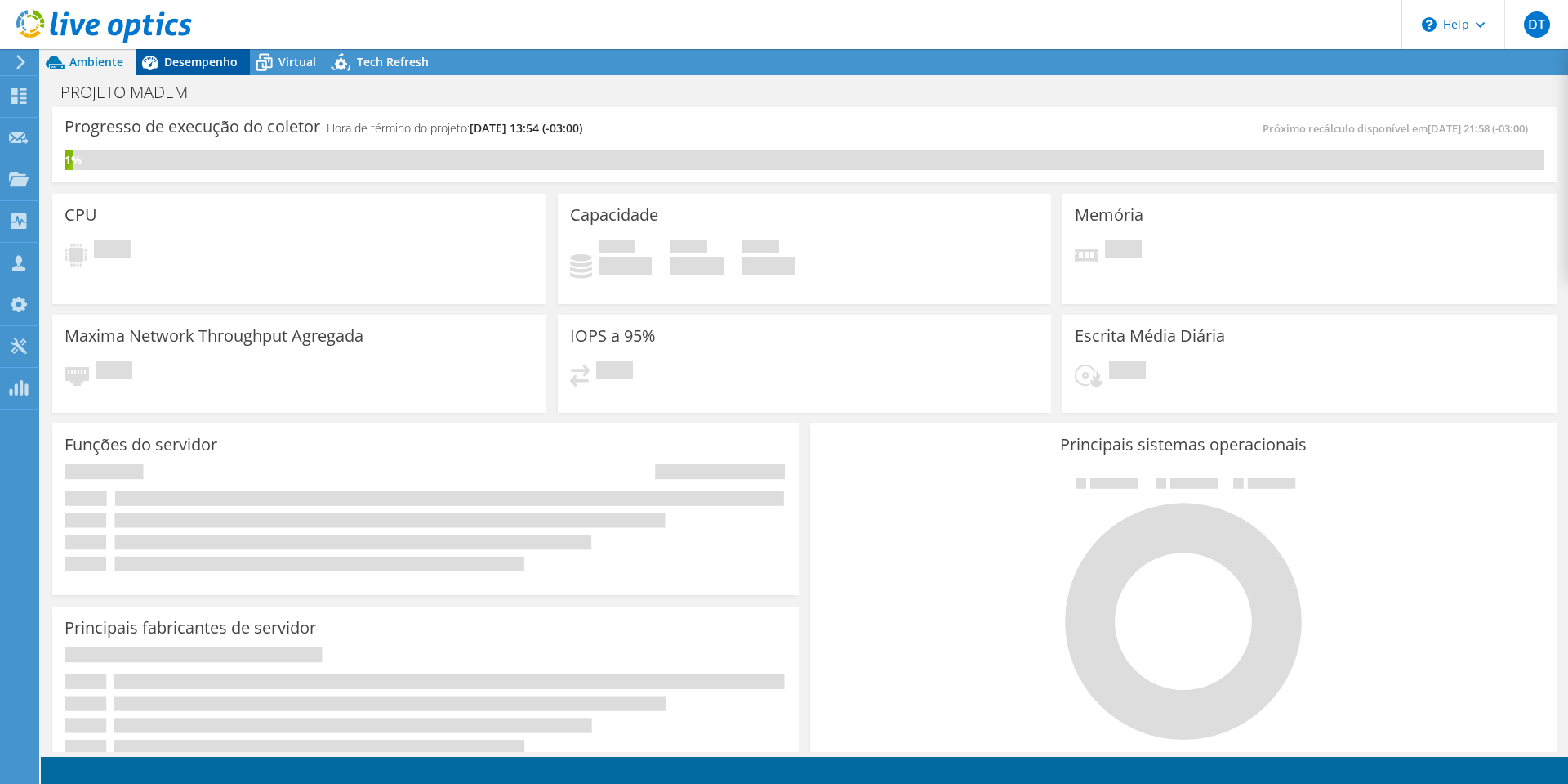
click at [208, 58] on span "Desempenho" at bounding box center [201, 62] width 73 height 16
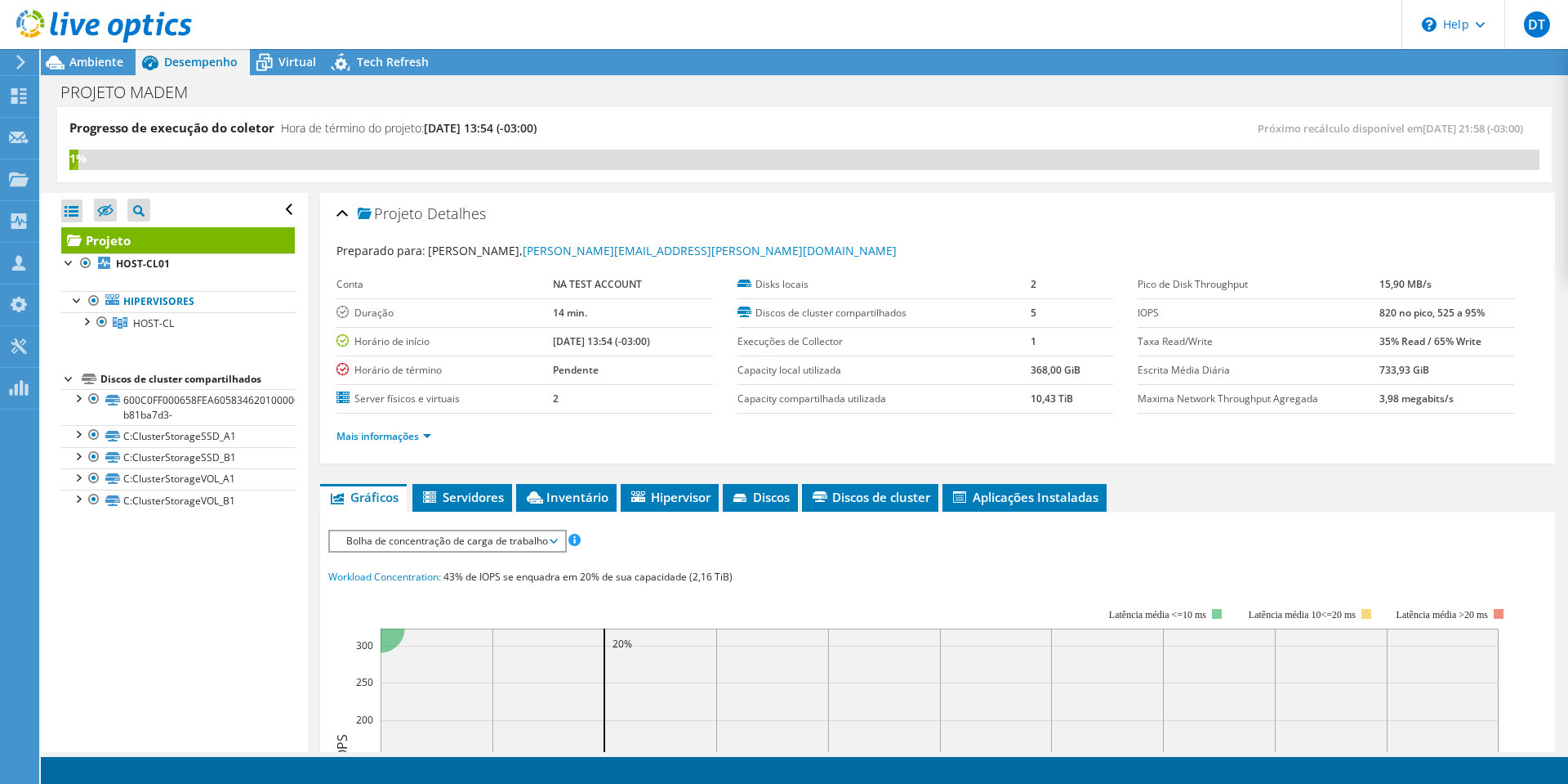
scroll to position [82, 0]
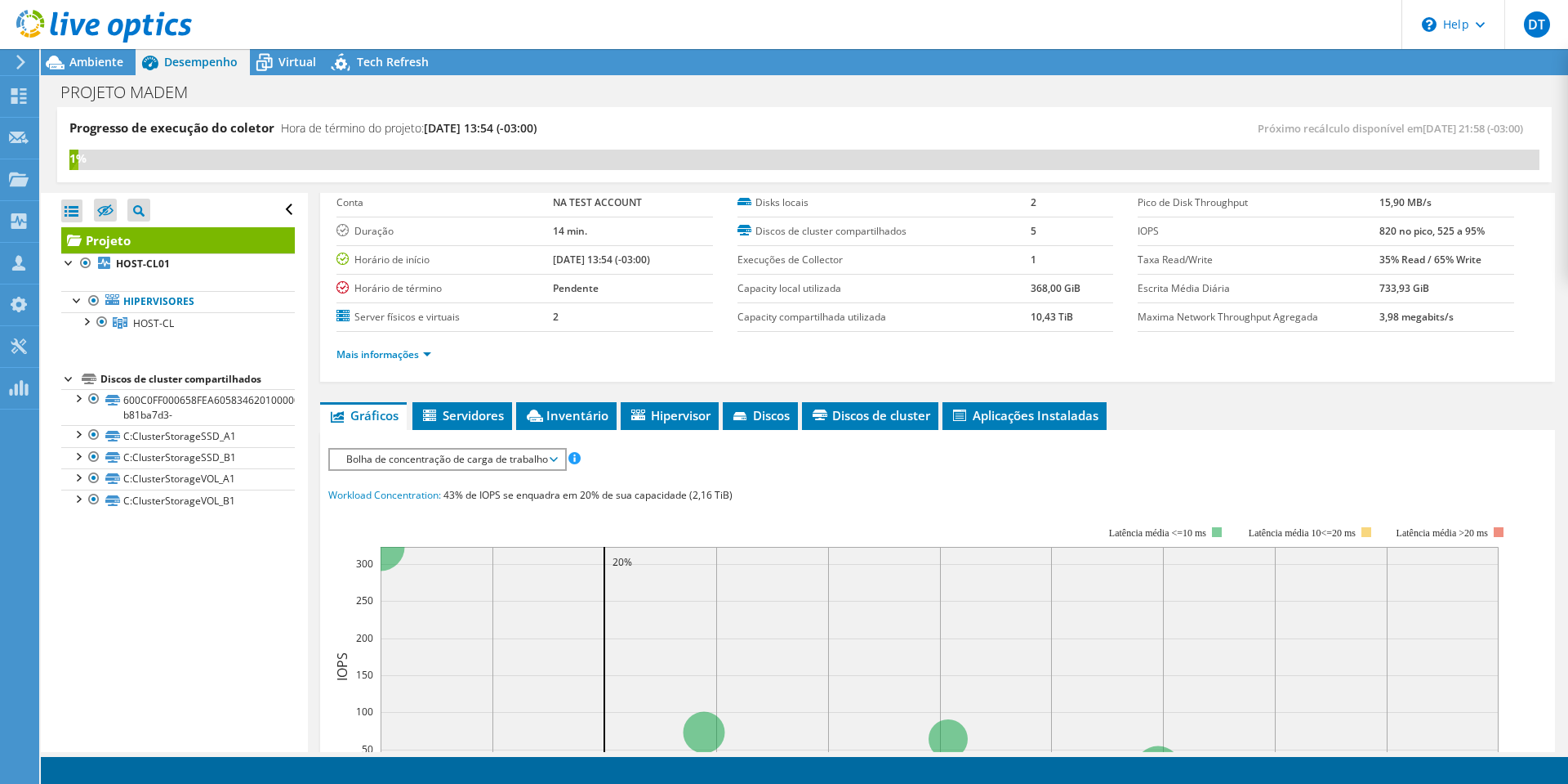
click at [511, 462] on span "Bolha de concentração de carga de trabalho" at bounding box center [447, 460] width 218 height 20
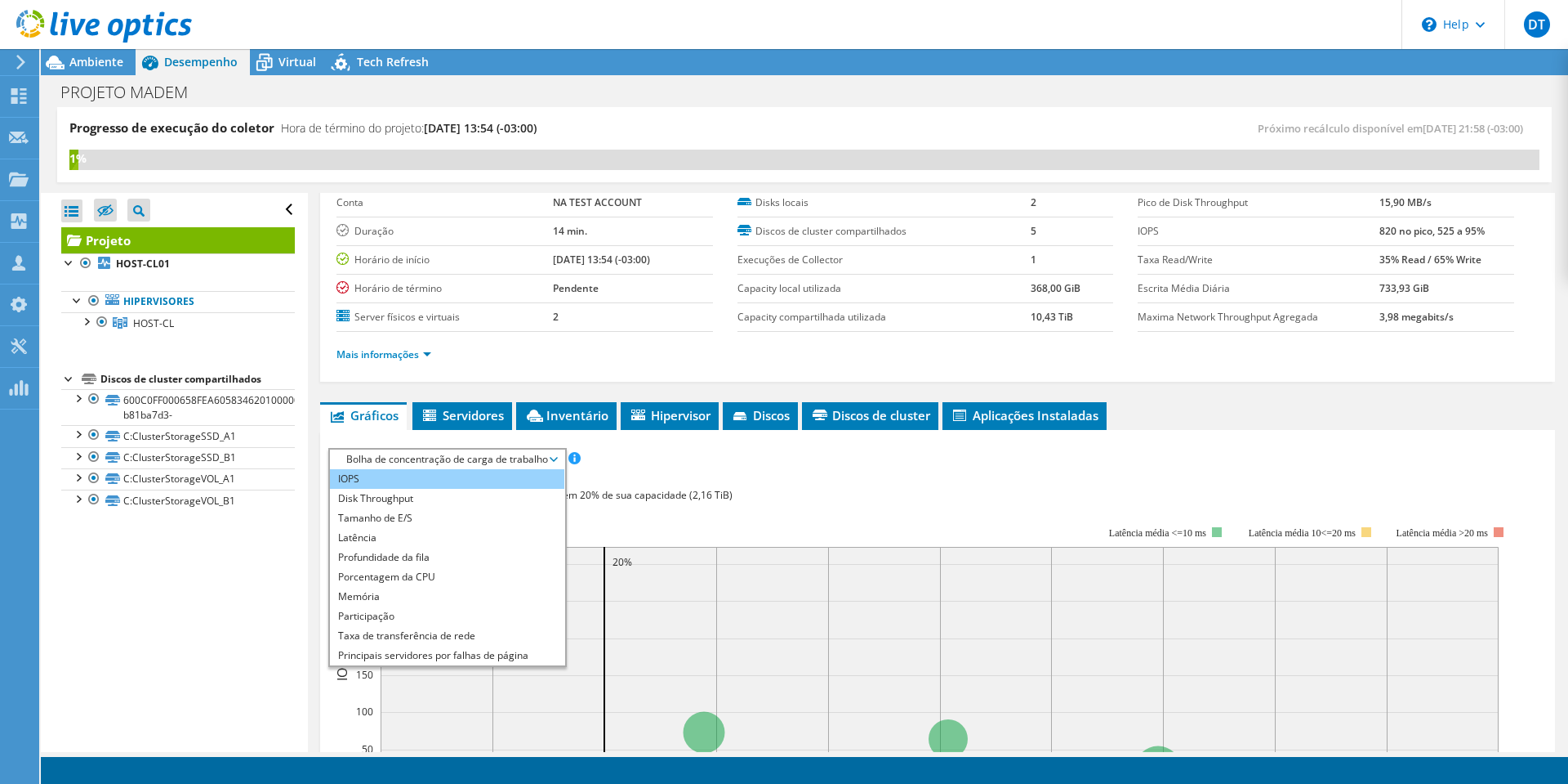
click at [409, 479] on li "IOPS" at bounding box center [447, 479] width 234 height 20
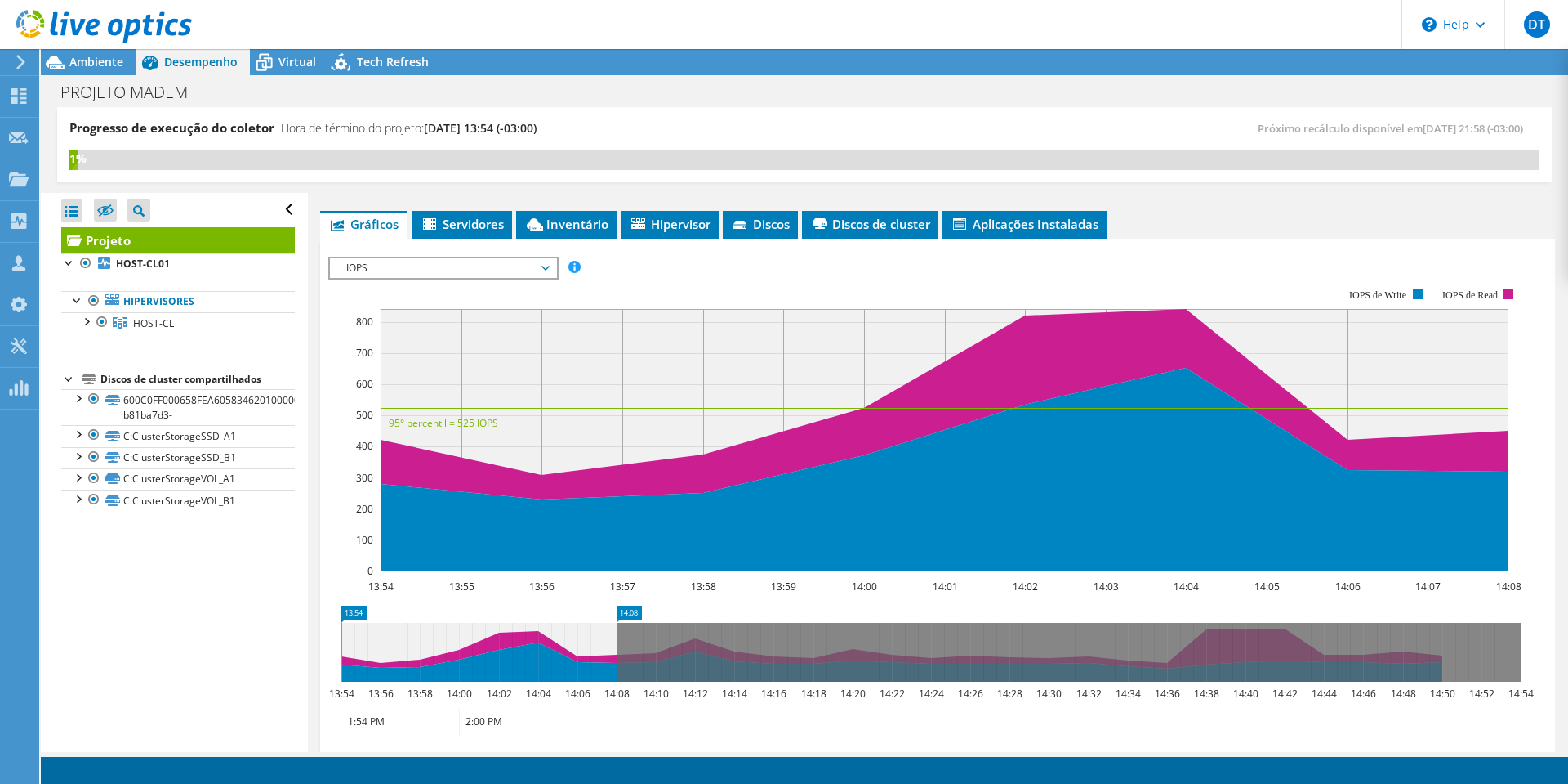
scroll to position [327, 0]
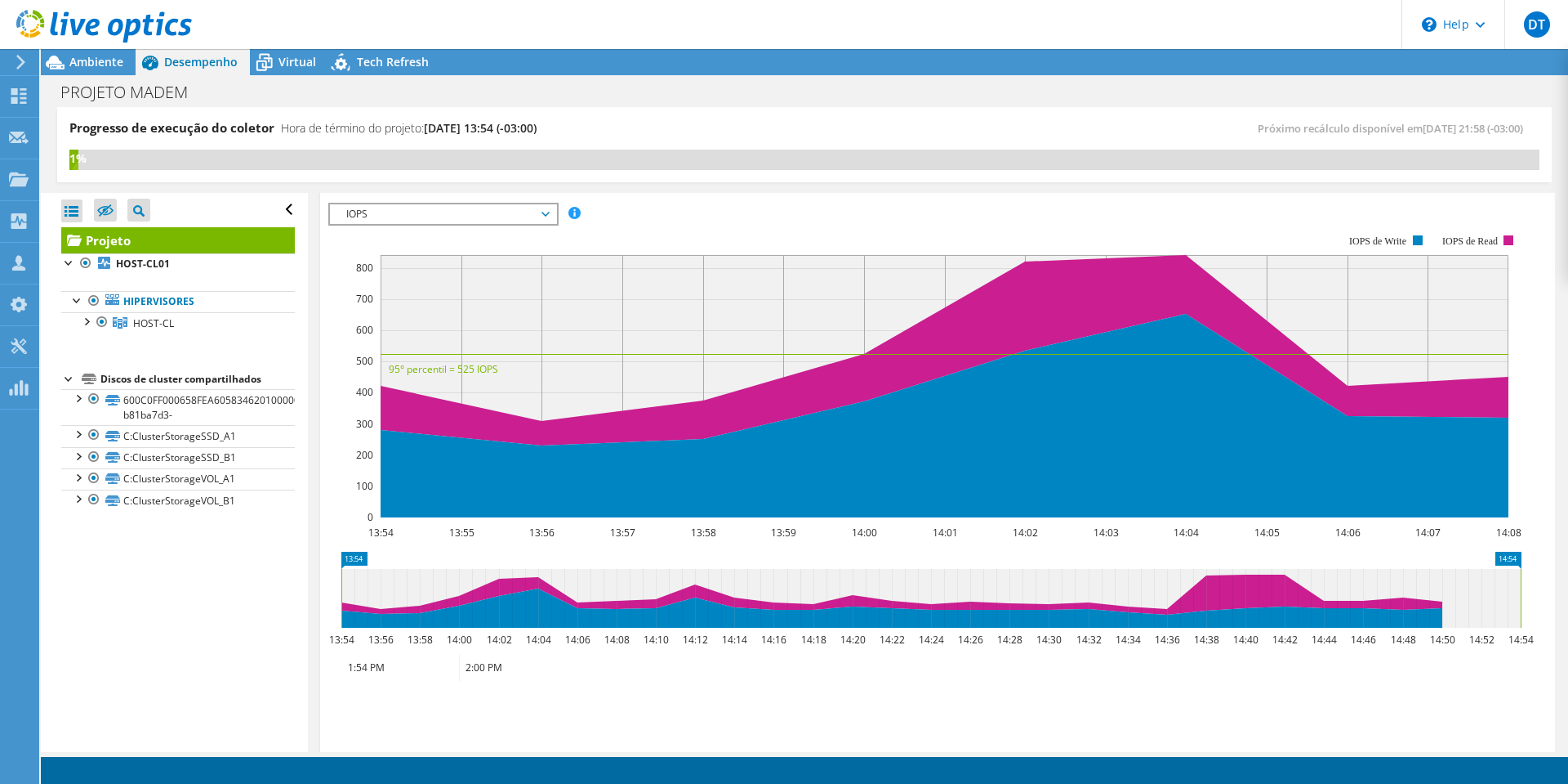
drag, startPoint x: 617, startPoint y: 591, endPoint x: 1549, endPoint y: 646, distance: 933.6
click at [1549, 646] on div "Projeto Detalhes Preparado para: [PERSON_NAME], [PERSON_NAME][EMAIL_ADDRESS][PE…" at bounding box center [938, 369] width 1259 height 1007
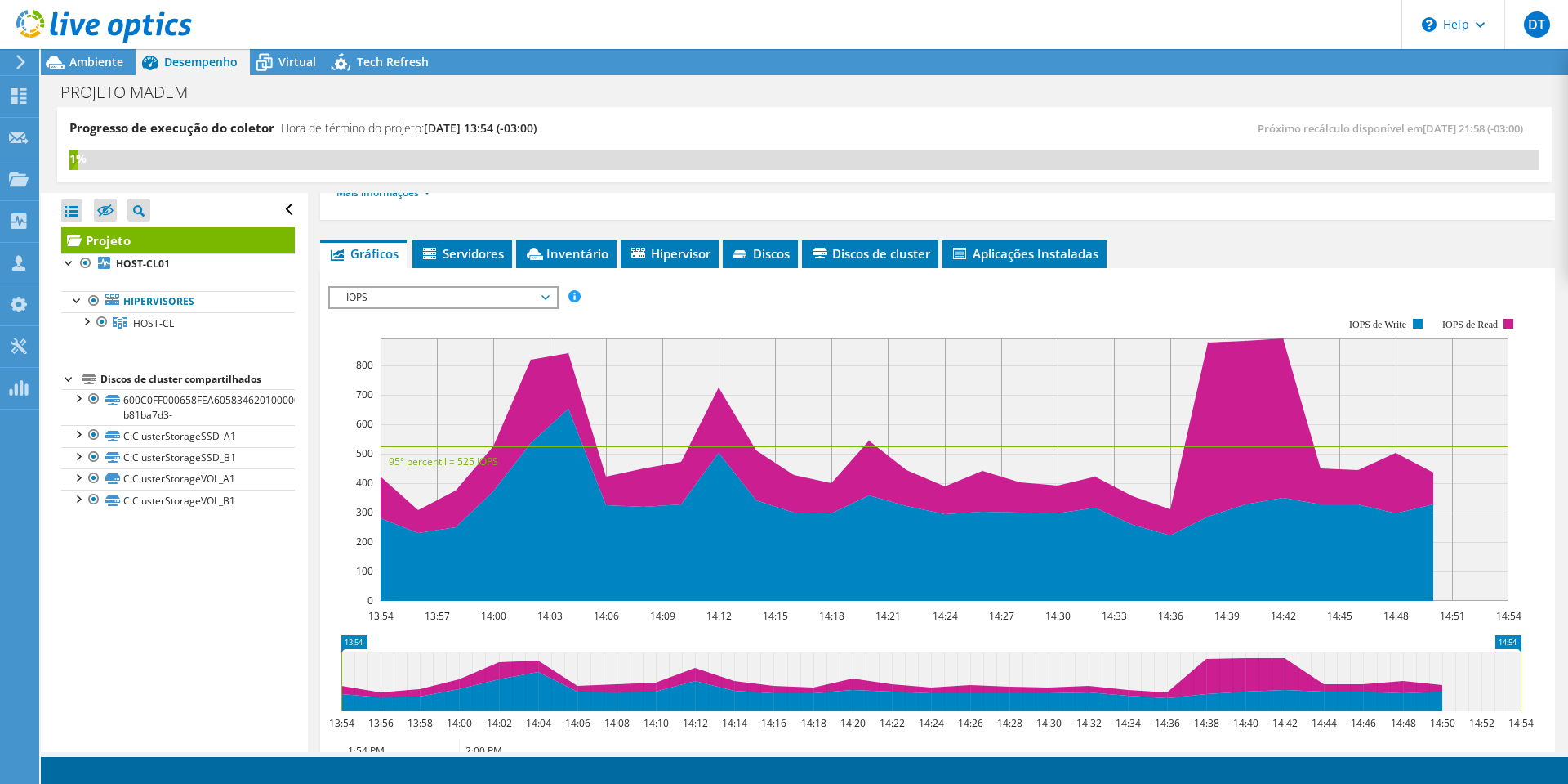
scroll to position [245, 0]
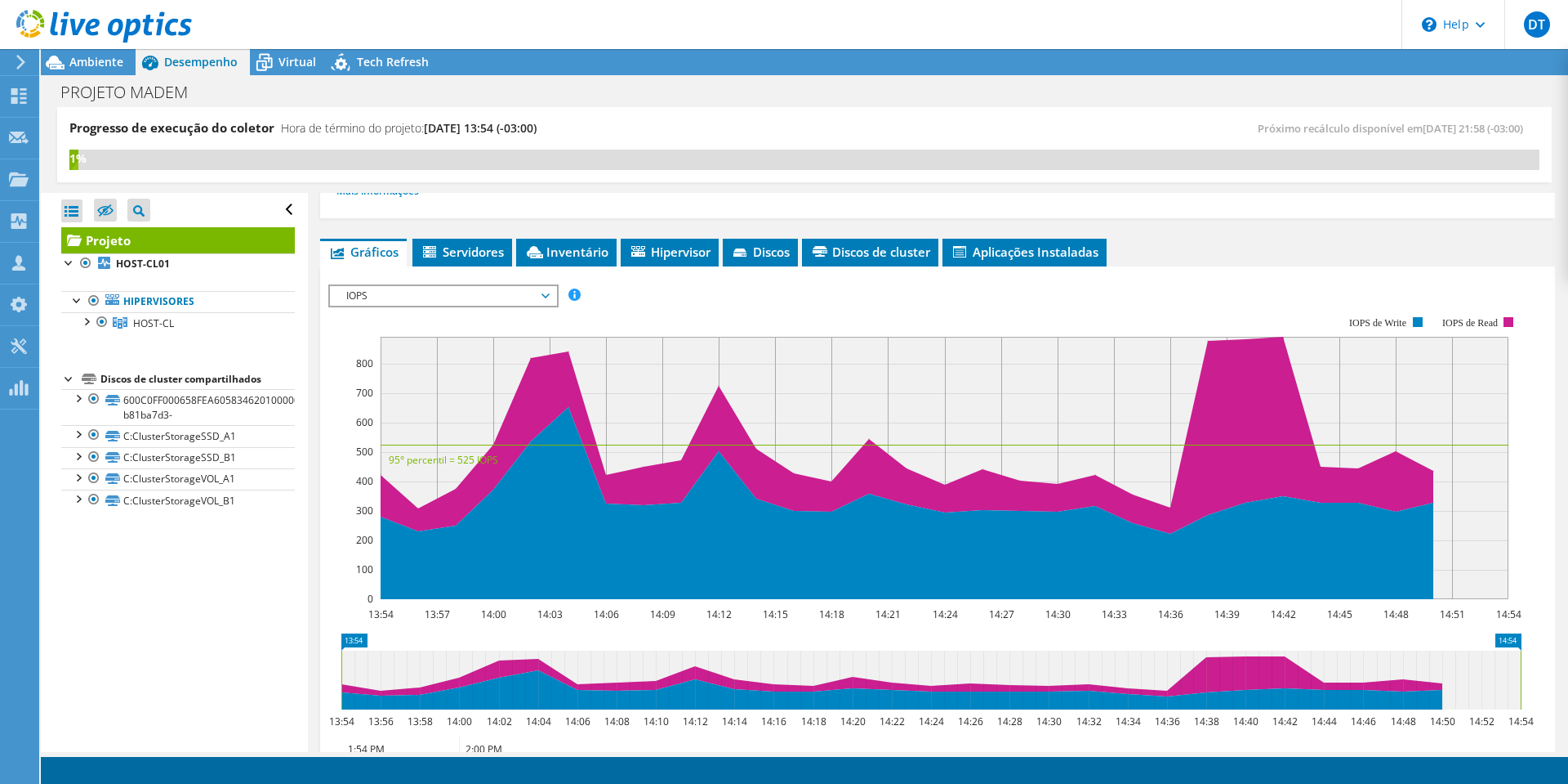
click at [548, 294] on span "IOPS" at bounding box center [443, 296] width 209 height 20
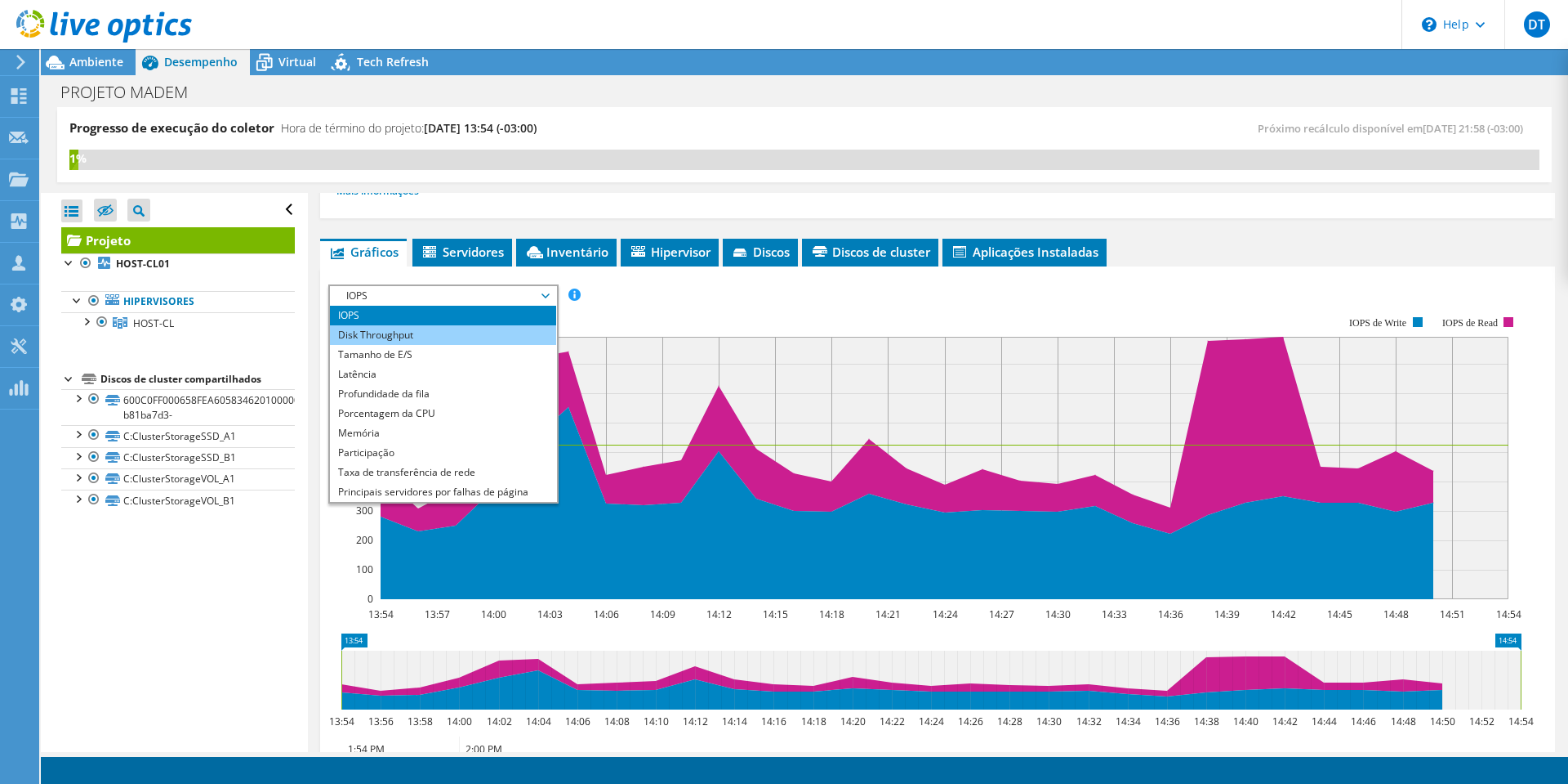
click at [403, 336] on li "Disk Throughput" at bounding box center [443, 335] width 226 height 20
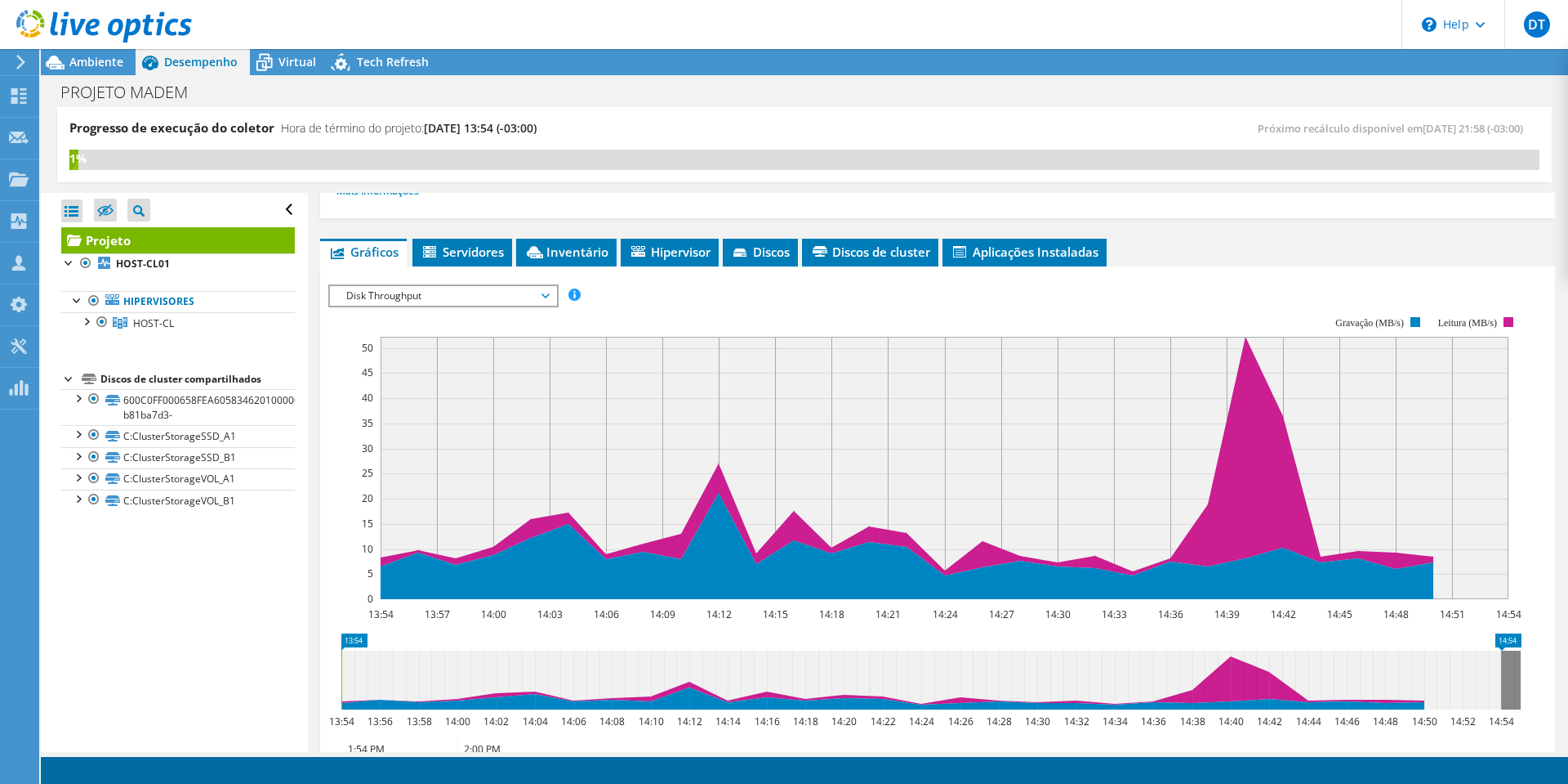
click at [549, 297] on icon at bounding box center [545, 296] width 8 height 5
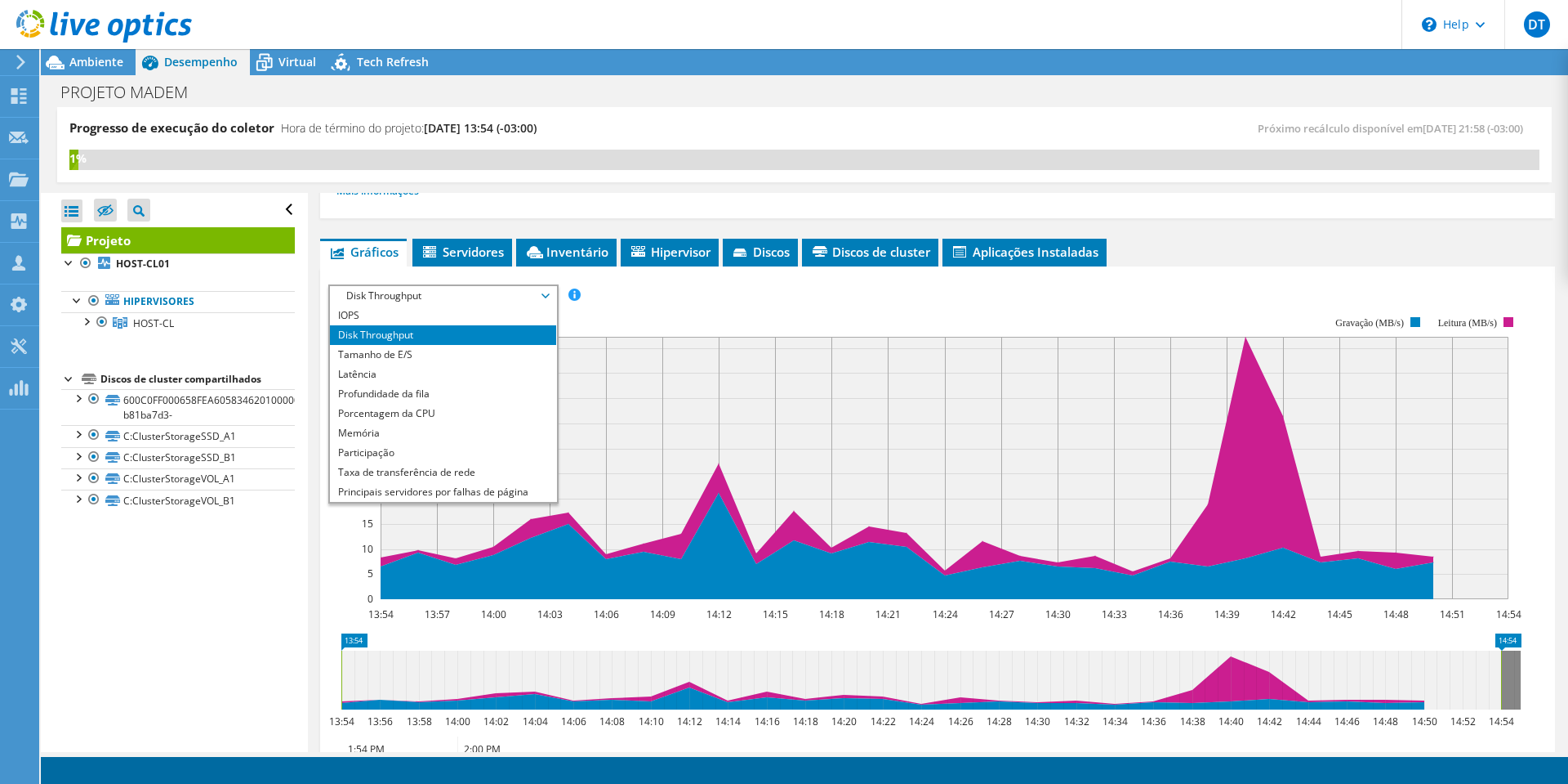
click at [692, 286] on div "IOPS Disk Throughput Tamanho de E/S Latência Profundidade da fila Porcentagem d…" at bounding box center [937, 296] width 1218 height 22
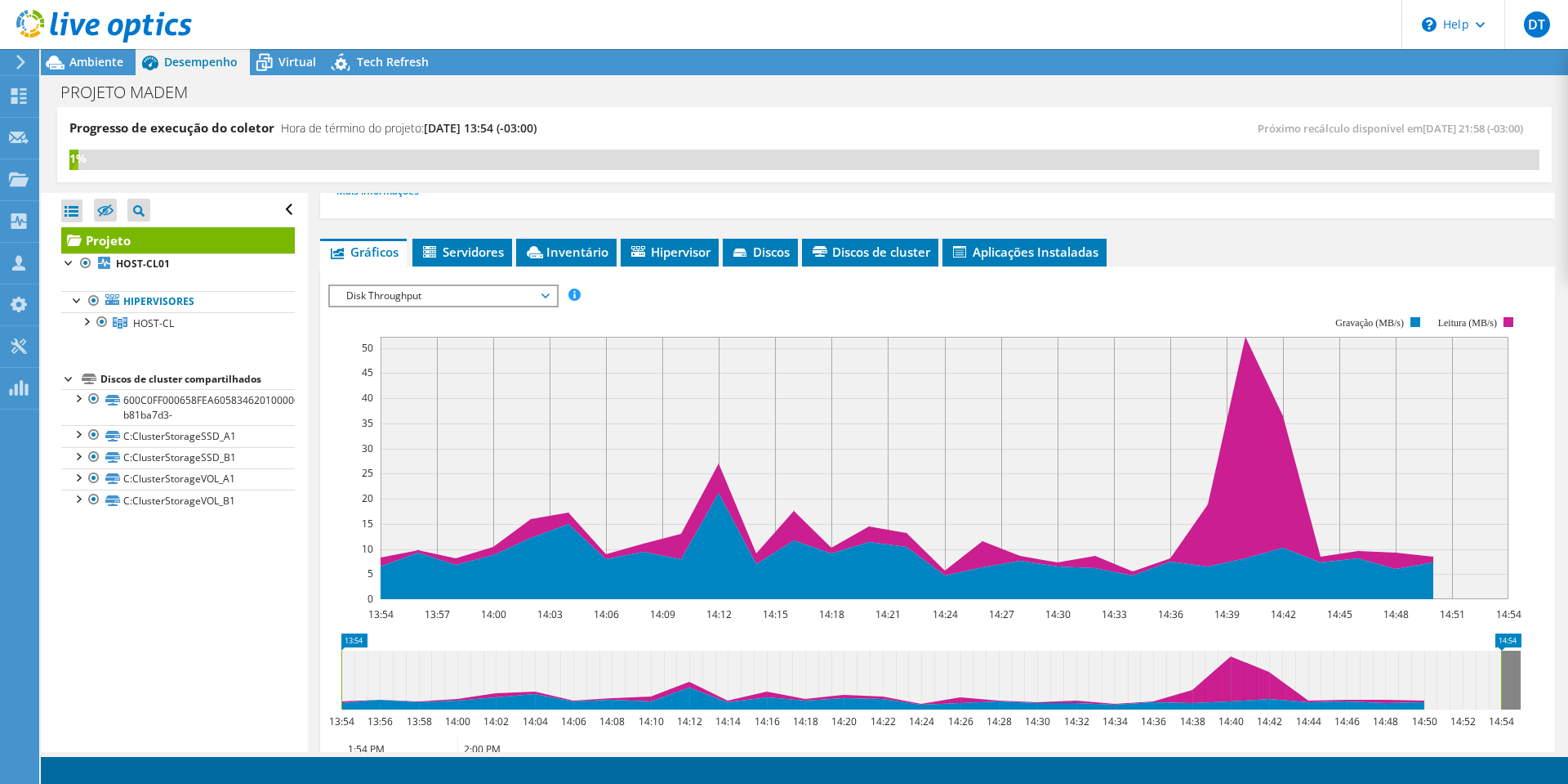
click at [547, 297] on span "Disk Throughput" at bounding box center [443, 296] width 209 height 20
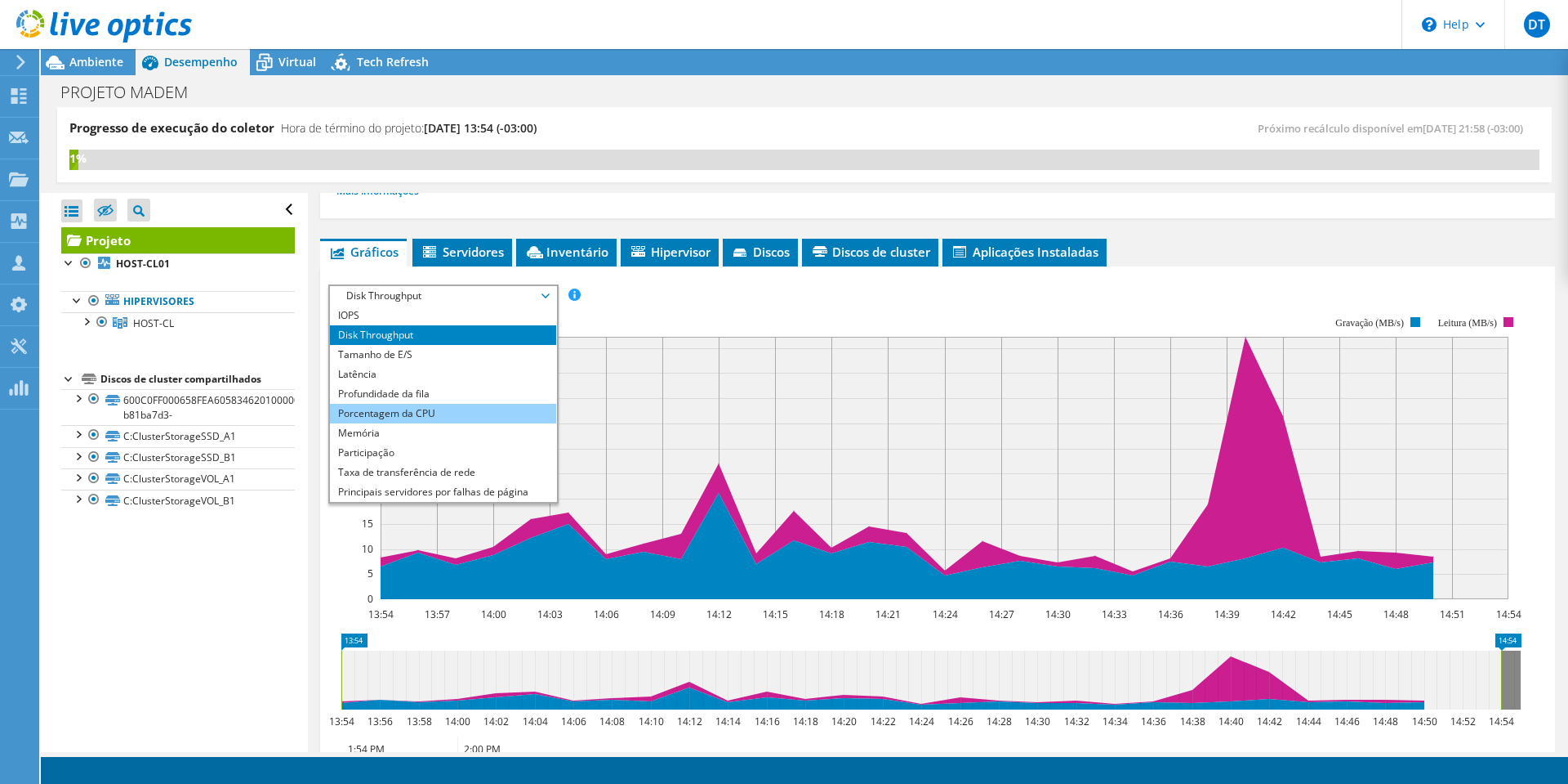
click at [445, 408] on li "Porcentagem da CPU" at bounding box center [443, 413] width 226 height 20
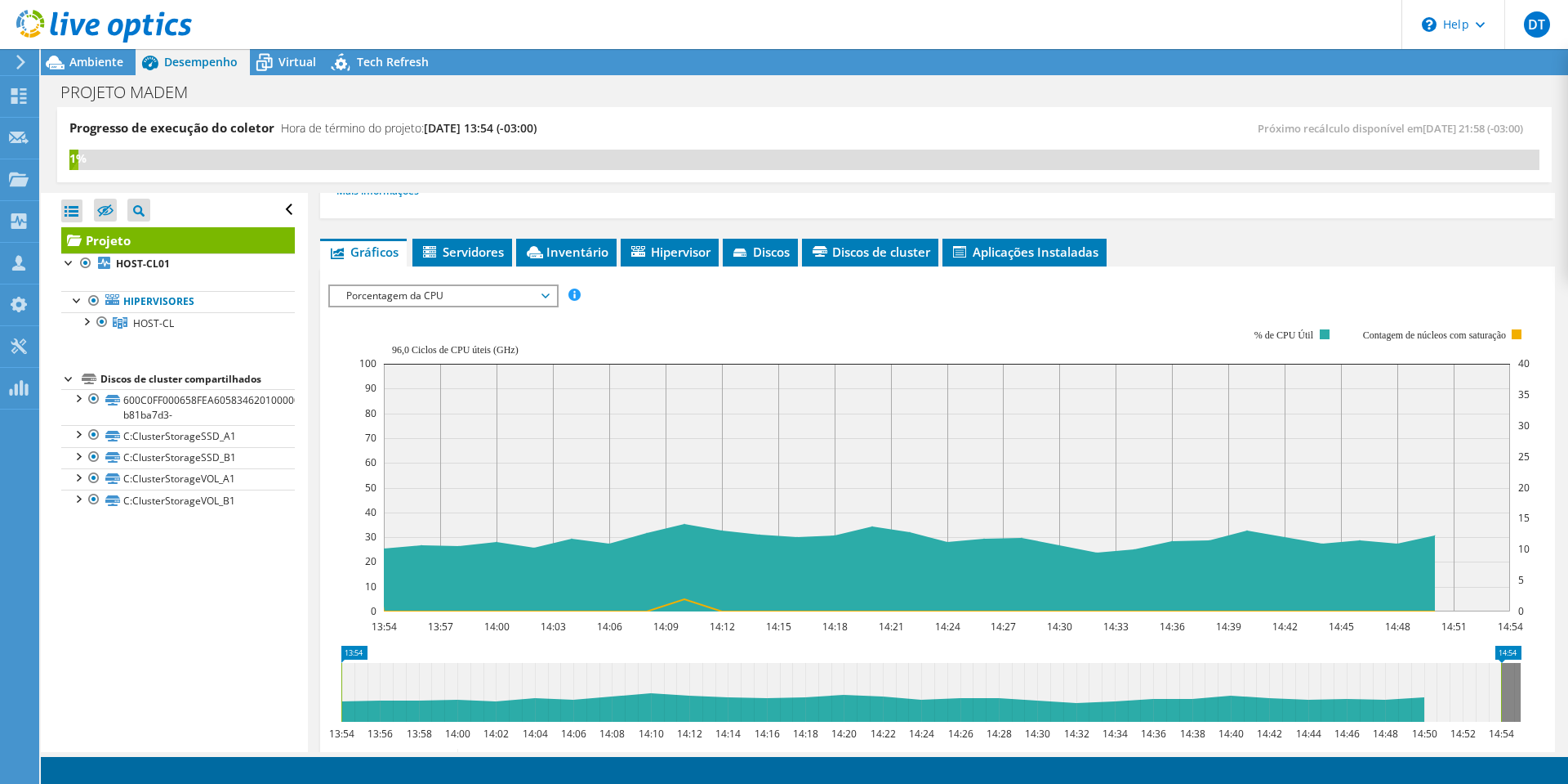
click at [549, 295] on icon at bounding box center [545, 296] width 8 height 5
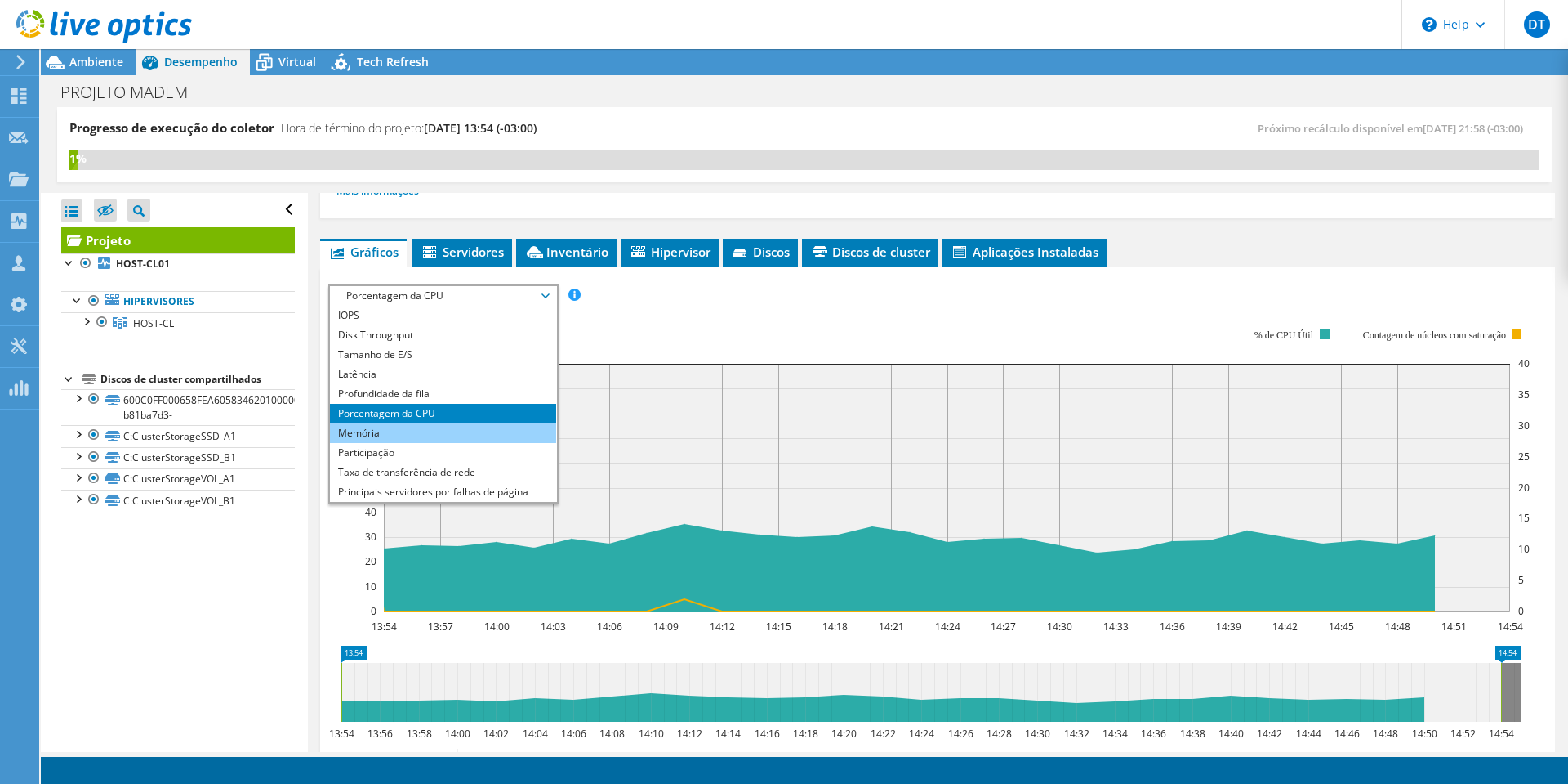
click at [435, 429] on li "Memória" at bounding box center [443, 433] width 226 height 20
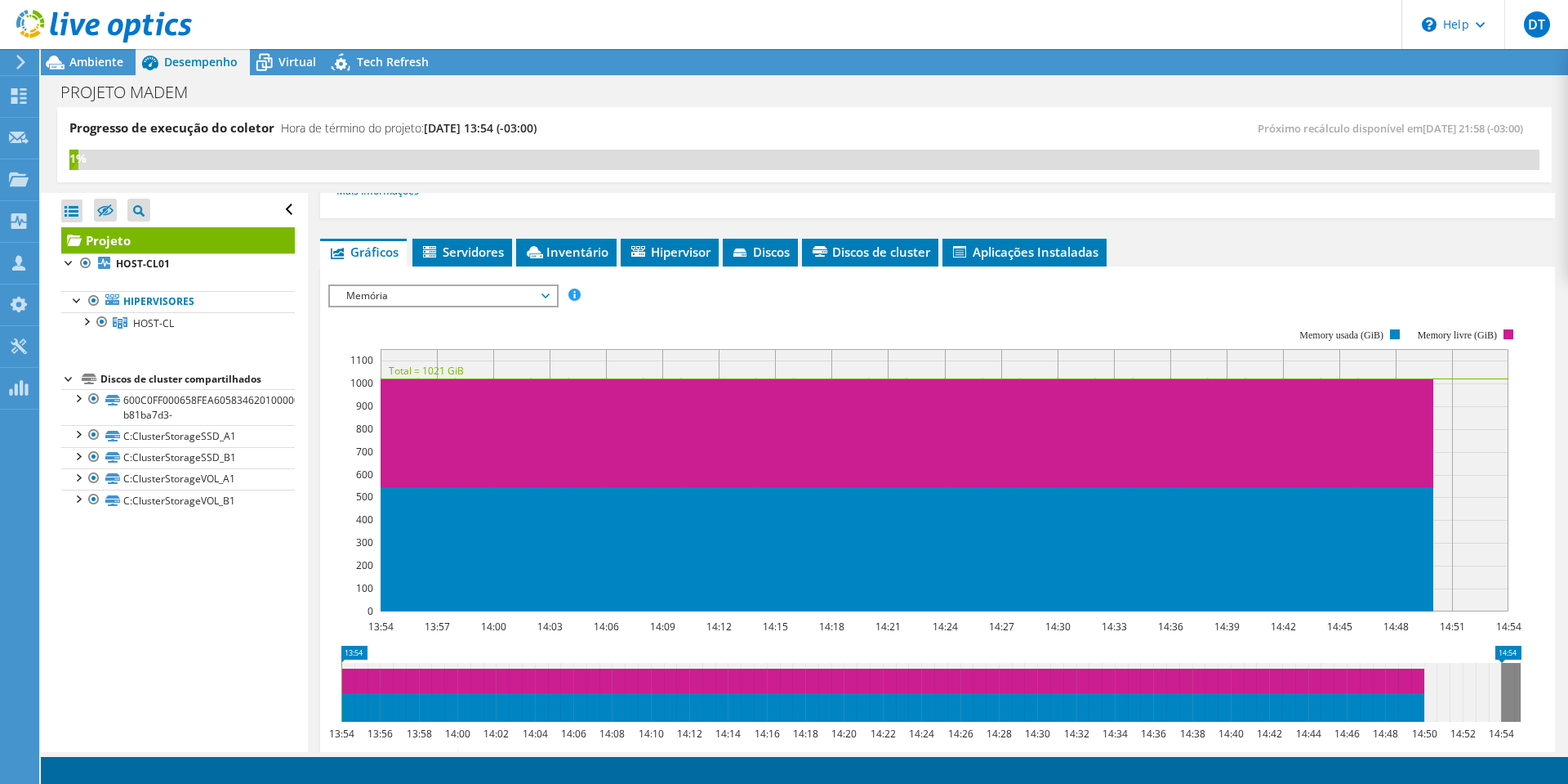
click at [544, 296] on span "Memória" at bounding box center [443, 296] width 209 height 20
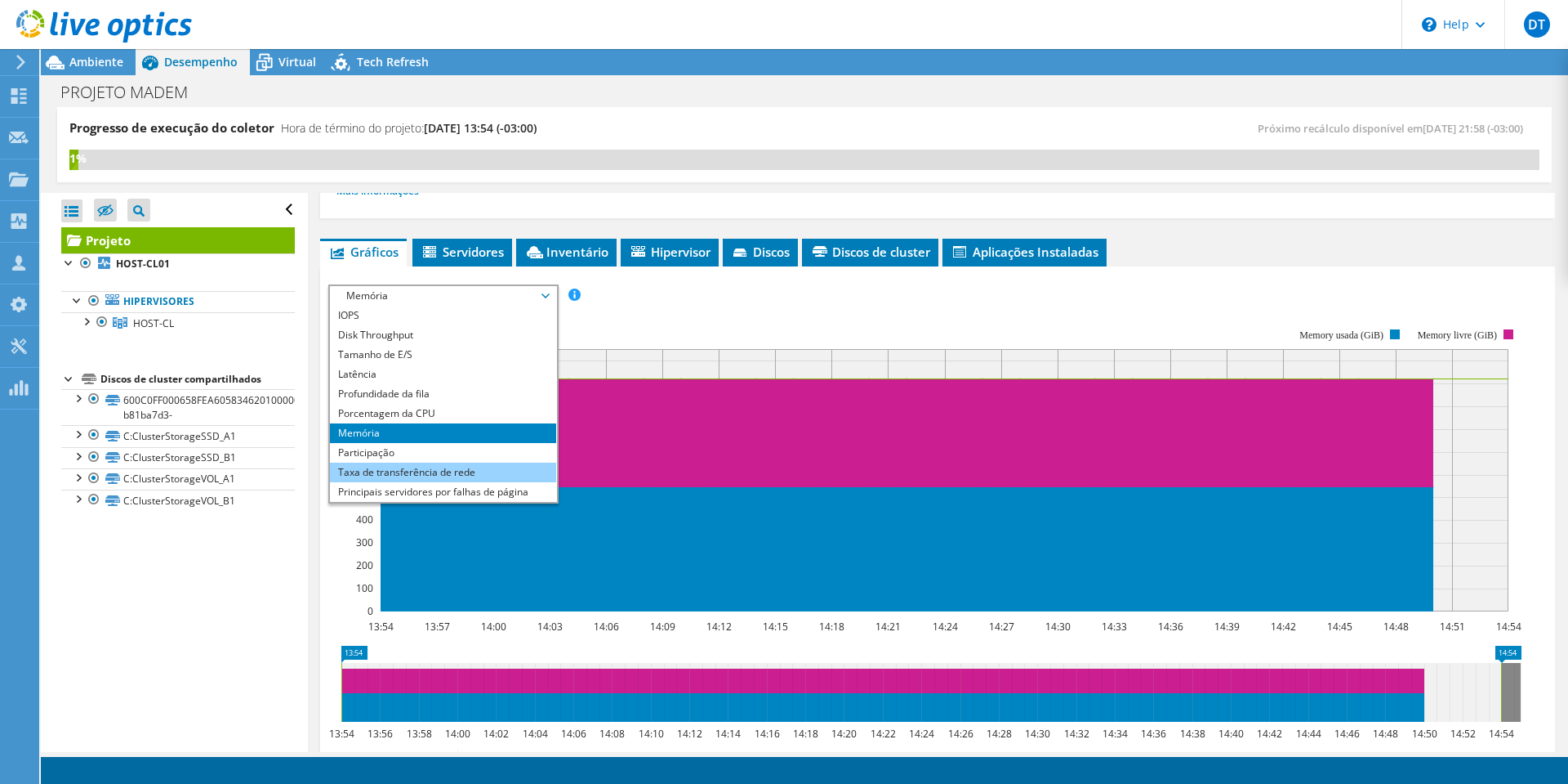
click at [470, 464] on li "Taxa de transferência de rede" at bounding box center [443, 473] width 226 height 20
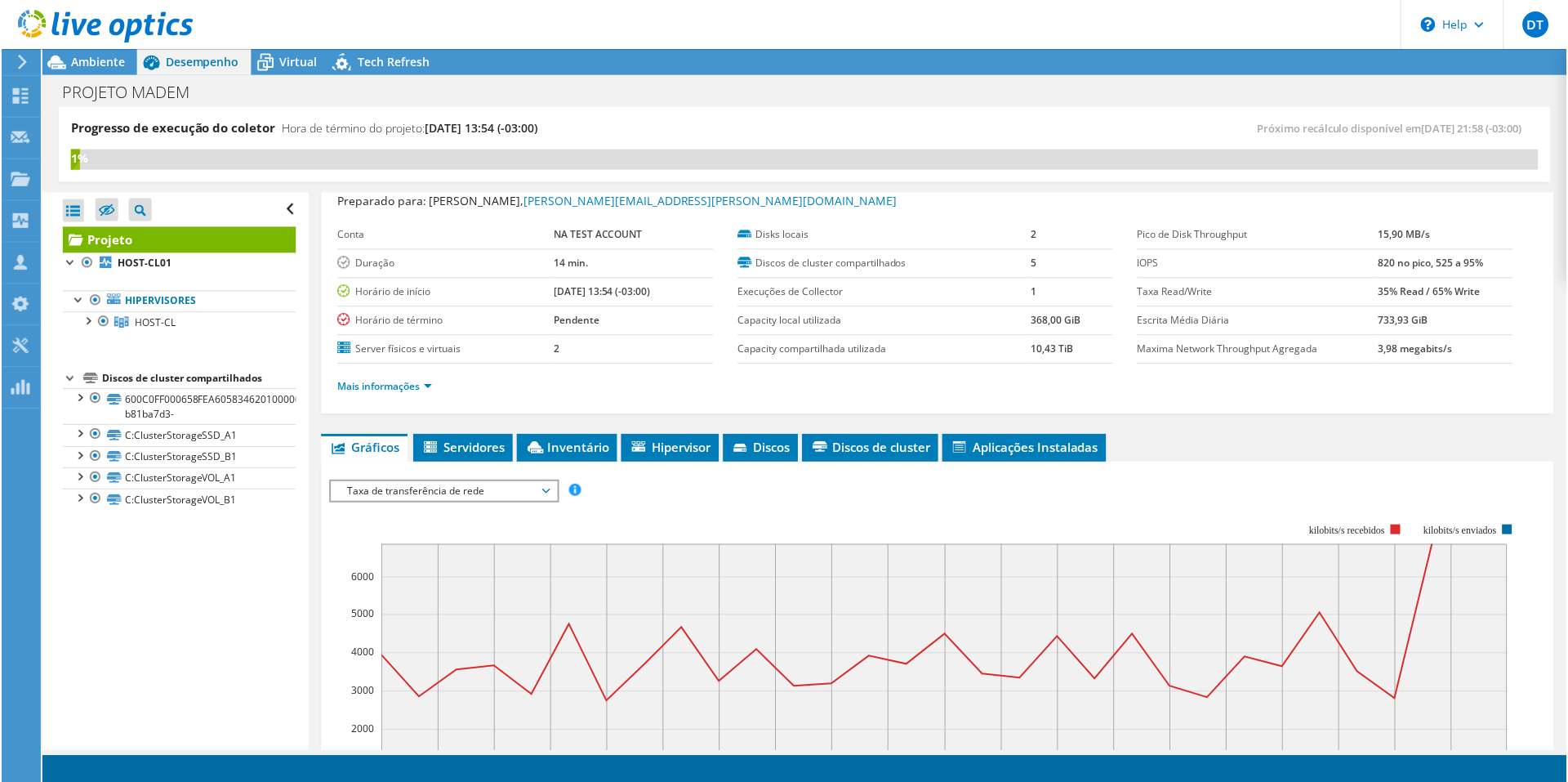
scroll to position [0, 0]
